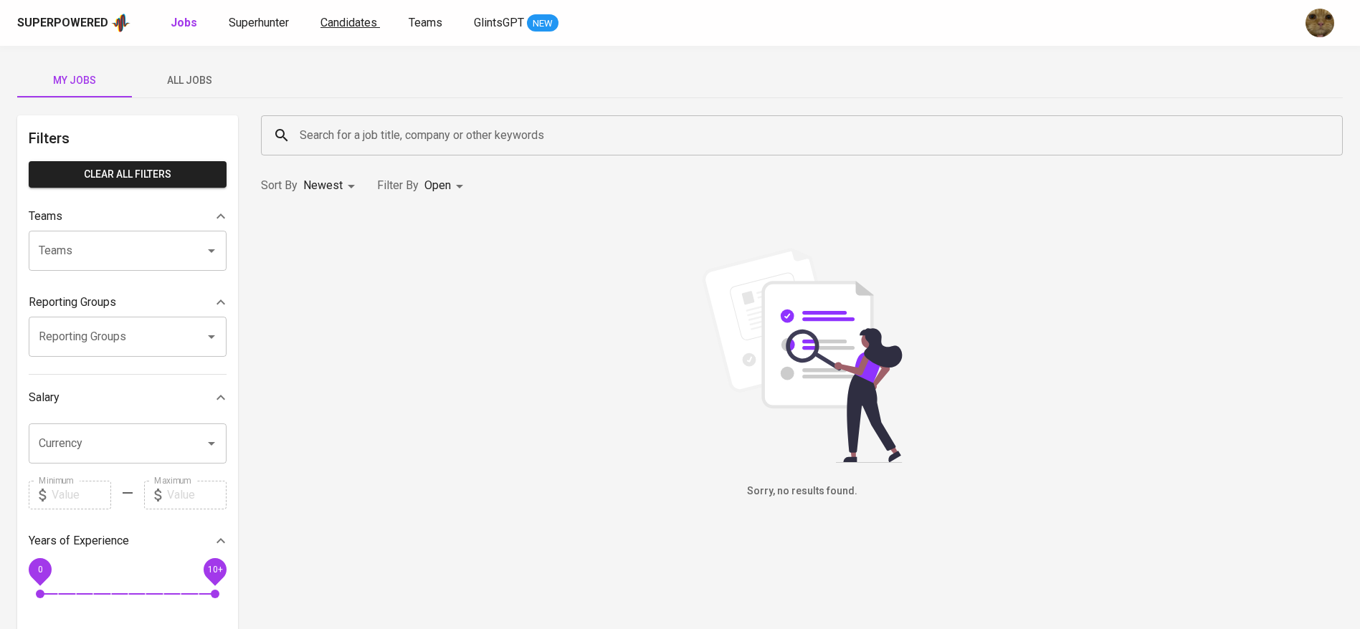
click at [338, 19] on span "Candidates" at bounding box center [348, 23] width 57 height 14
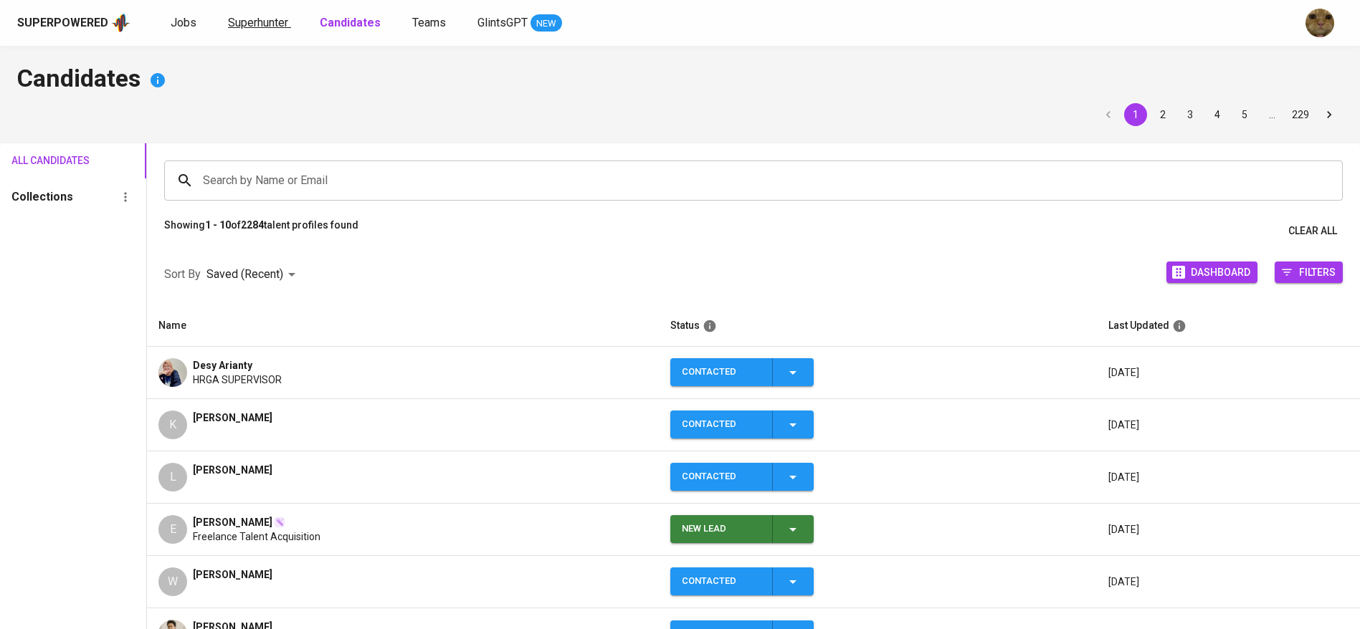
click at [242, 19] on span "Superhunter" at bounding box center [258, 23] width 60 height 14
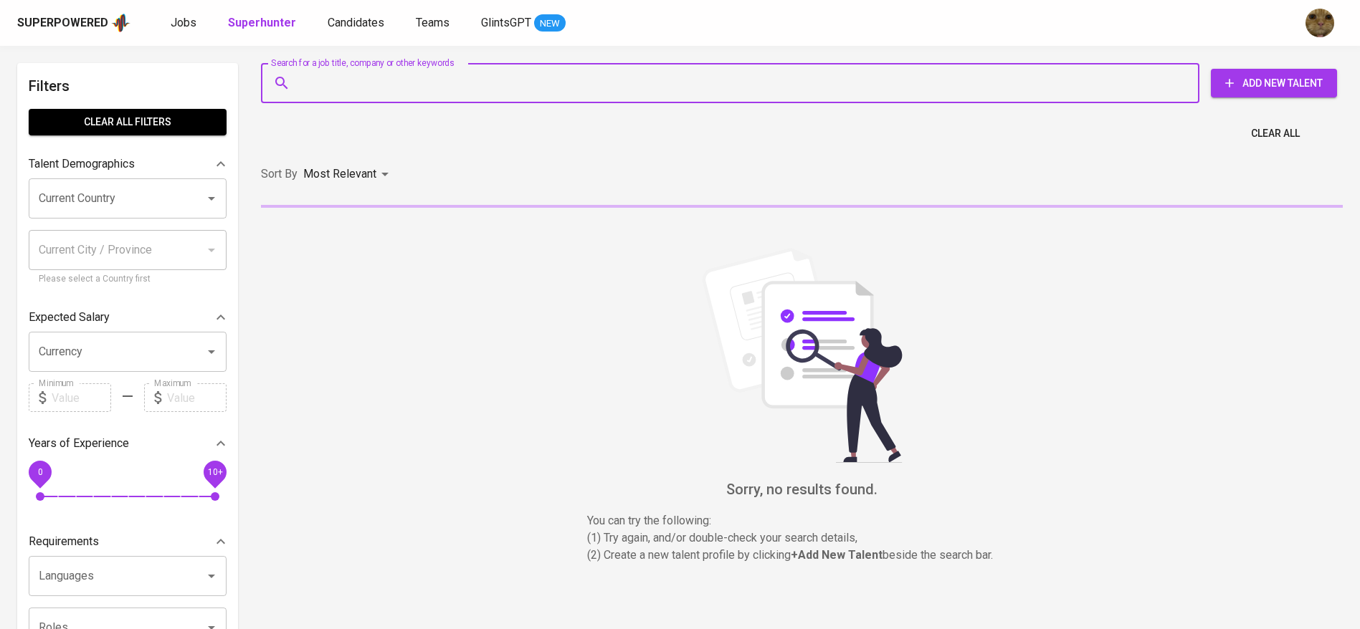
click at [333, 71] on input "Search for a job title, company or other keywords" at bounding box center [733, 83] width 875 height 27
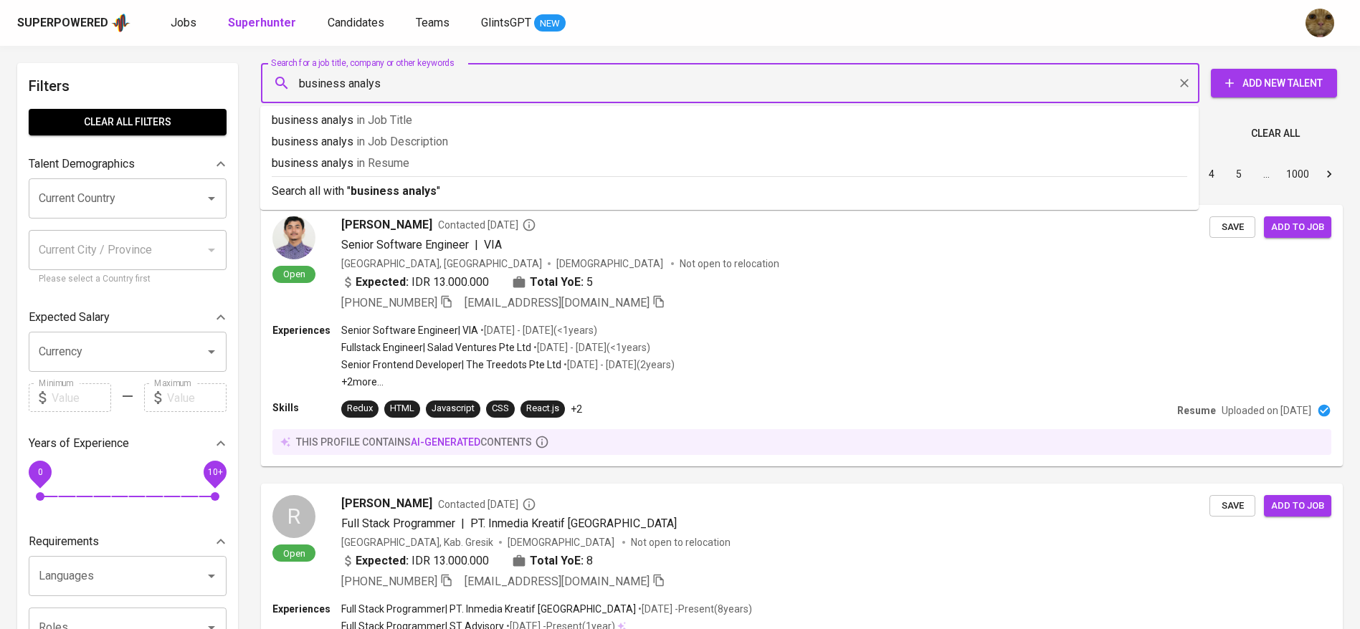
type input "business analyst"
click at [361, 115] on span "in Job Title" at bounding box center [388, 120] width 56 height 14
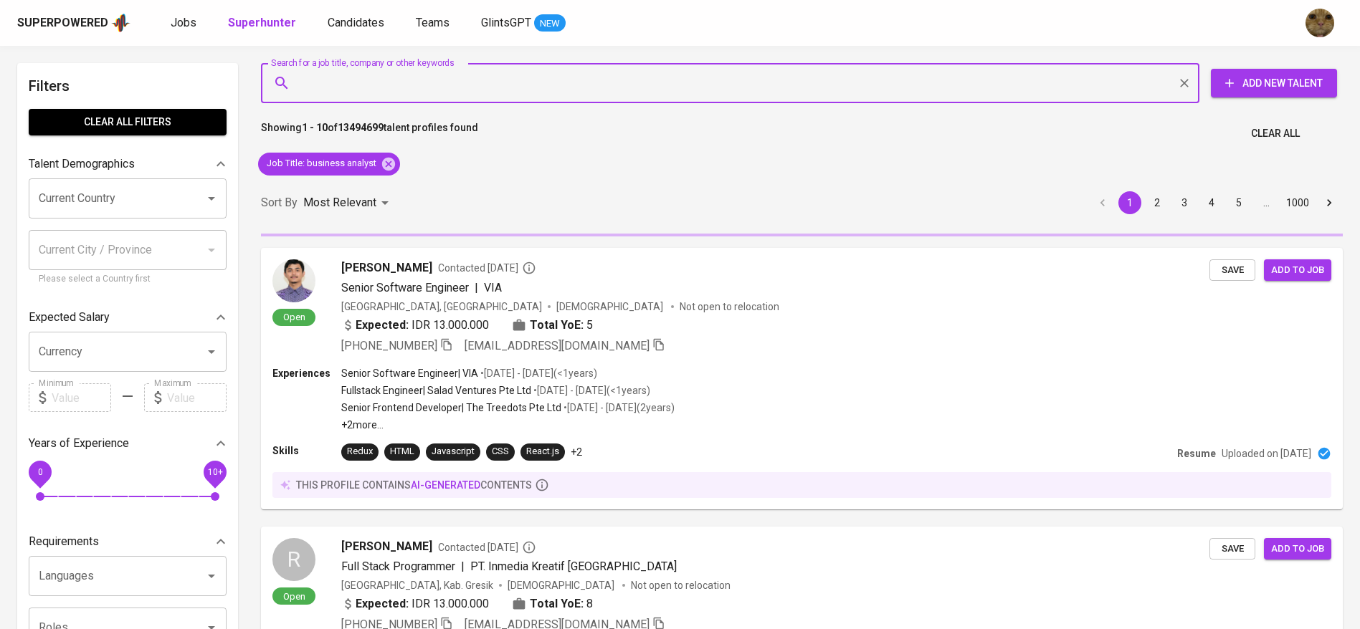
click at [112, 206] on input "Current Country" at bounding box center [107, 198] width 145 height 27
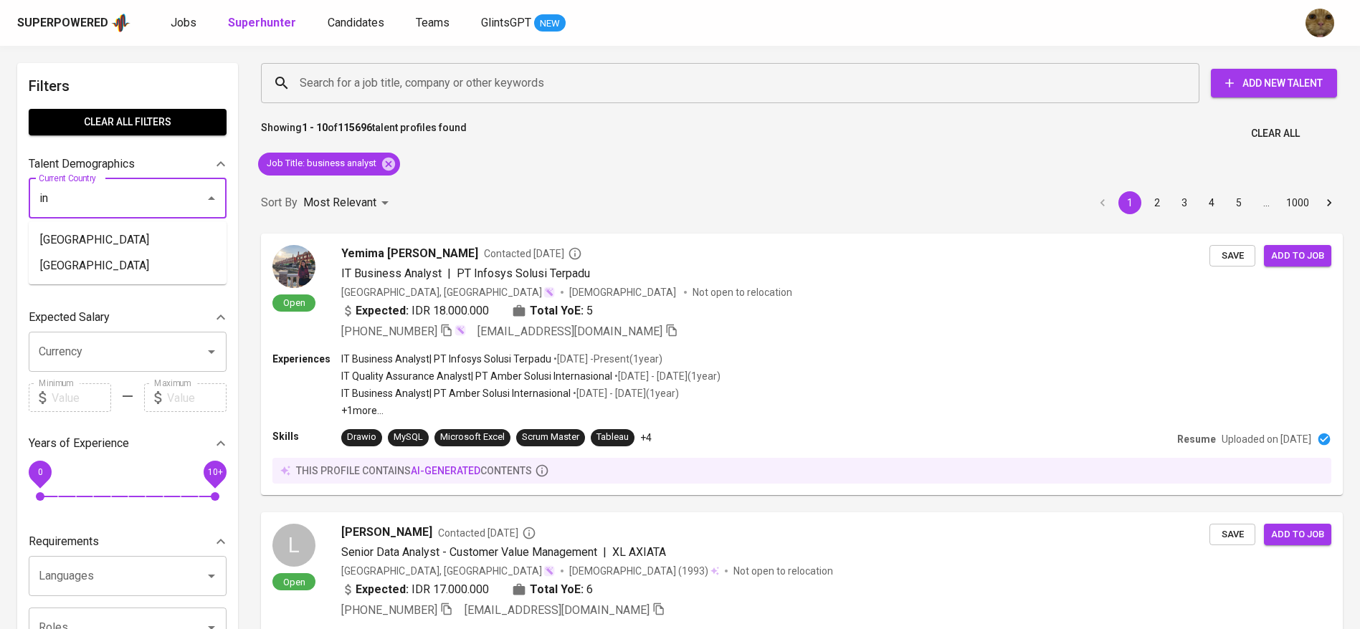
click at [69, 237] on li "[GEOGRAPHIC_DATA]" at bounding box center [128, 240] width 198 height 26
type input "[GEOGRAPHIC_DATA]"
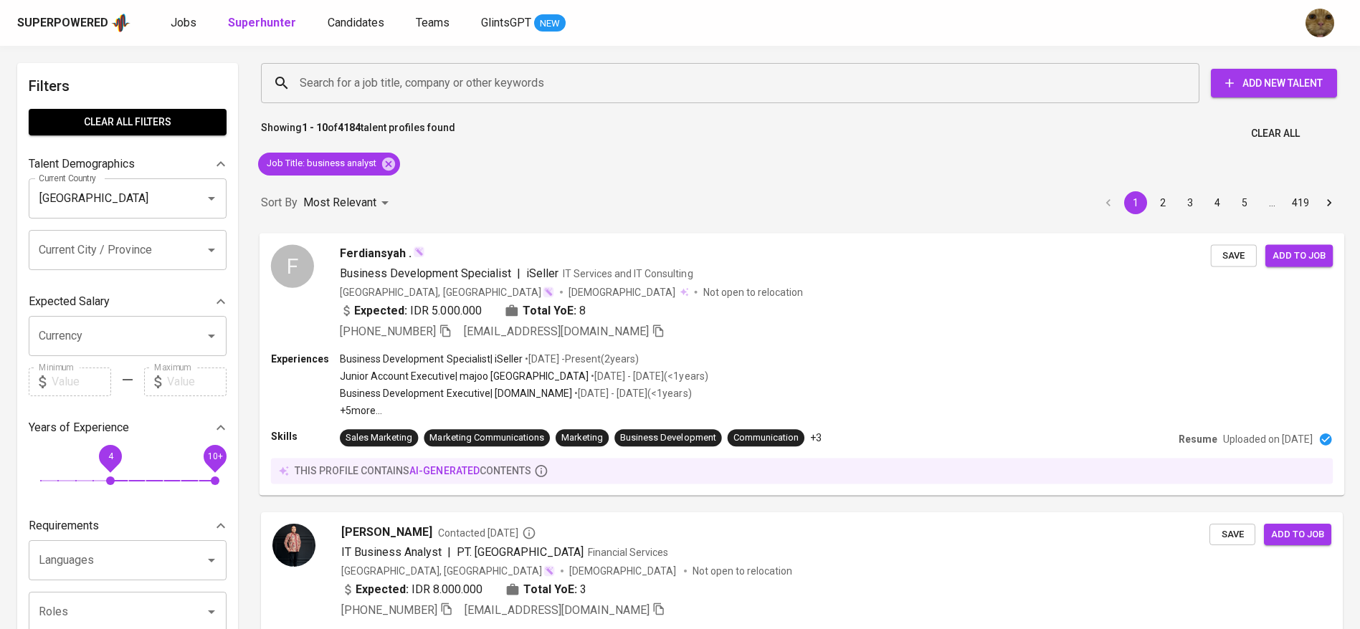
drag, startPoint x: 30, startPoint y: 446, endPoint x: 373, endPoint y: 476, distance: 344.0
click at [118, 467] on span "4" at bounding box center [110, 456] width 23 height 23
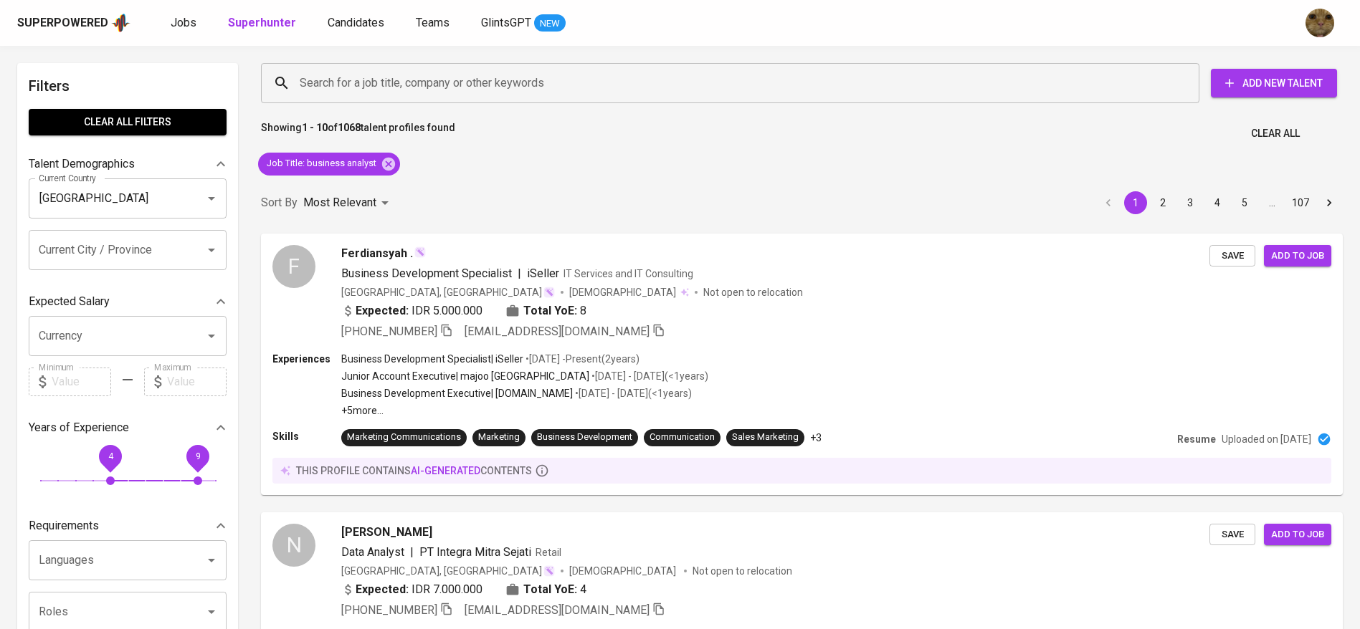
drag, startPoint x: 216, startPoint y: 460, endPoint x: 200, endPoint y: 460, distance: 15.8
click at [200, 460] on span "9" at bounding box center [197, 456] width 5 height 10
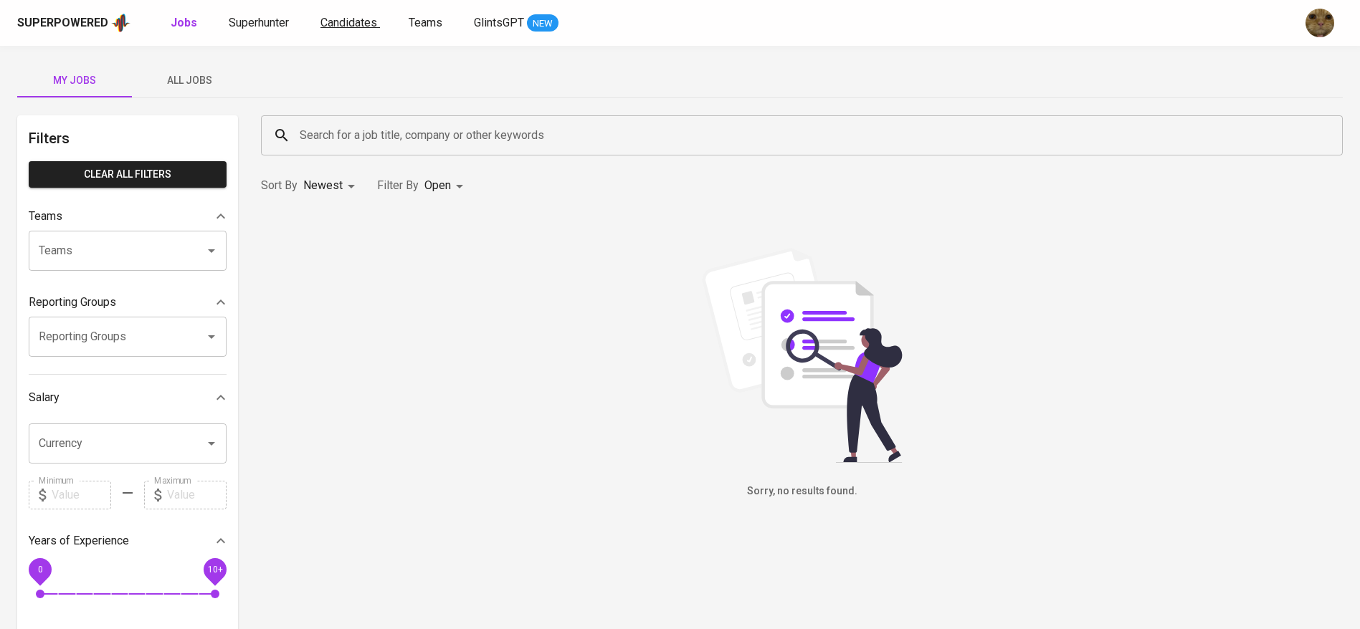
click at [370, 27] on span "Candidates" at bounding box center [348, 23] width 57 height 14
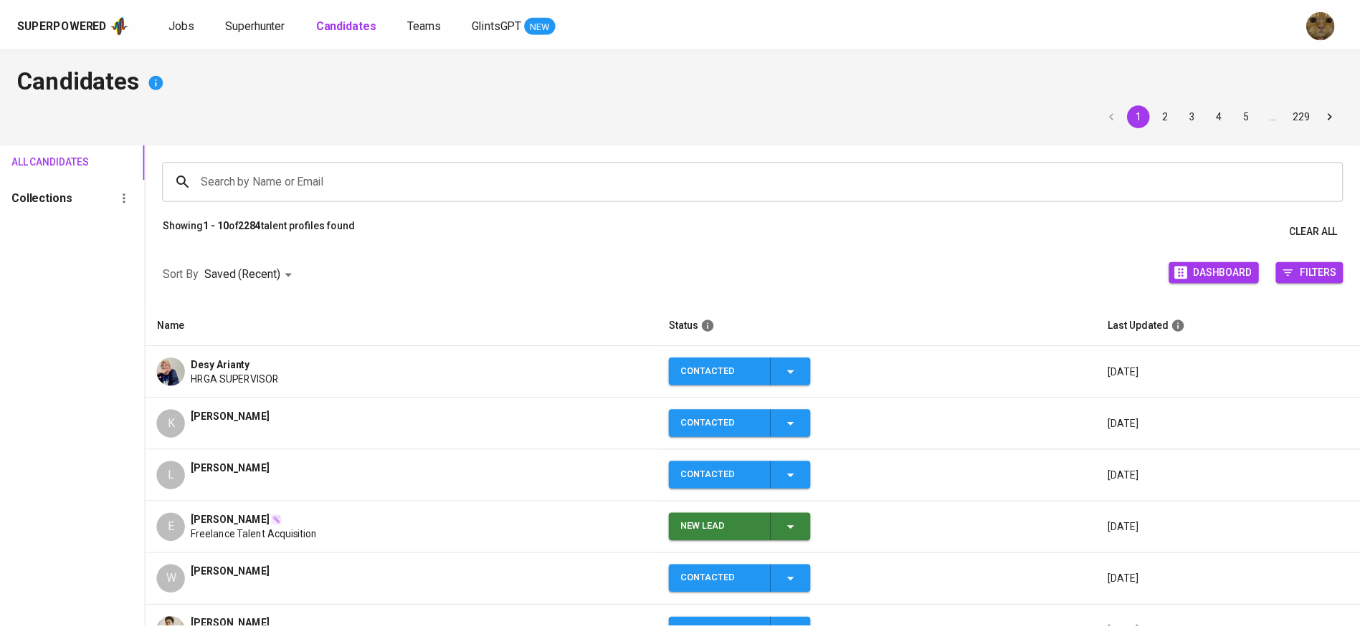
scroll to position [6, 0]
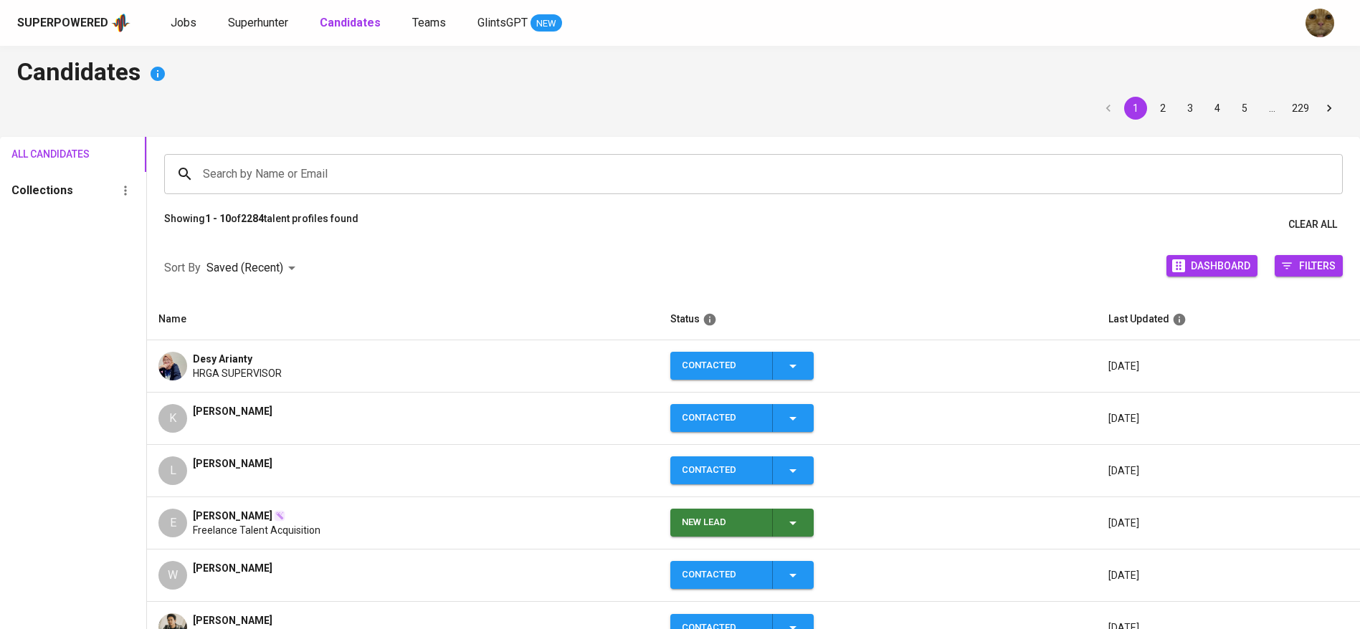
click at [271, 414] on div "K Katarina Widjaja" at bounding box center [402, 418] width 488 height 29
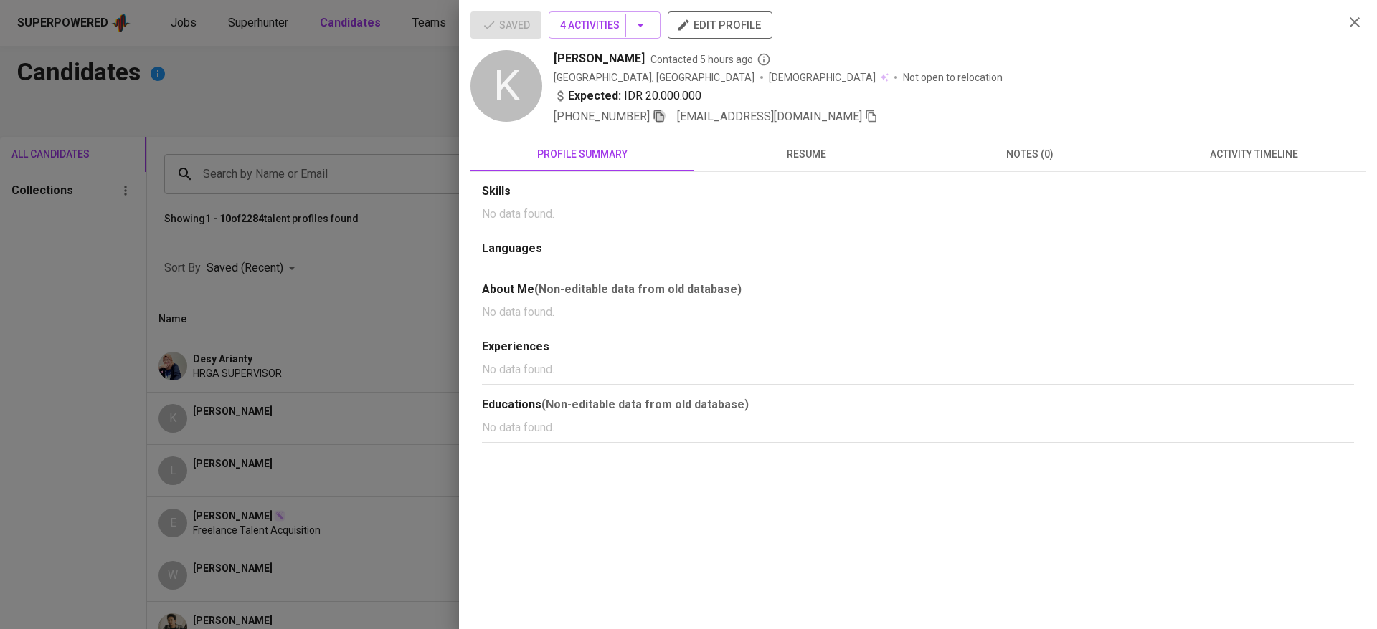
click at [660, 110] on icon "button" at bounding box center [658, 116] width 13 height 13
click at [776, 170] on button "resume" at bounding box center [806, 154] width 224 height 34
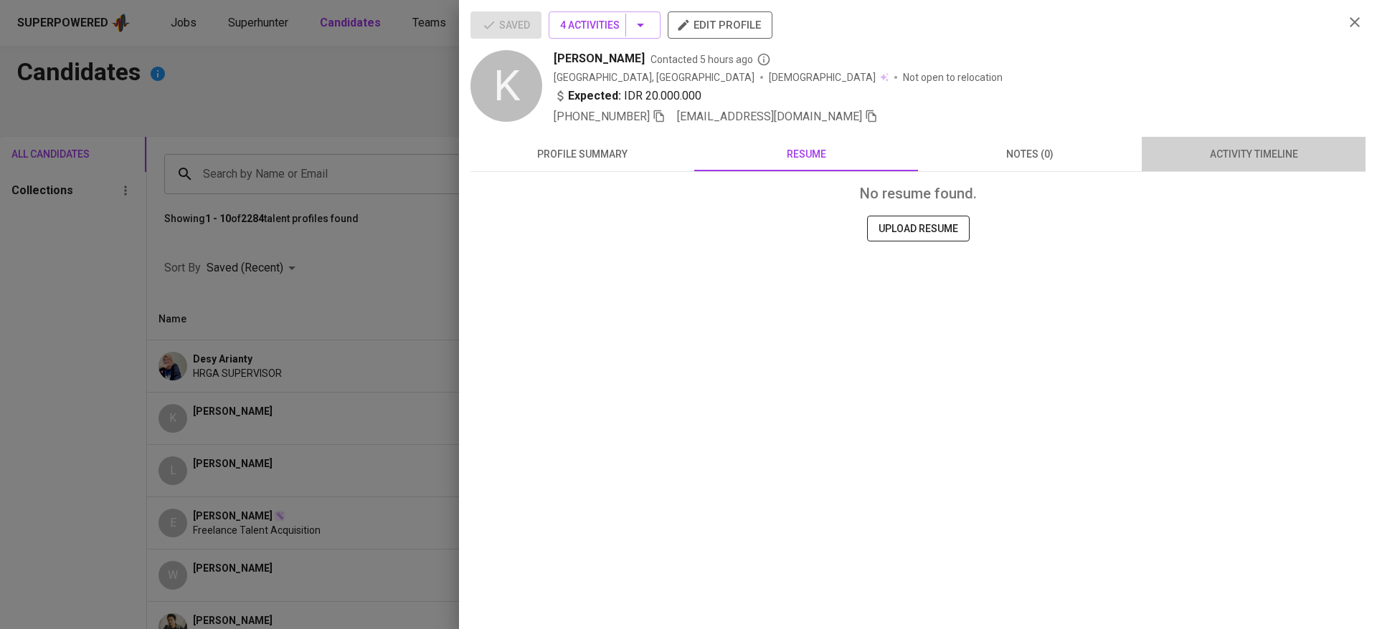
click at [1241, 141] on button "activity timeline" at bounding box center [1253, 154] width 224 height 34
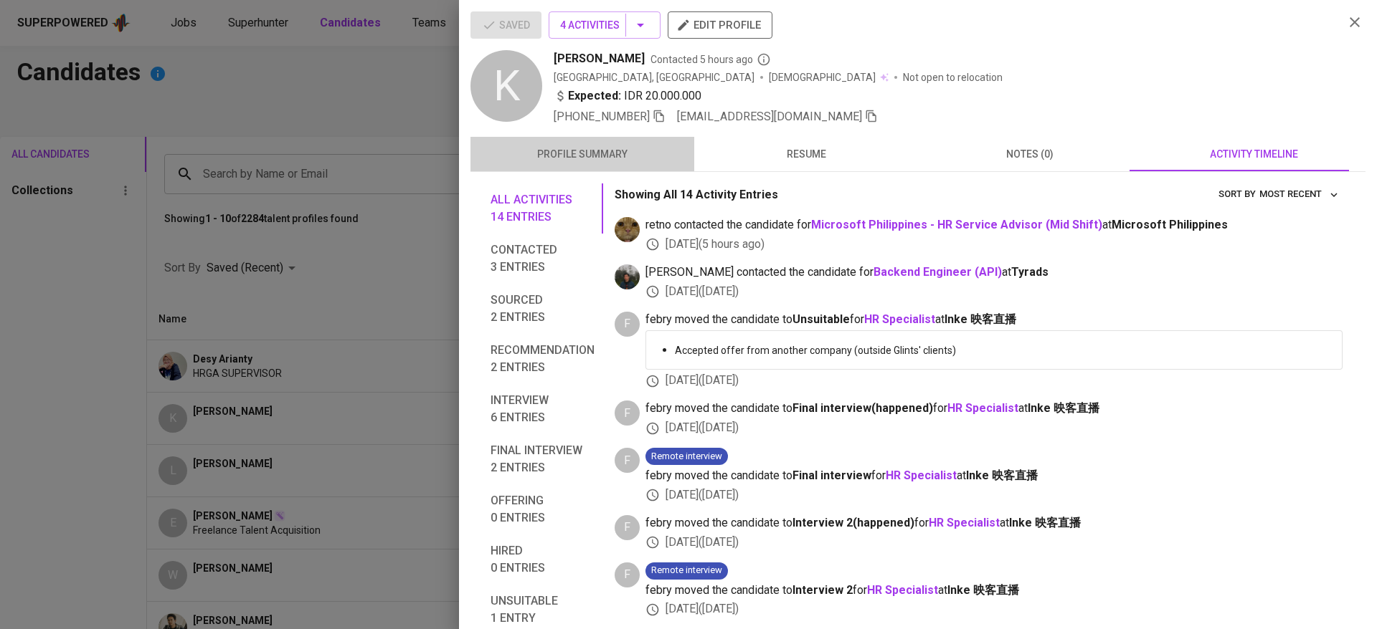
click at [595, 150] on span "profile summary" at bounding box center [582, 155] width 206 height 18
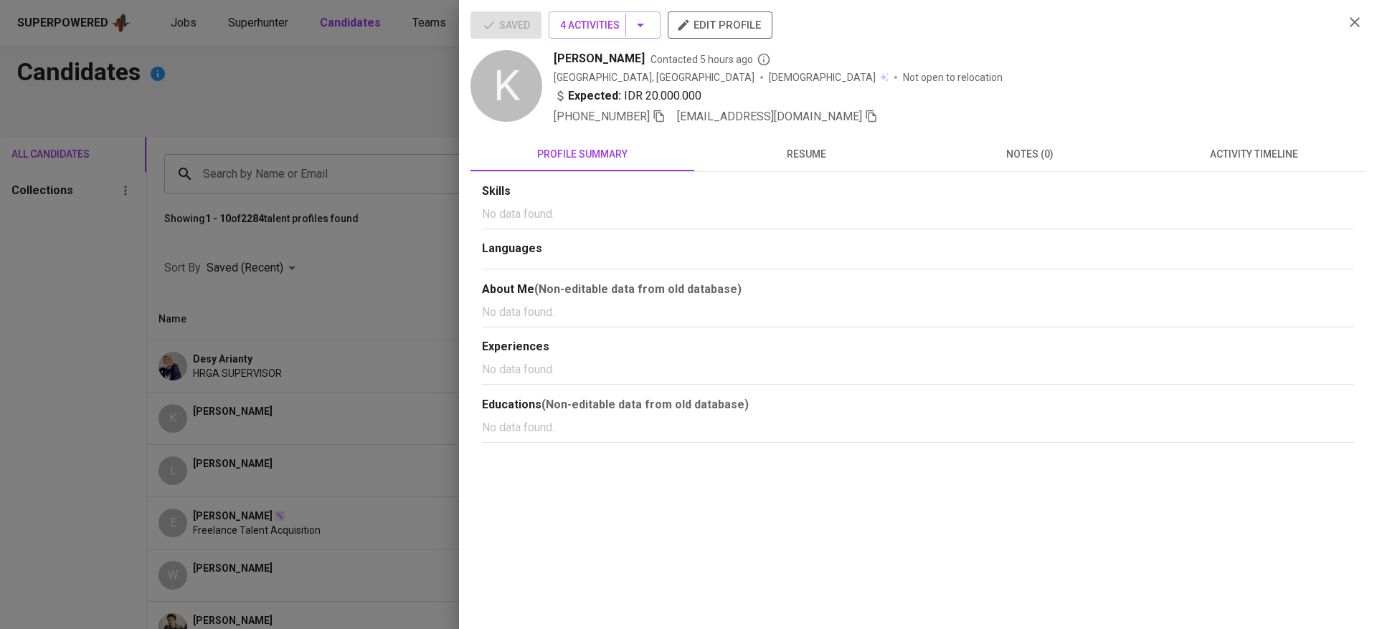
click at [373, 299] on div at bounding box center [688, 314] width 1377 height 629
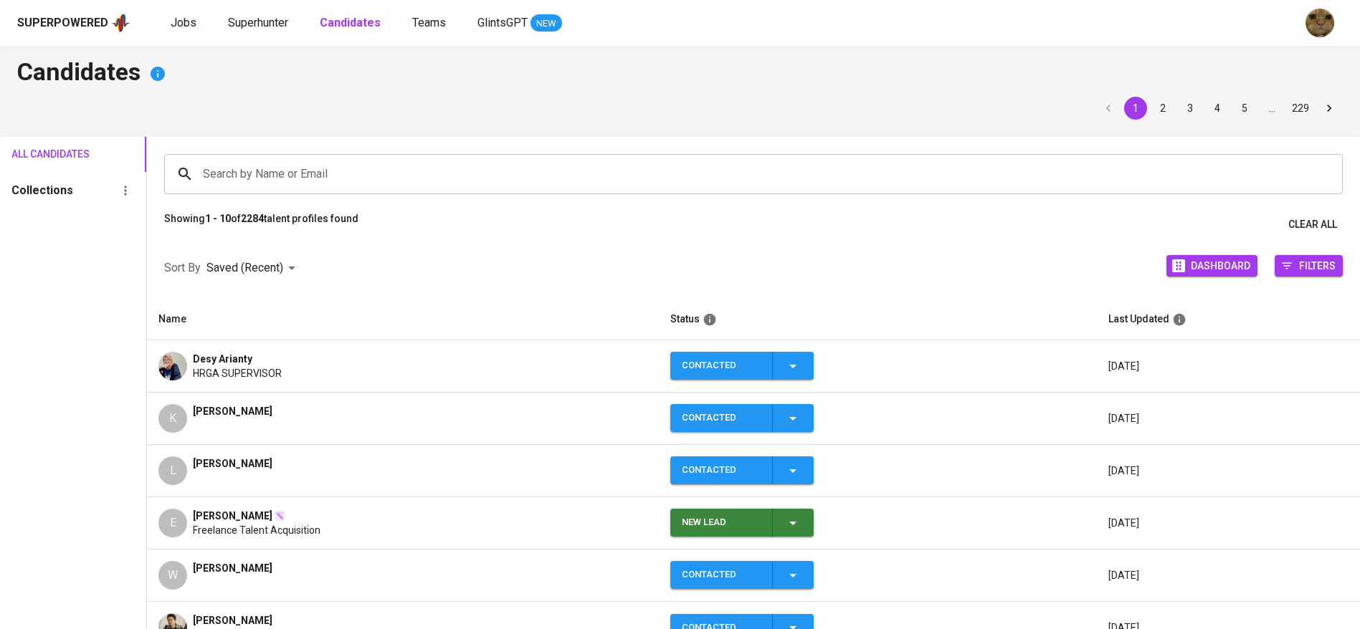
click at [234, 464] on span "Levana Odelia" at bounding box center [233, 464] width 80 height 14
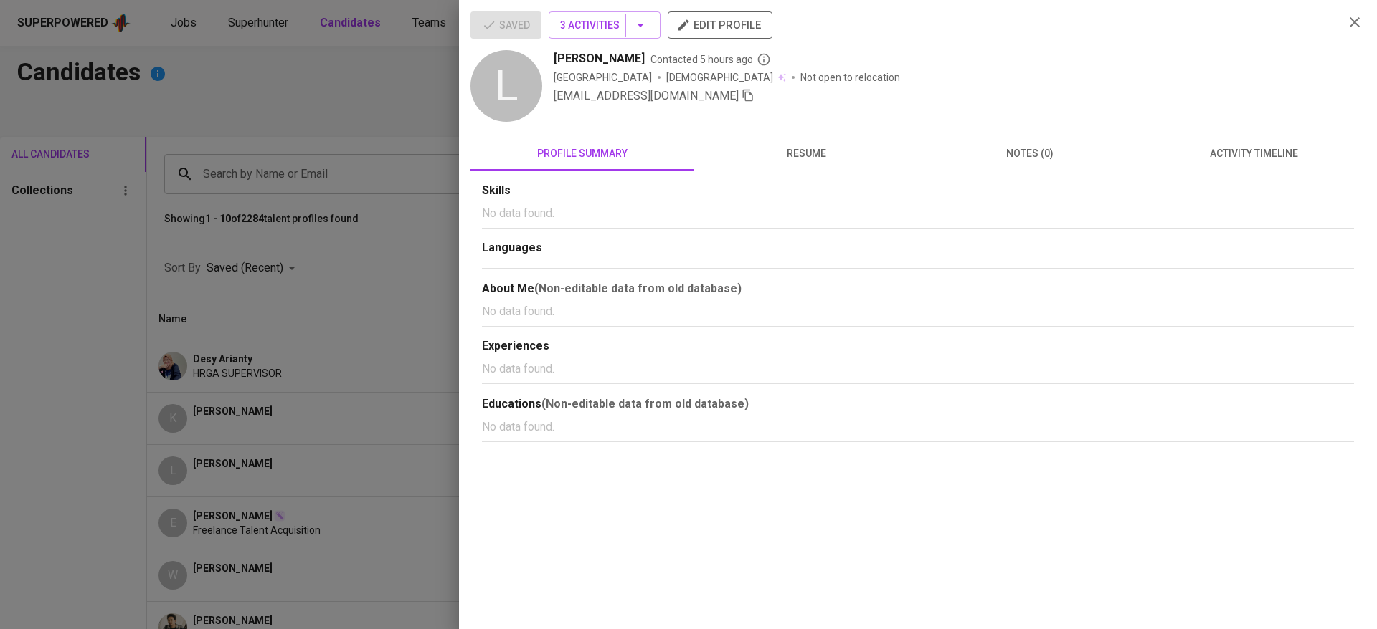
click at [809, 146] on span "resume" at bounding box center [806, 154] width 206 height 18
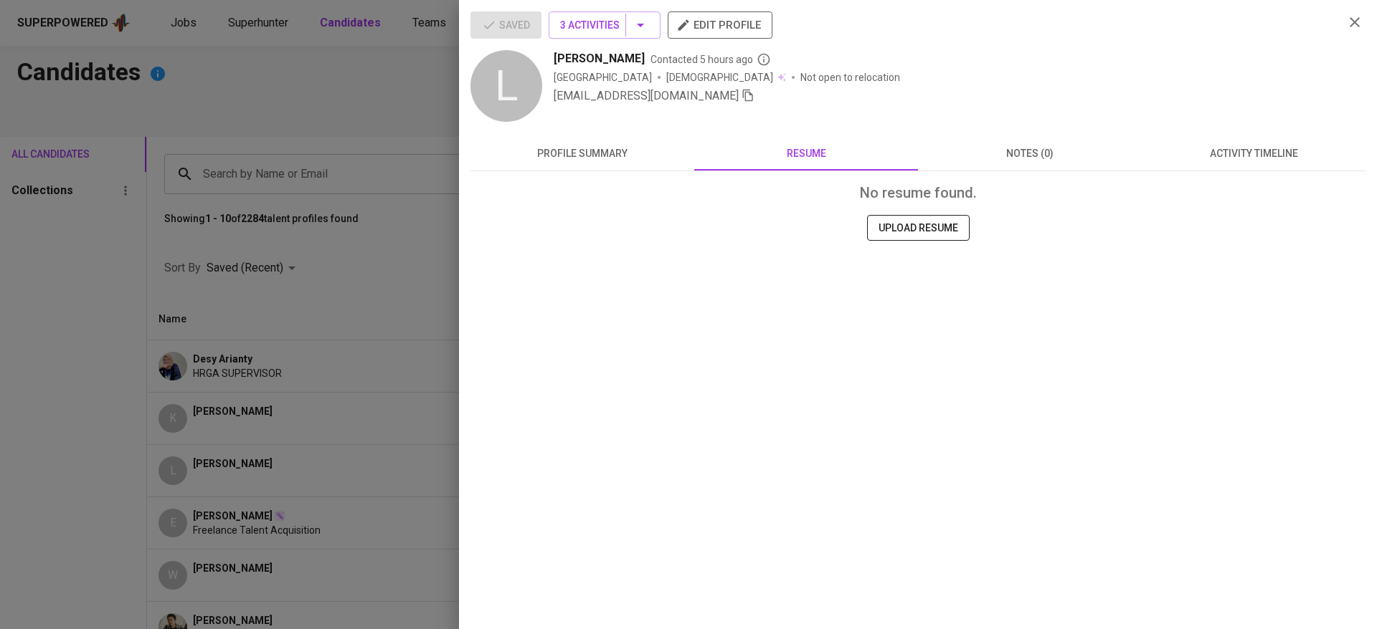
click at [603, 173] on div "No resume found. UPLOAD RESUME" at bounding box center [917, 248] width 895 height 155
click at [594, 158] on span "profile summary" at bounding box center [582, 154] width 206 height 18
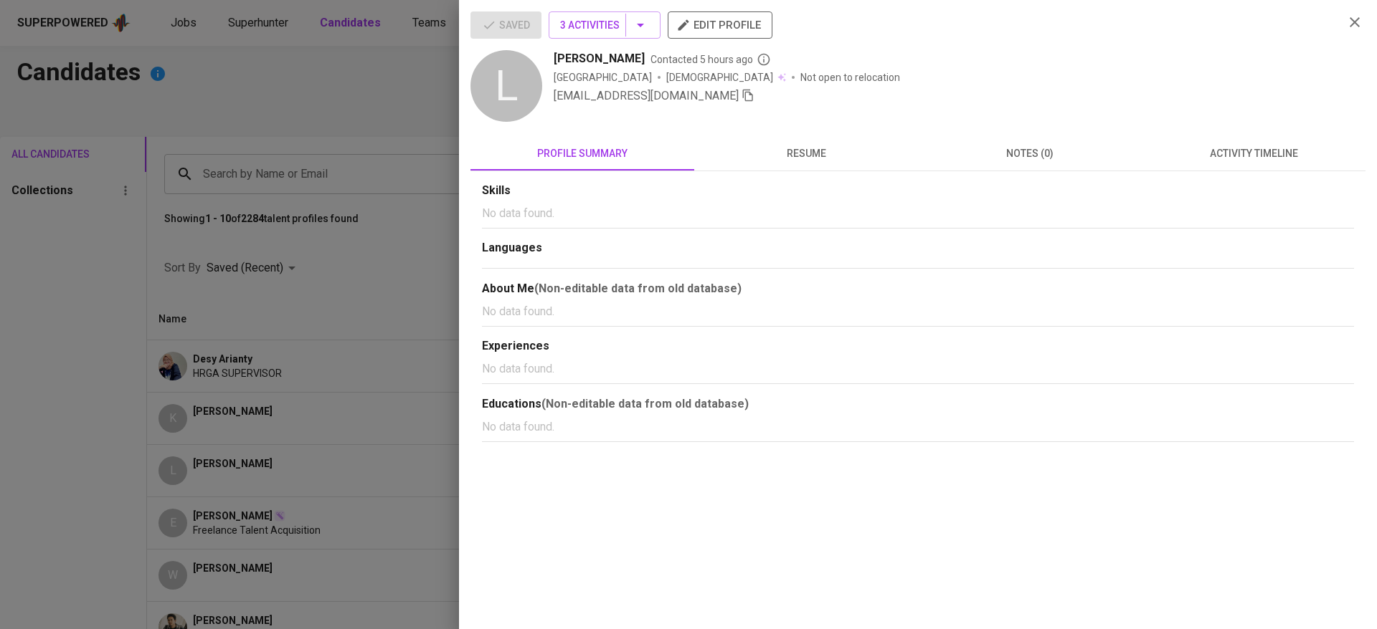
click at [1261, 141] on button "activity timeline" at bounding box center [1253, 153] width 224 height 34
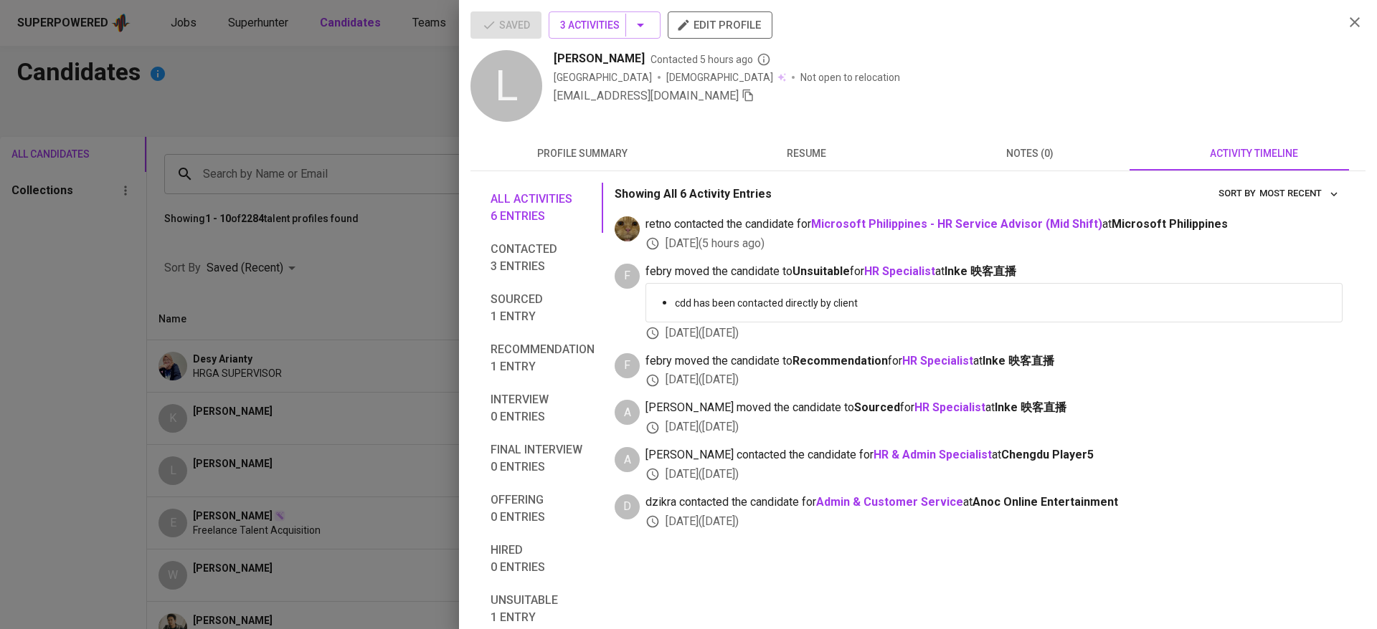
click at [297, 499] on div at bounding box center [688, 314] width 1377 height 629
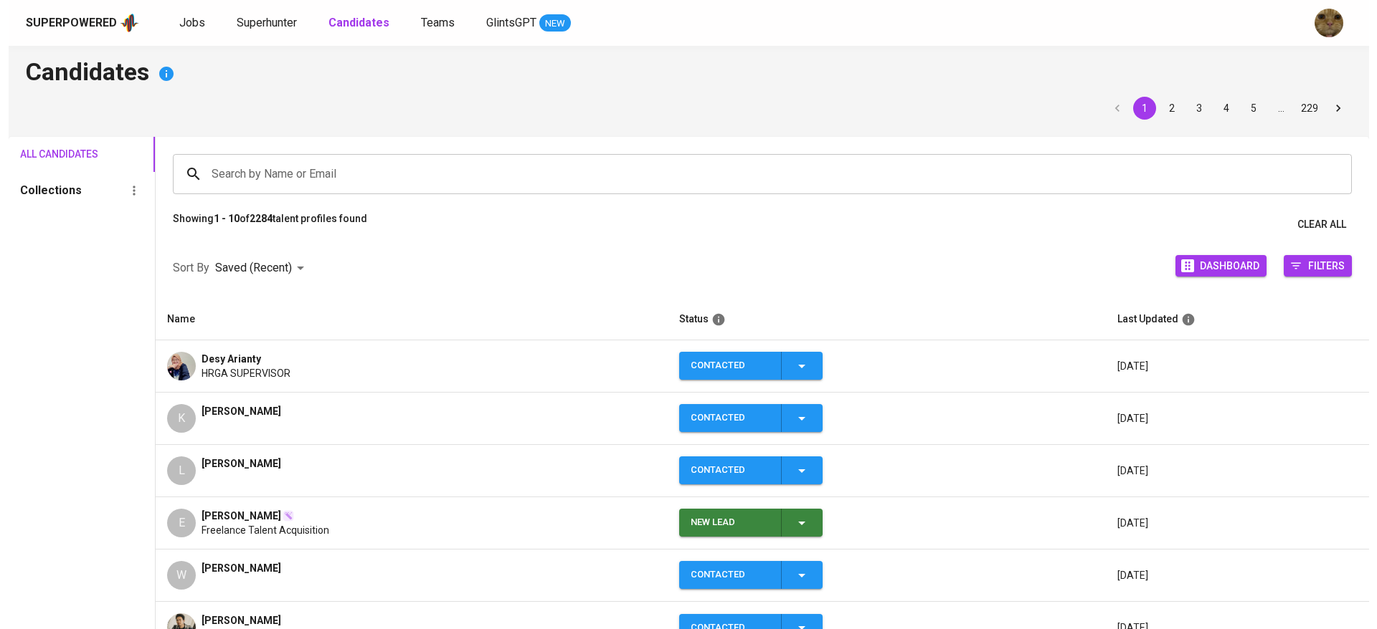
scroll to position [97, 0]
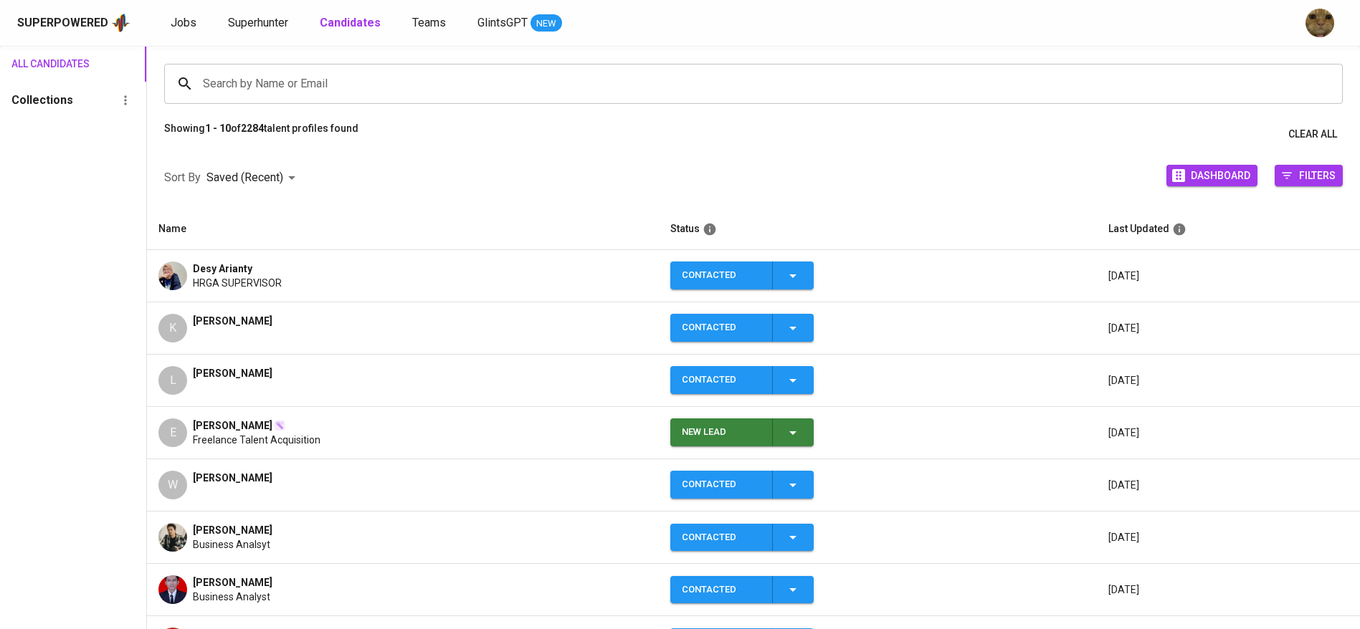
click at [218, 477] on span "William" at bounding box center [233, 478] width 80 height 14
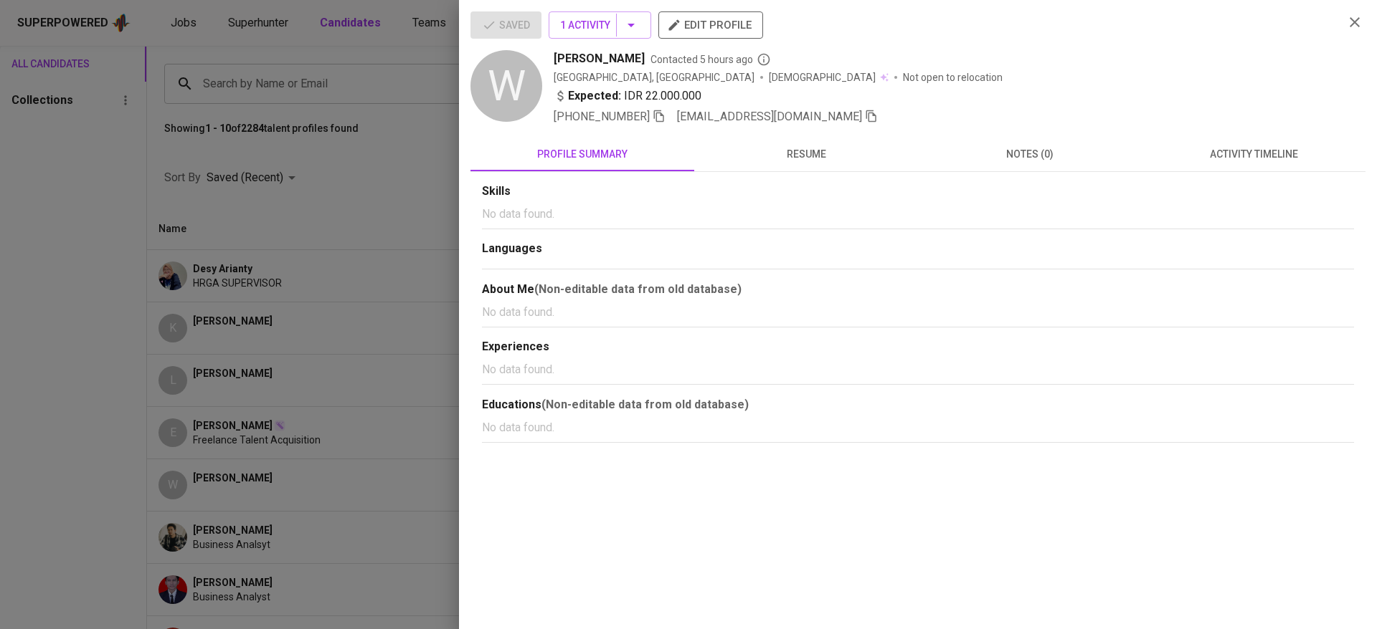
click at [804, 154] on span "resume" at bounding box center [806, 155] width 206 height 18
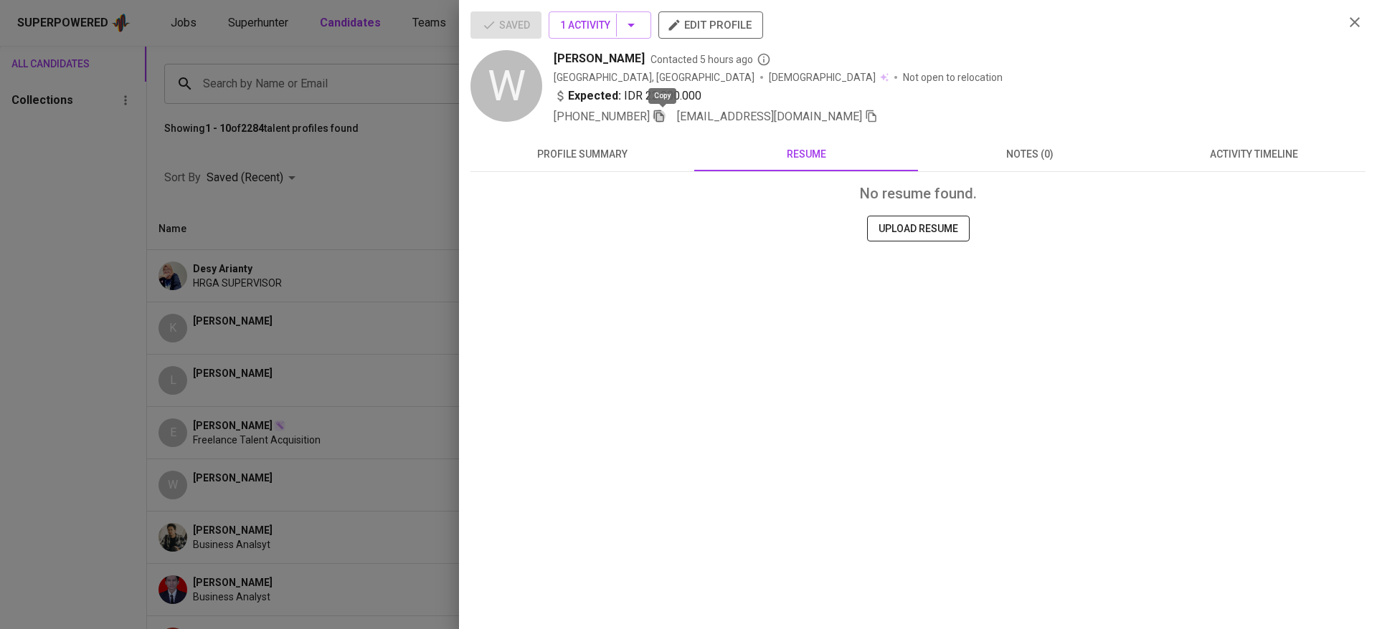
click at [658, 118] on icon "button" at bounding box center [658, 116] width 13 height 13
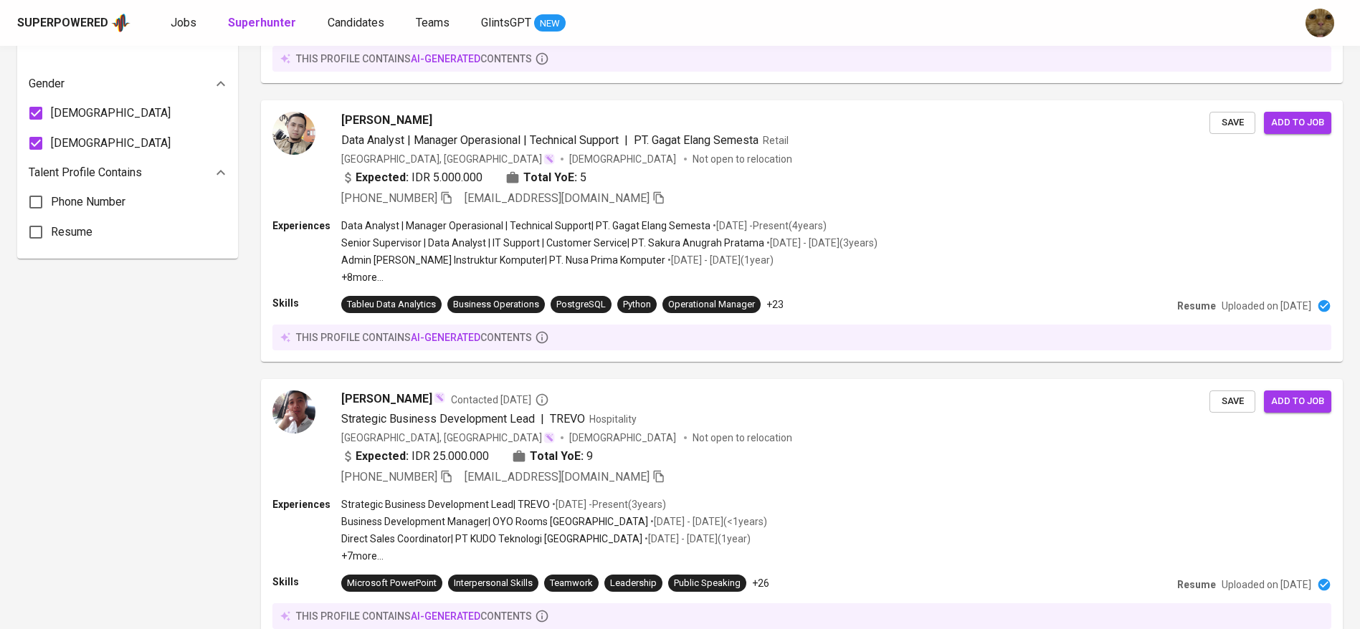
scroll to position [1063, 0]
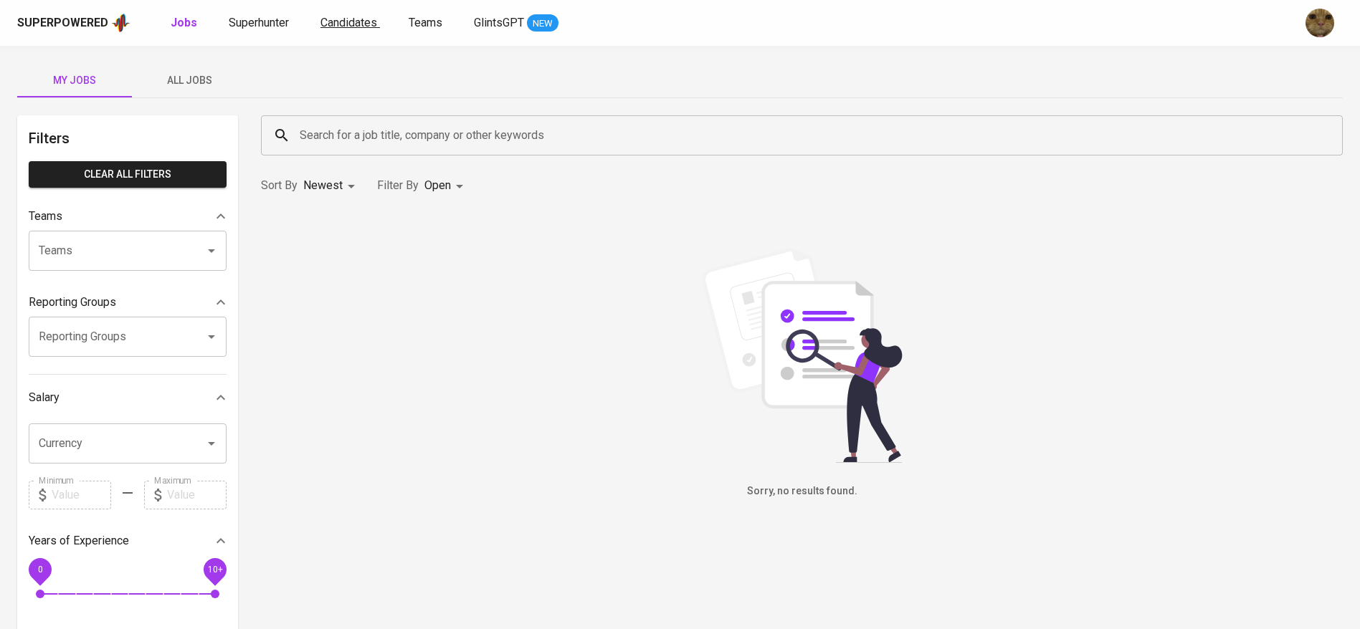
click at [351, 23] on span "Candidates" at bounding box center [348, 23] width 57 height 14
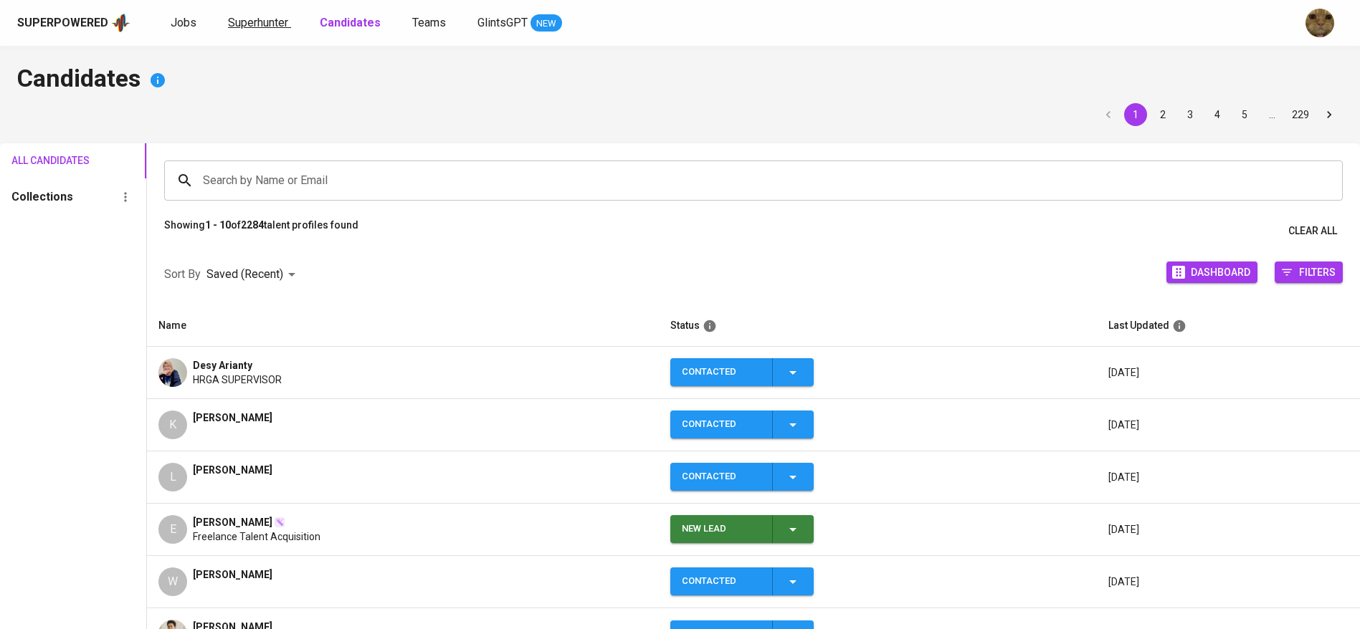
click at [282, 19] on span "Superhunter" at bounding box center [258, 23] width 60 height 14
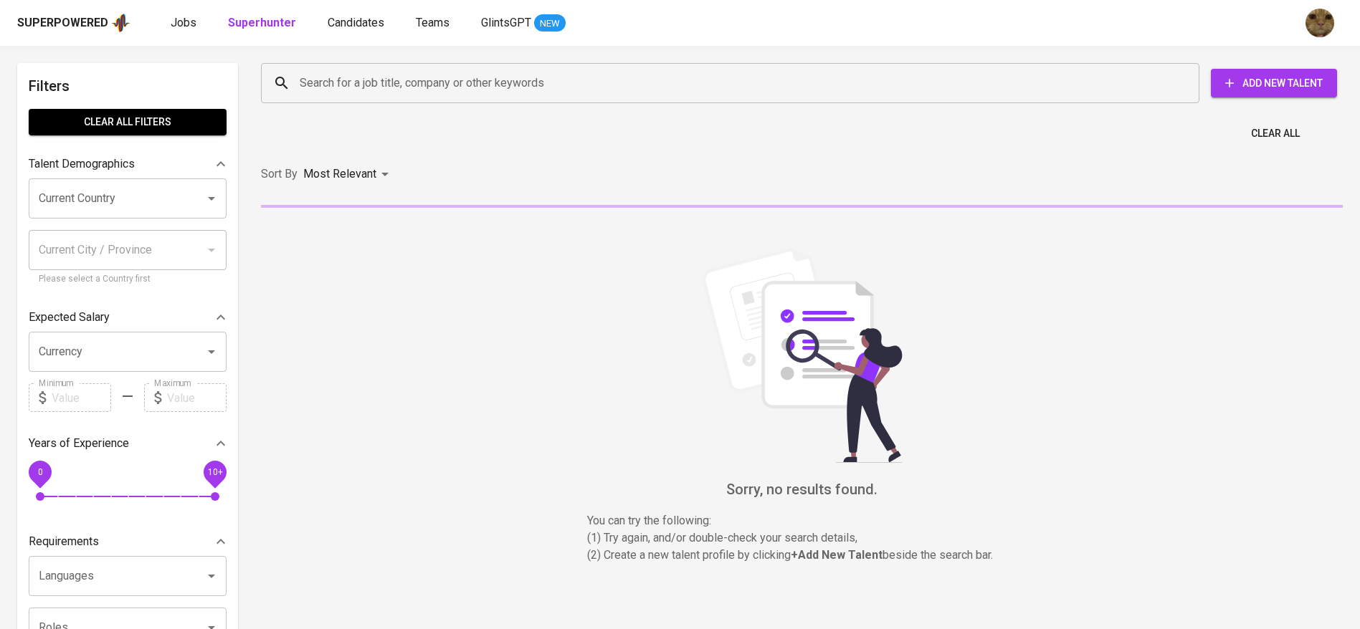
click at [365, 60] on div "Search for a job title, company or other keywords Search for a job title, compa…" at bounding box center [799, 83] width 1082 height 46
click at [354, 65] on div "Search for a job title, company or other keywords" at bounding box center [730, 83] width 938 height 40
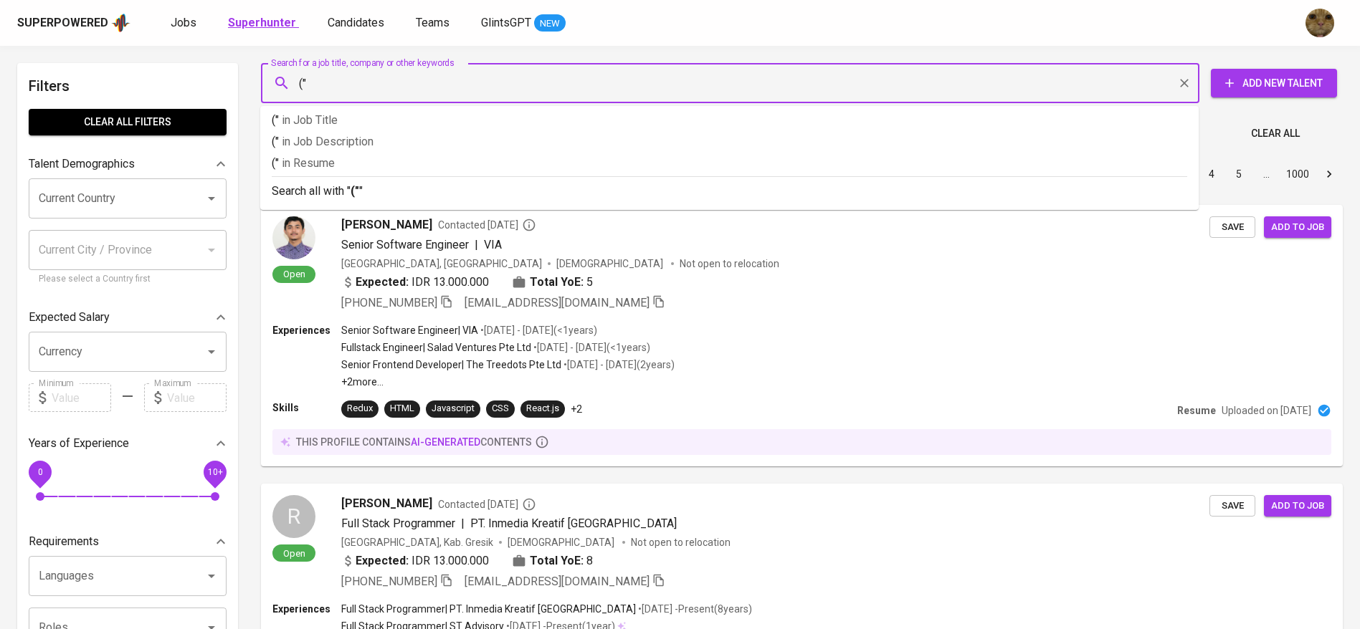
type input "(""
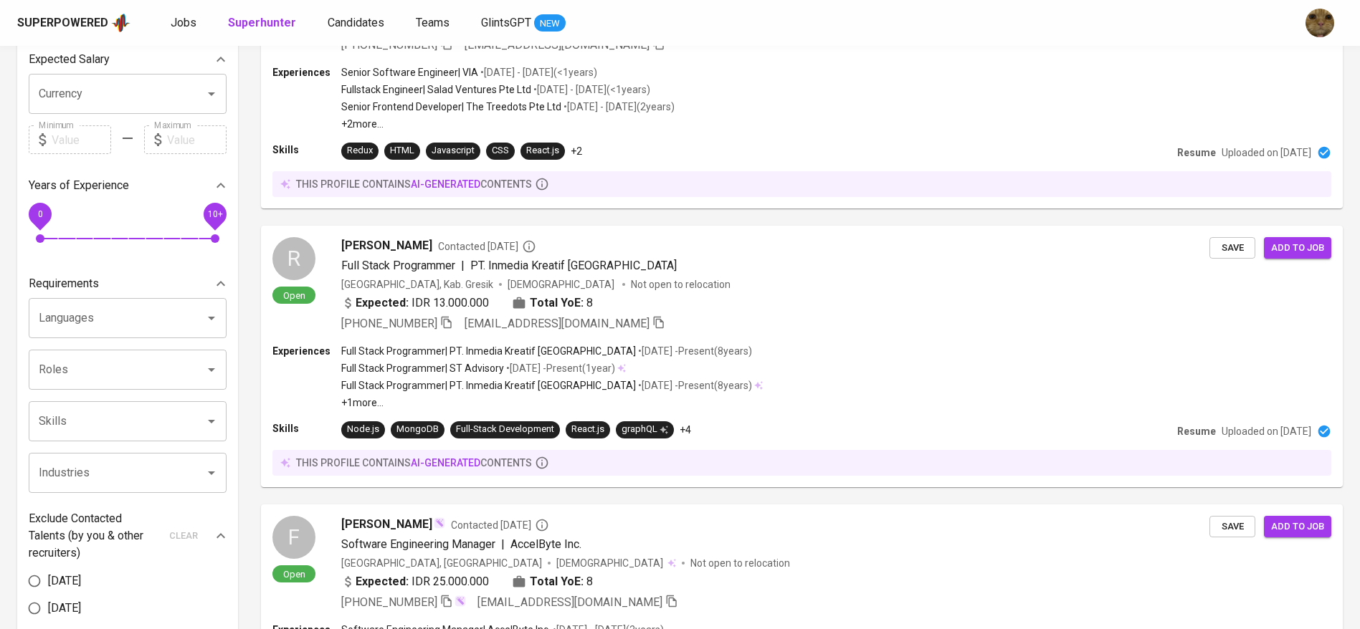
scroll to position [1002, 0]
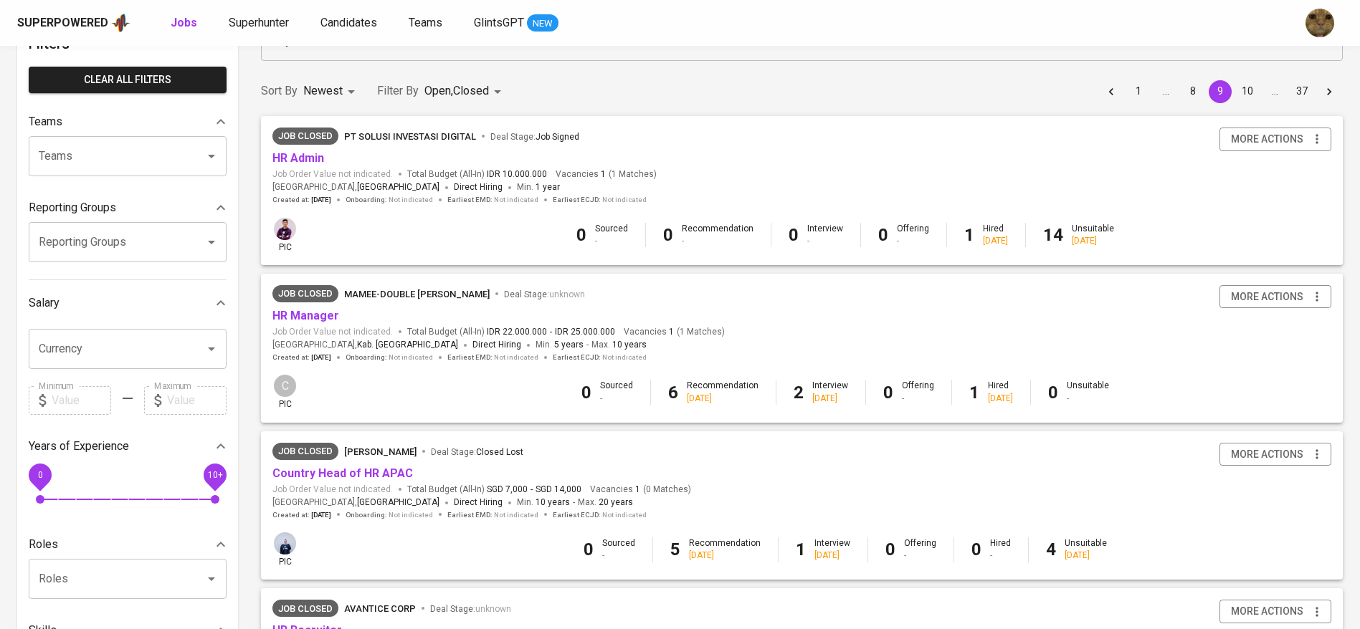
scroll to position [96, 0]
click at [296, 314] on link "HR Manager" at bounding box center [305, 315] width 67 height 14
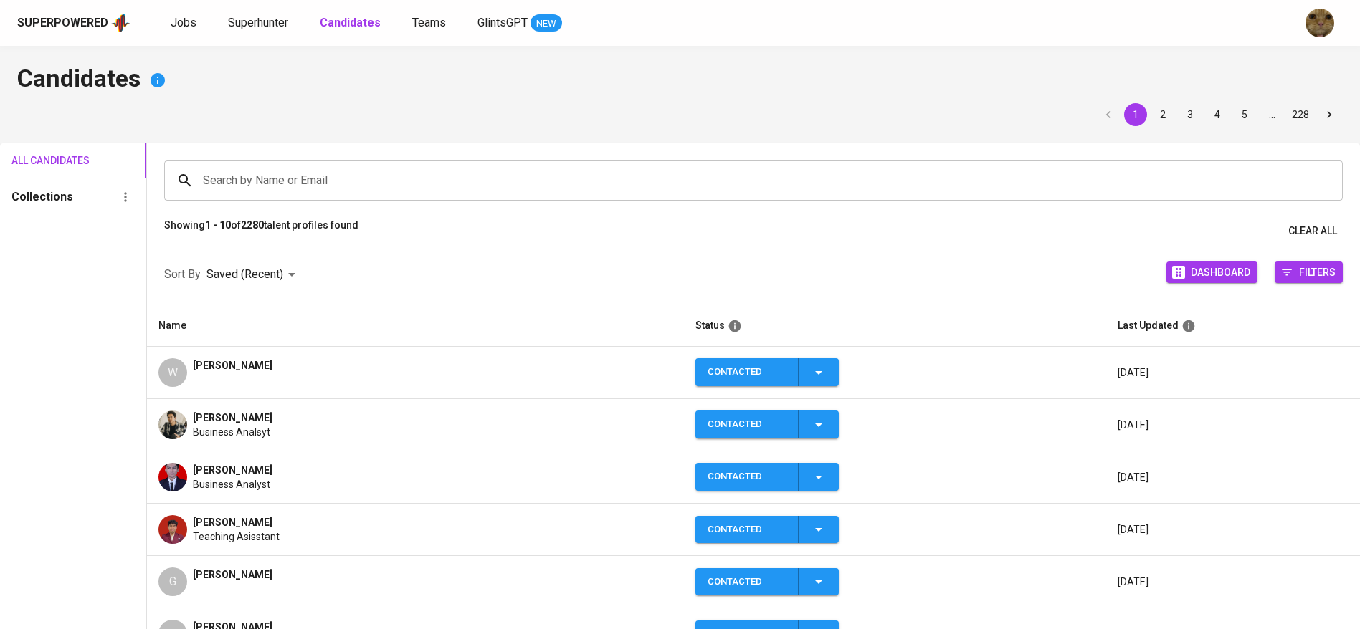
scroll to position [41, 0]
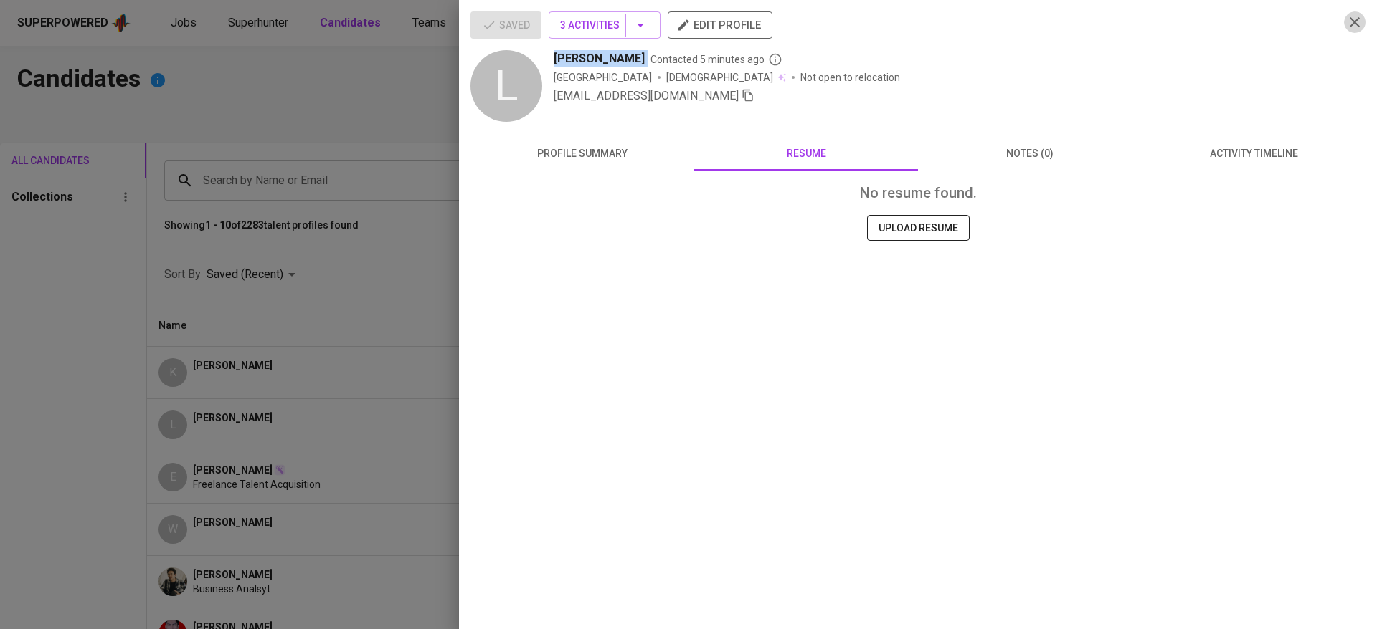
click at [1351, 16] on icon "button" at bounding box center [1354, 22] width 17 height 17
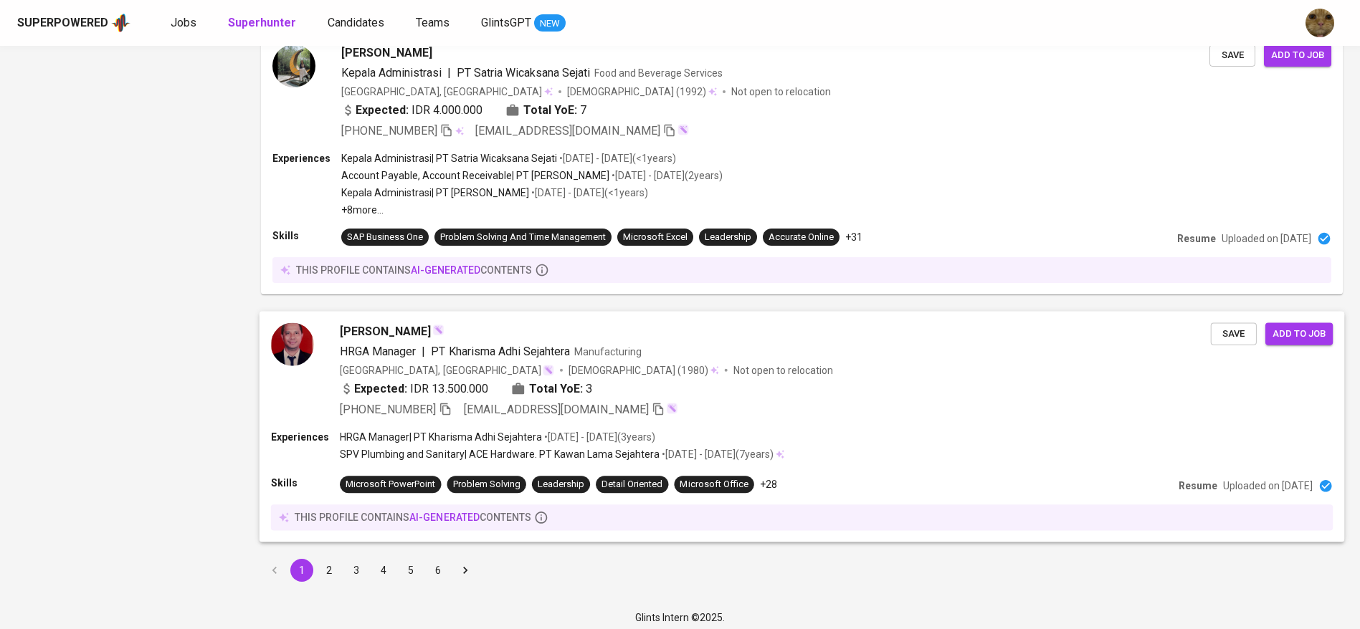
scroll to position [2420, 0]
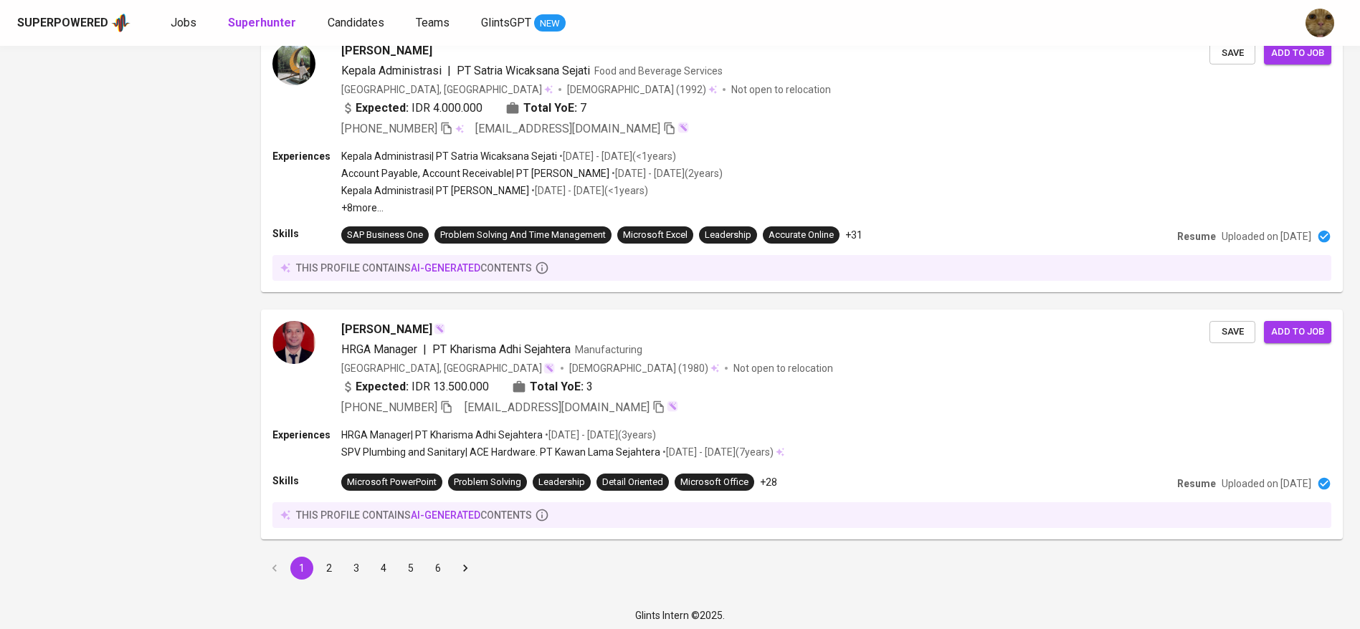
drag, startPoint x: 331, startPoint y: 568, endPoint x: 941, endPoint y: 443, distance: 622.0
click at [331, 568] on button "2" at bounding box center [329, 568] width 23 height 23
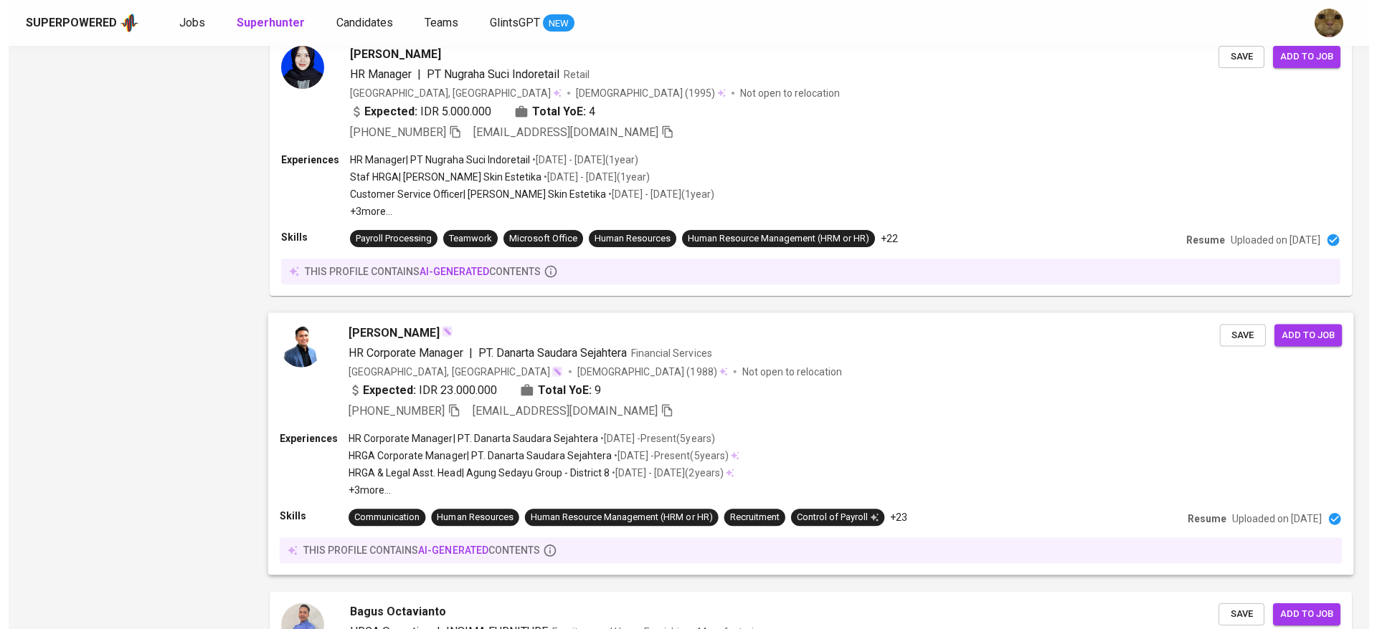
scroll to position [1936, 0]
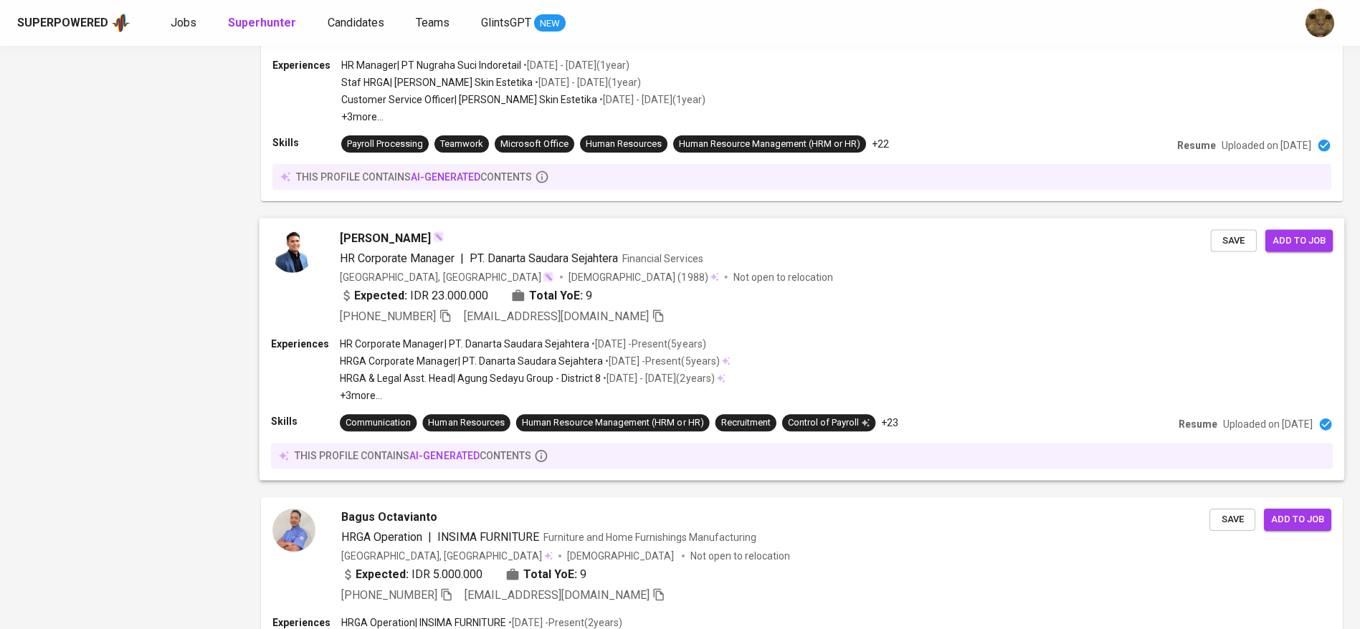
click at [488, 371] on p "HRGA & Legal Asst. Head | Agung Sedayu Group - District 8" at bounding box center [470, 378] width 261 height 14
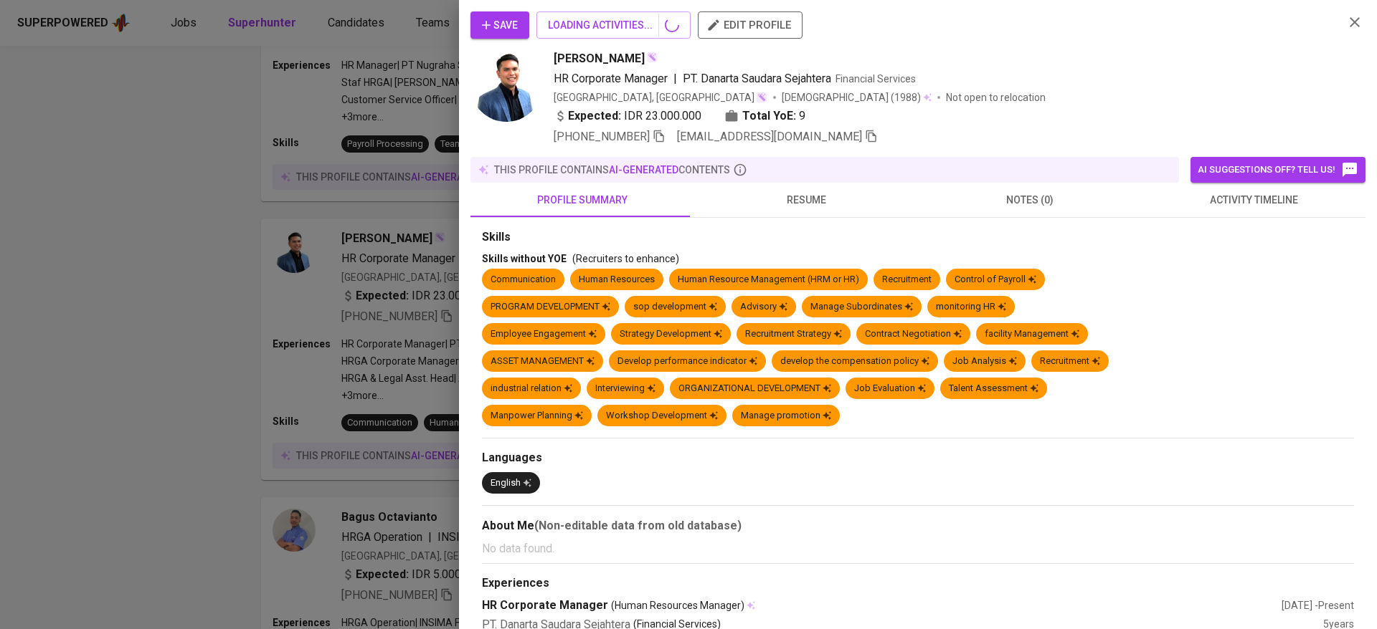
click at [770, 203] on span "resume" at bounding box center [806, 200] width 206 height 18
click at [787, 200] on span "resume" at bounding box center [806, 200] width 206 height 18
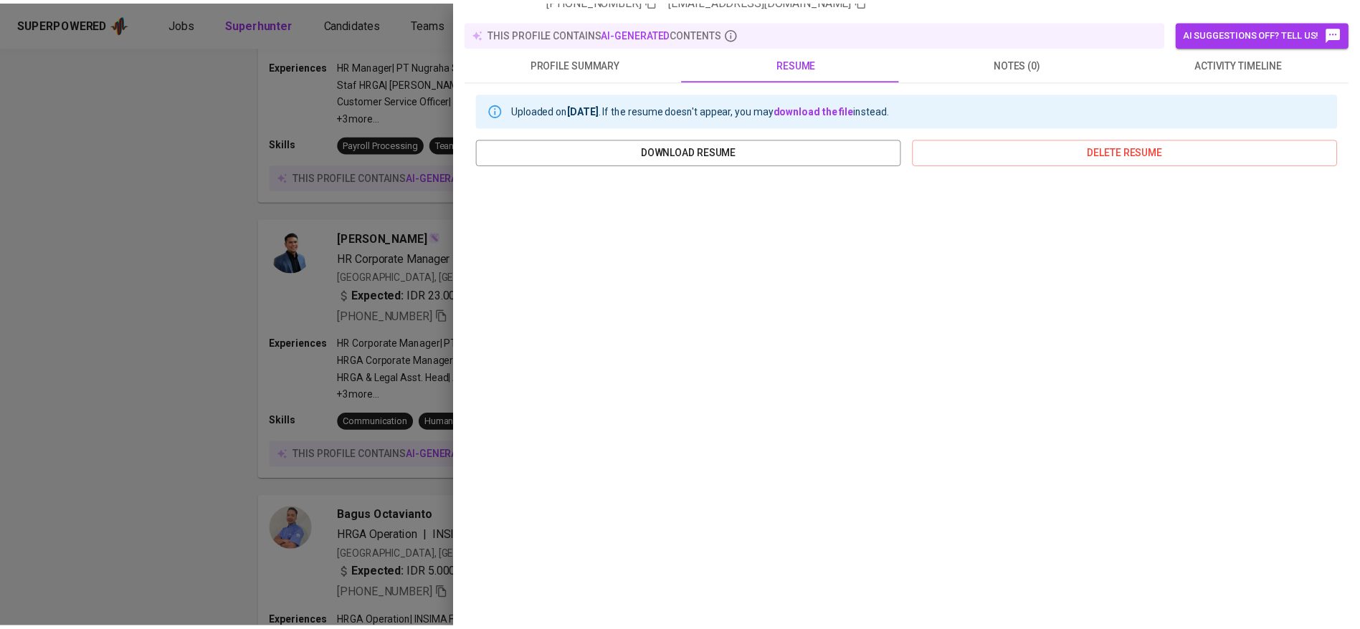
scroll to position [0, 0]
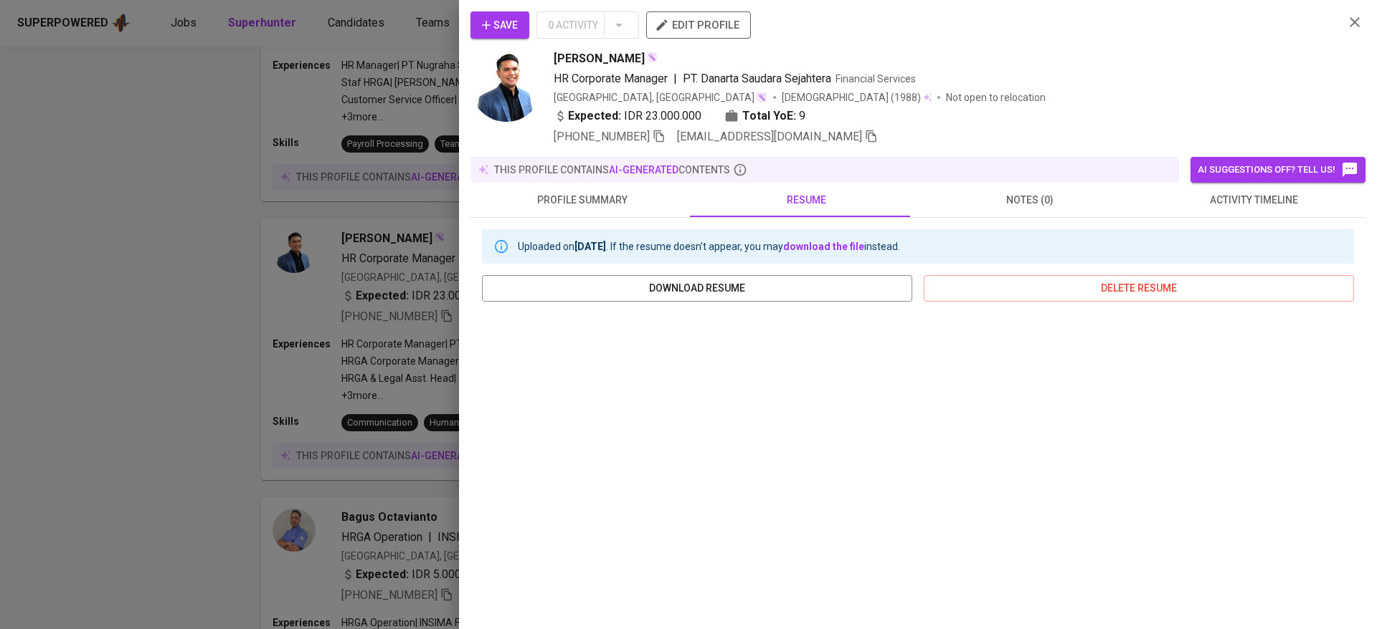
click at [223, 475] on div at bounding box center [688, 314] width 1377 height 629
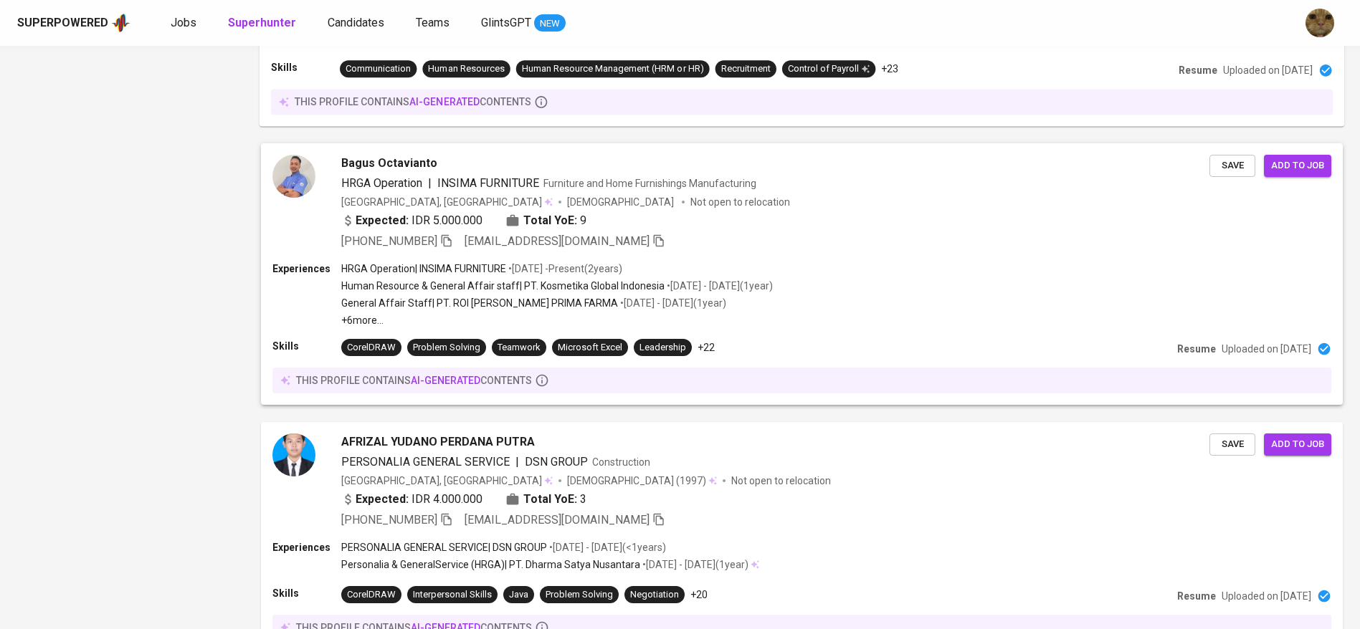
scroll to position [2293, 0]
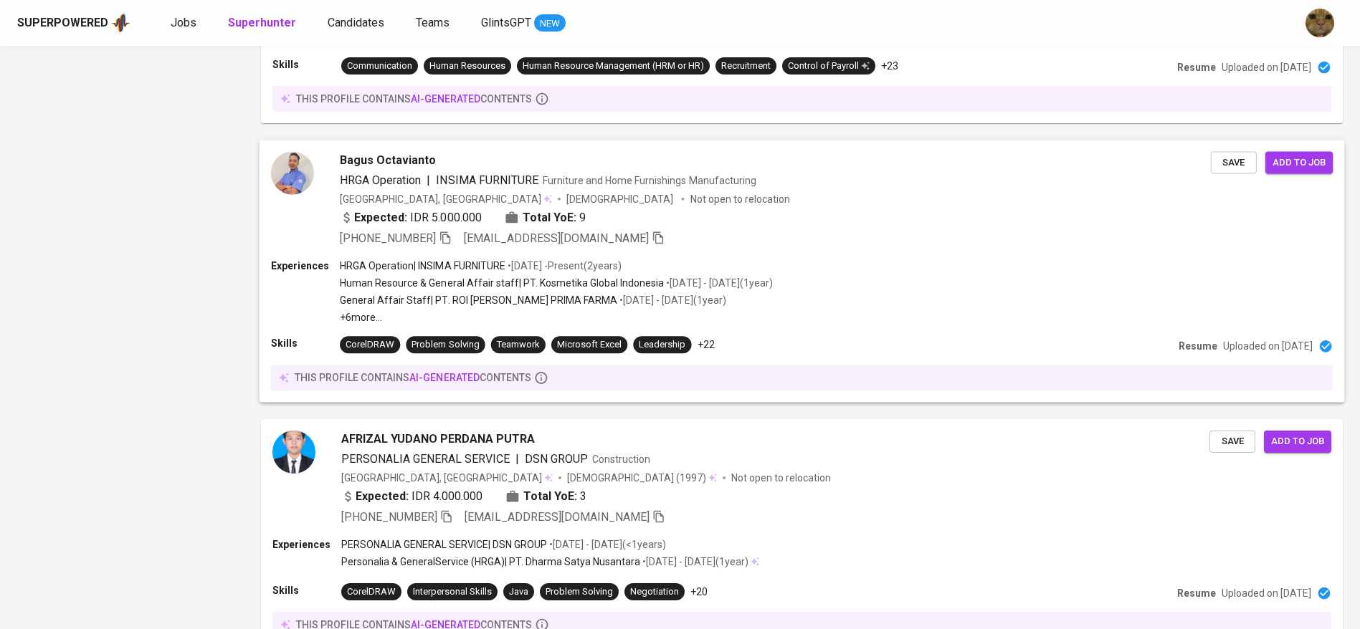
click at [421, 289] on p "Human Resource & General Affair staff | PT. Kosmetika Global Indonesia" at bounding box center [502, 283] width 324 height 14
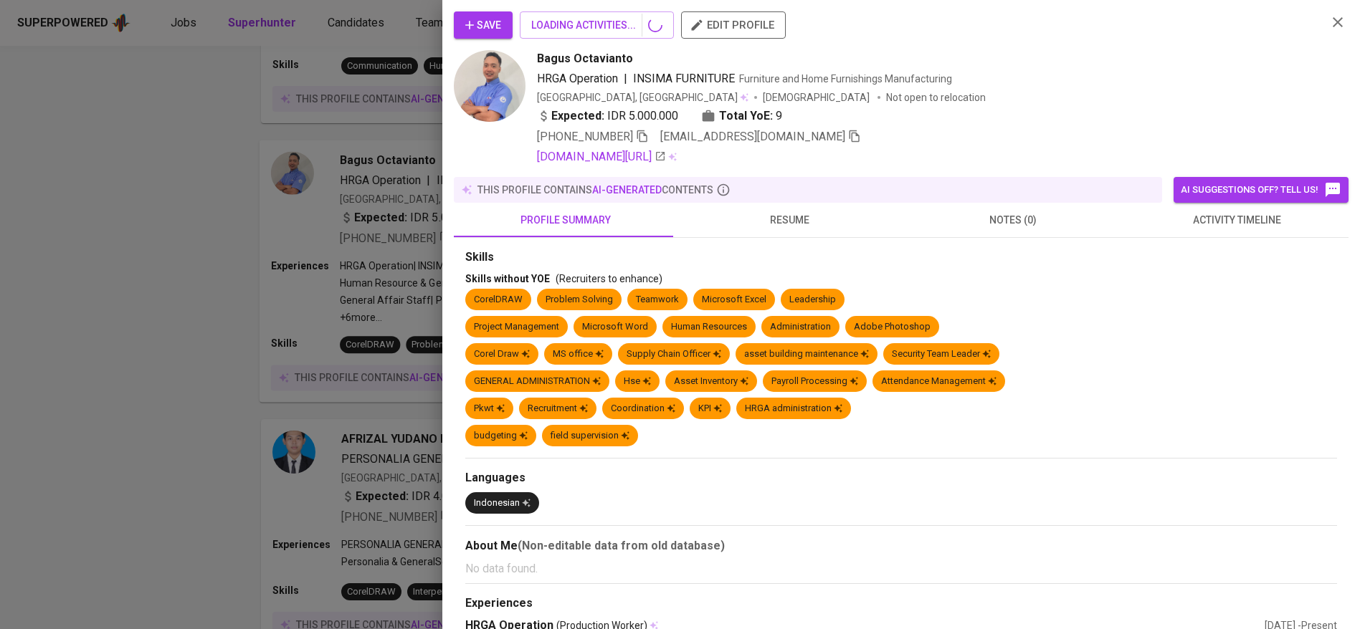
scroll to position [2408, 0]
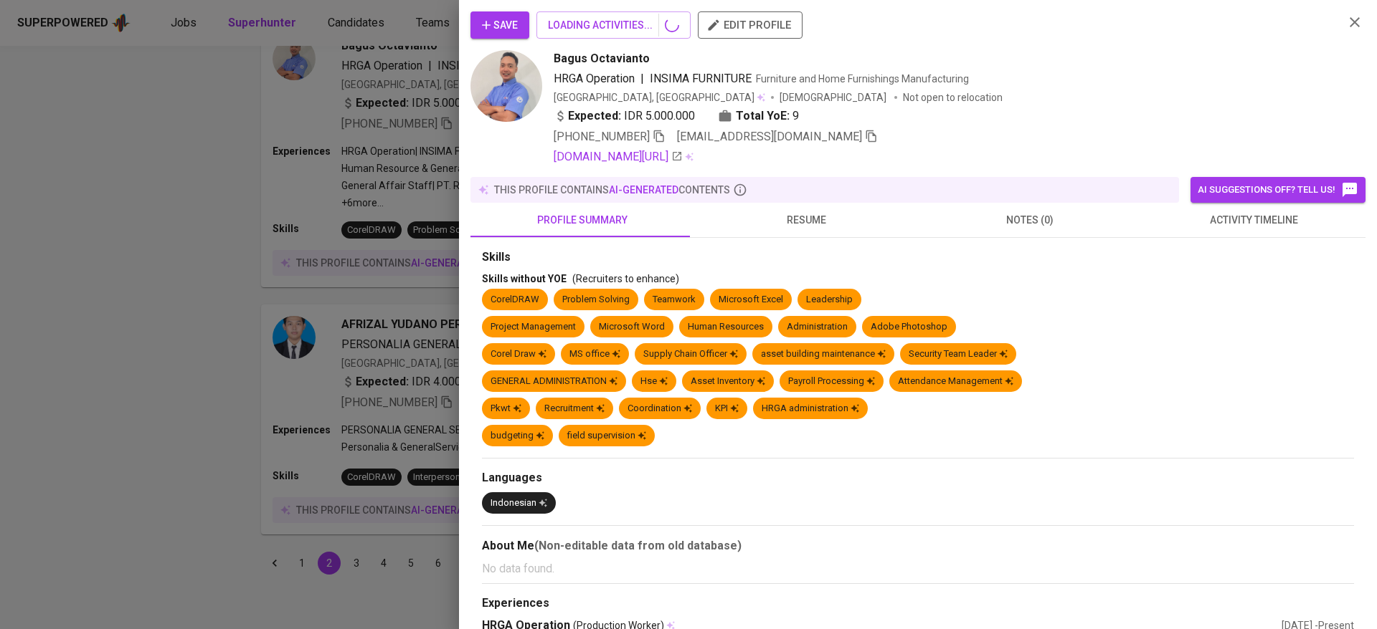
click at [815, 217] on span "resume" at bounding box center [806, 220] width 206 height 18
click at [784, 216] on span "resume" at bounding box center [806, 220] width 206 height 18
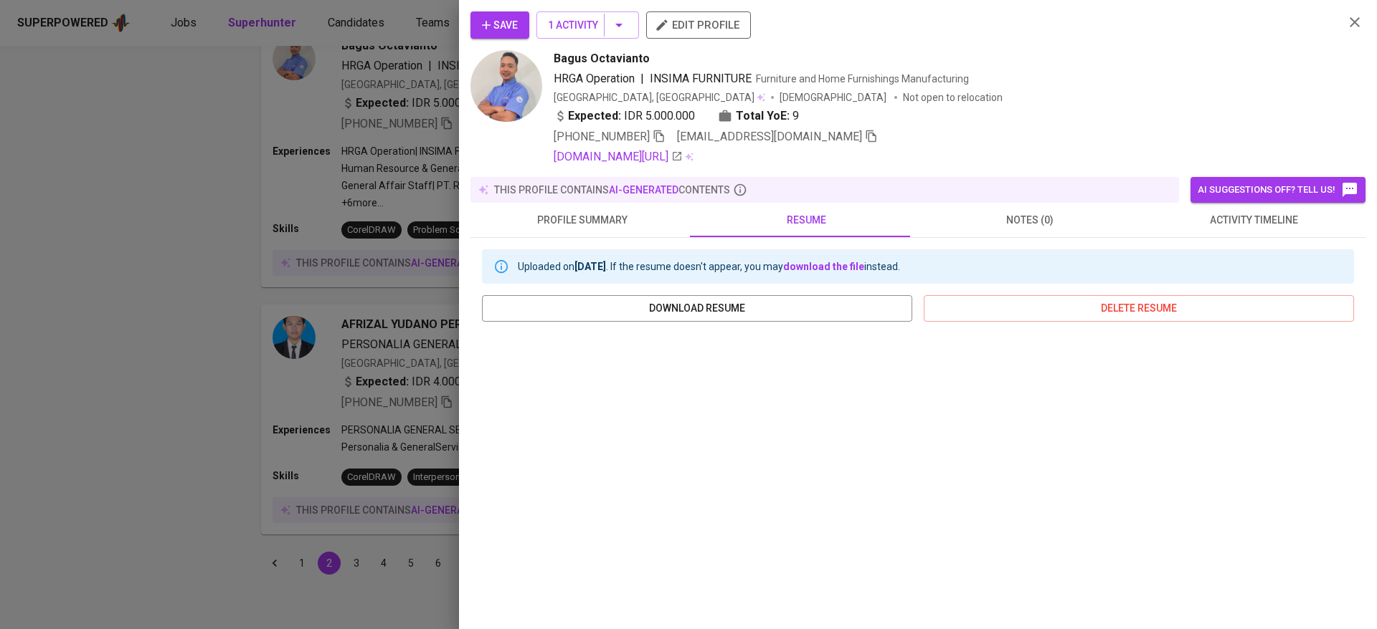
click at [287, 357] on div at bounding box center [688, 314] width 1377 height 629
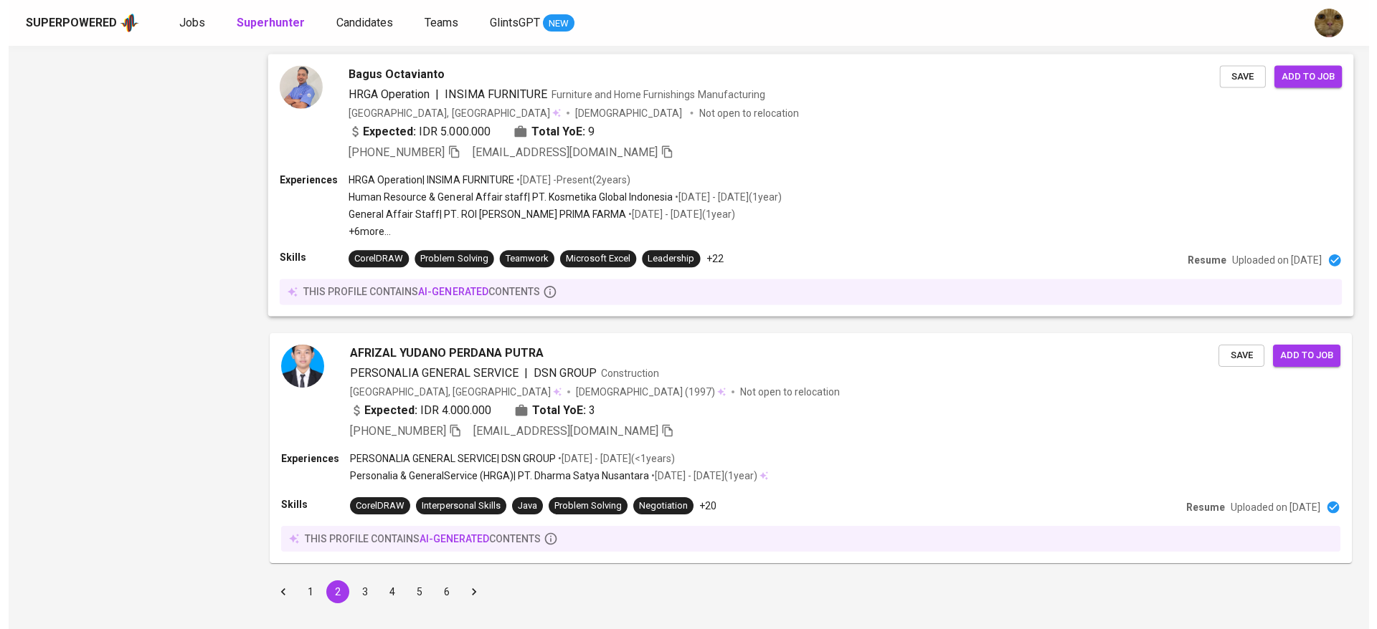
scroll to position [2377, 0]
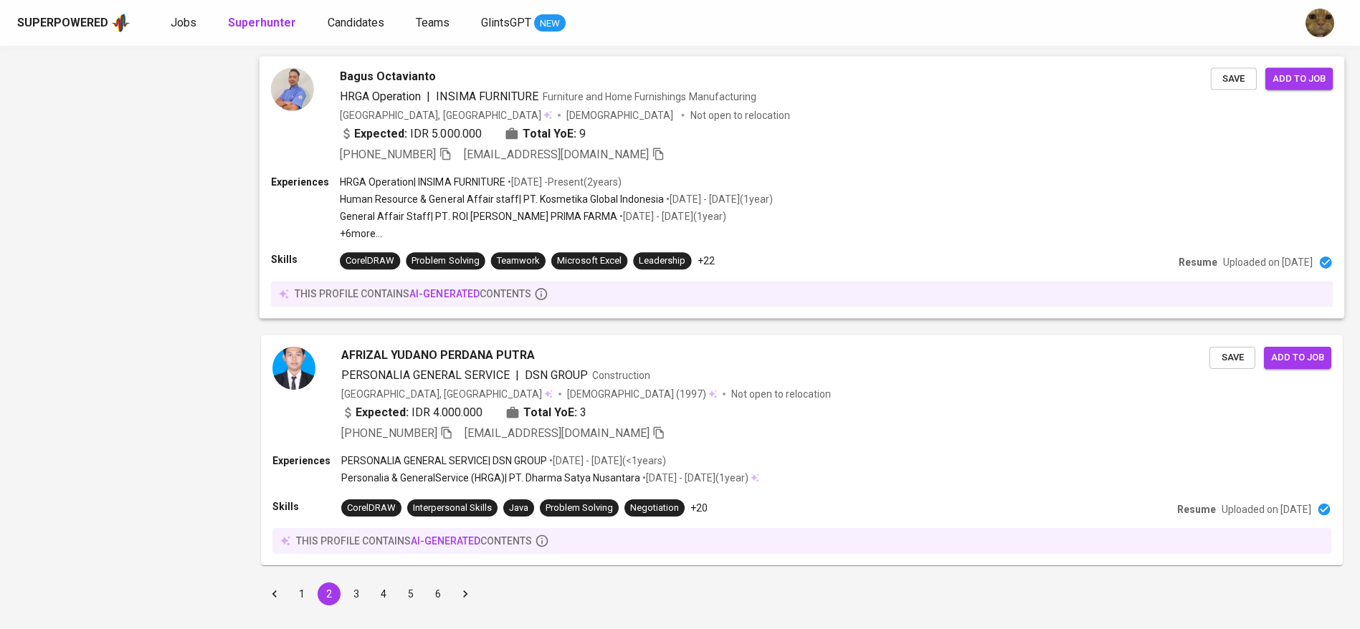
click at [418, 195] on p "Human Resource & General Affair staff | PT. Kosmetika Global Indonesia" at bounding box center [502, 199] width 324 height 14
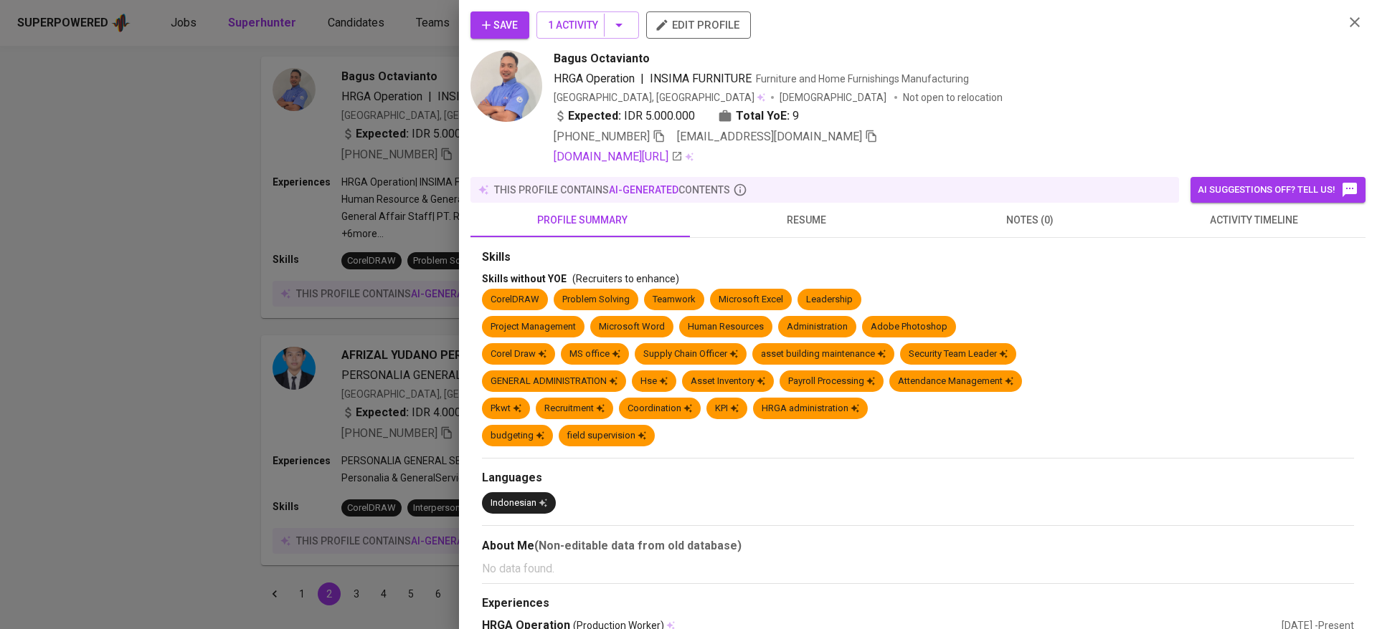
click at [807, 219] on span "resume" at bounding box center [806, 220] width 206 height 18
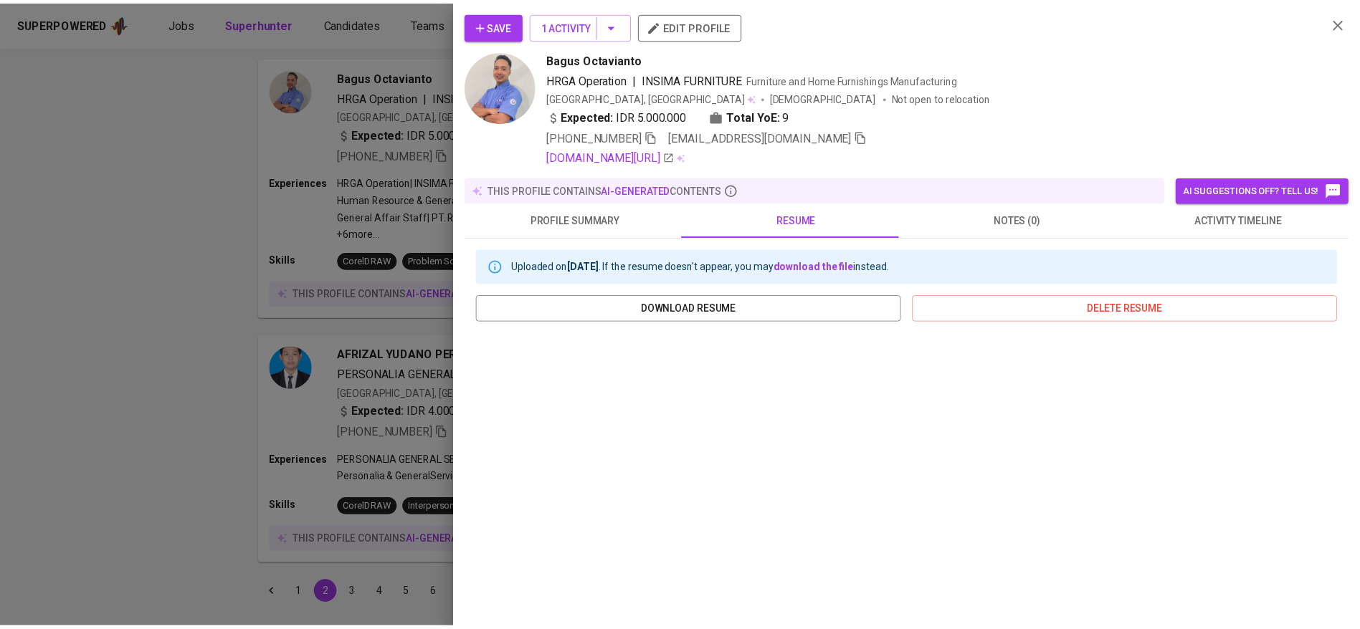
scroll to position [157, 0]
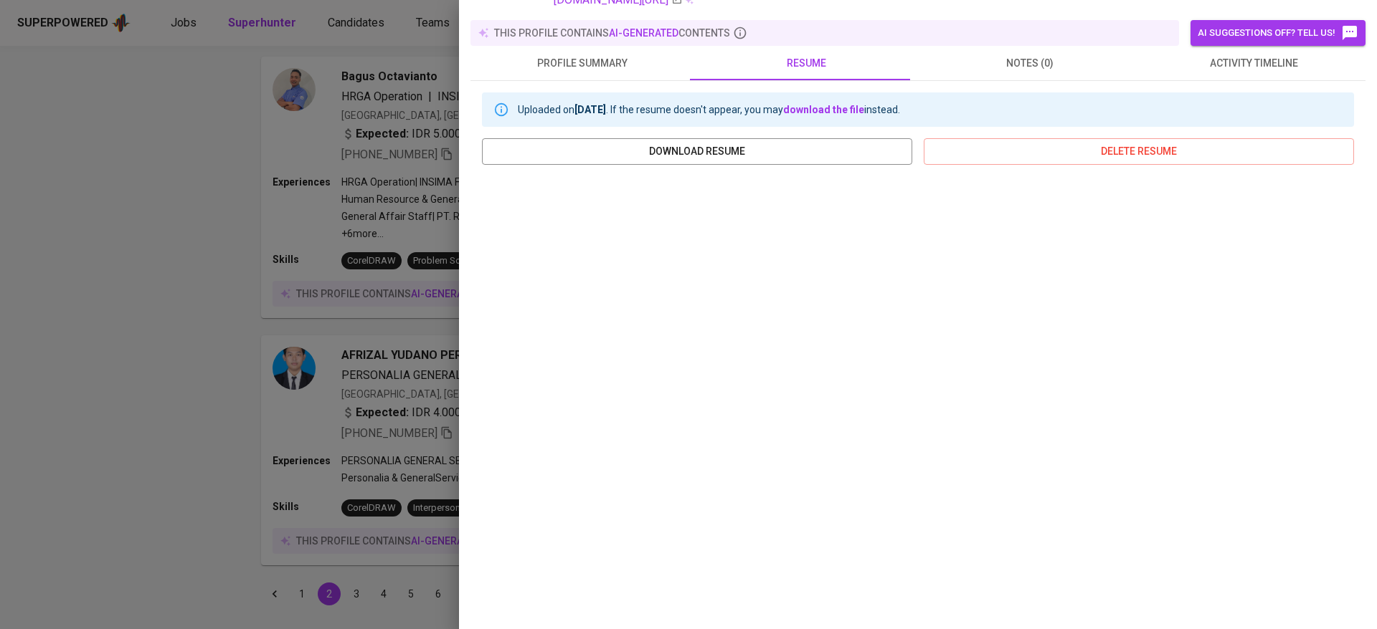
click at [243, 428] on div at bounding box center [688, 314] width 1377 height 629
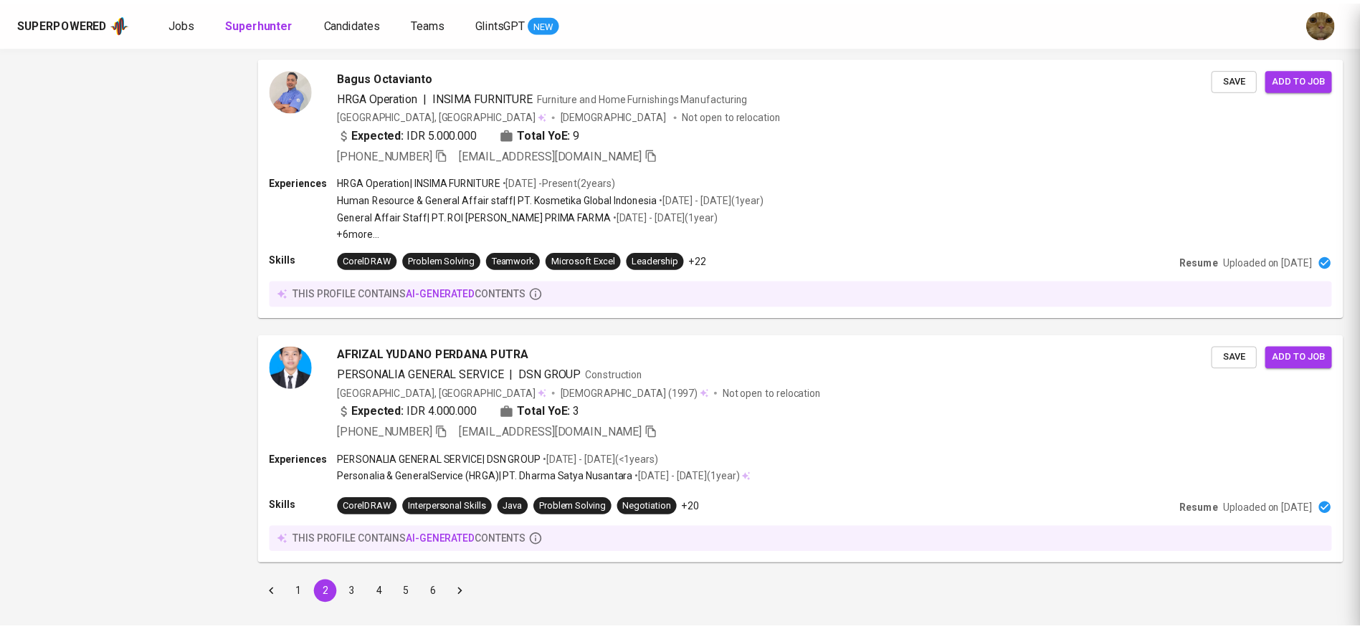
scroll to position [0, 0]
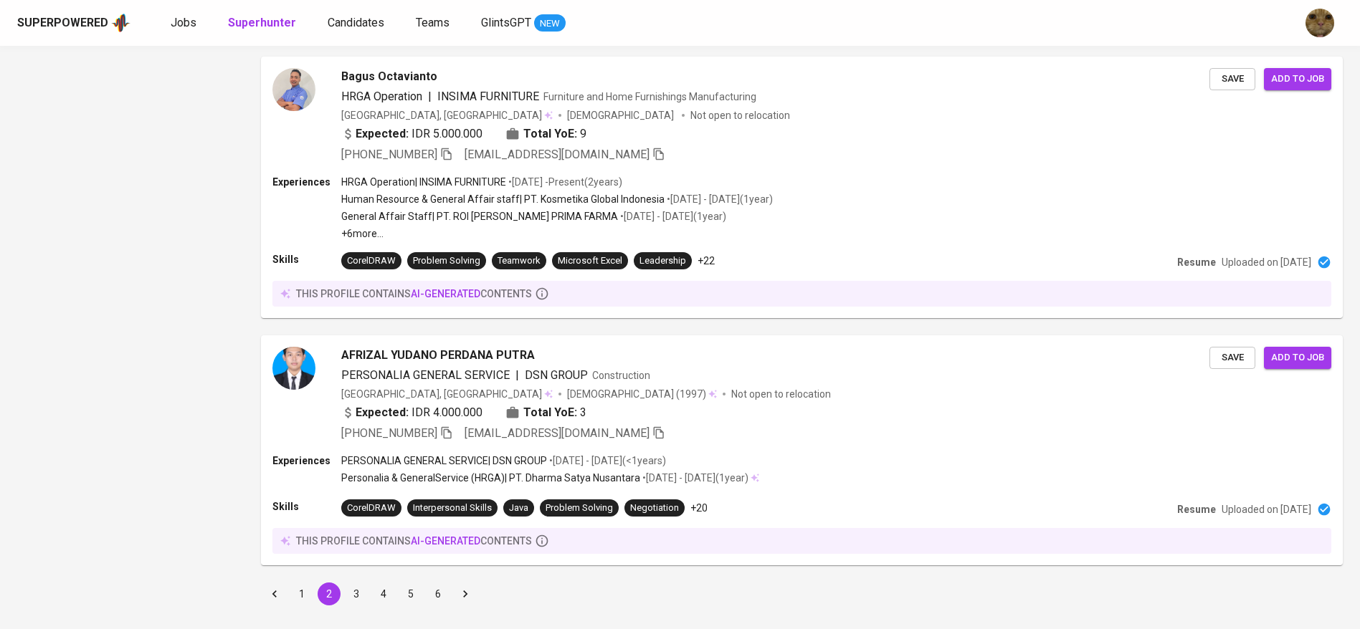
click at [360, 596] on button "3" at bounding box center [356, 594] width 23 height 23
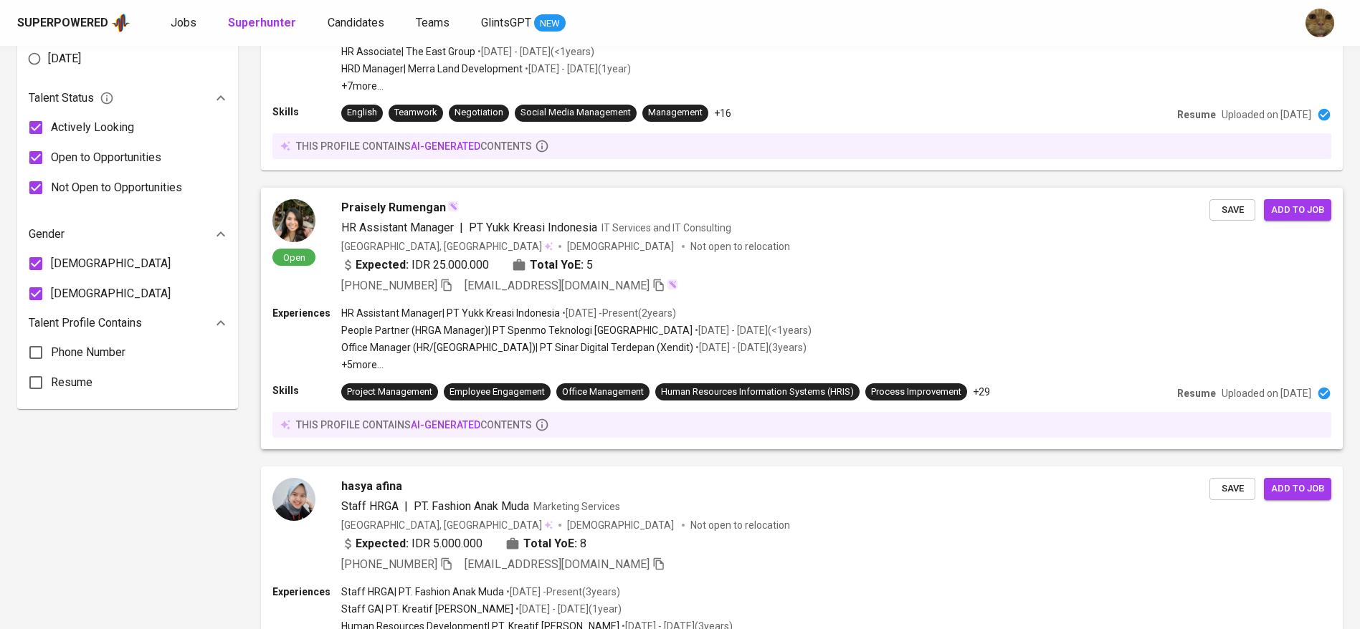
scroll to position [821, 0]
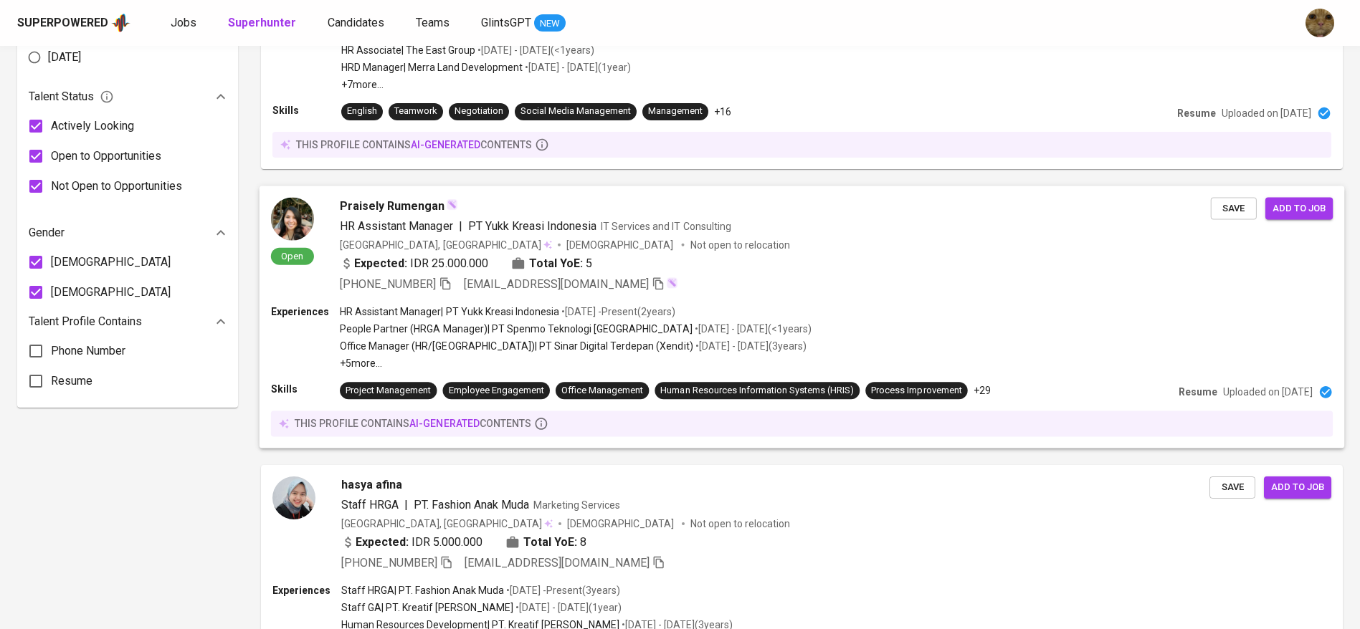
click at [447, 346] on p "Office Manager (HR/GA) | PT Sinar Digital Terdepan (Xendit)" at bounding box center [516, 346] width 353 height 14
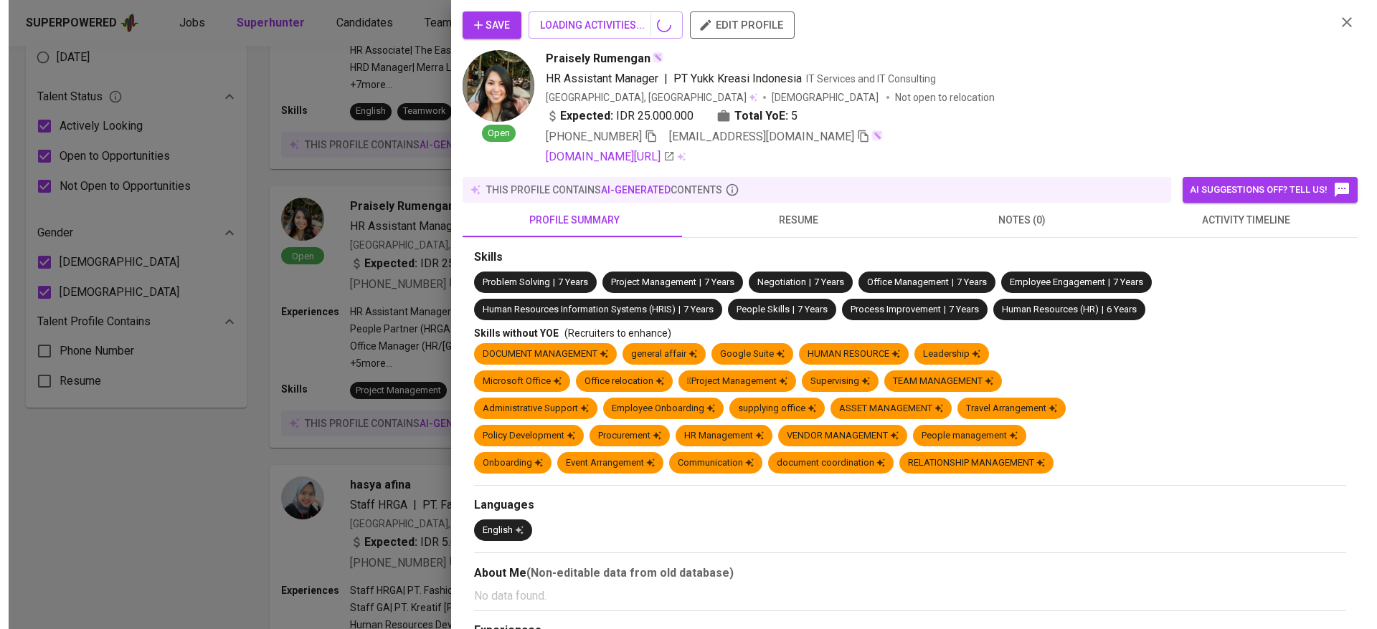
scroll to position [1047, 0]
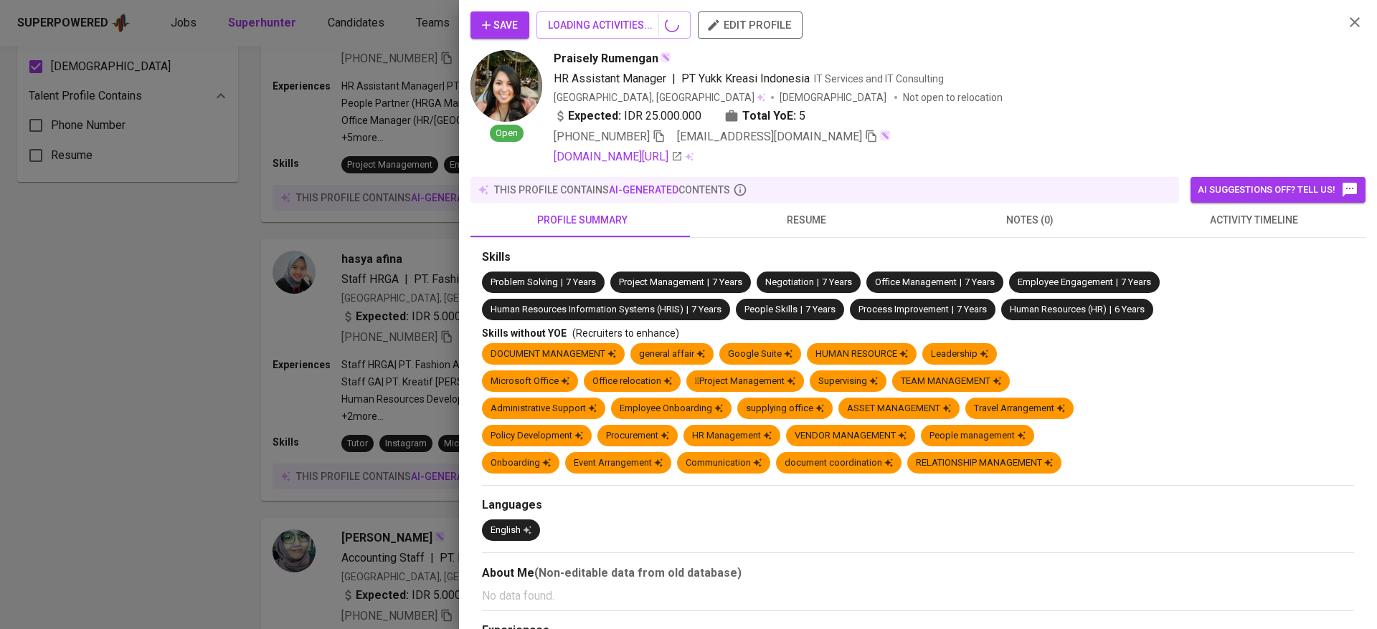
click at [803, 215] on span "resume" at bounding box center [806, 220] width 206 height 18
click at [794, 215] on span "resume" at bounding box center [806, 220] width 206 height 18
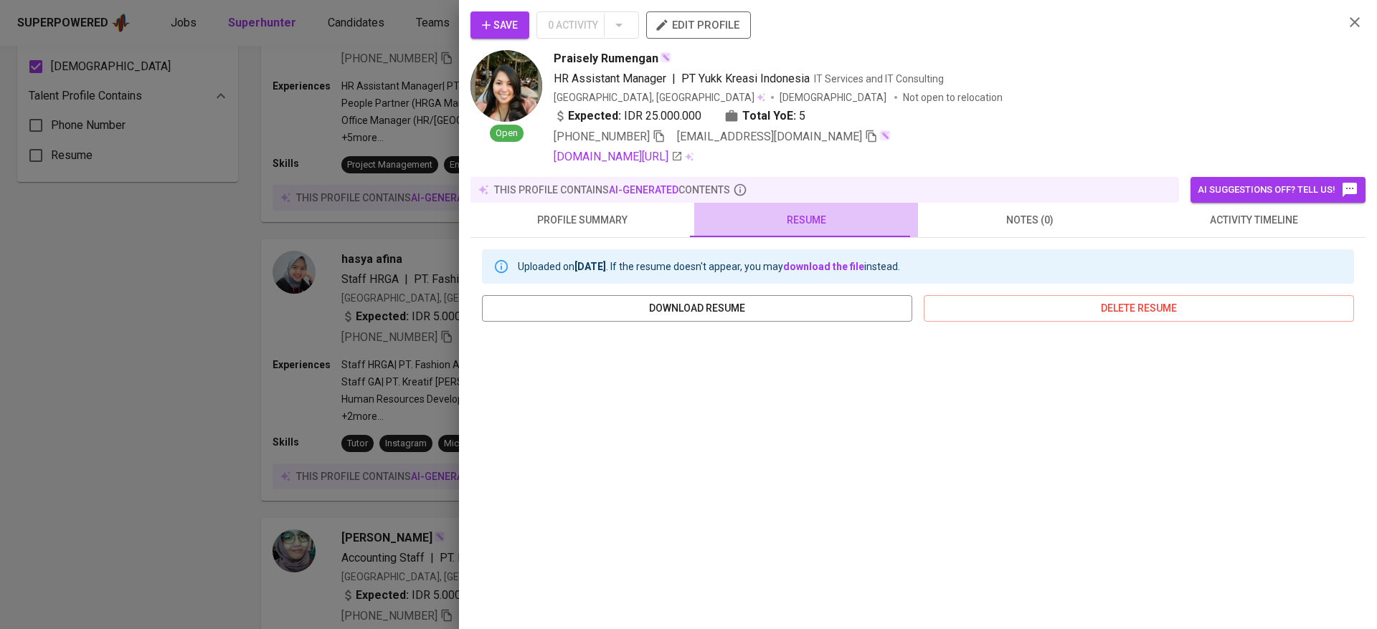
click at [811, 217] on span "resume" at bounding box center [806, 220] width 206 height 18
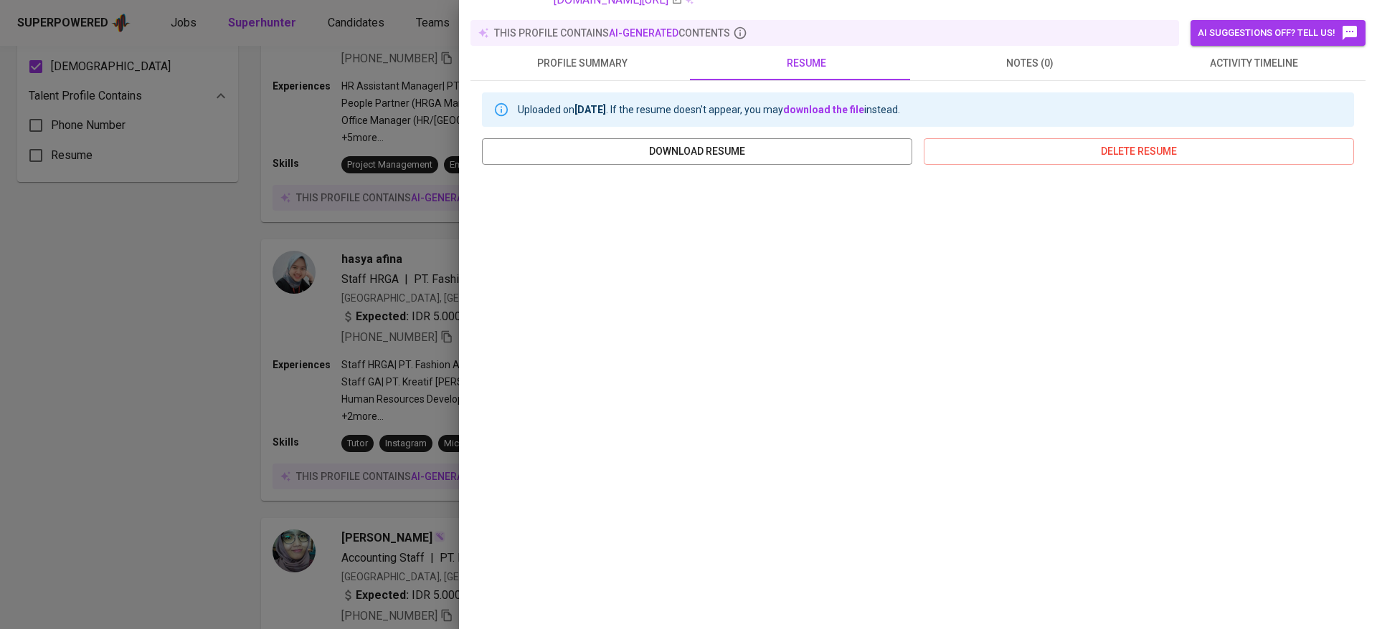
click at [289, 421] on div at bounding box center [688, 314] width 1377 height 629
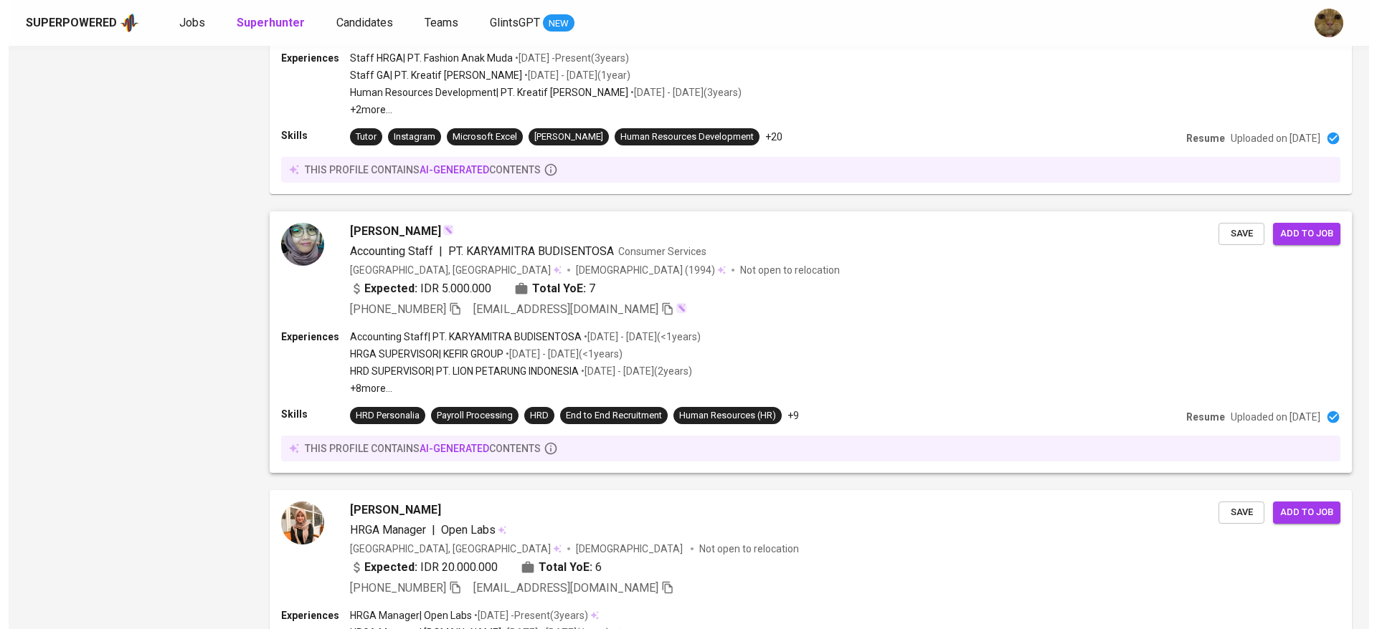
scroll to position [1638, 0]
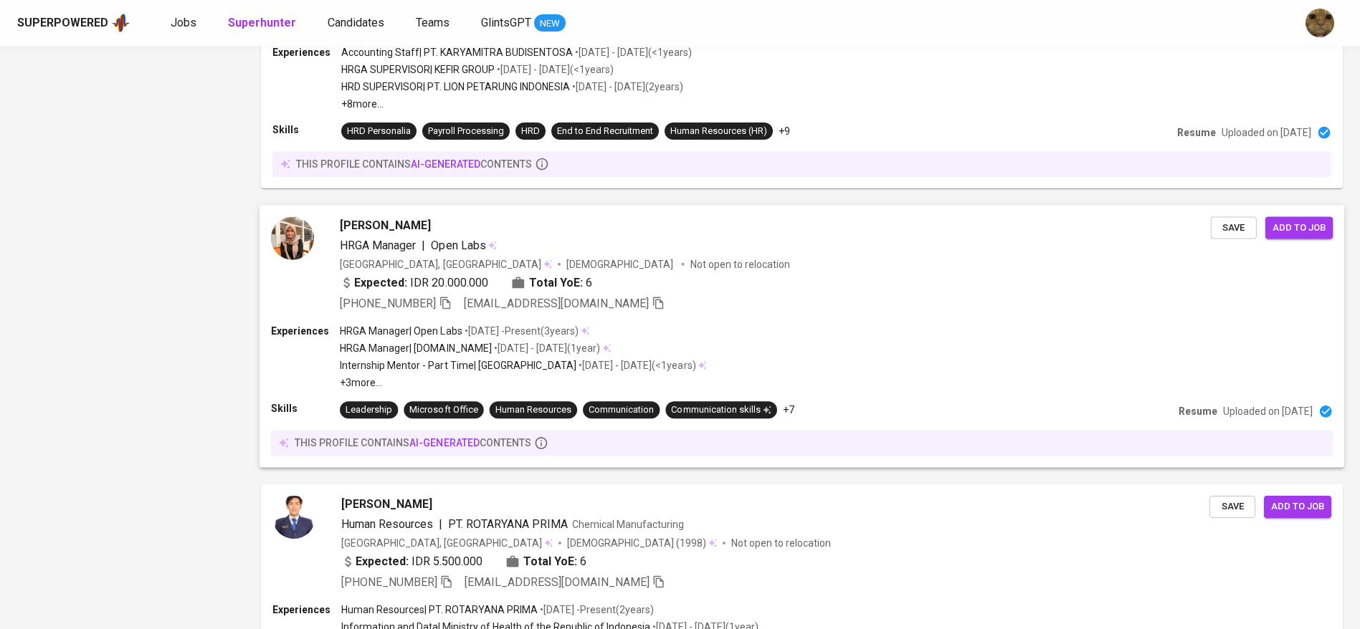
click at [505, 344] on p "• Aug 2020 - Feb 2022 ( 1 year )" at bounding box center [546, 348] width 108 height 14
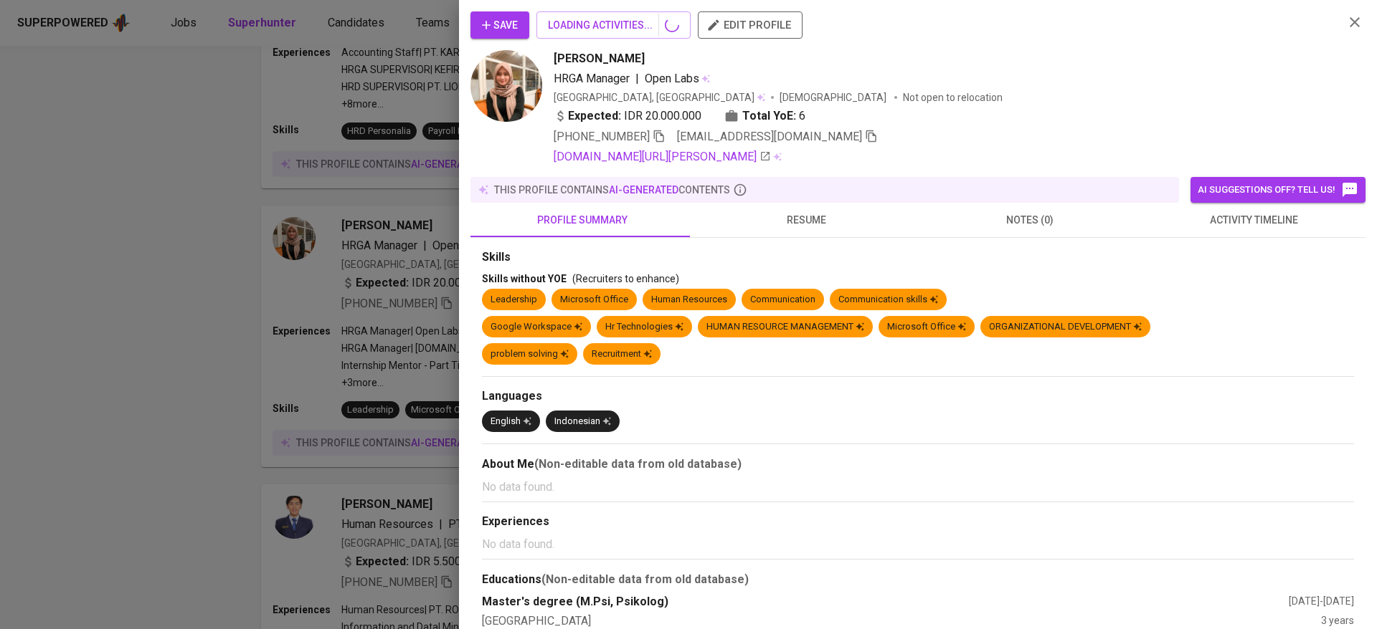
click at [774, 187] on div "this profile contains AI-generated contents" at bounding box center [824, 190] width 697 height 14
click at [787, 211] on span "resume" at bounding box center [806, 220] width 206 height 18
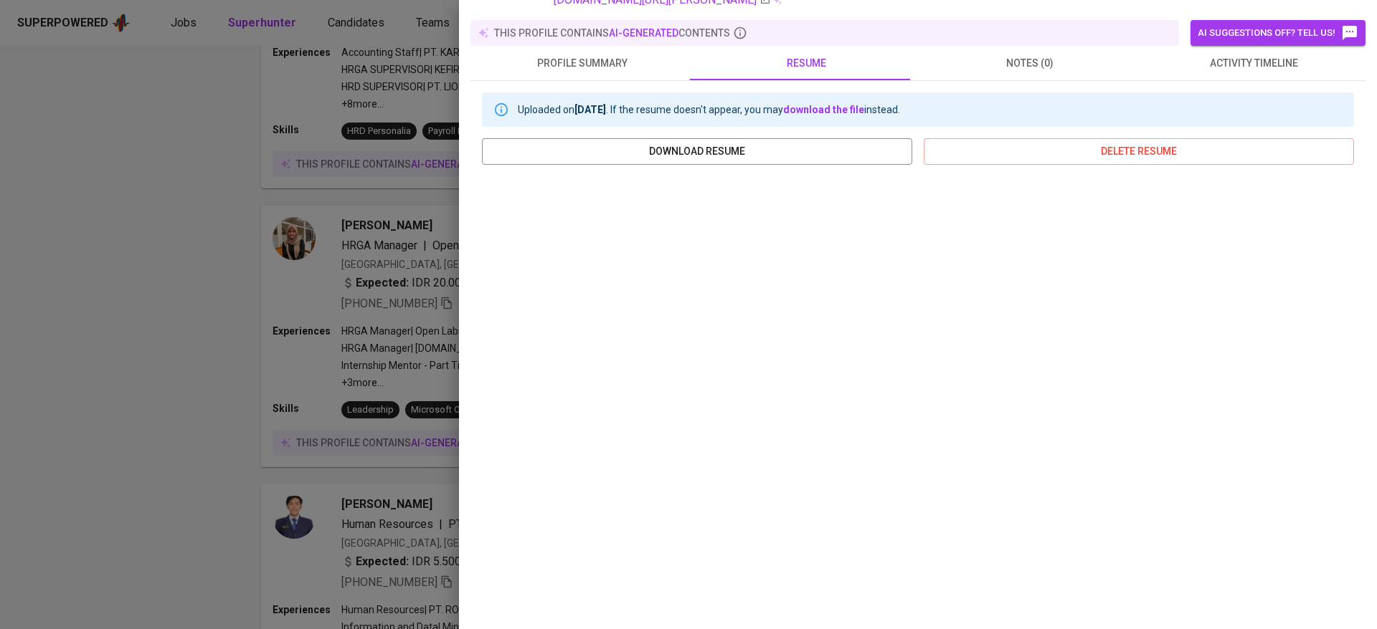
scroll to position [0, 0]
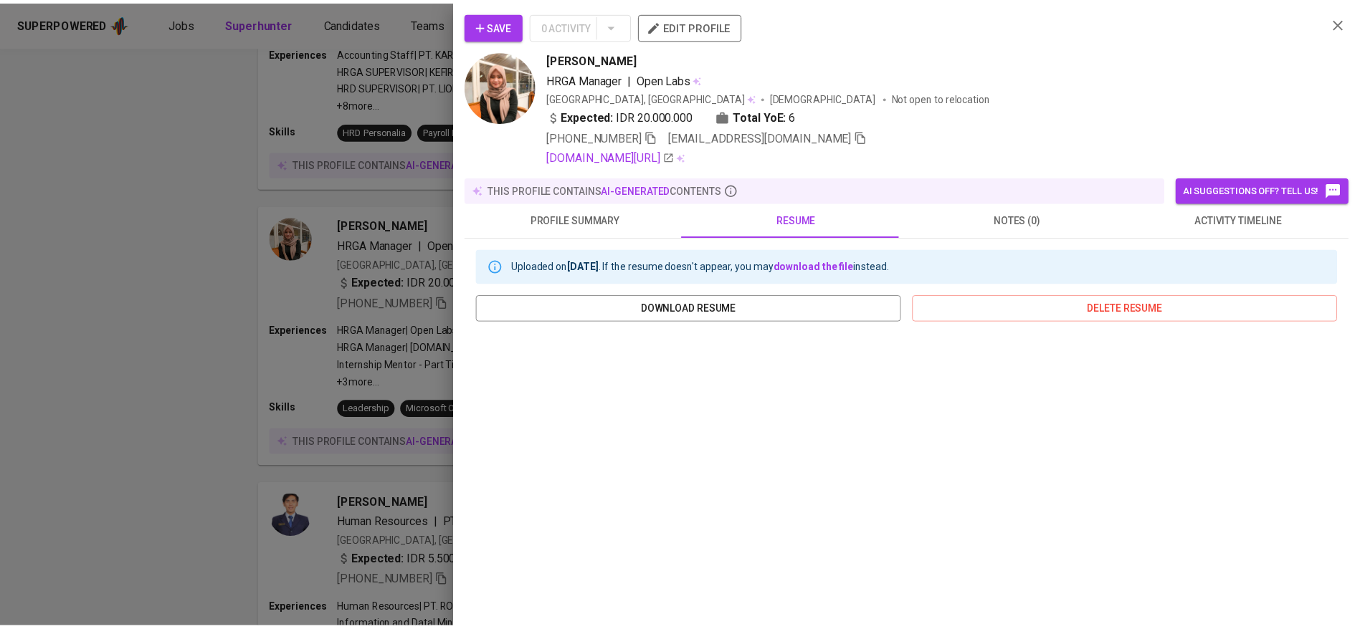
scroll to position [1638, 0]
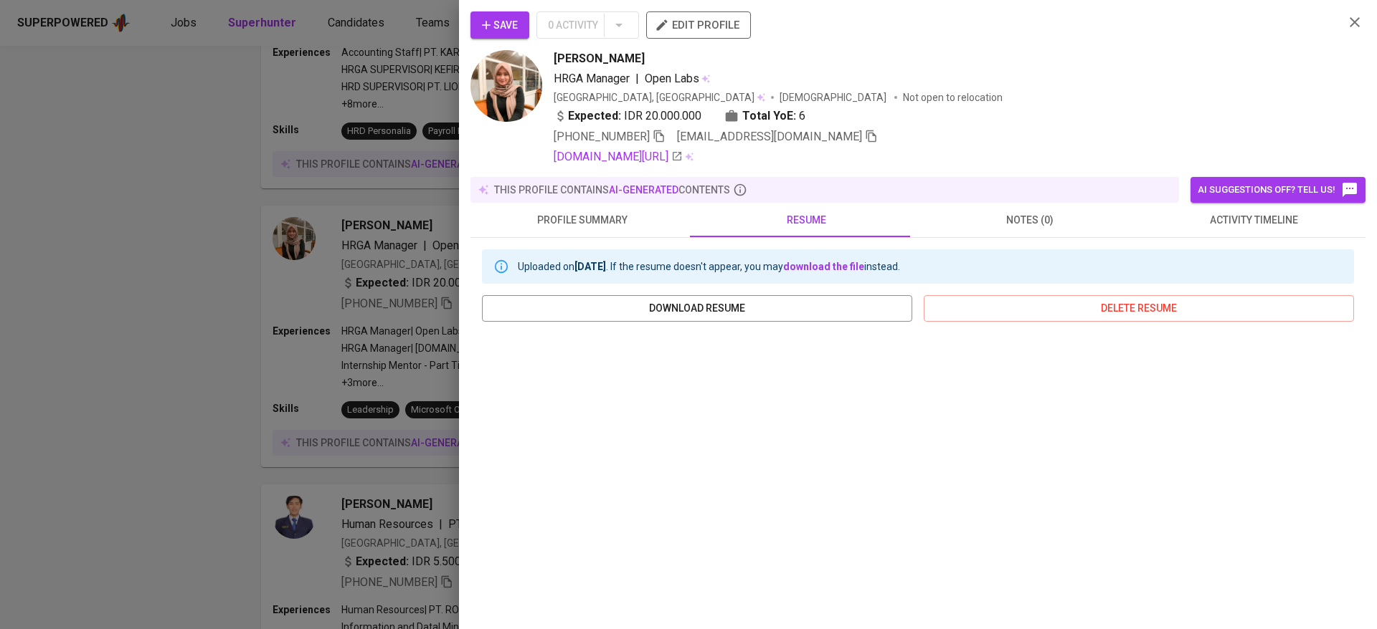
click at [307, 241] on div at bounding box center [688, 314] width 1377 height 629
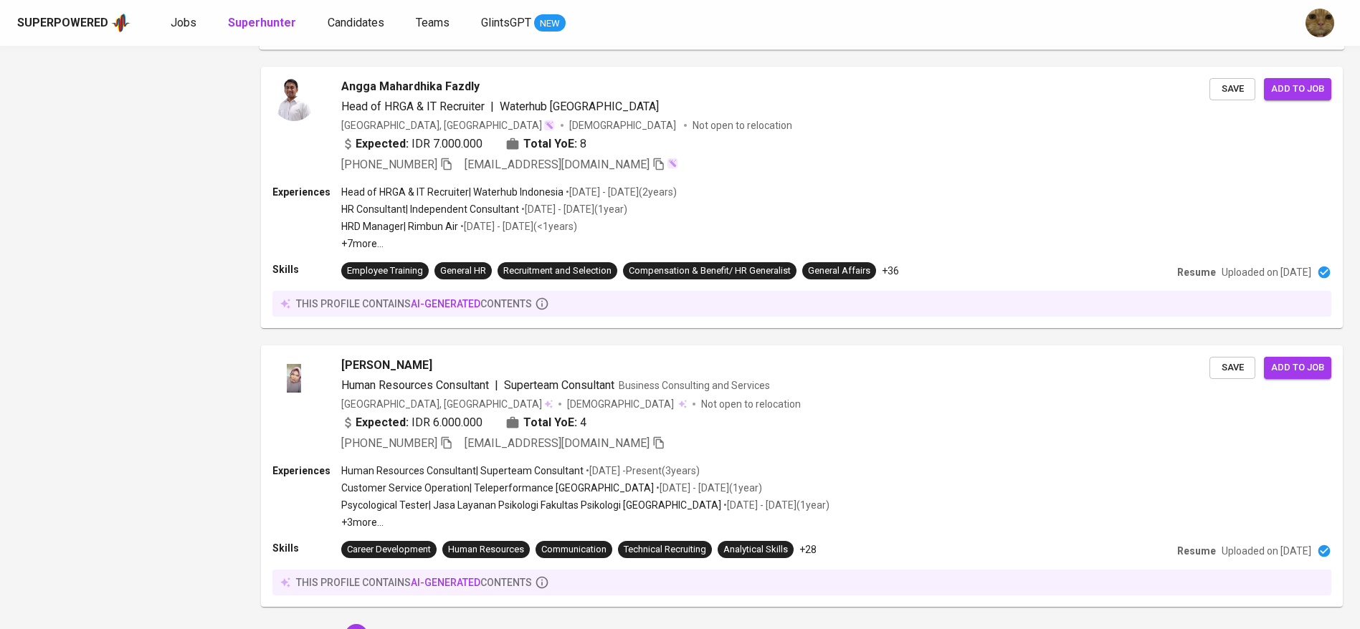
scroll to position [2408, 0]
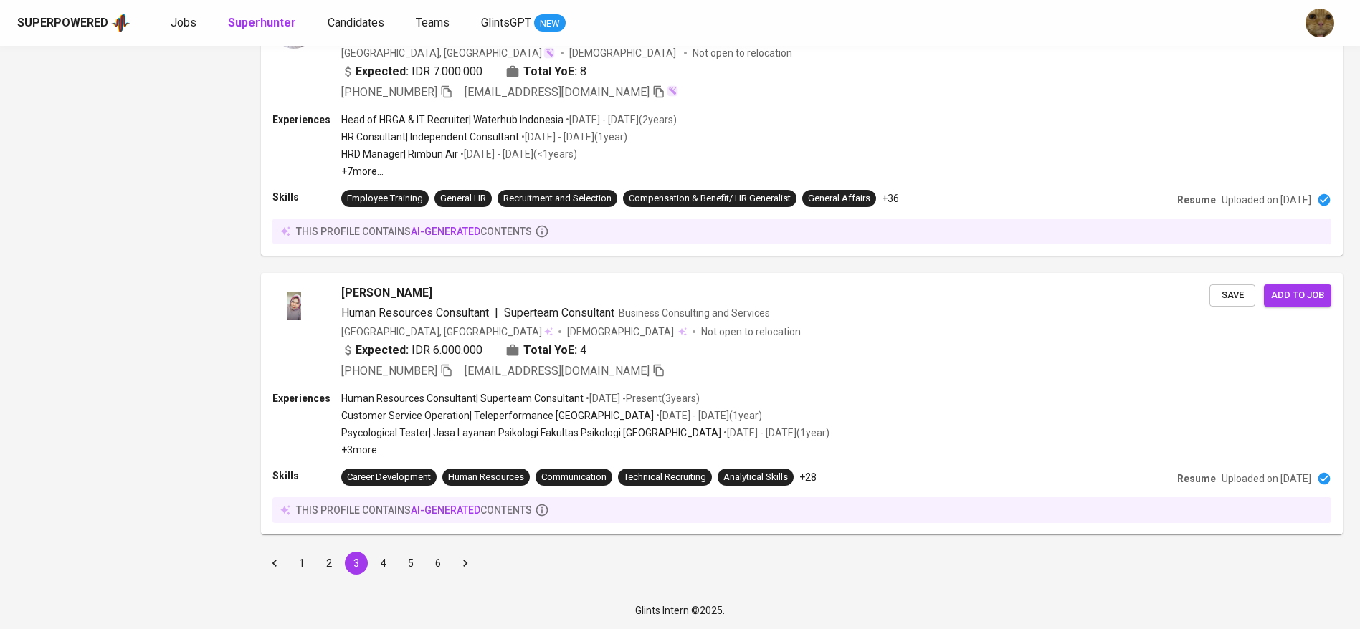
click at [379, 559] on button "4" at bounding box center [383, 563] width 23 height 23
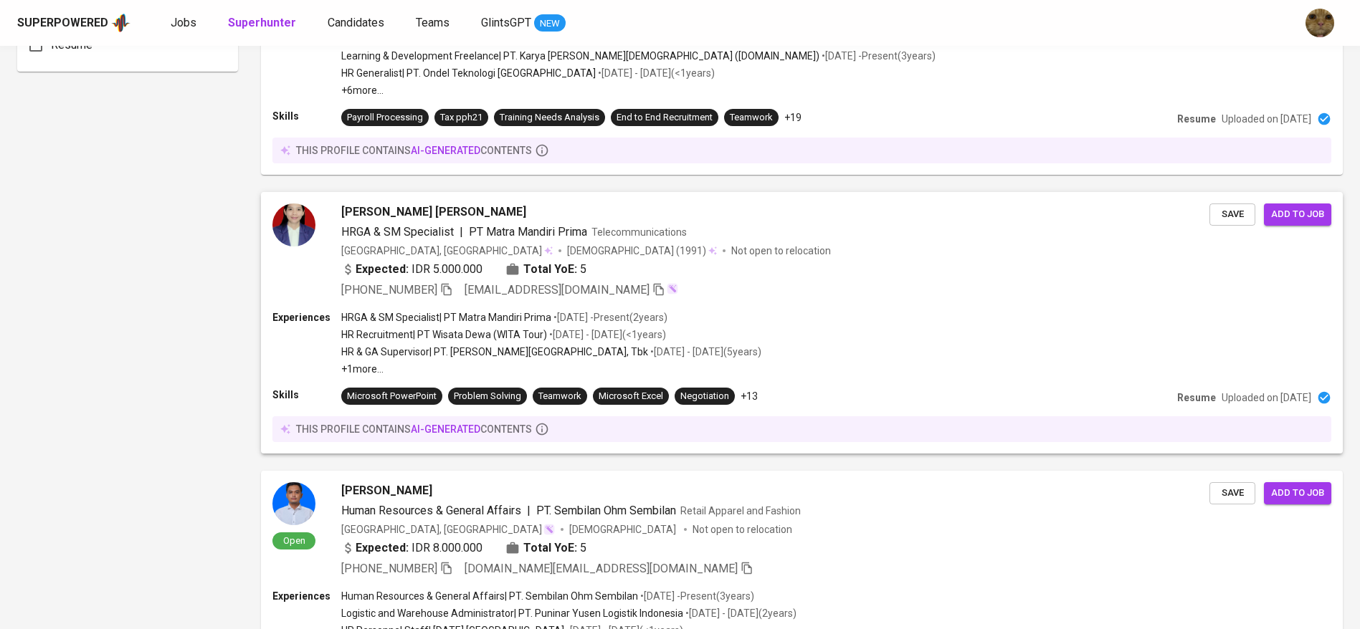
scroll to position [1202, 0]
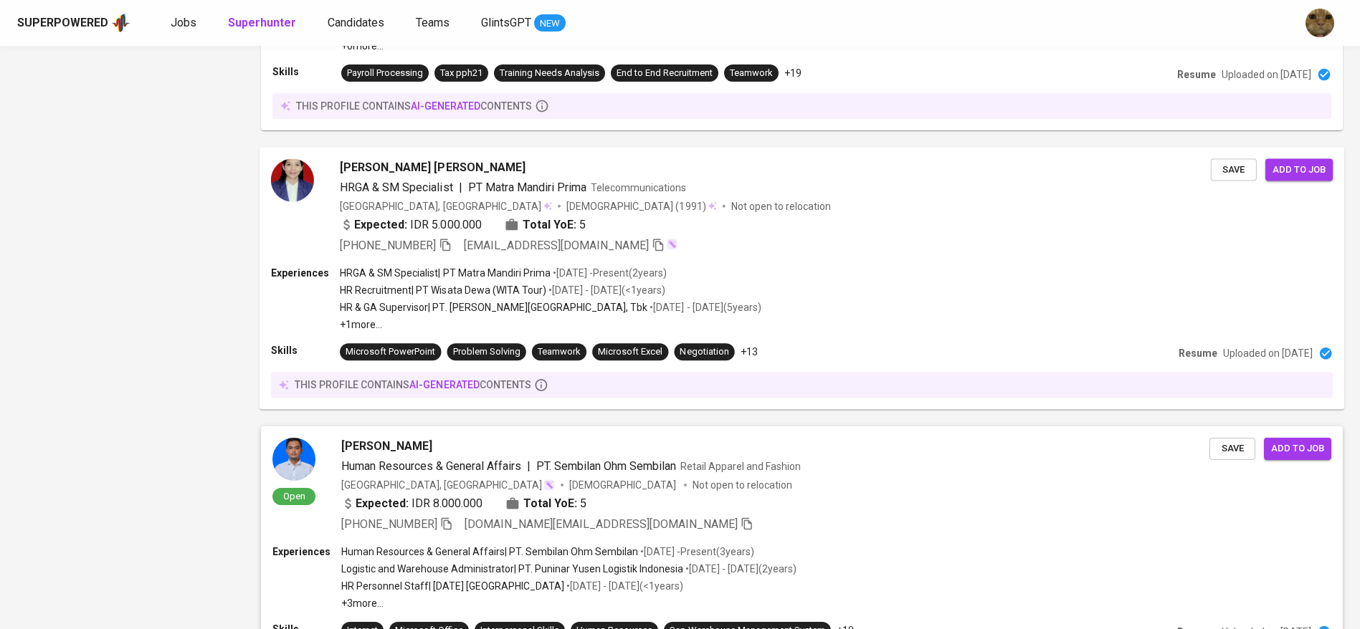
click at [547, 305] on p "HR & GA Supervisor | PT. Matahari Department Store, Tbk" at bounding box center [494, 307] width 308 height 14
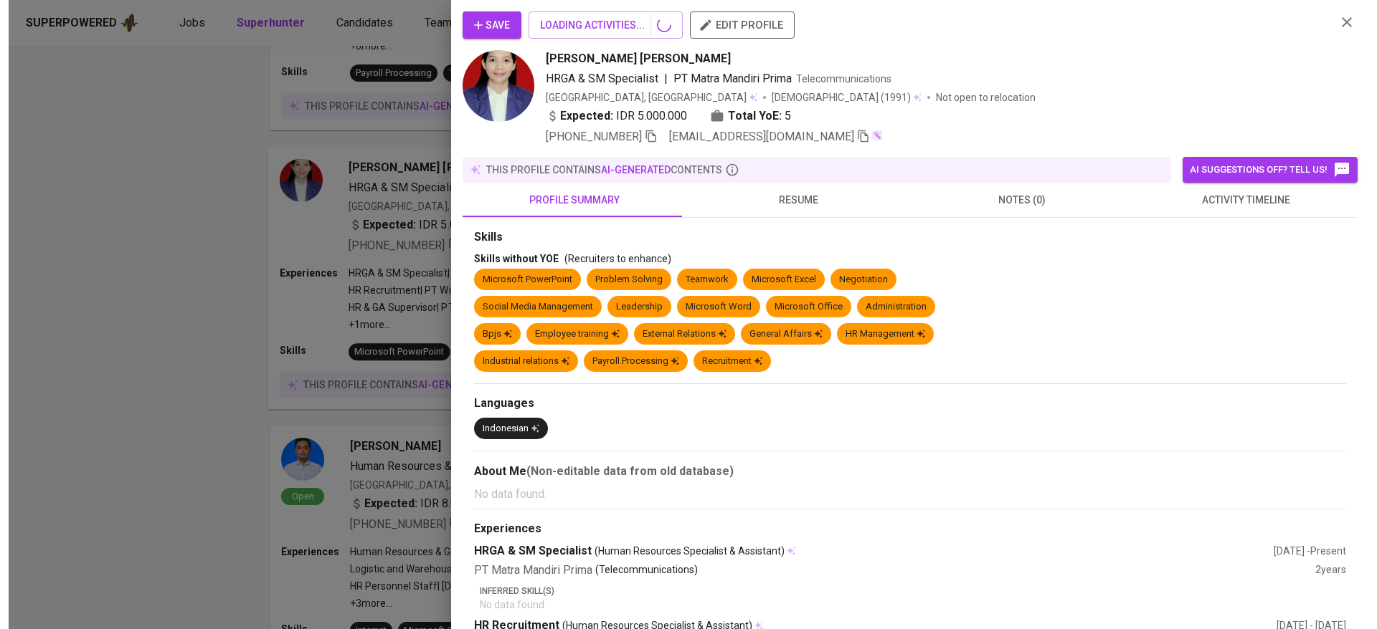
scroll to position [1202, 0]
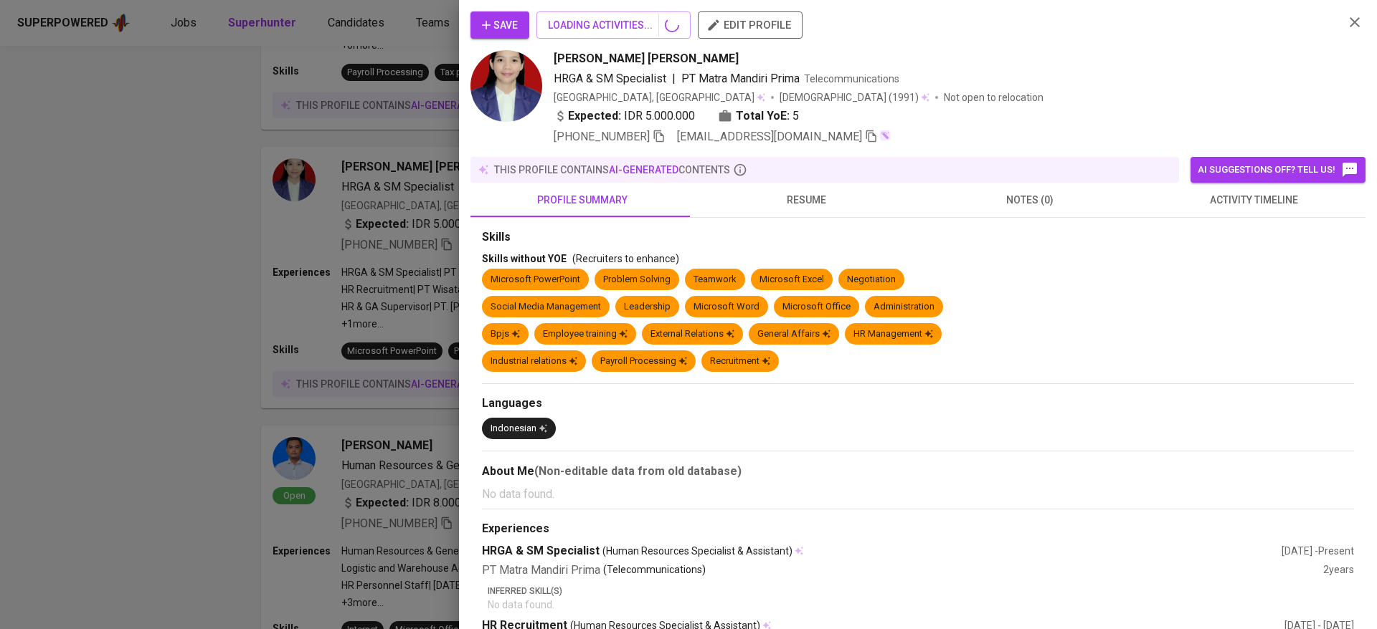
click at [785, 197] on span "resume" at bounding box center [806, 200] width 206 height 18
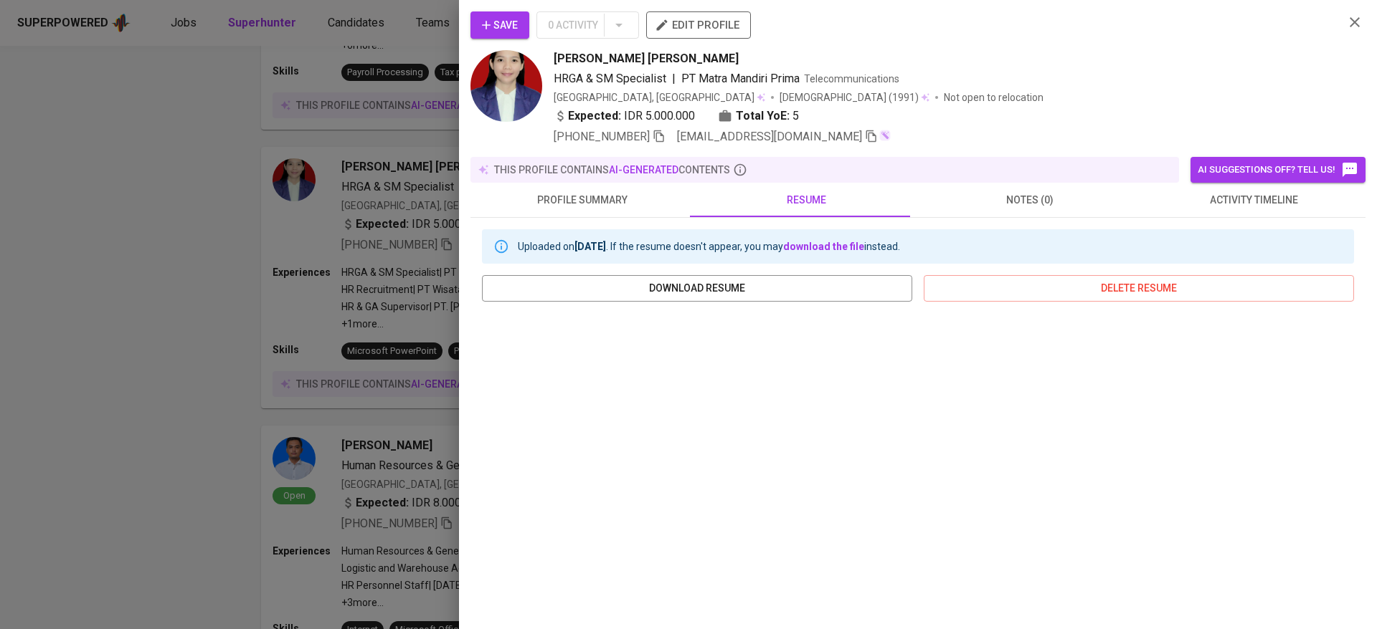
click at [800, 197] on span "resume" at bounding box center [806, 200] width 206 height 18
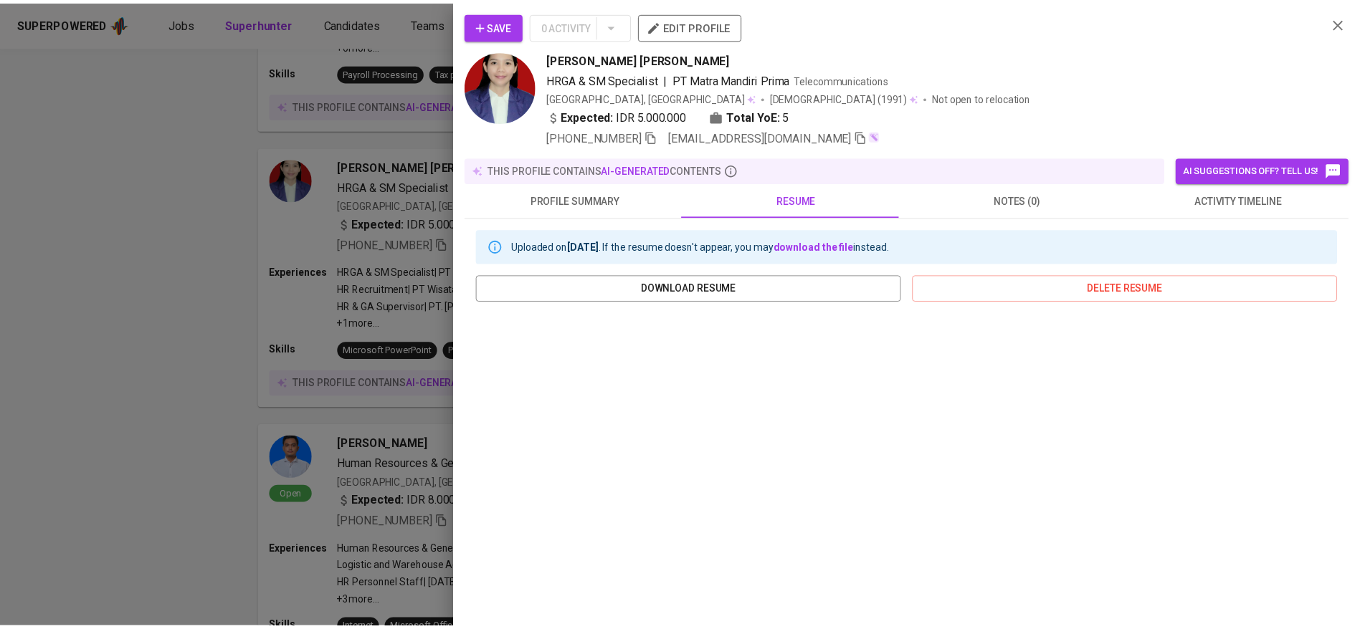
scroll to position [137, 0]
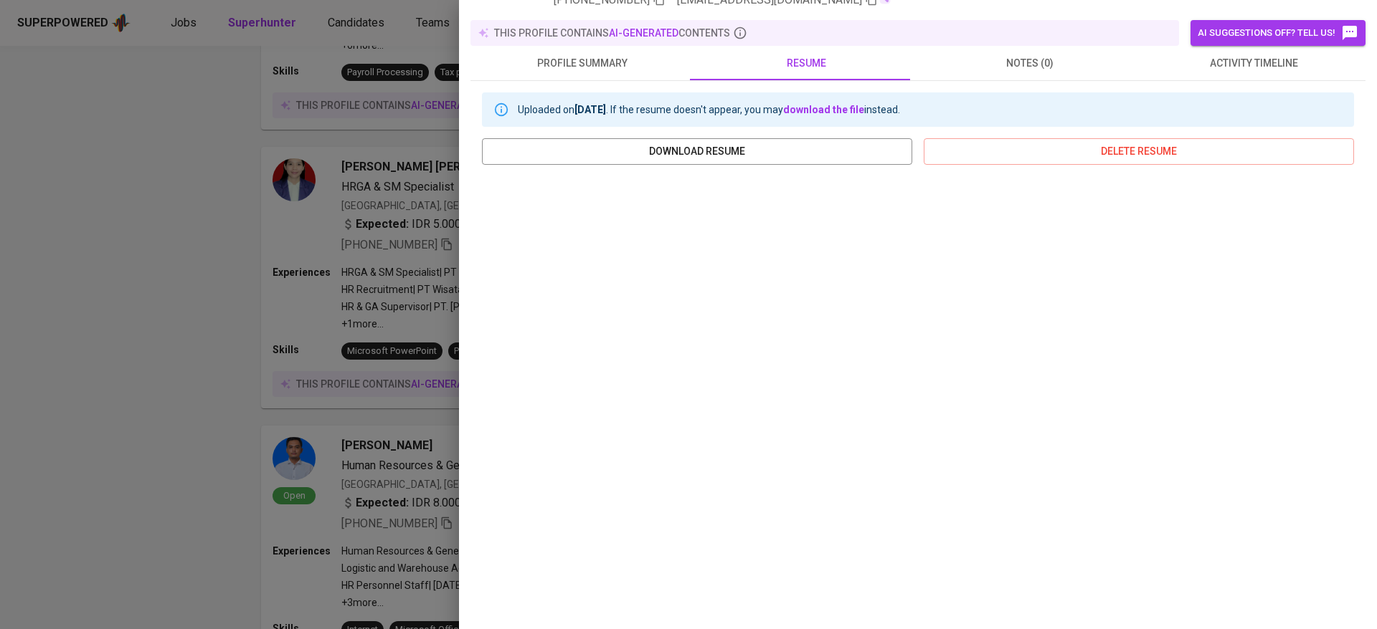
click at [359, 389] on div at bounding box center [688, 314] width 1377 height 629
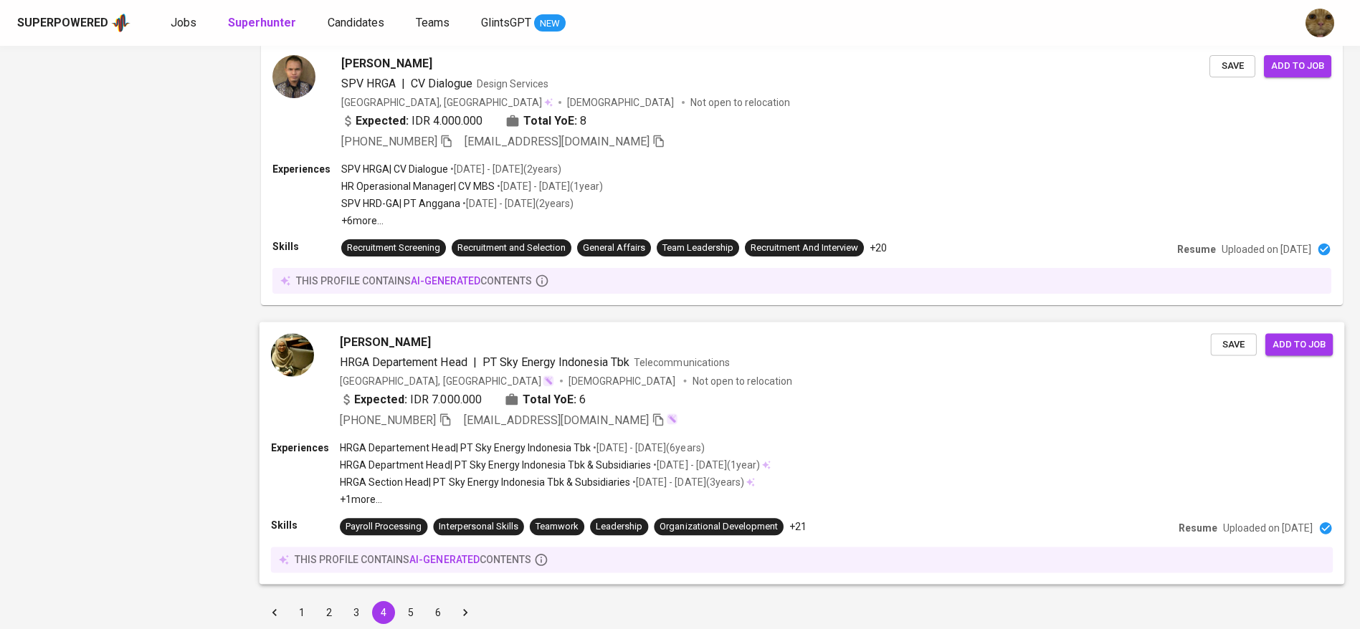
scroll to position [2385, 0]
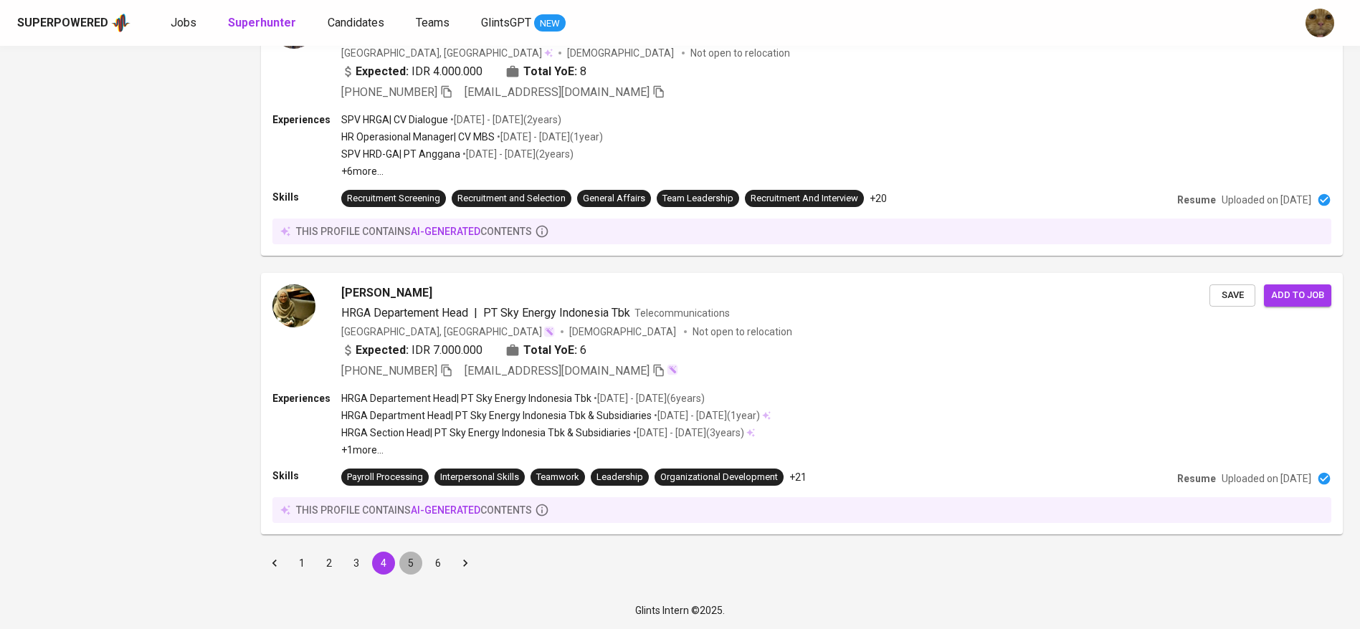
click at [411, 561] on button "5" at bounding box center [410, 563] width 23 height 23
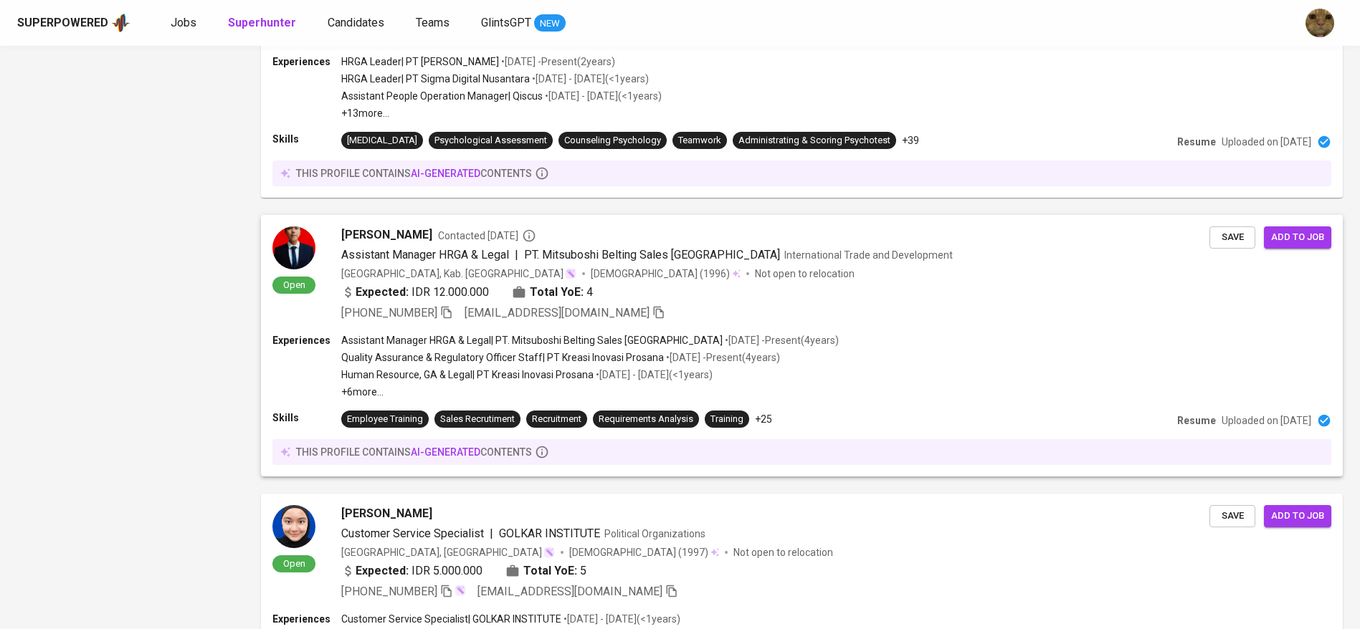
scroll to position [1415, 0]
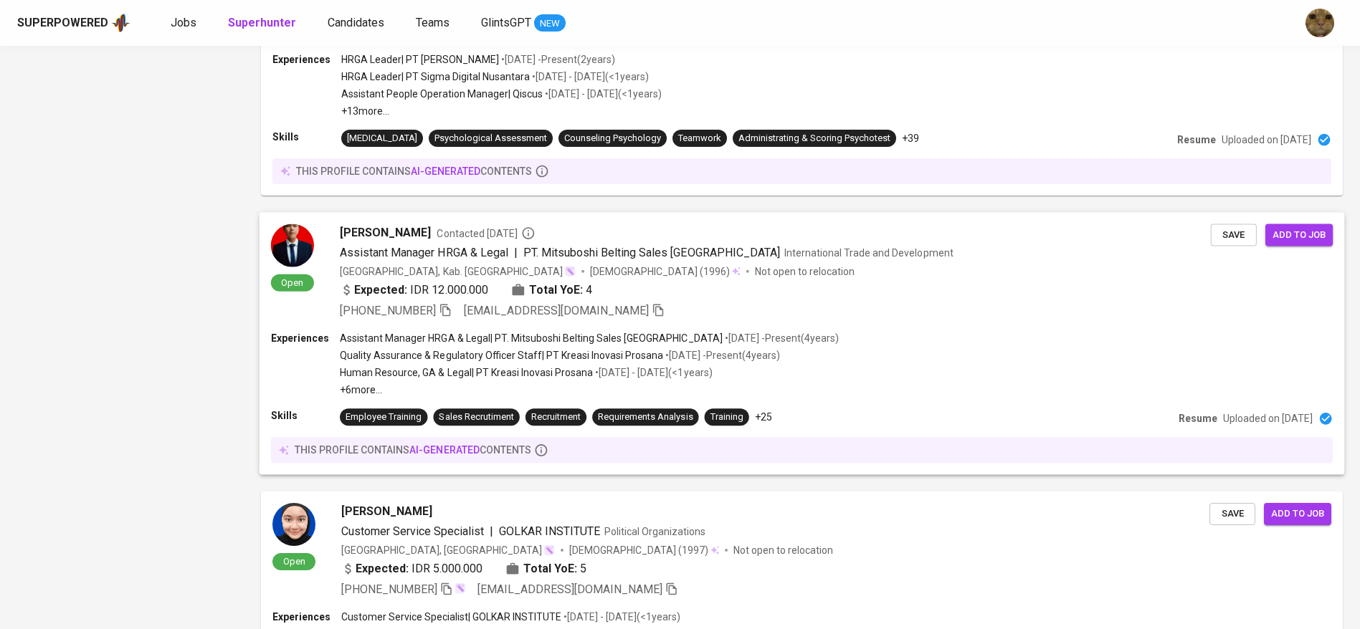
click at [510, 383] on p "+6 more ..." at bounding box center [589, 390] width 499 height 14
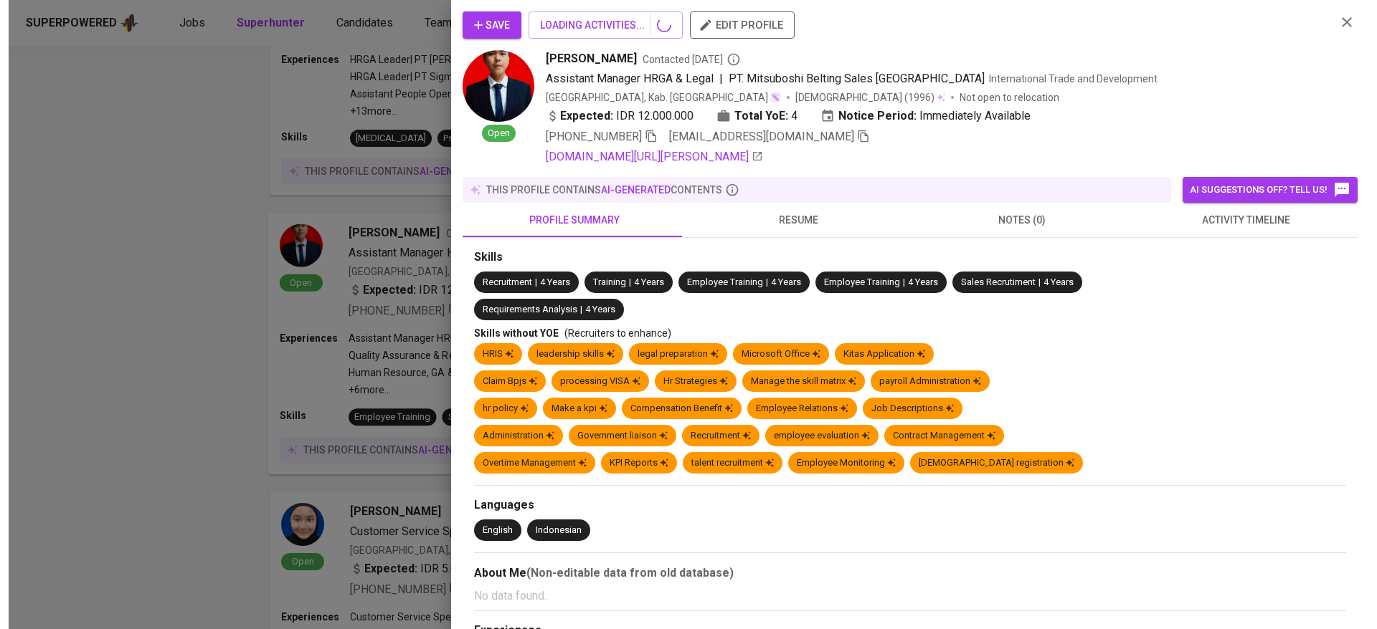
scroll to position [2218, 0]
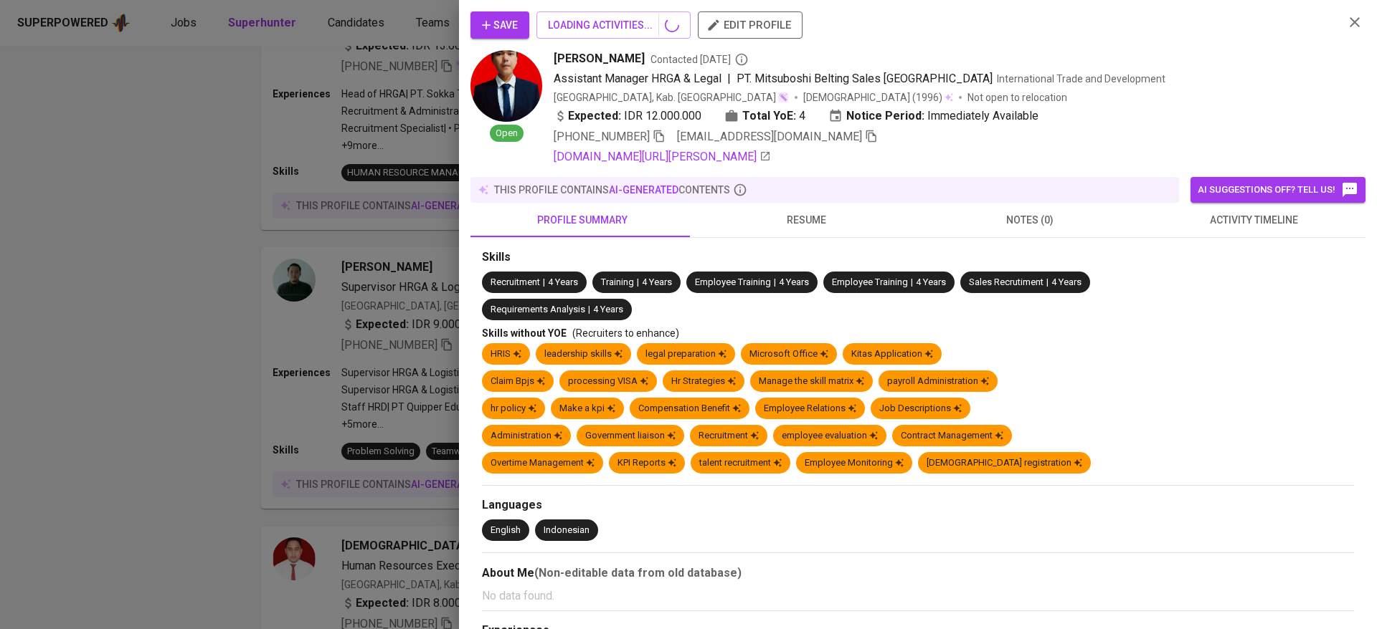
click at [293, 396] on div at bounding box center [688, 314] width 1377 height 629
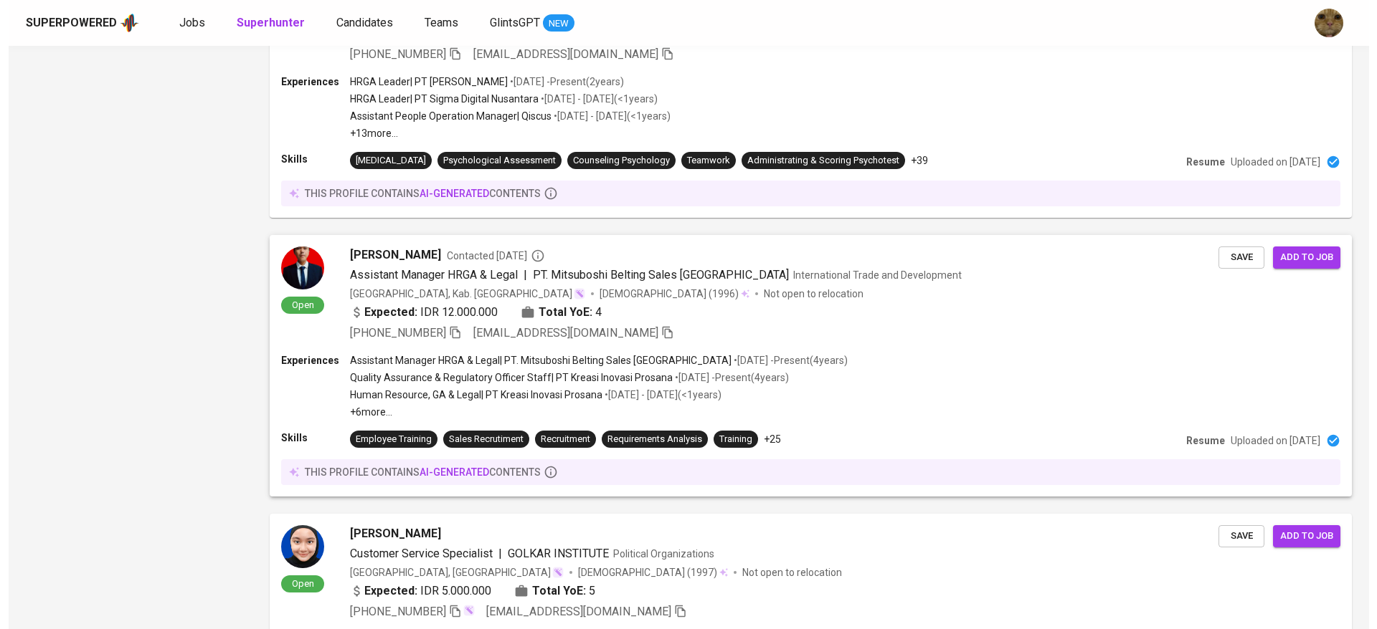
scroll to position [1392, 0]
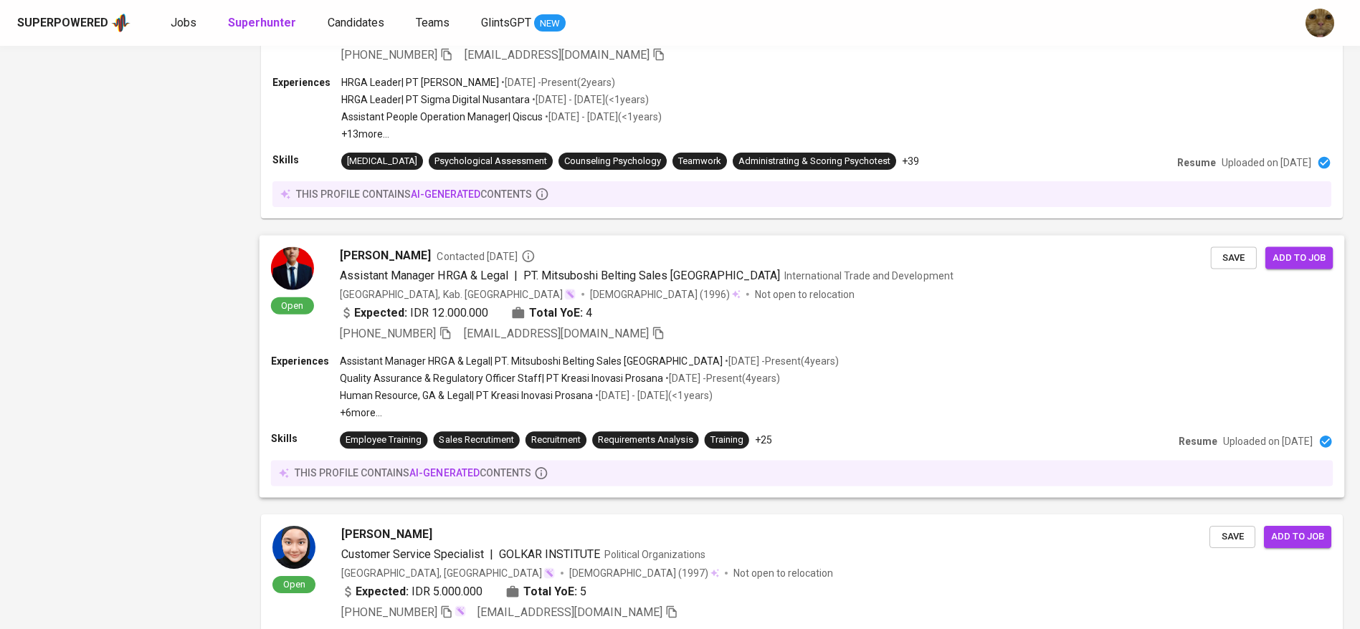
click at [663, 374] on p "• Feb 2021 - Present ( 4 years )" at bounding box center [721, 378] width 116 height 14
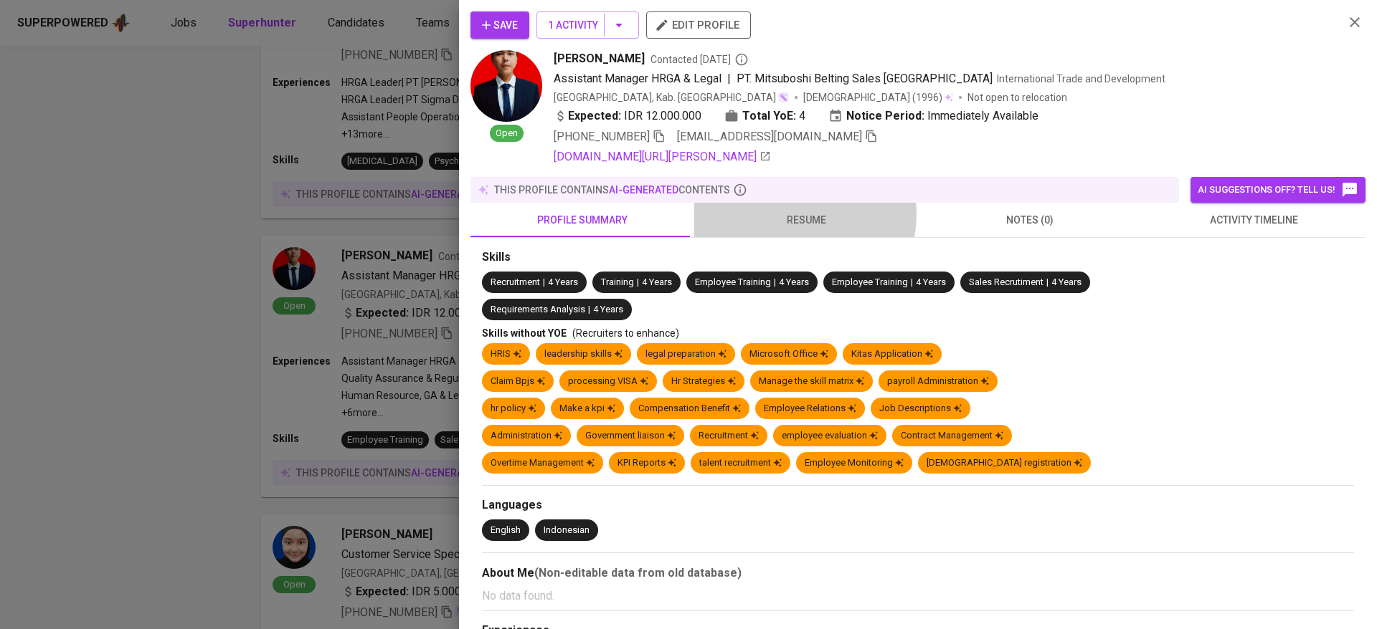
click at [796, 214] on span "resume" at bounding box center [806, 220] width 206 height 18
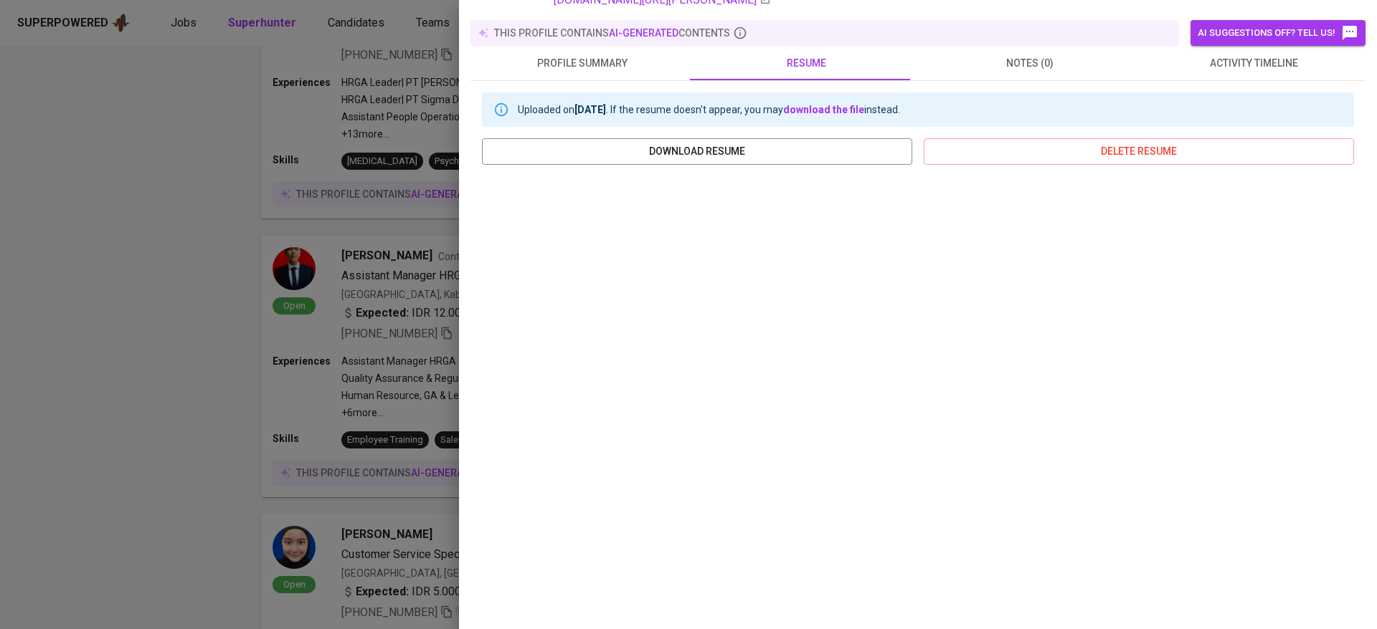
scroll to position [0, 0]
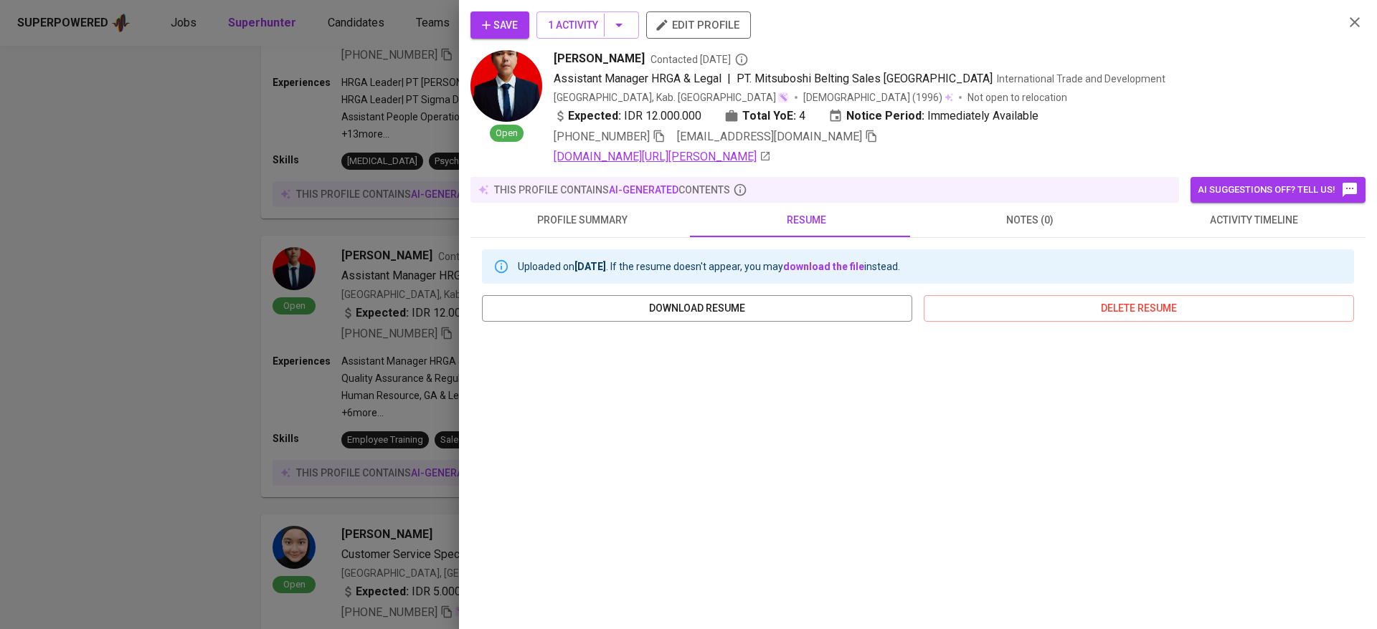
drag, startPoint x: 622, startPoint y: 151, endPoint x: 651, endPoint y: 164, distance: 31.4
click at [651, 164] on link "linkedin.com/in/ariyadi-triyanto-81621b16b" at bounding box center [661, 156] width 217 height 17
click at [513, 24] on span "Save" at bounding box center [500, 25] width 36 height 18
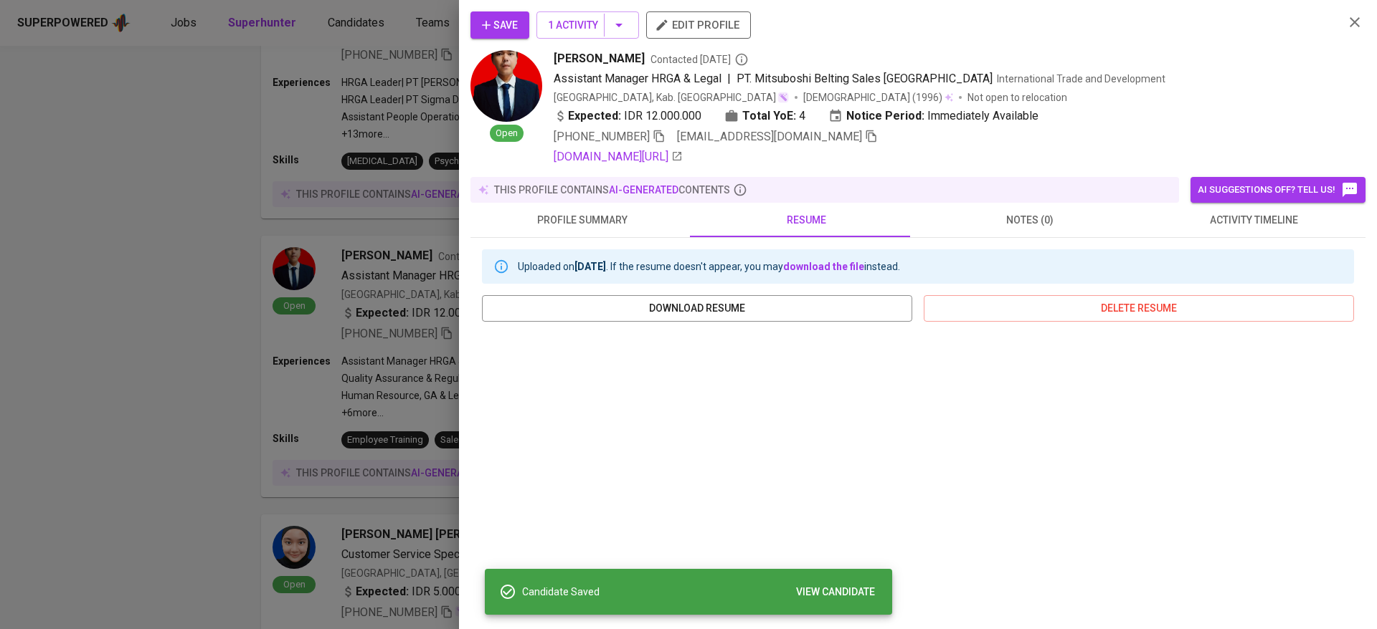
click at [186, 424] on div at bounding box center [688, 314] width 1377 height 629
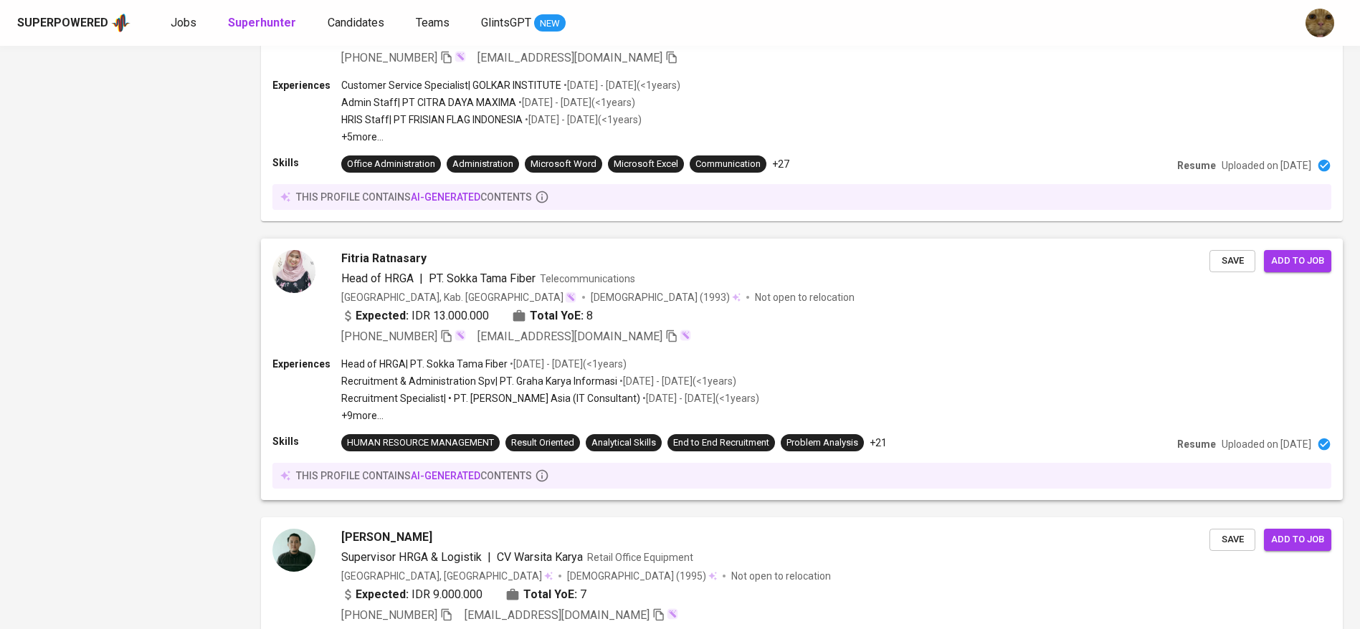
scroll to position [1948, 0]
click at [525, 391] on p "Recruitment Specialist | • PT. [PERSON_NAME] Asia (IT Consultant)" at bounding box center [490, 398] width 300 height 14
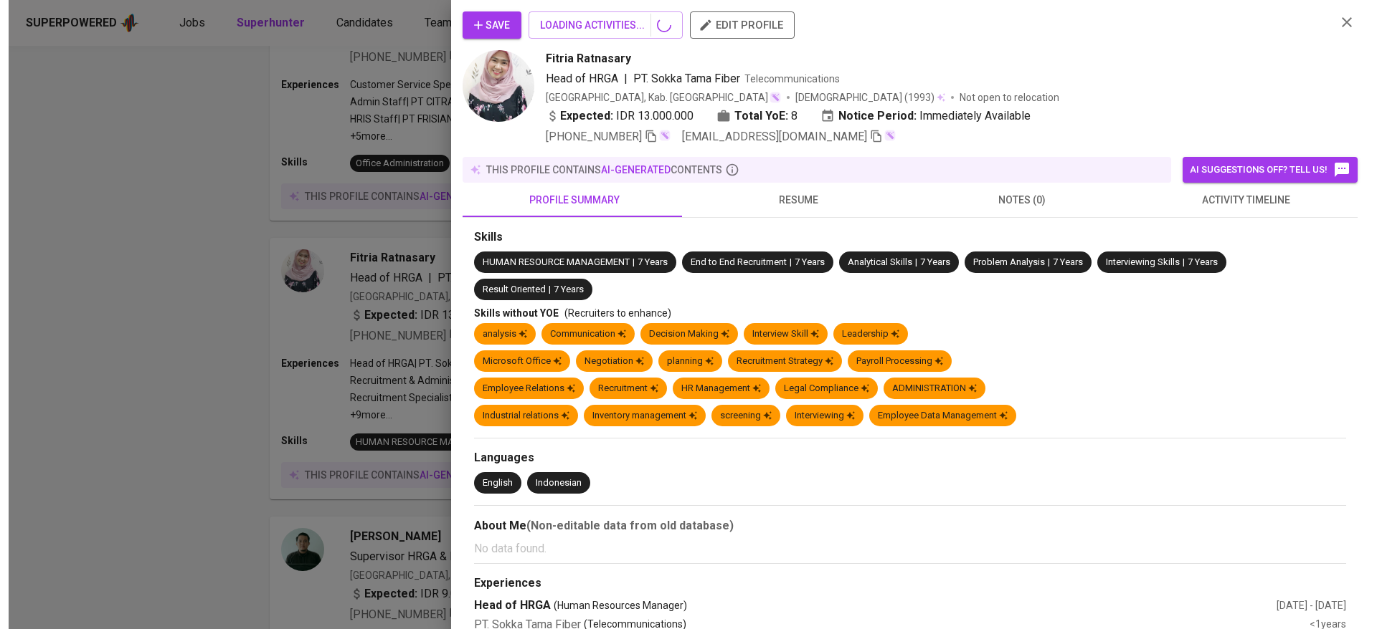
scroll to position [2313, 0]
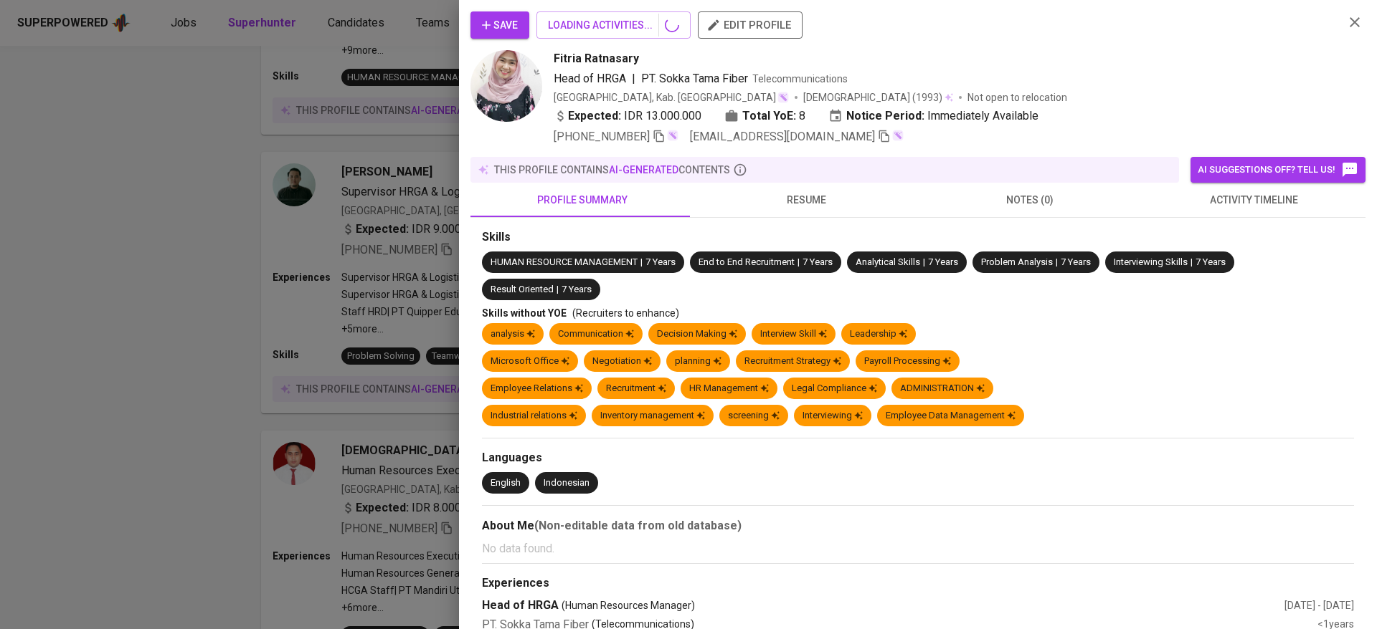
click at [786, 194] on span "resume" at bounding box center [806, 200] width 206 height 18
click at [797, 196] on span "resume" at bounding box center [806, 200] width 206 height 18
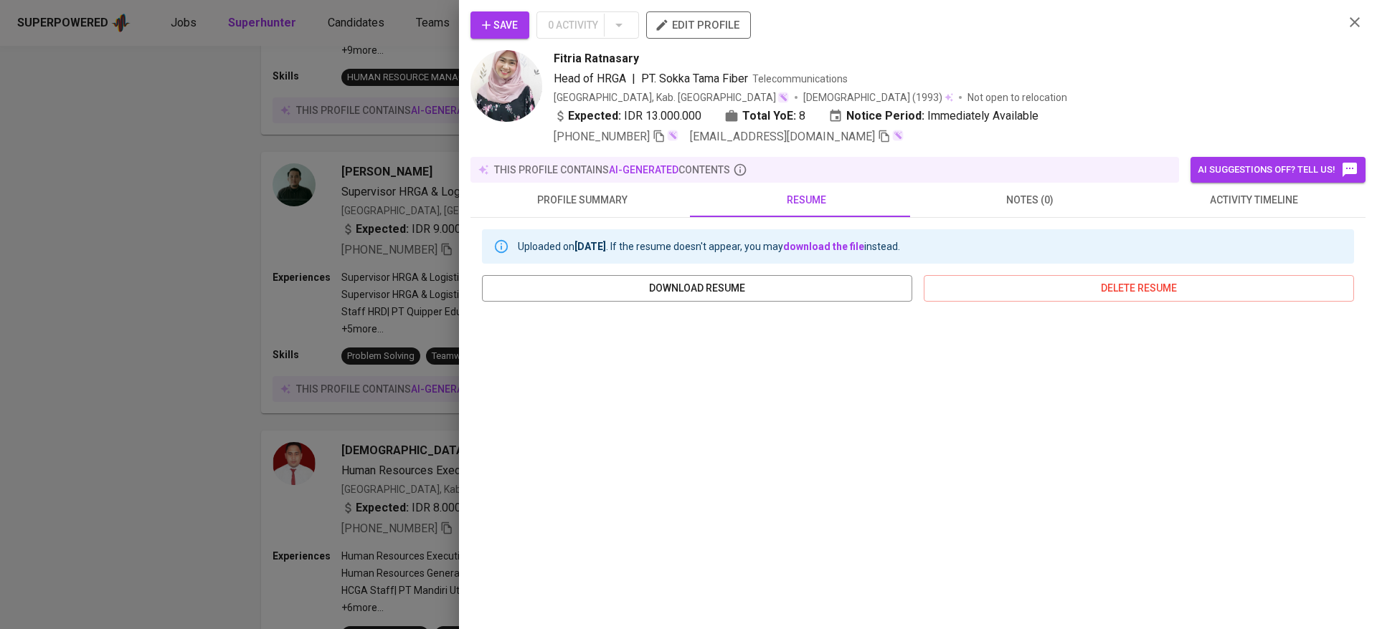
click at [804, 197] on span "resume" at bounding box center [806, 200] width 206 height 18
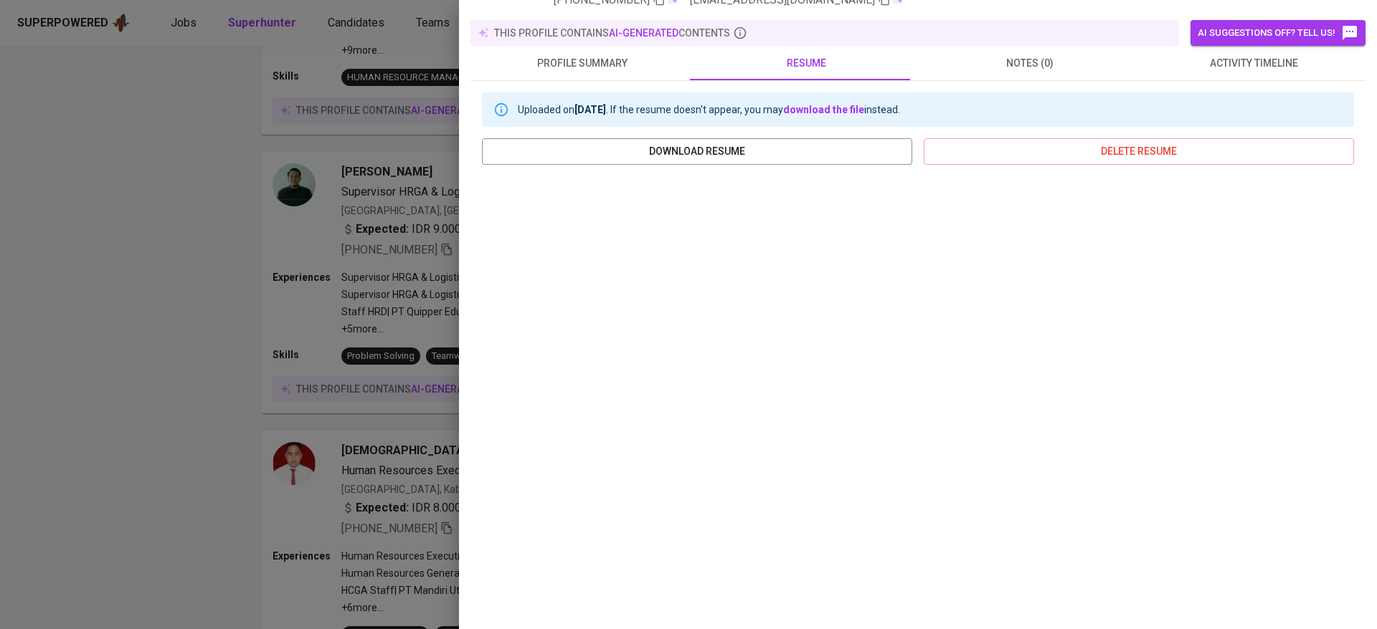
click at [293, 498] on div at bounding box center [688, 314] width 1377 height 629
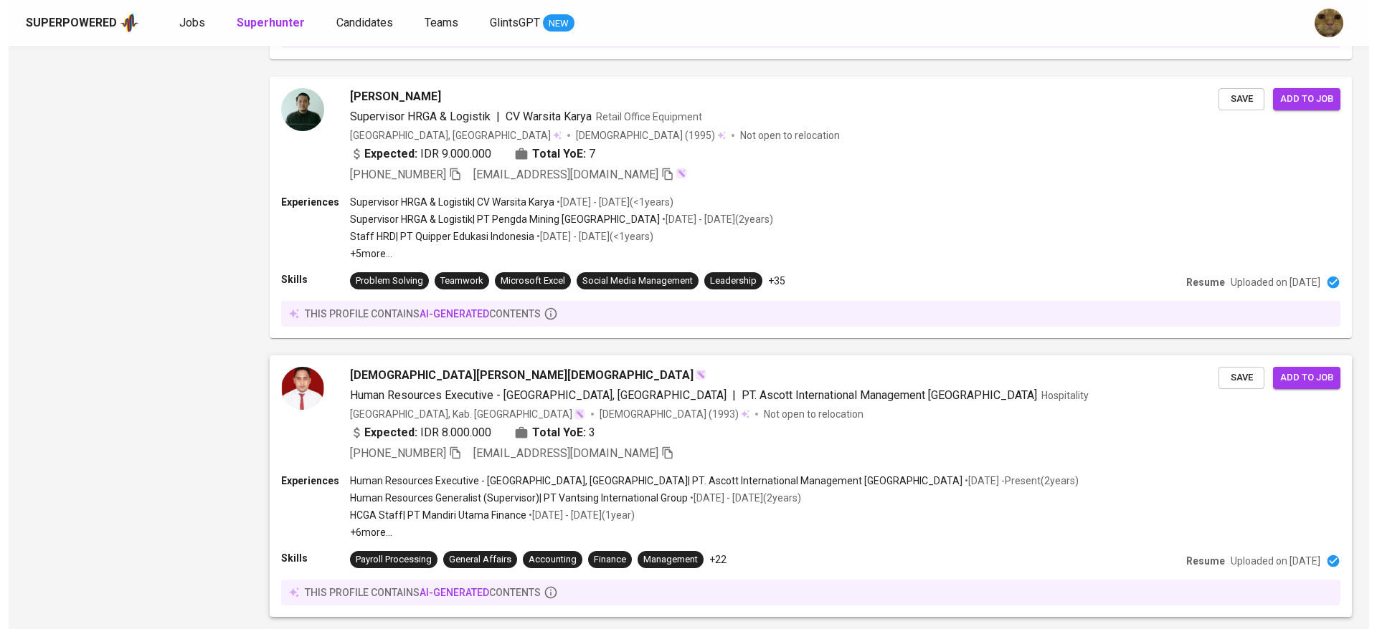
scroll to position [2471, 0]
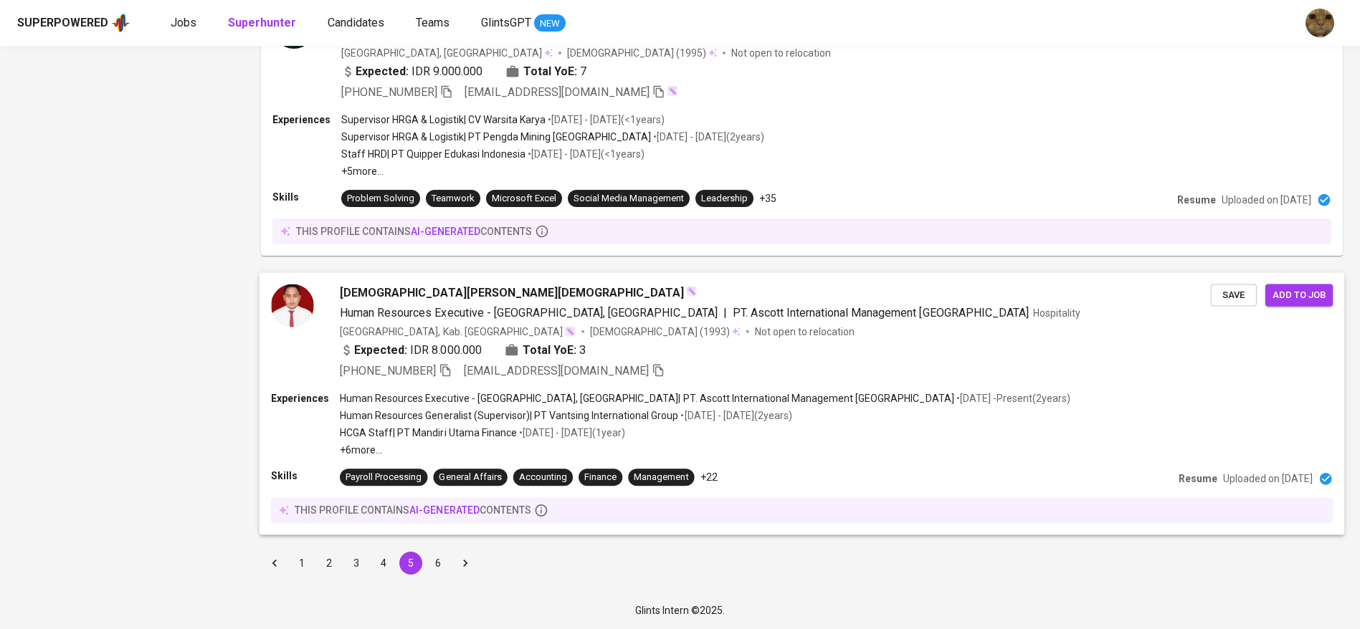
click at [624, 435] on p "• Aug 2019 - Jan 2021 ( 1 year )" at bounding box center [571, 433] width 108 height 14
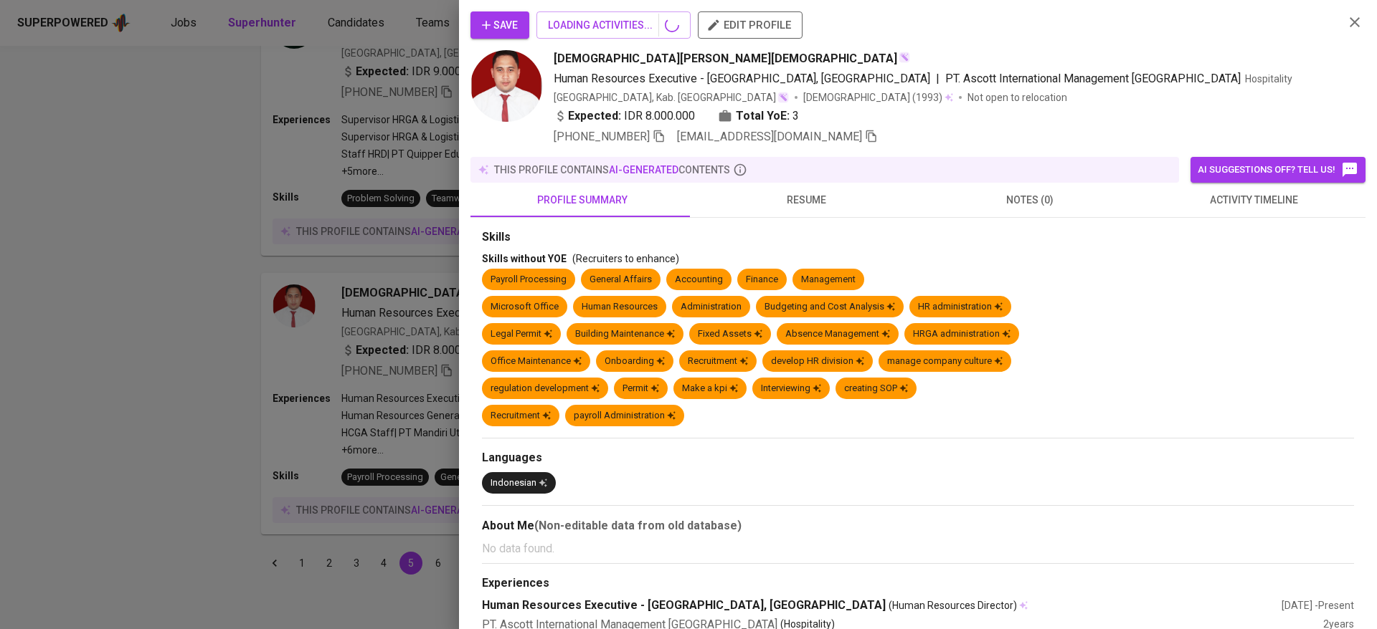
click at [776, 201] on span "resume" at bounding box center [806, 200] width 206 height 18
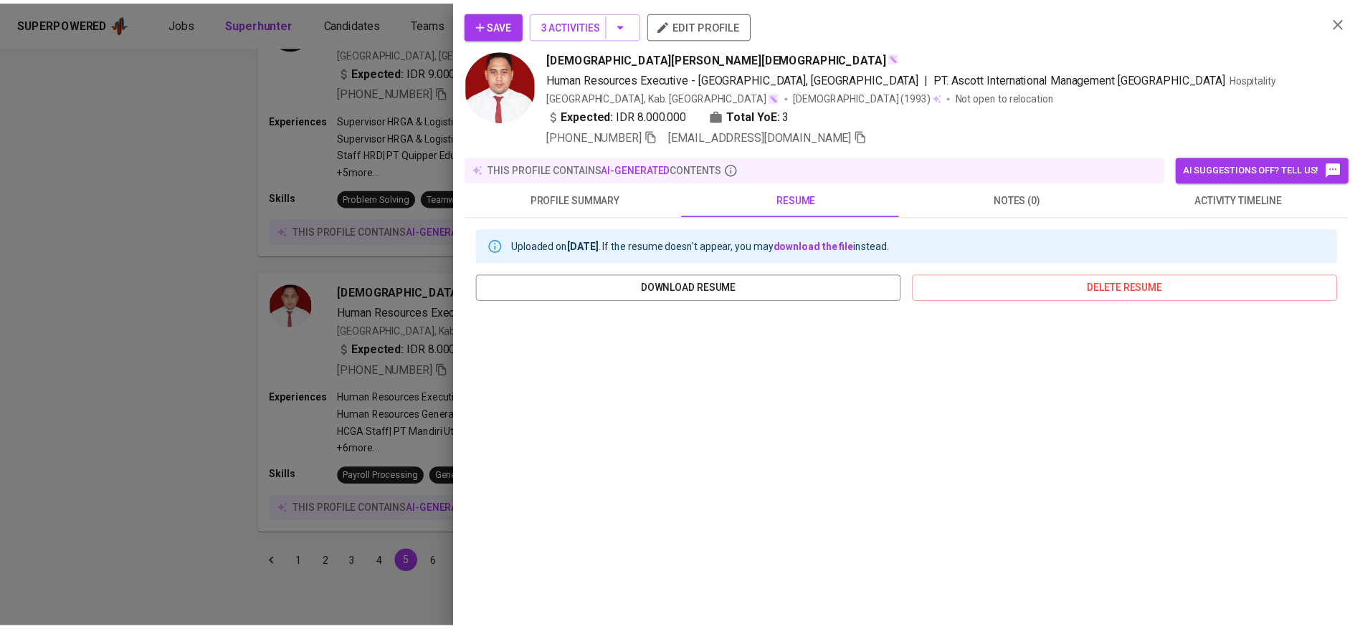
scroll to position [0, 0]
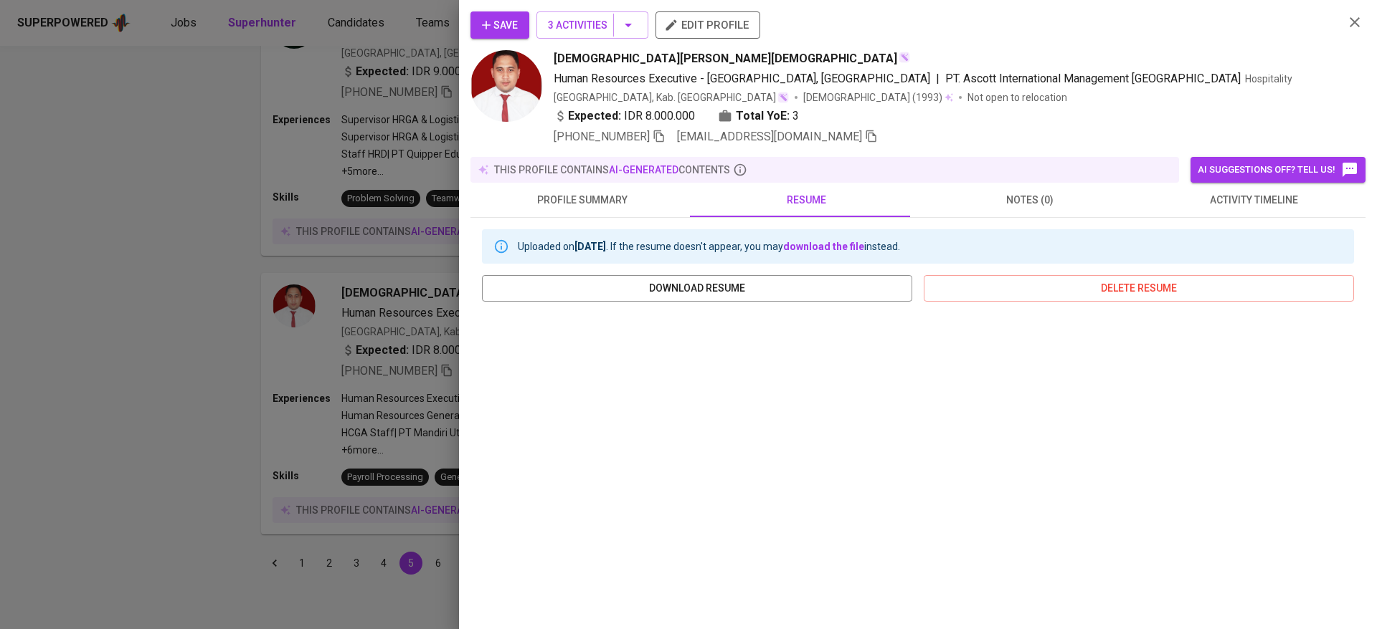
click at [488, 19] on icon "button" at bounding box center [486, 25] width 14 height 14
click at [409, 289] on div at bounding box center [688, 314] width 1377 height 629
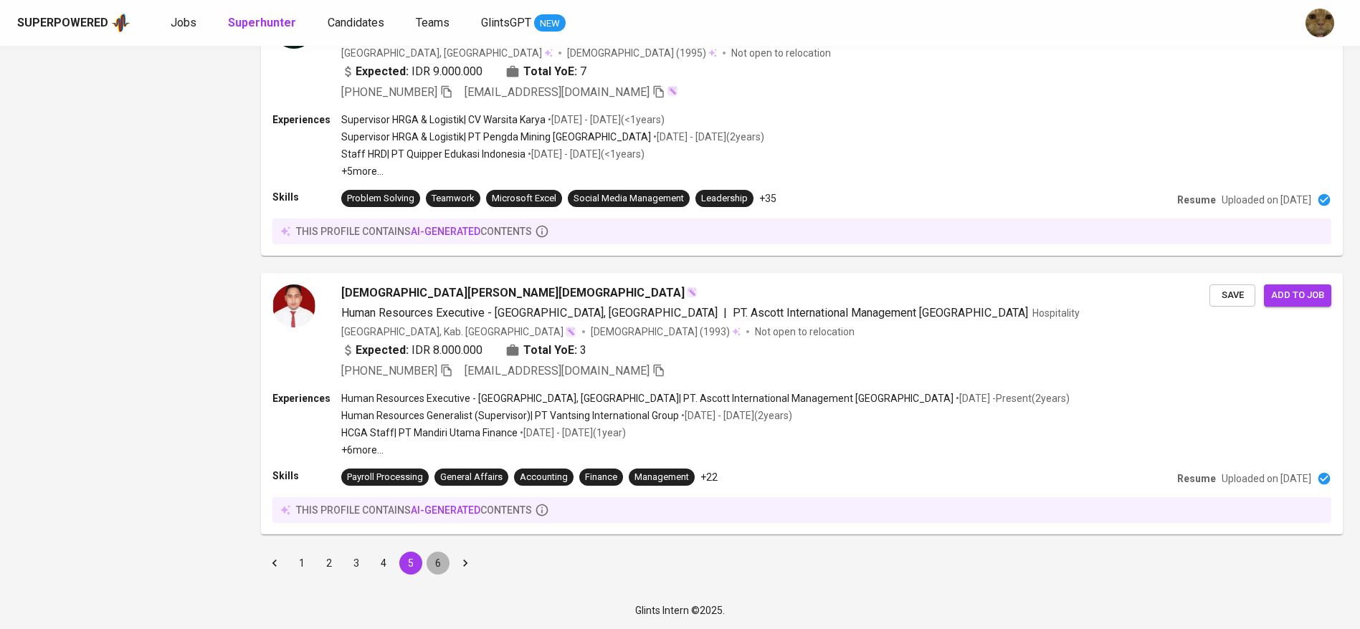
drag, startPoint x: 440, startPoint y: 561, endPoint x: 937, endPoint y: 622, distance: 500.6
click at [440, 561] on button "6" at bounding box center [438, 563] width 23 height 23
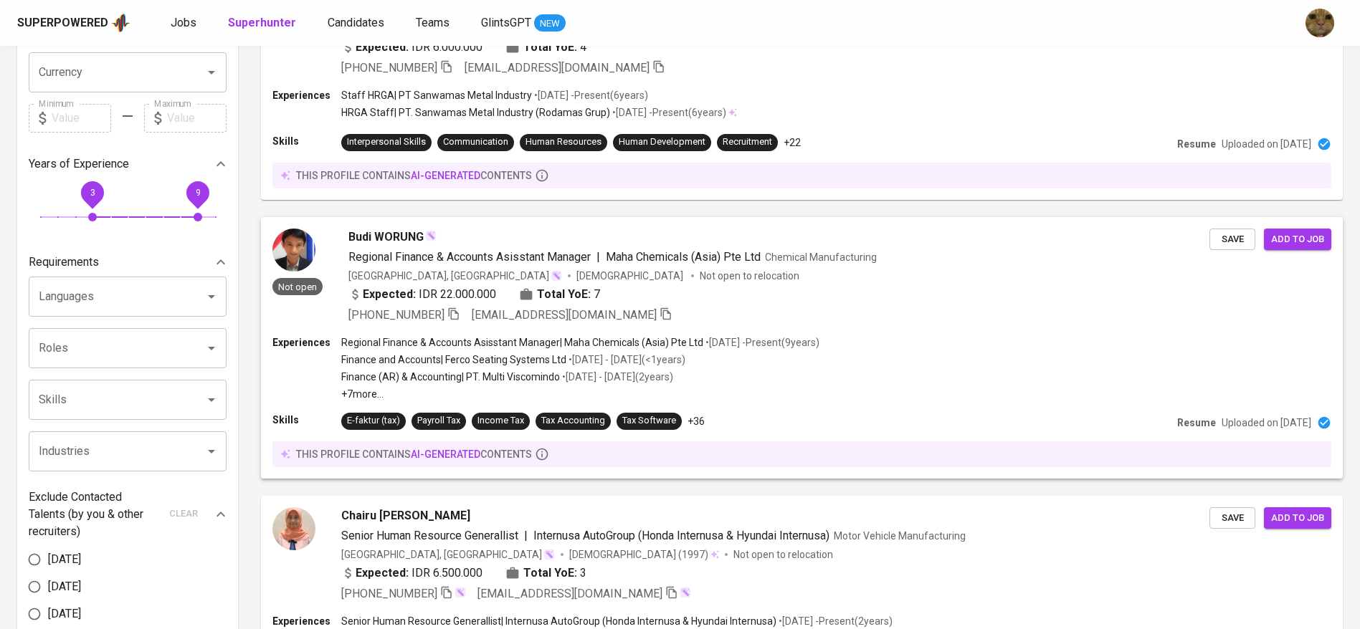
scroll to position [642, 0]
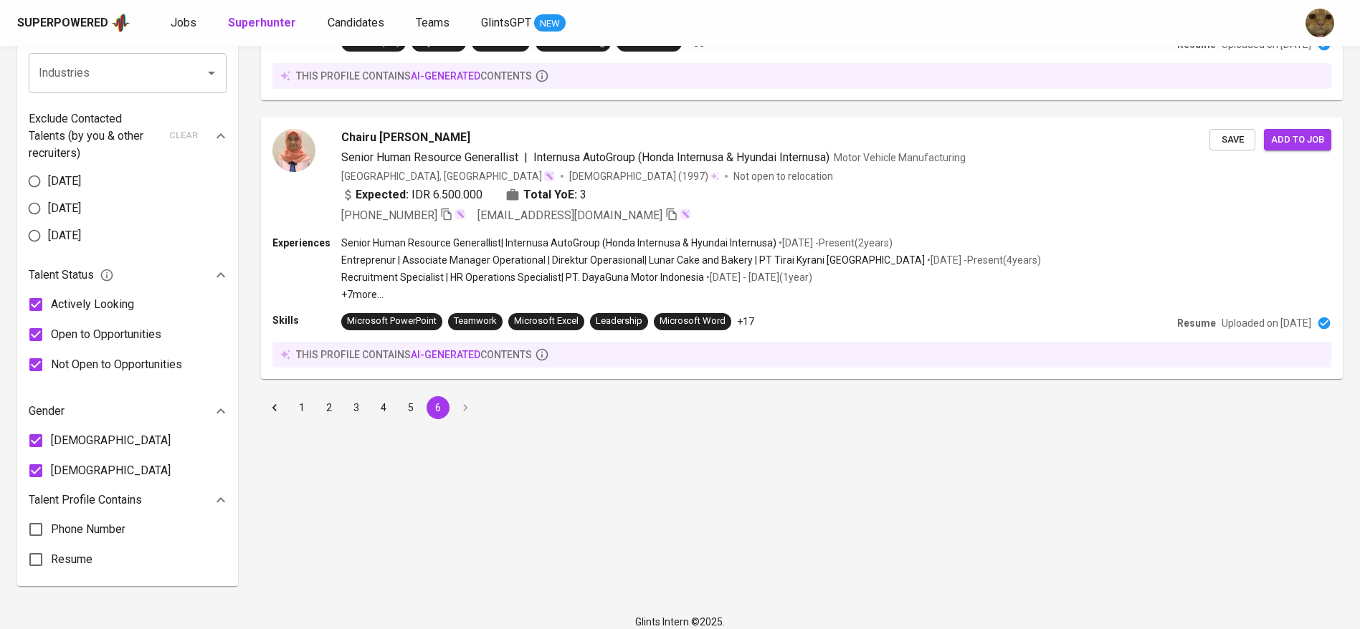
click at [305, 407] on button "1" at bounding box center [301, 407] width 23 height 23
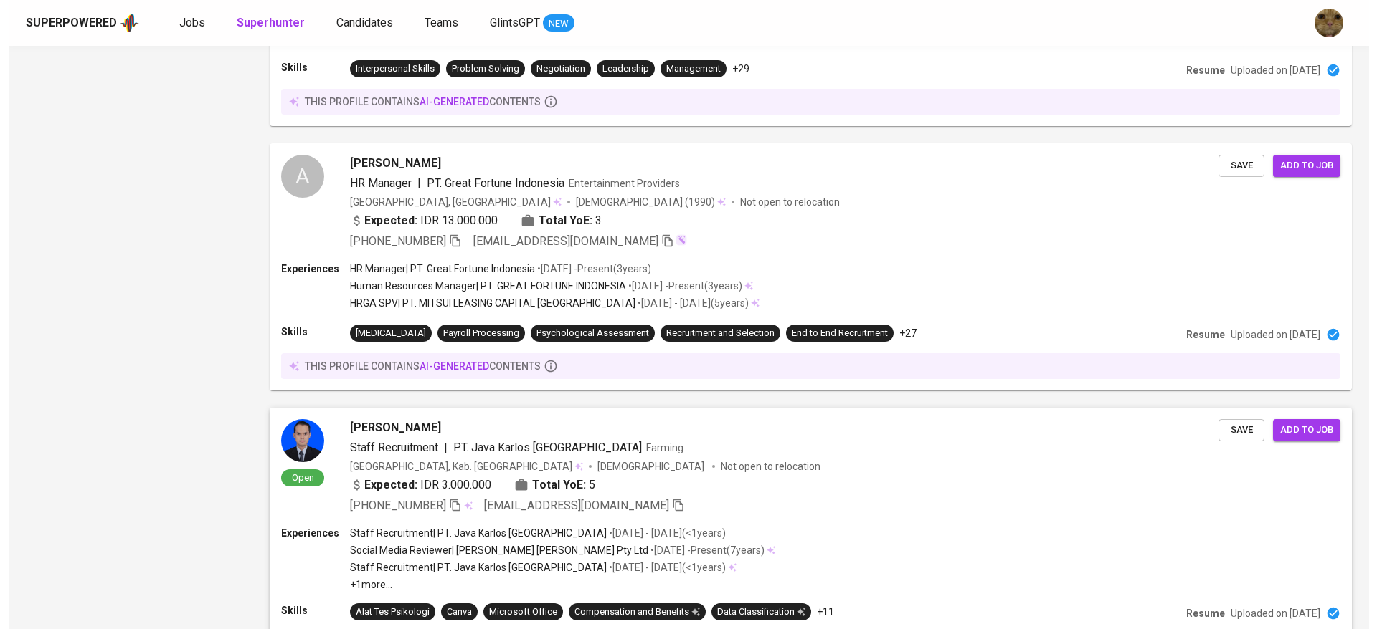
scroll to position [1204, 0]
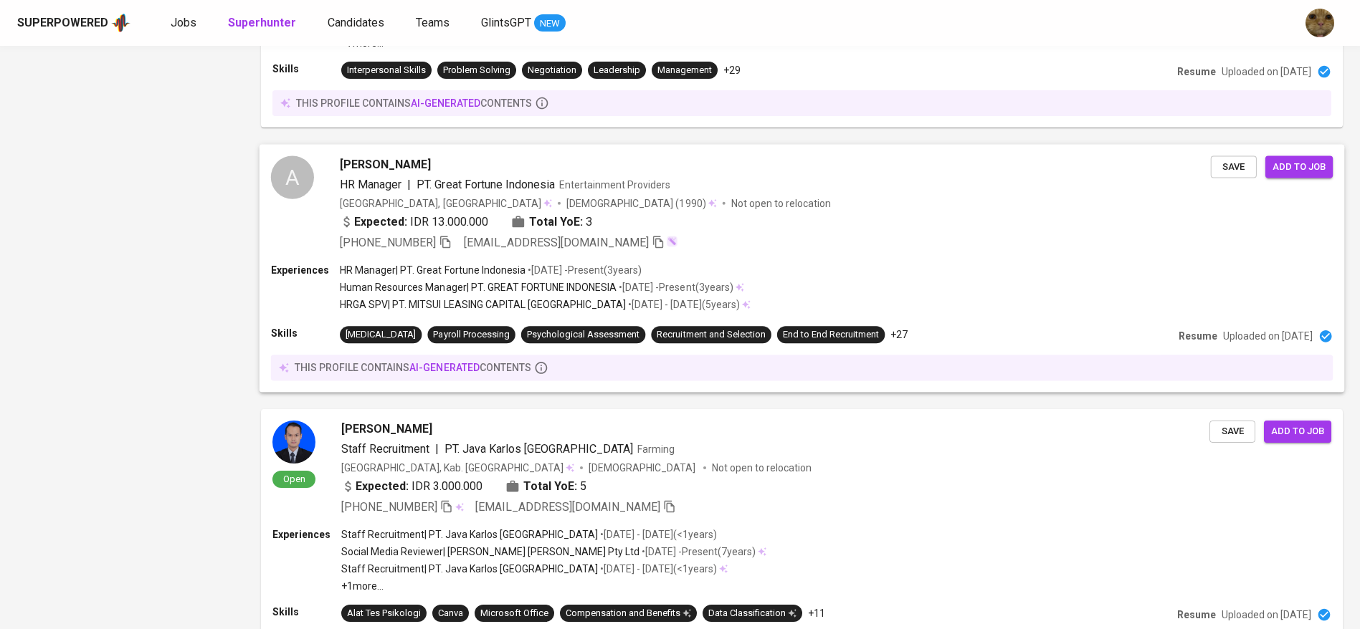
click at [751, 295] on div "HR Manager | PT. Great Fortune Indonesia • Jul 2022 - Present ( 3 years ) Human…" at bounding box center [545, 289] width 411 height 52
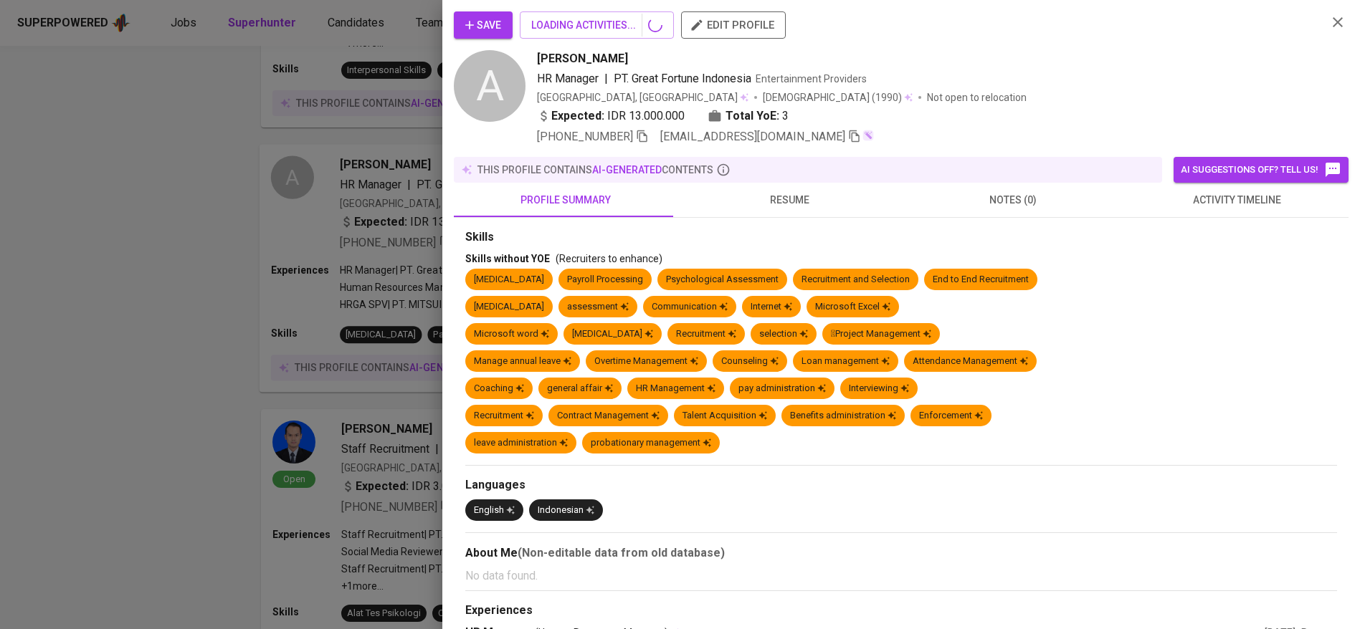
click at [545, 165] on div at bounding box center [680, 314] width 1360 height 629
click at [785, 195] on div at bounding box center [680, 314] width 1360 height 629
click at [792, 195] on div at bounding box center [680, 314] width 1360 height 629
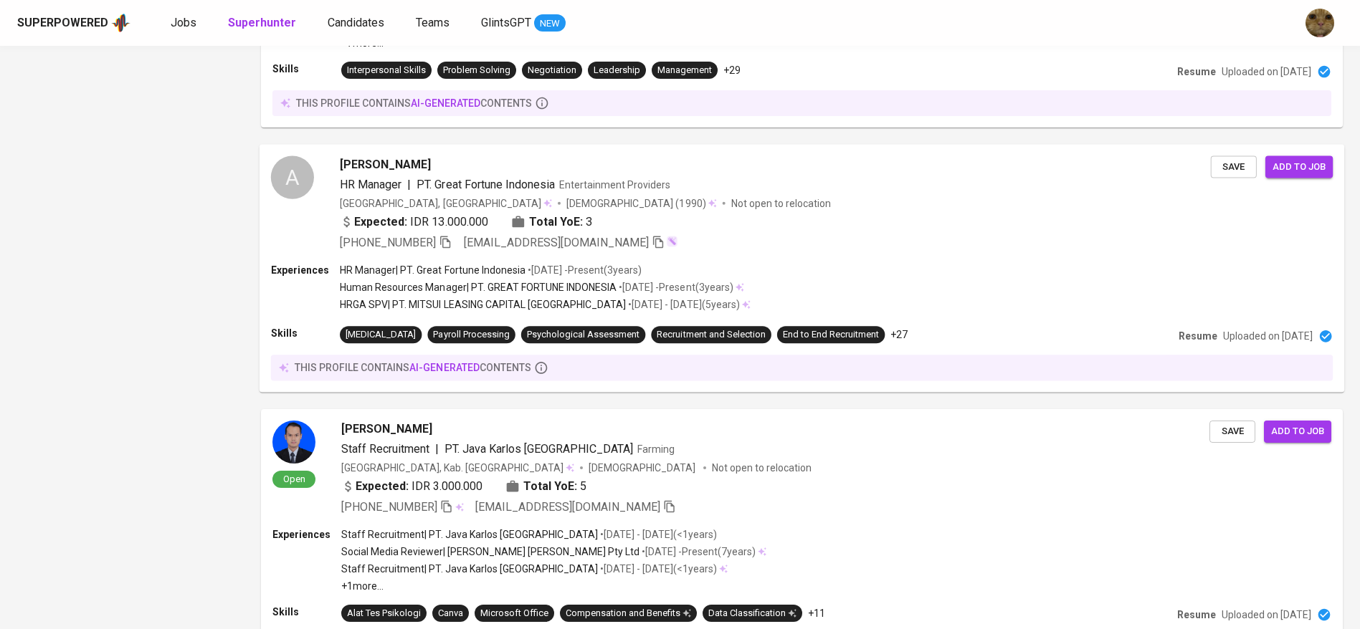
click at [739, 229] on div "Expected: IDR 13.000.000 Total YoE: 3" at bounding box center [775, 224] width 871 height 21
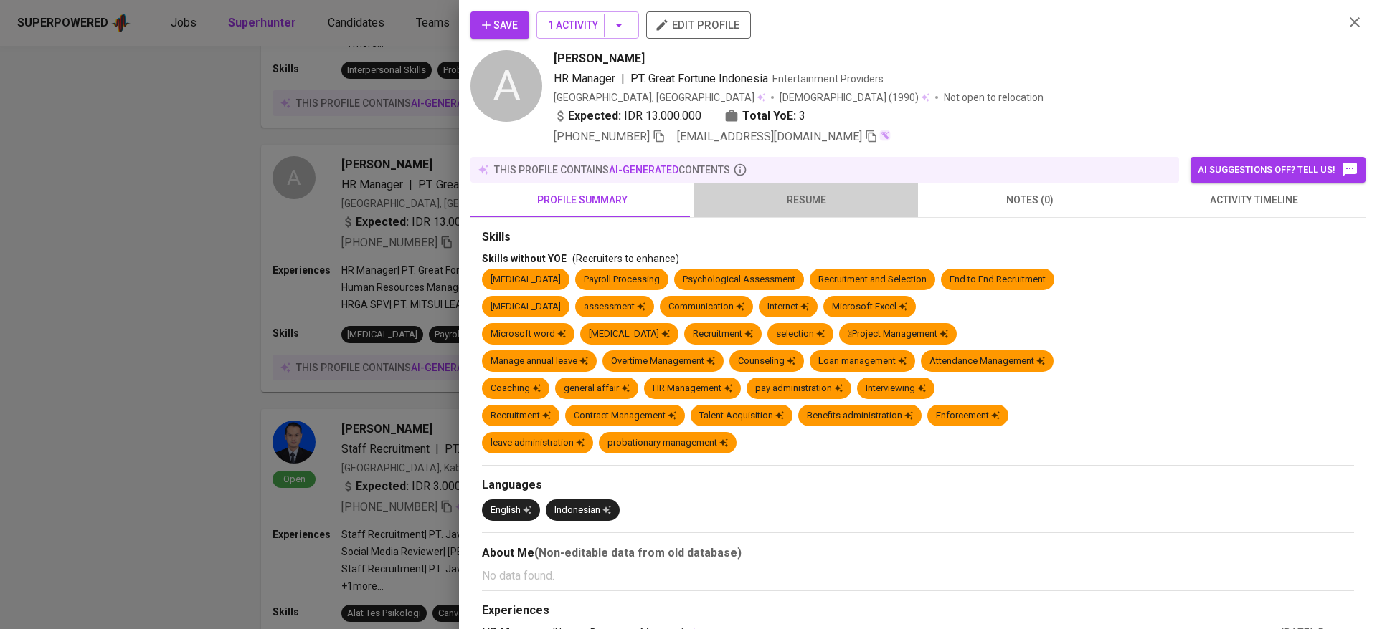
click at [813, 191] on span "resume" at bounding box center [806, 200] width 206 height 18
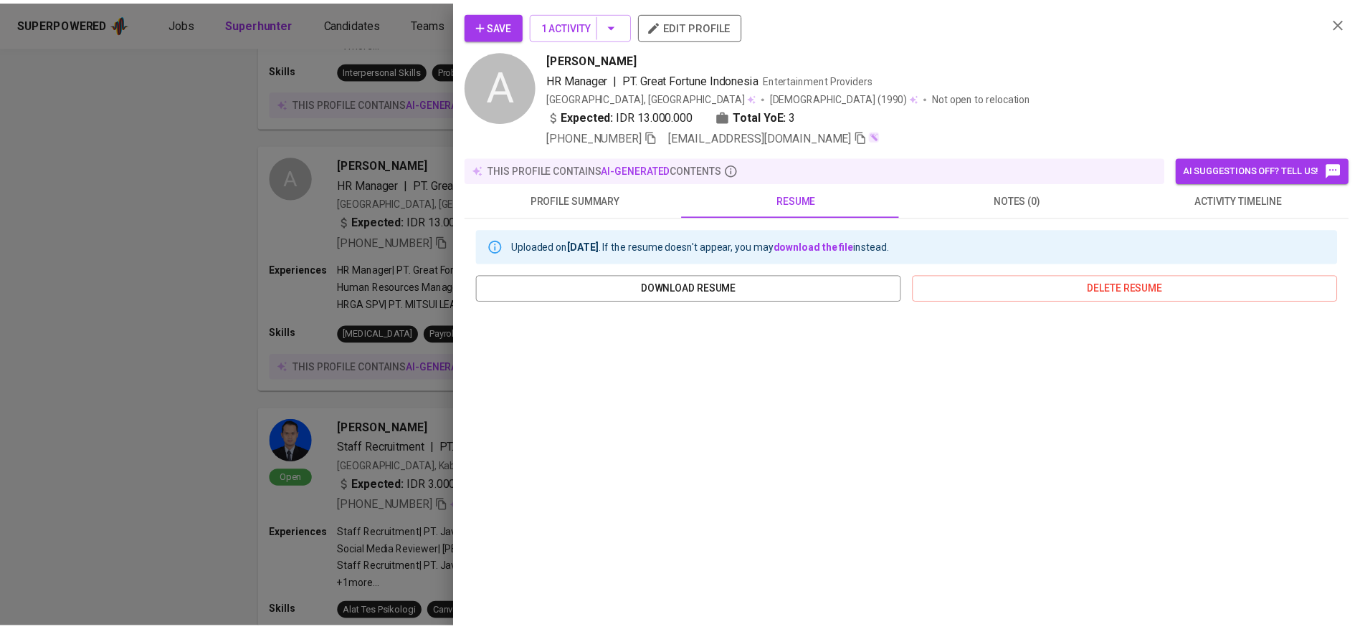
scroll to position [137, 0]
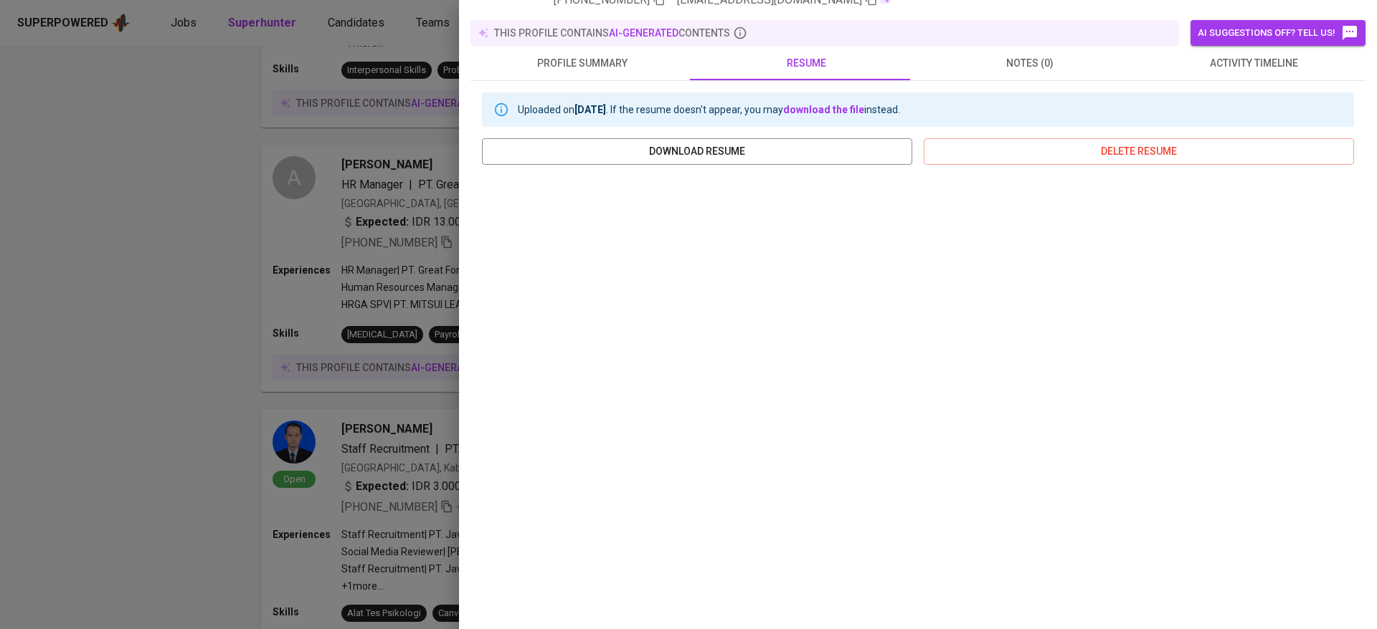
click at [376, 419] on div at bounding box center [688, 314] width 1377 height 629
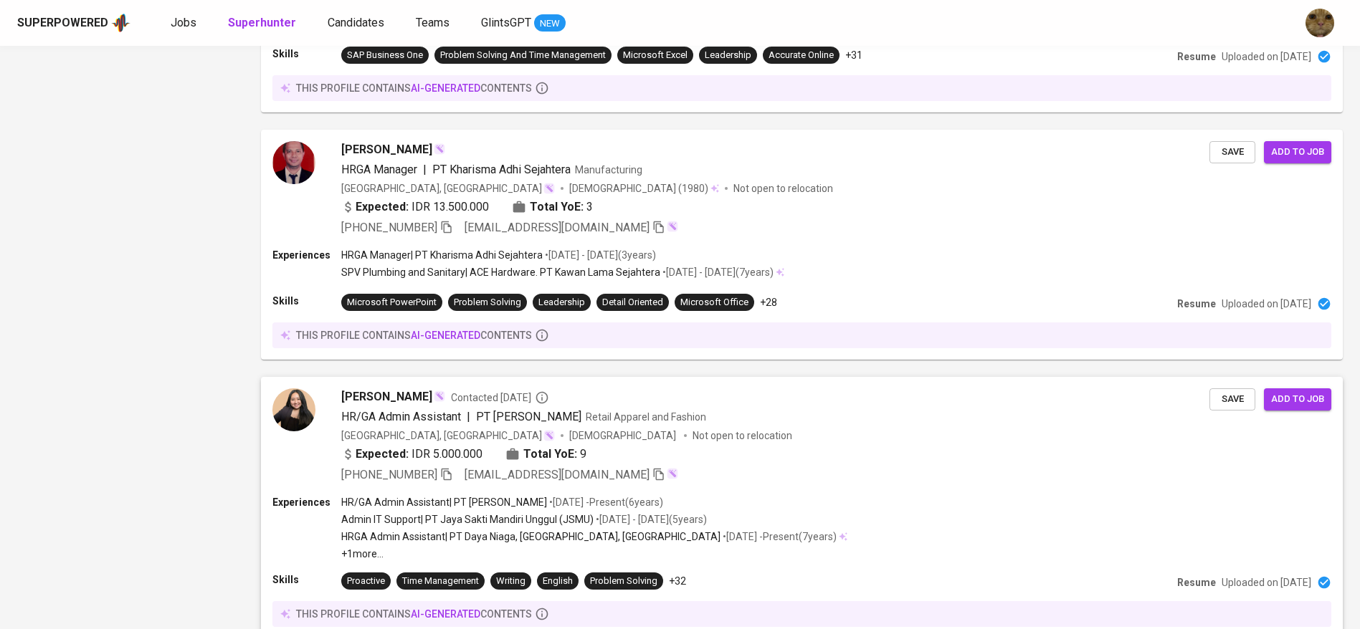
scroll to position [2425, 0]
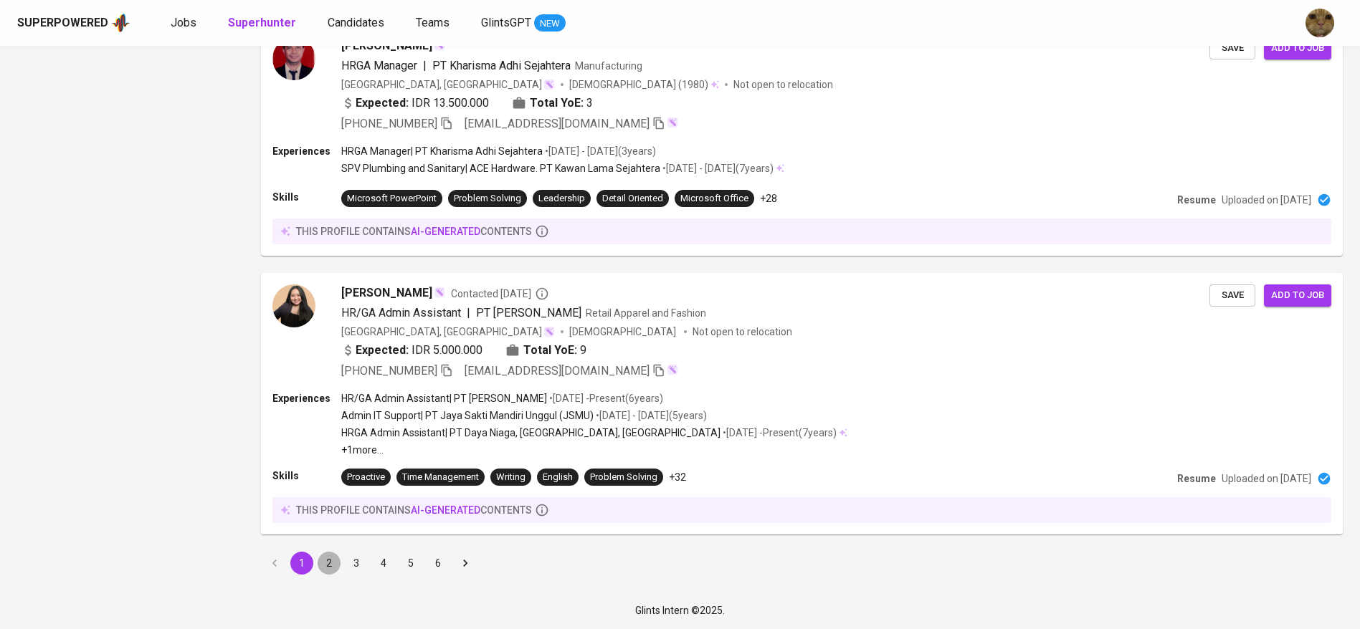
click at [322, 559] on button "2" at bounding box center [329, 563] width 23 height 23
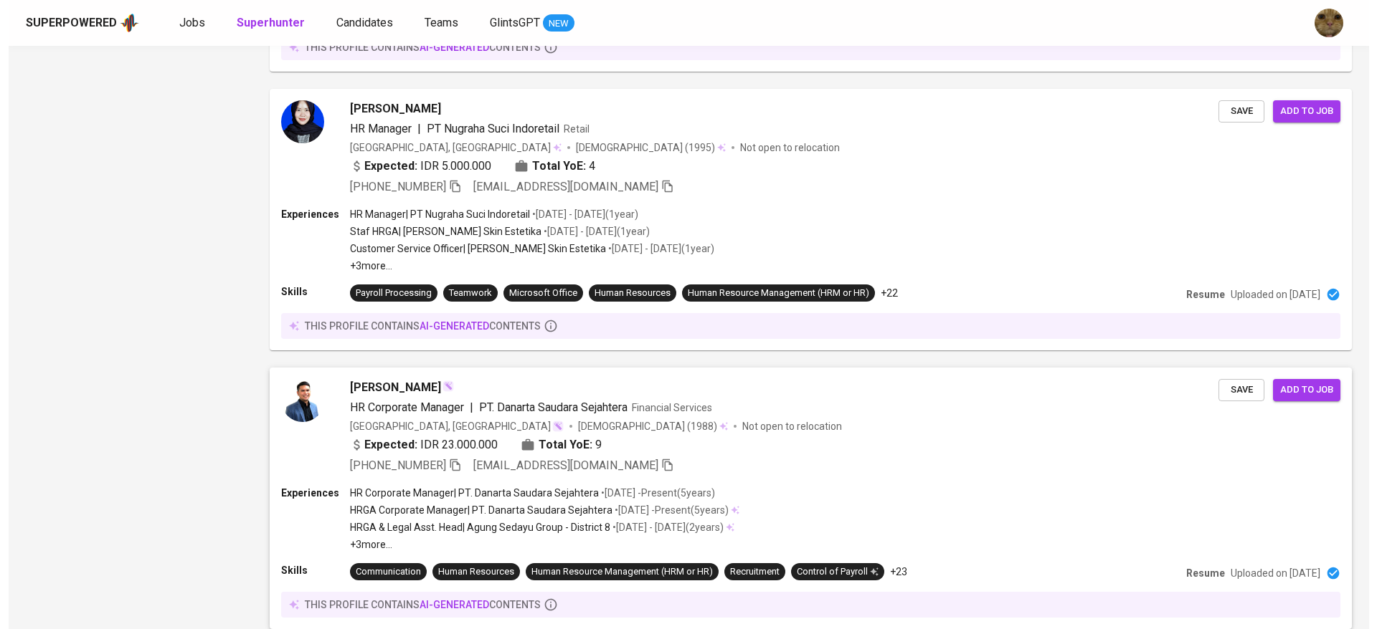
scroll to position [1968, 0]
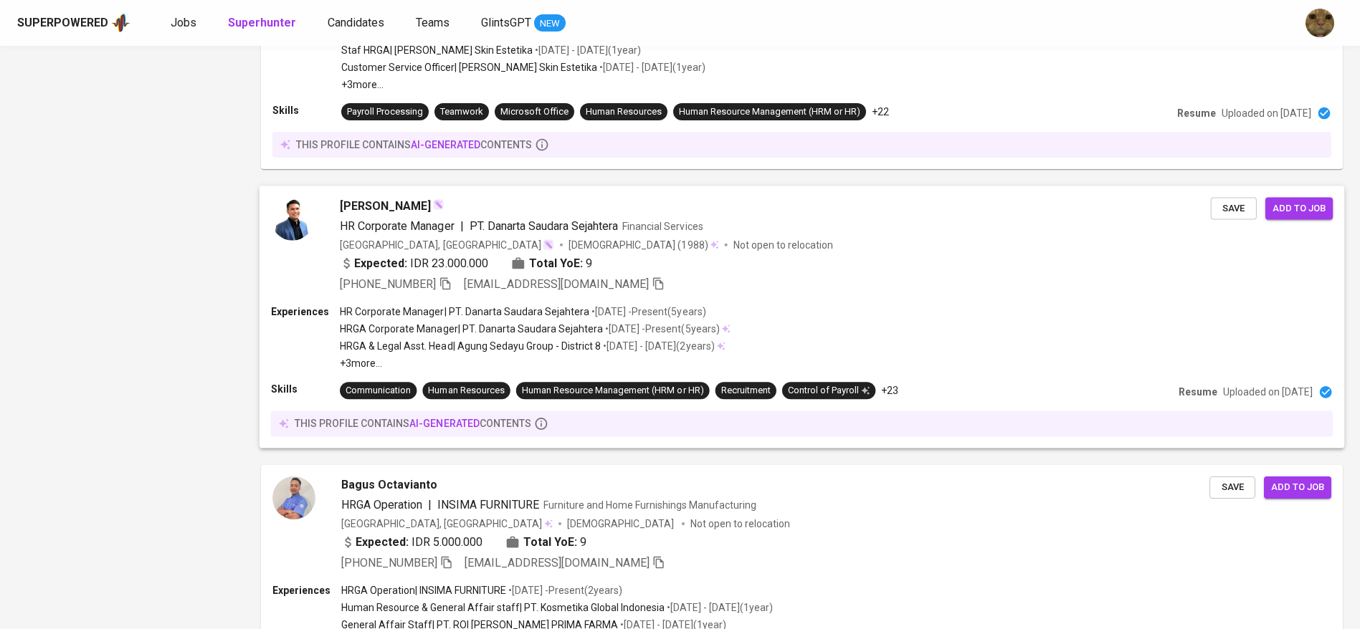
click at [543, 341] on p "HRGA & Legal Asst. Head | Agung Sedayu Group - District 8" at bounding box center [470, 346] width 261 height 14
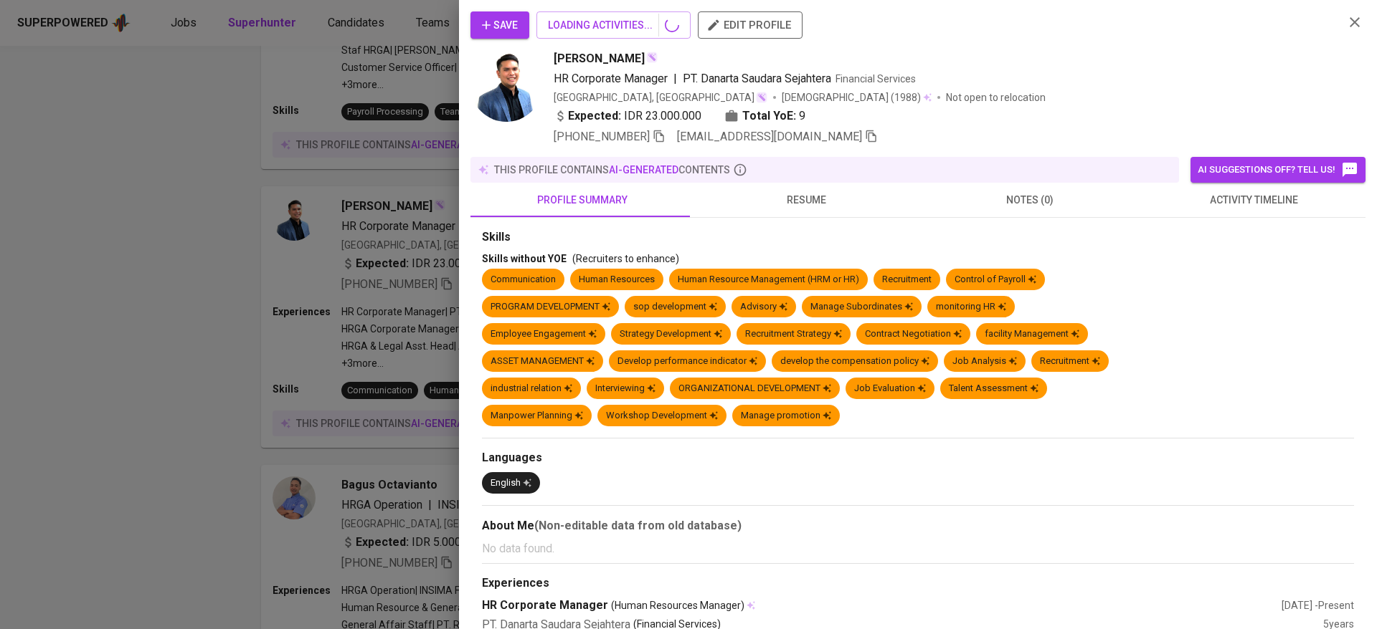
click at [683, 60] on div "Farizabi Ersjaghata Taarif HR Corporate Manager | PT. Danarta Saudara Sejahtera…" at bounding box center [901, 97] width 862 height 95
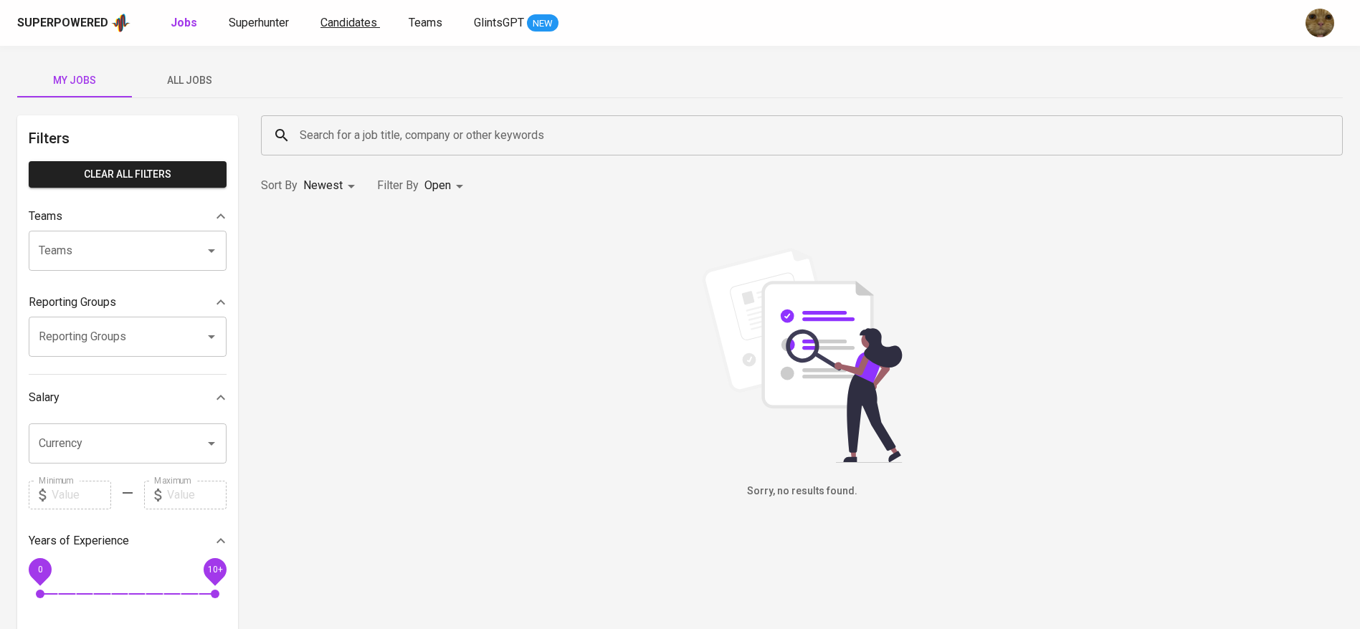
click at [335, 29] on link "Candidates" at bounding box center [350, 23] width 60 height 18
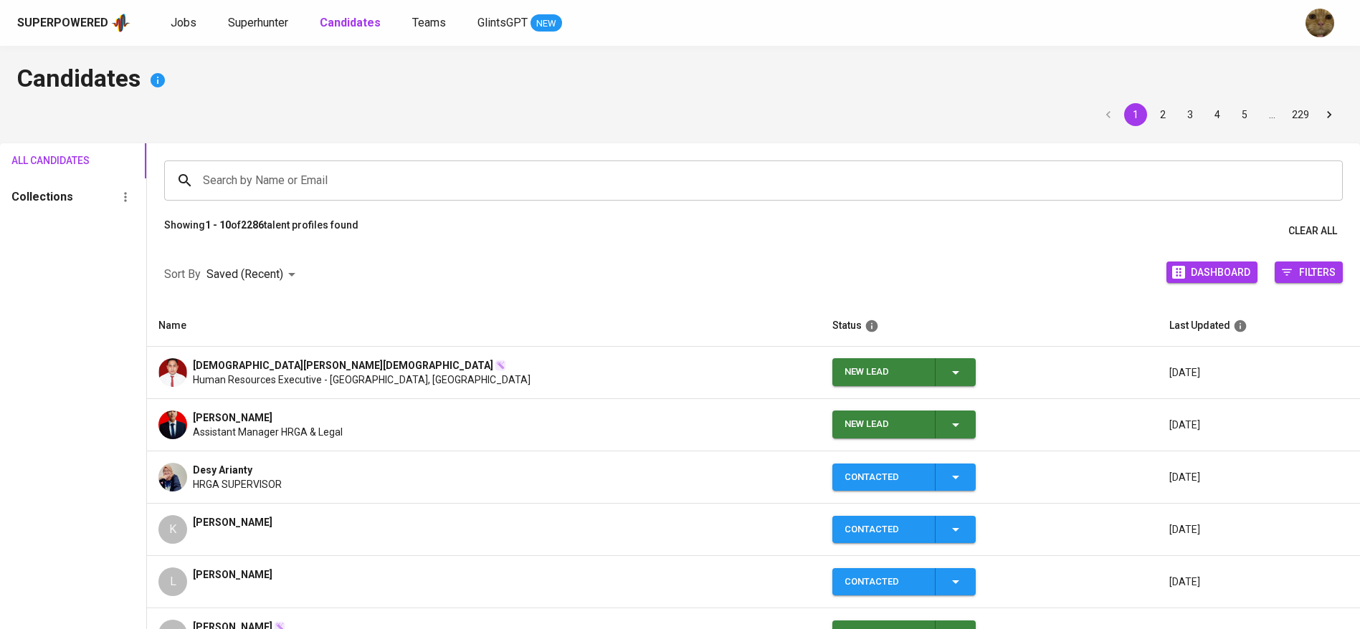
click at [964, 432] on icon "button" at bounding box center [955, 425] width 17 height 17
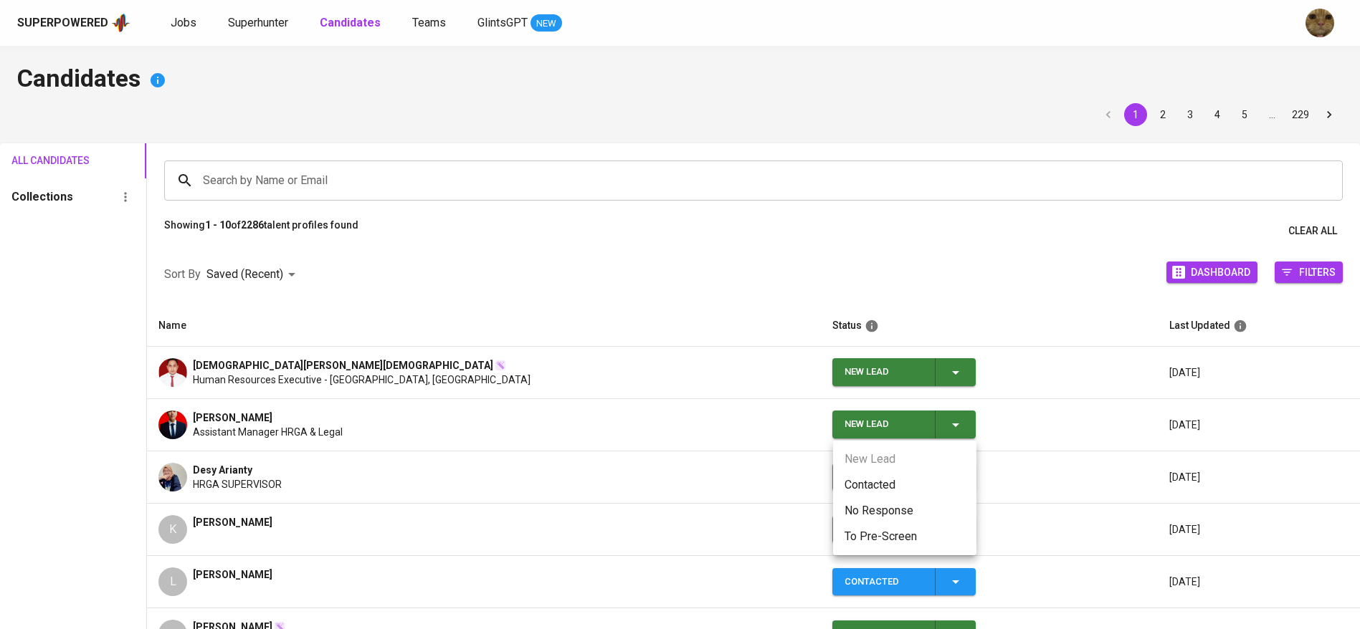
click at [872, 481] on li "Contacted" at bounding box center [904, 485] width 143 height 26
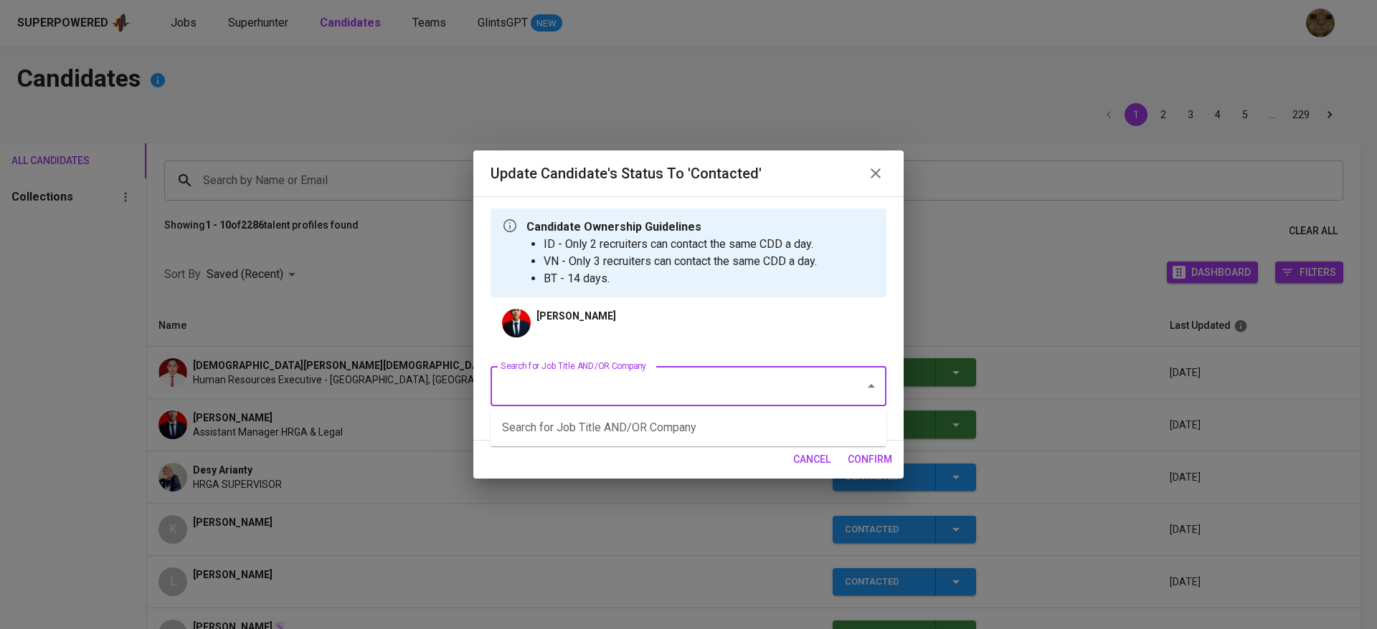
click at [597, 380] on input "Search for Job Title AND/OR Company" at bounding box center [668, 386] width 343 height 27
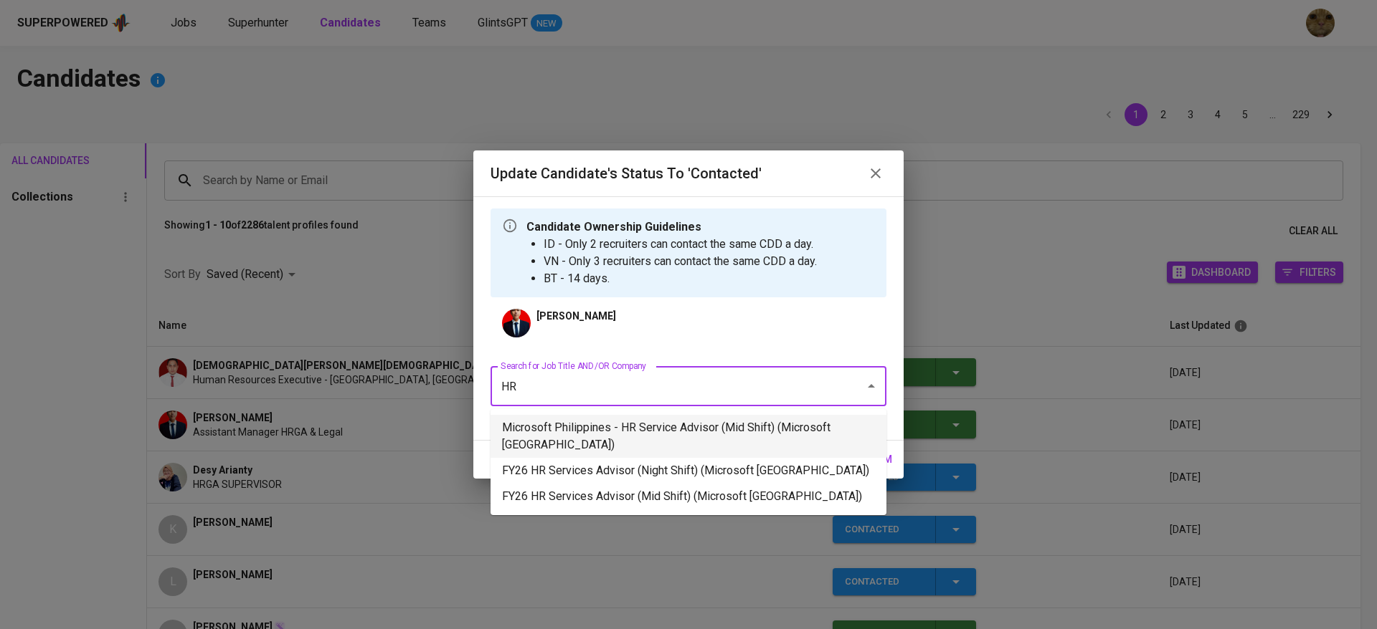
click at [571, 422] on li "Microsoft Philippines - HR Service Advisor (Mid Shift) (Microsoft [GEOGRAPHIC_D…" at bounding box center [688, 436] width 396 height 43
type input "HR"
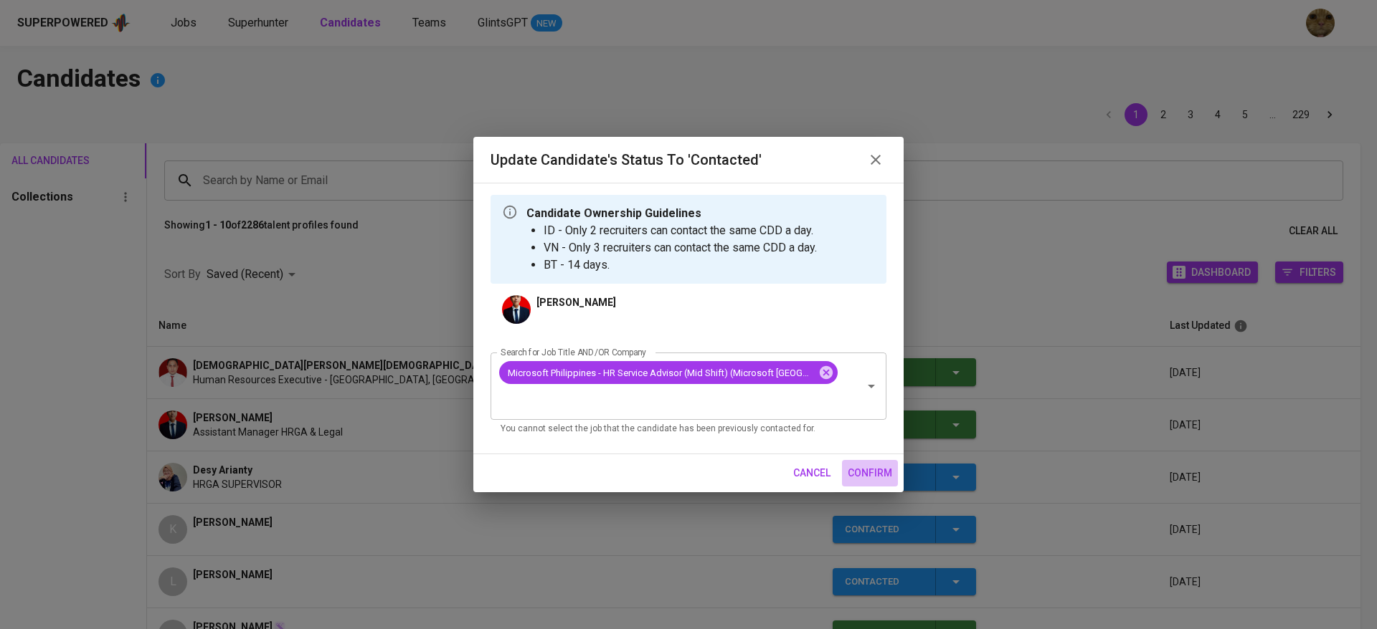
click at [845, 468] on button "confirm" at bounding box center [870, 473] width 56 height 27
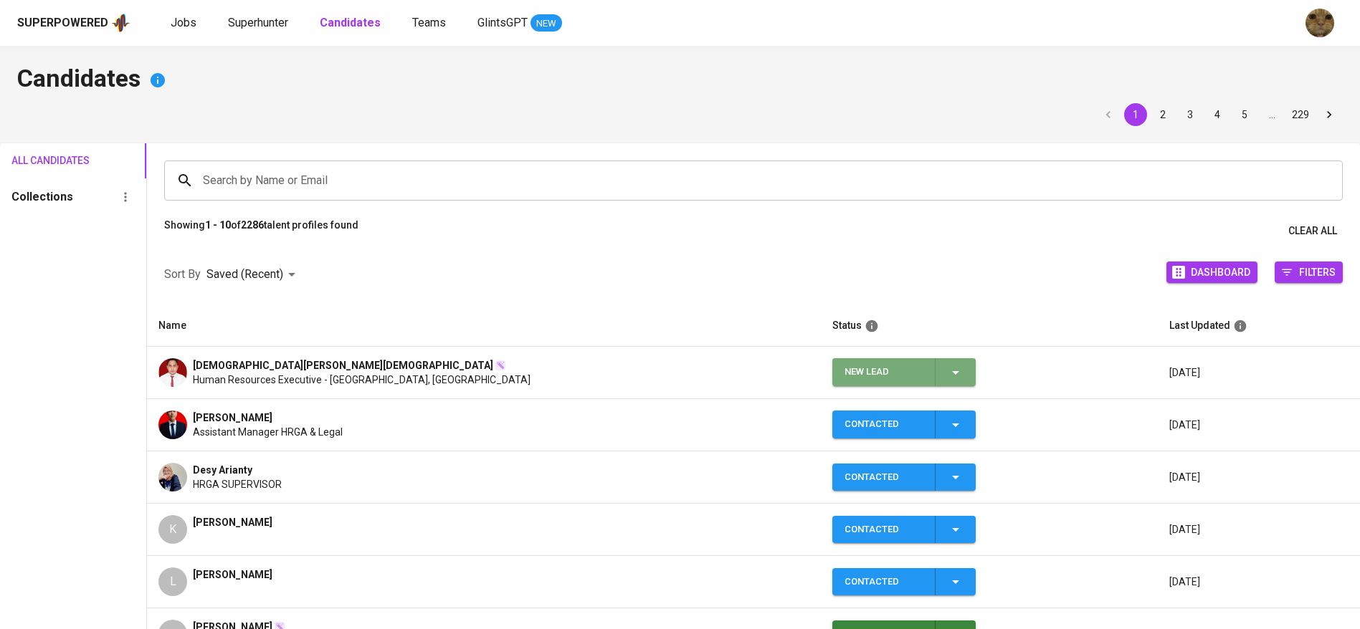
click at [968, 360] on span "New Lead" at bounding box center [904, 372] width 132 height 28
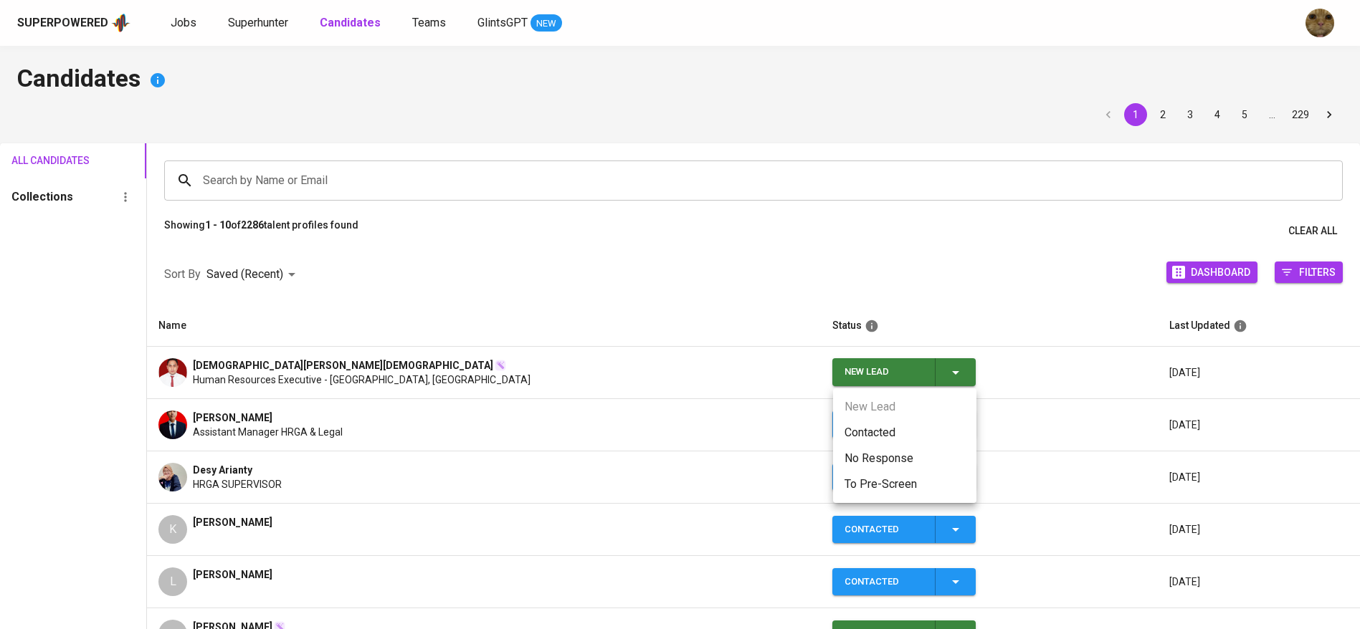
click at [868, 430] on li "Contacted" at bounding box center [904, 433] width 143 height 26
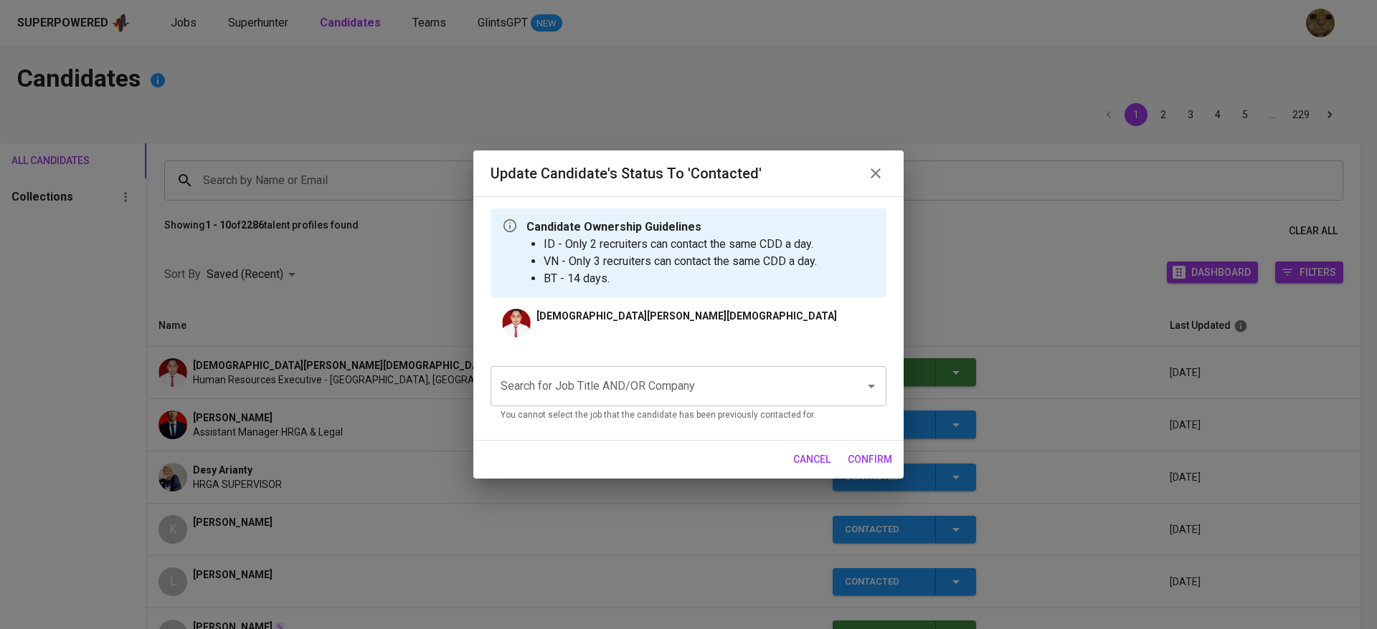
click at [647, 381] on input "Search for Job Title AND/OR Company" at bounding box center [668, 386] width 343 height 27
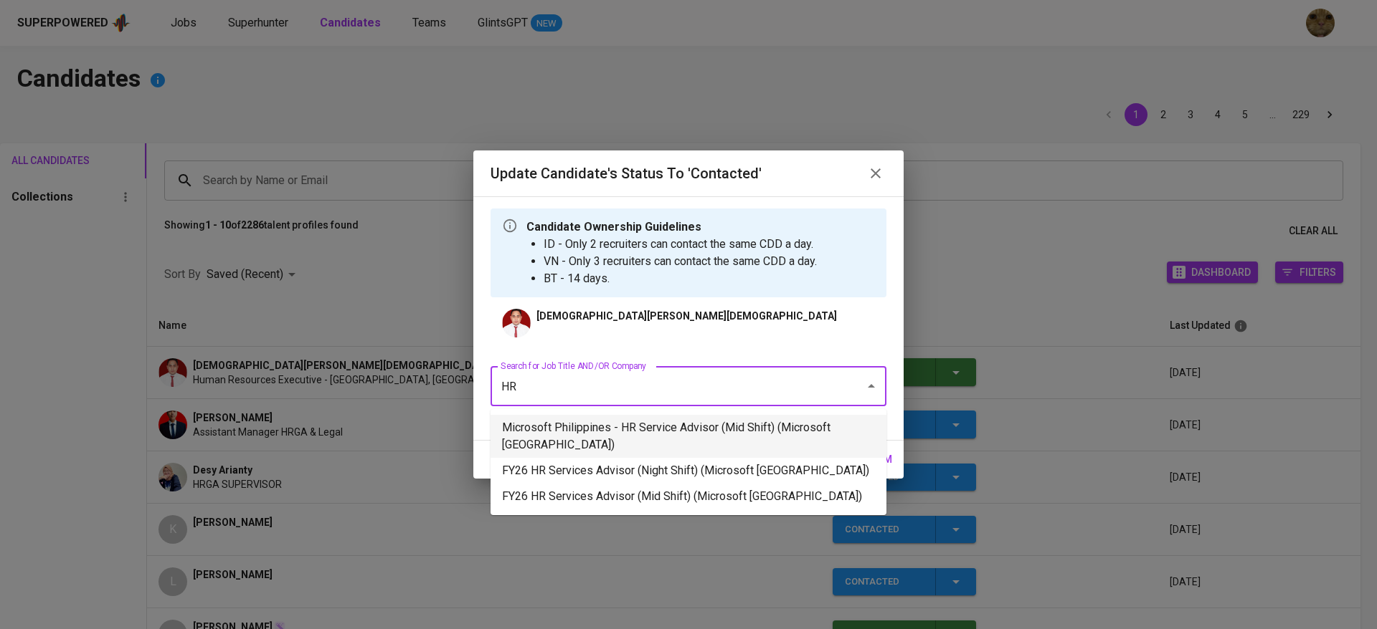
click at [570, 422] on li "Microsoft Philippines - HR Service Advisor (Mid Shift) (Microsoft [GEOGRAPHIC_D…" at bounding box center [688, 436] width 396 height 43
type input "HR"
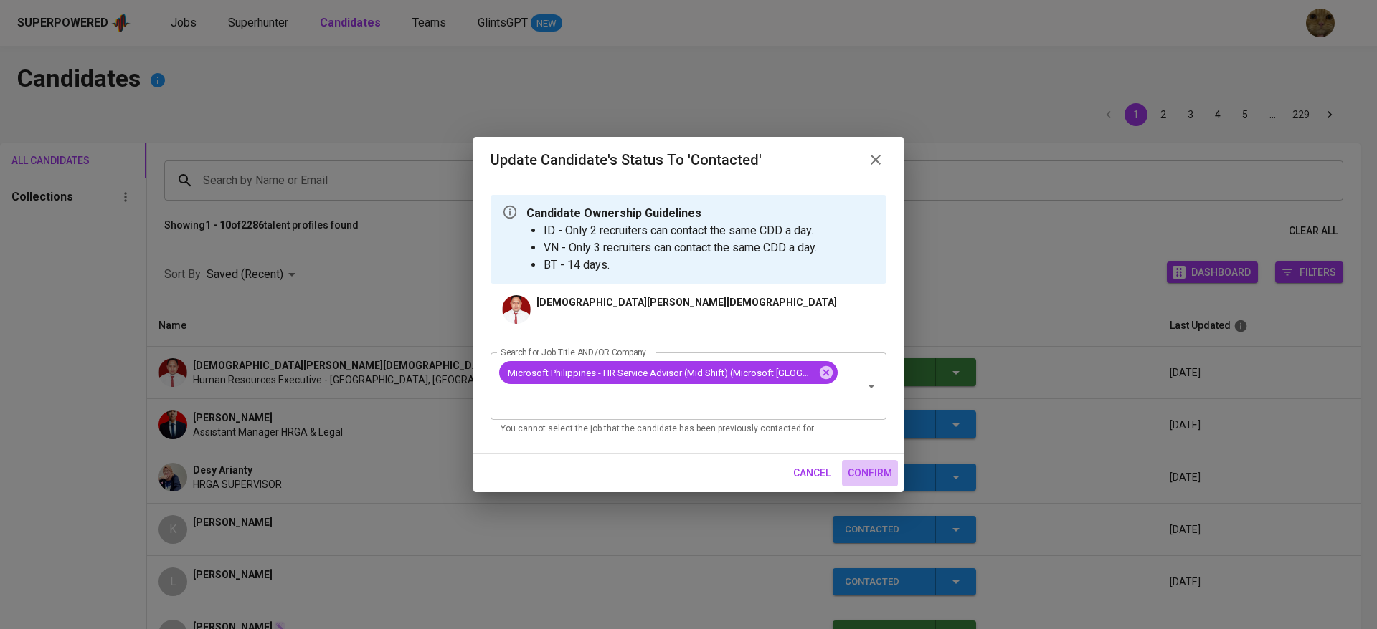
click at [884, 466] on span "confirm" at bounding box center [869, 474] width 44 height 18
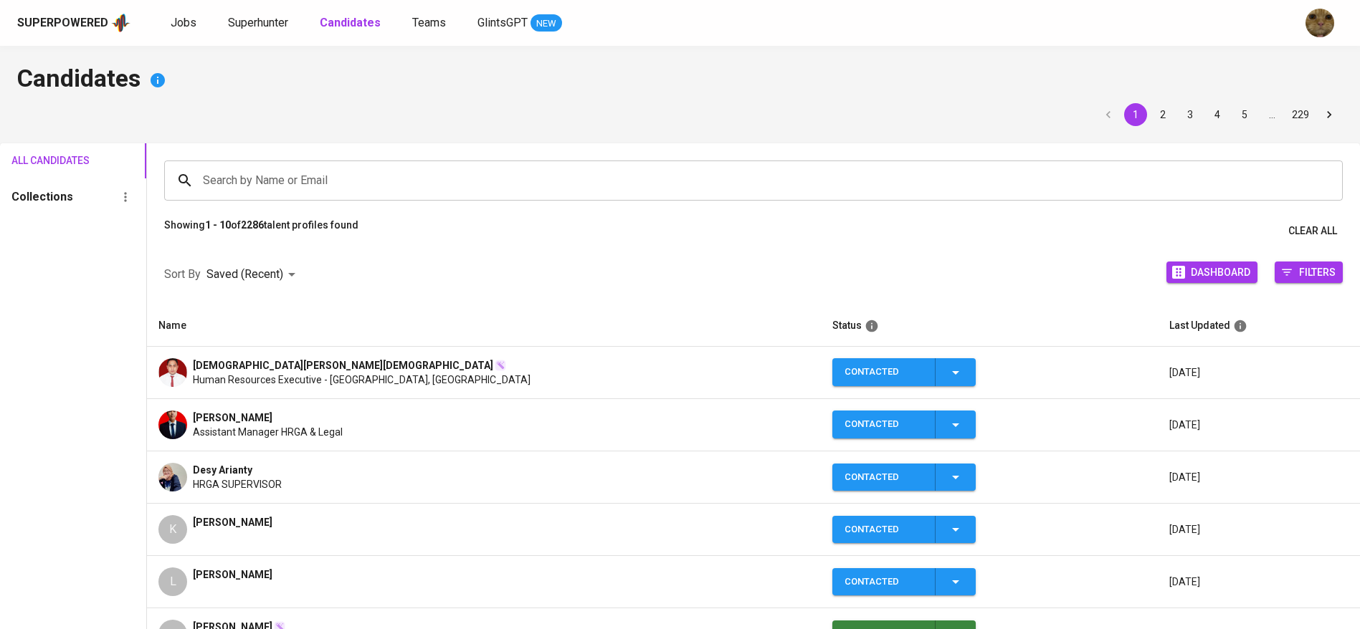
click at [313, 472] on div "Desy Arianty HRGA SUPERVISOR" at bounding box center [483, 477] width 651 height 29
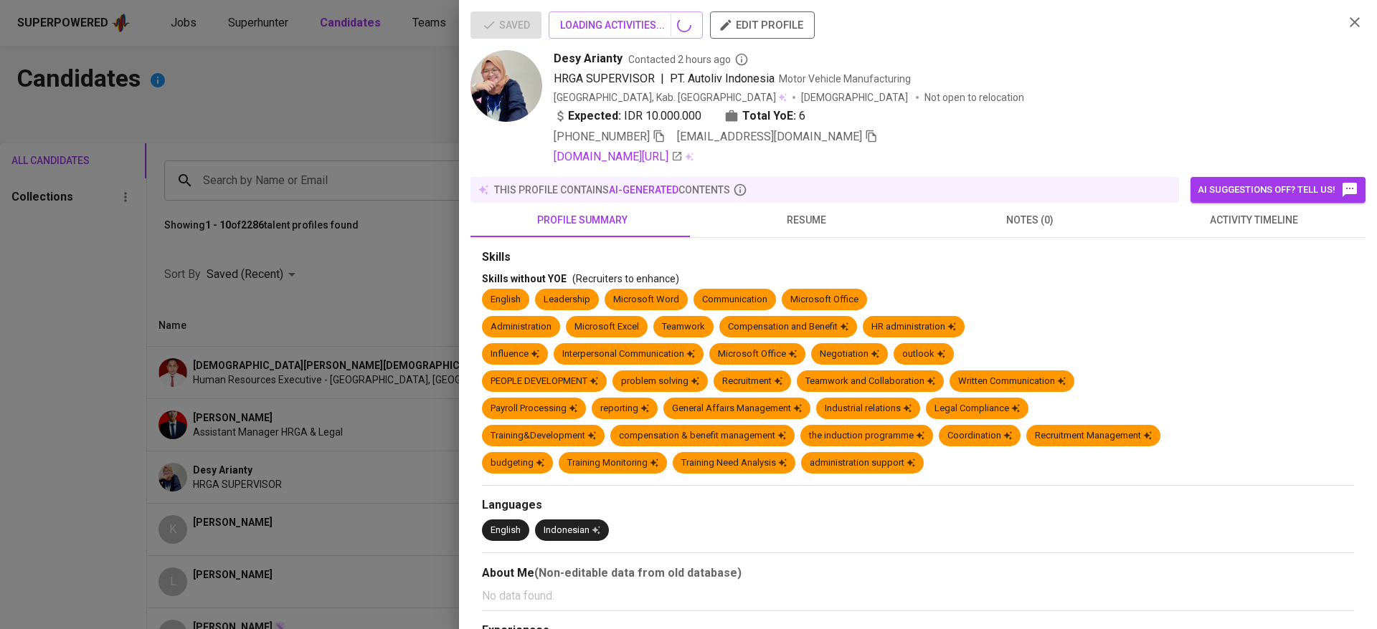
click at [170, 409] on div at bounding box center [688, 314] width 1377 height 629
click at [177, 416] on div at bounding box center [688, 314] width 1377 height 629
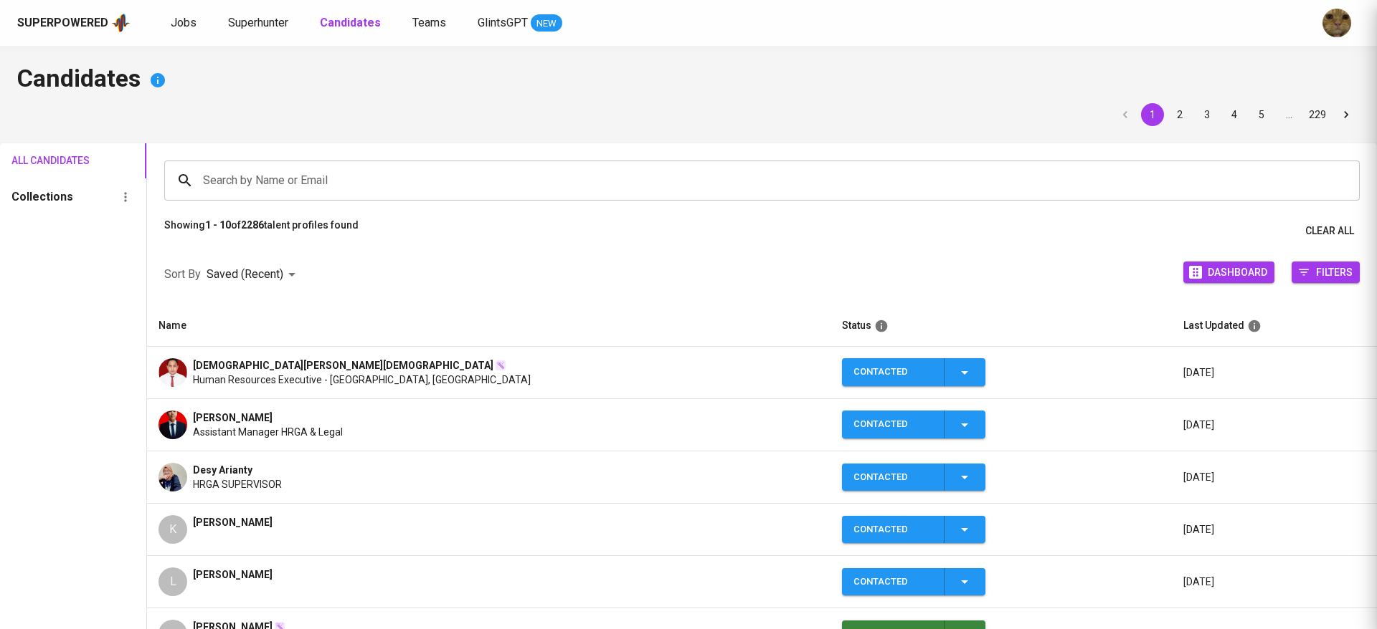
click at [174, 436] on div at bounding box center [688, 314] width 1377 height 629
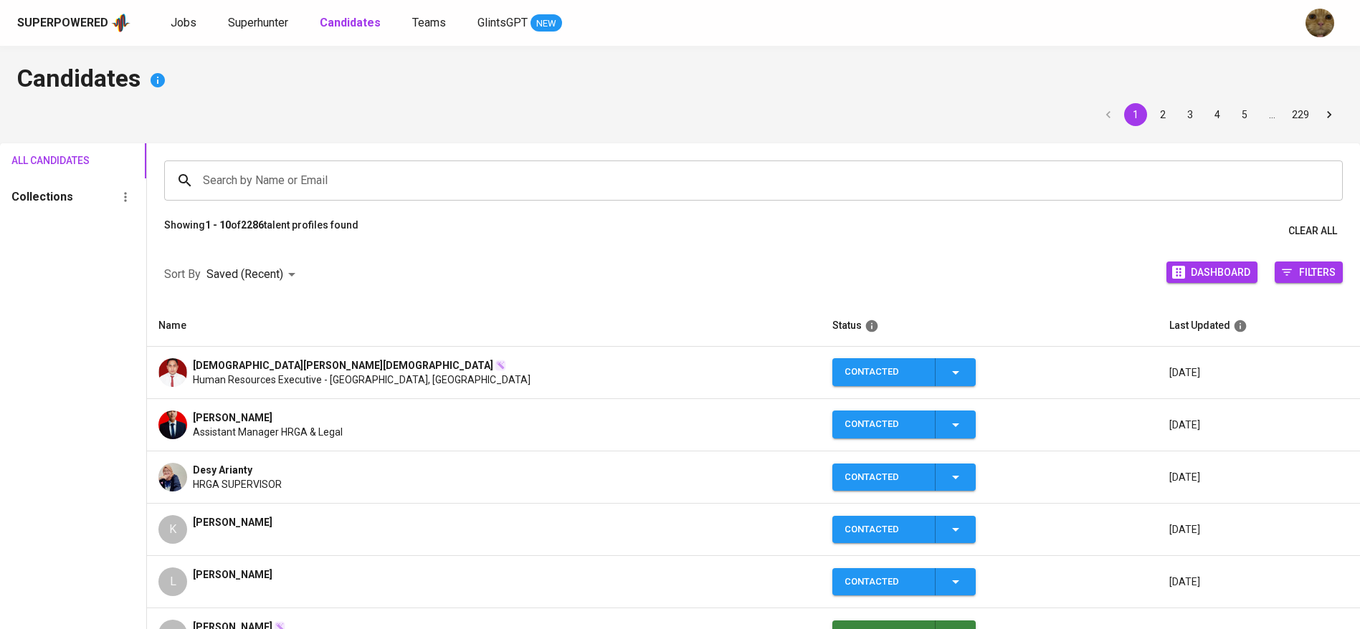
click at [168, 435] on img at bounding box center [172, 425] width 29 height 29
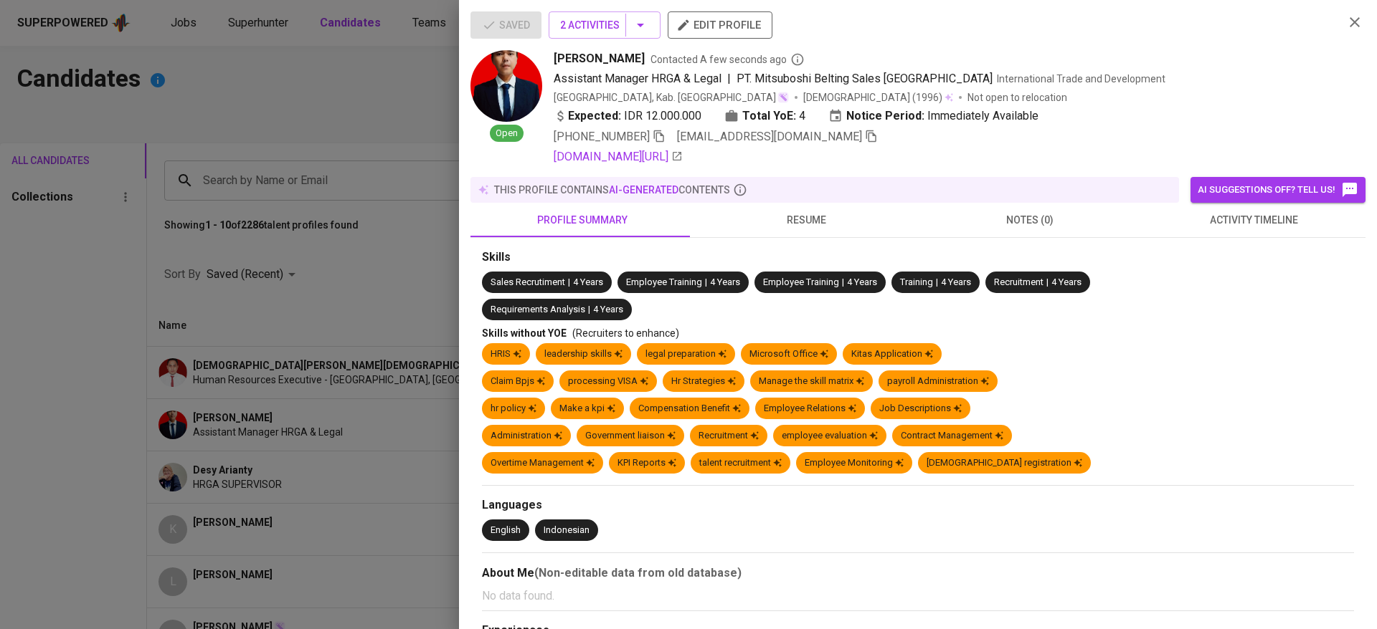
click at [665, 138] on icon "button" at bounding box center [658, 136] width 13 height 13
click at [350, 385] on div at bounding box center [688, 314] width 1377 height 629
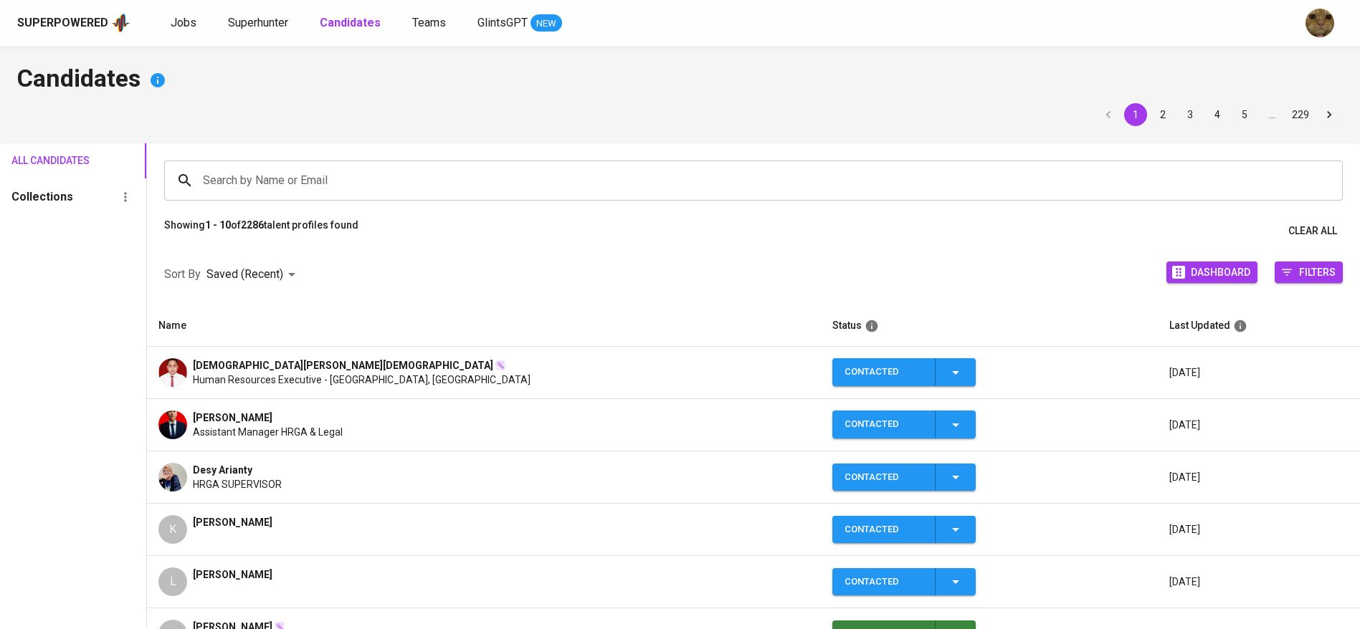
click at [223, 379] on span "Human Resources Executive - [GEOGRAPHIC_DATA], [GEOGRAPHIC_DATA]" at bounding box center [362, 380] width 338 height 14
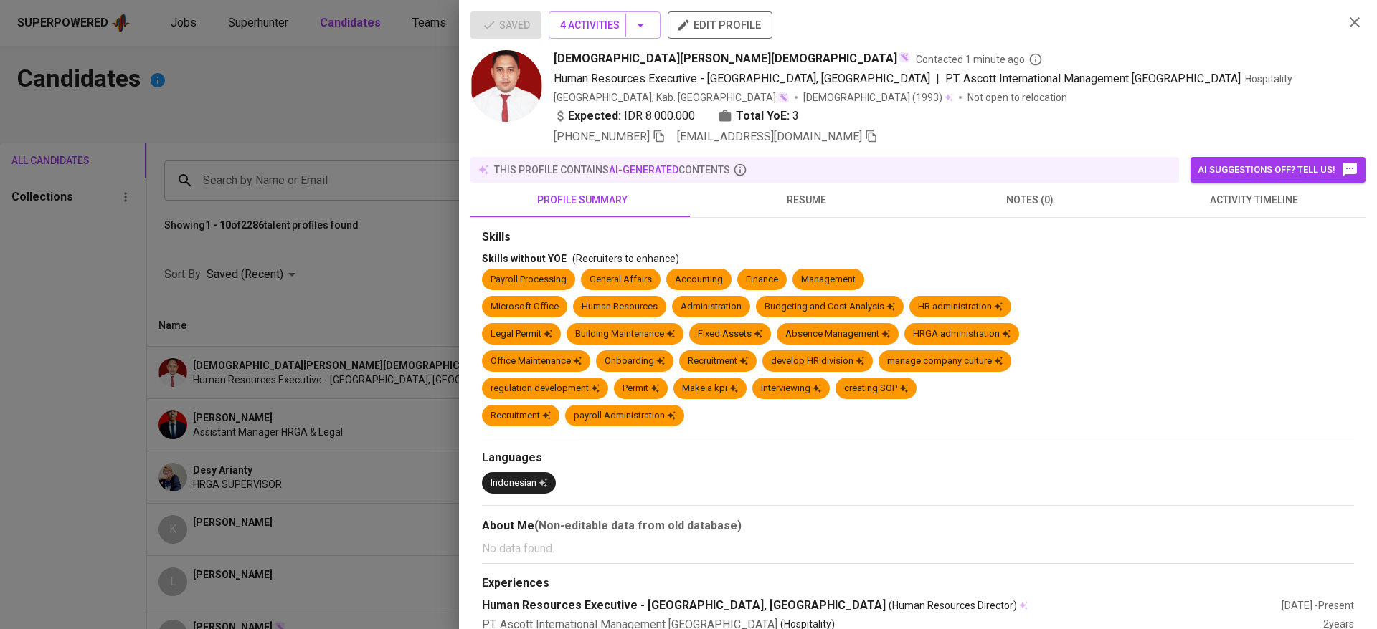
click at [662, 140] on icon "button" at bounding box center [658, 136] width 13 height 13
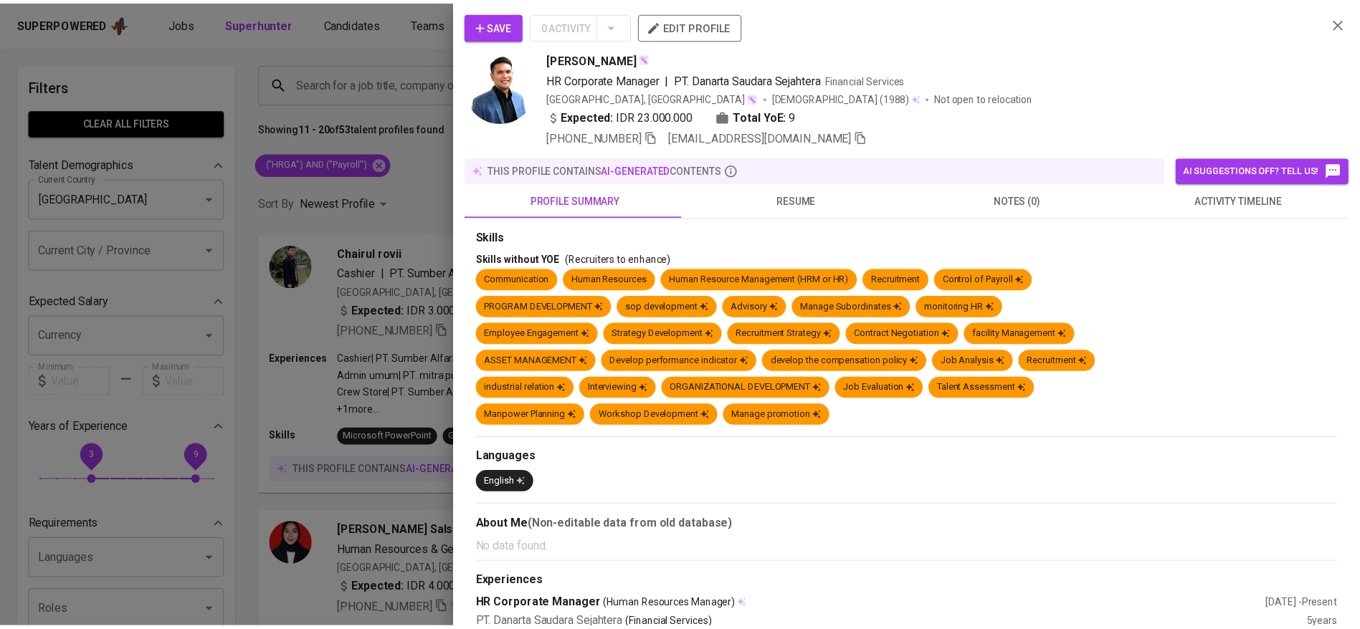
scroll to position [1968, 0]
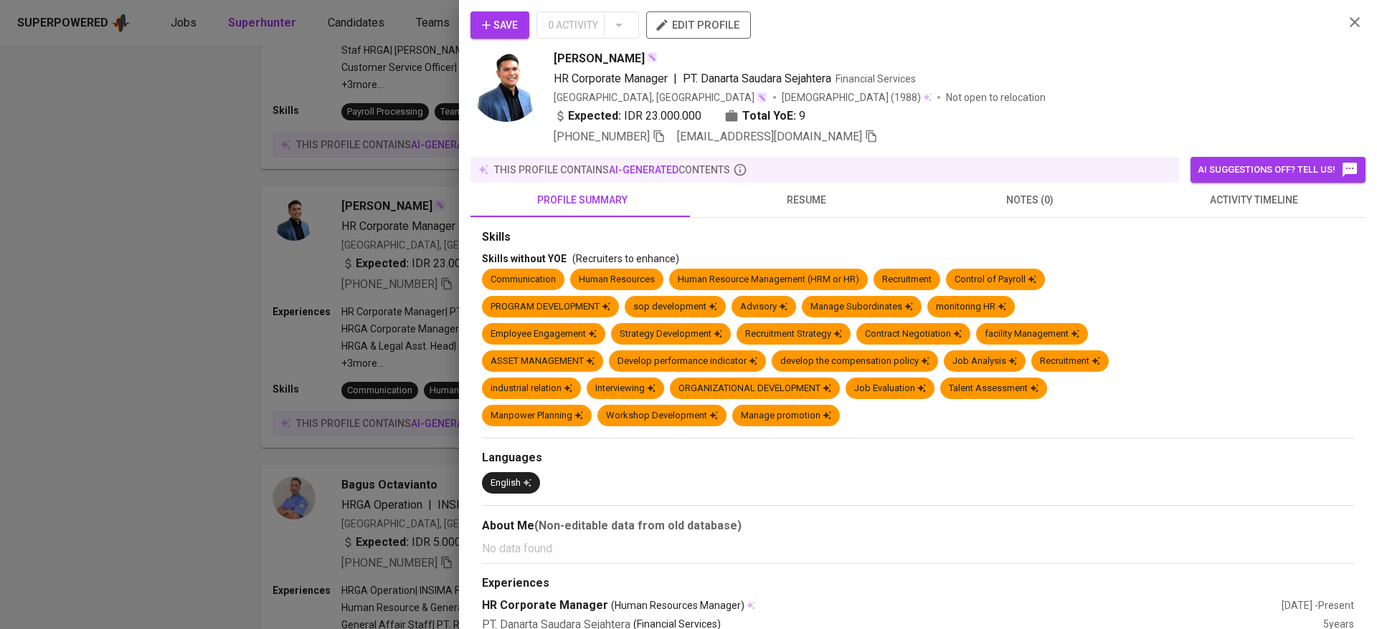
drag, startPoint x: 795, startPoint y: 192, endPoint x: 773, endPoint y: 198, distance: 23.0
click at [773, 198] on span "resume" at bounding box center [806, 200] width 206 height 18
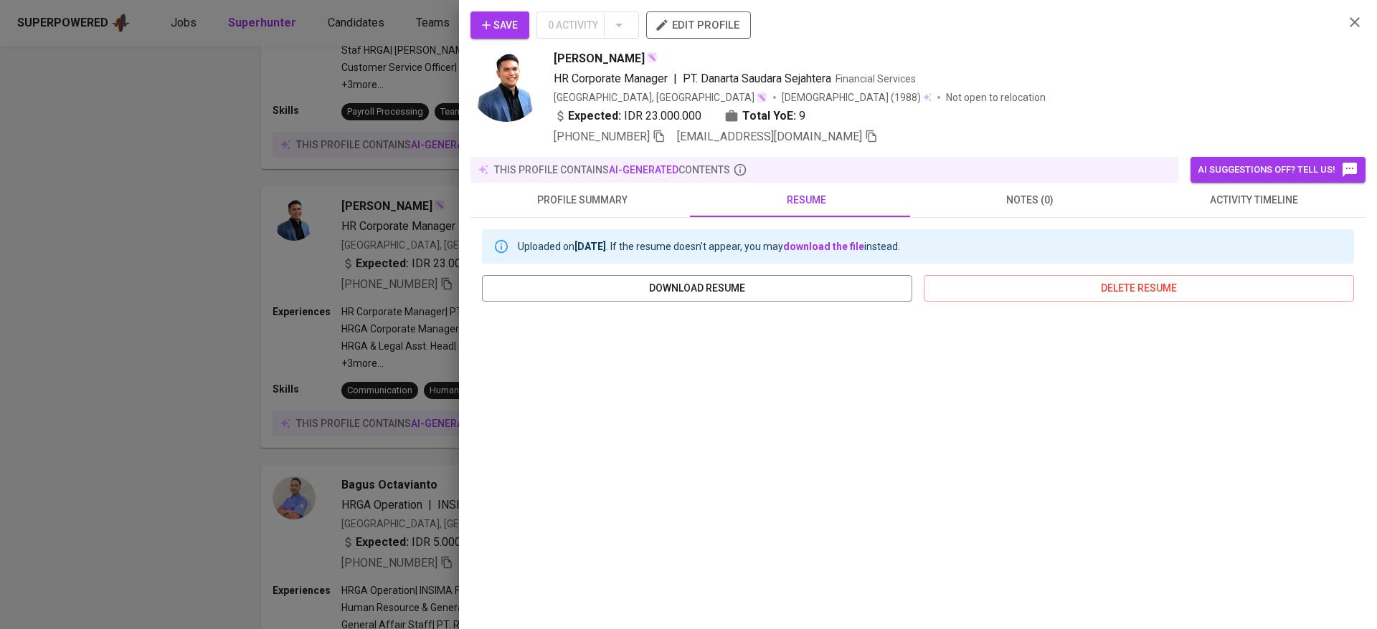
click at [1346, 15] on icon "button" at bounding box center [1354, 22] width 17 height 17
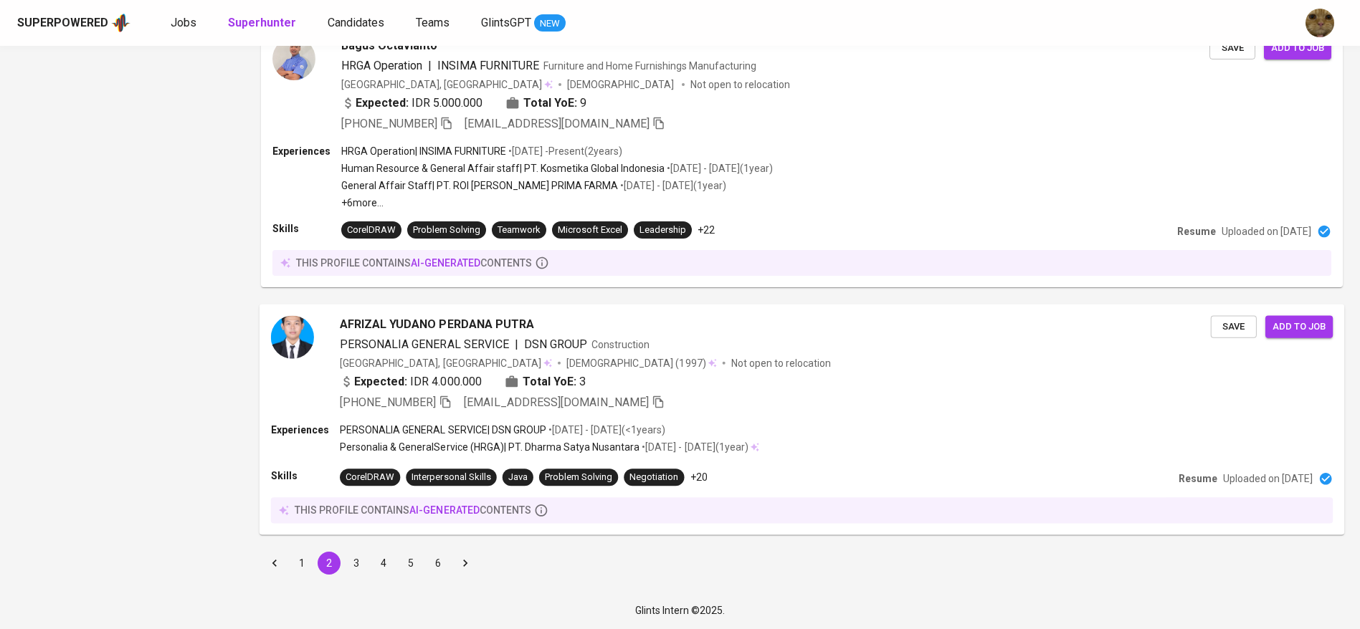
scroll to position [0, 0]
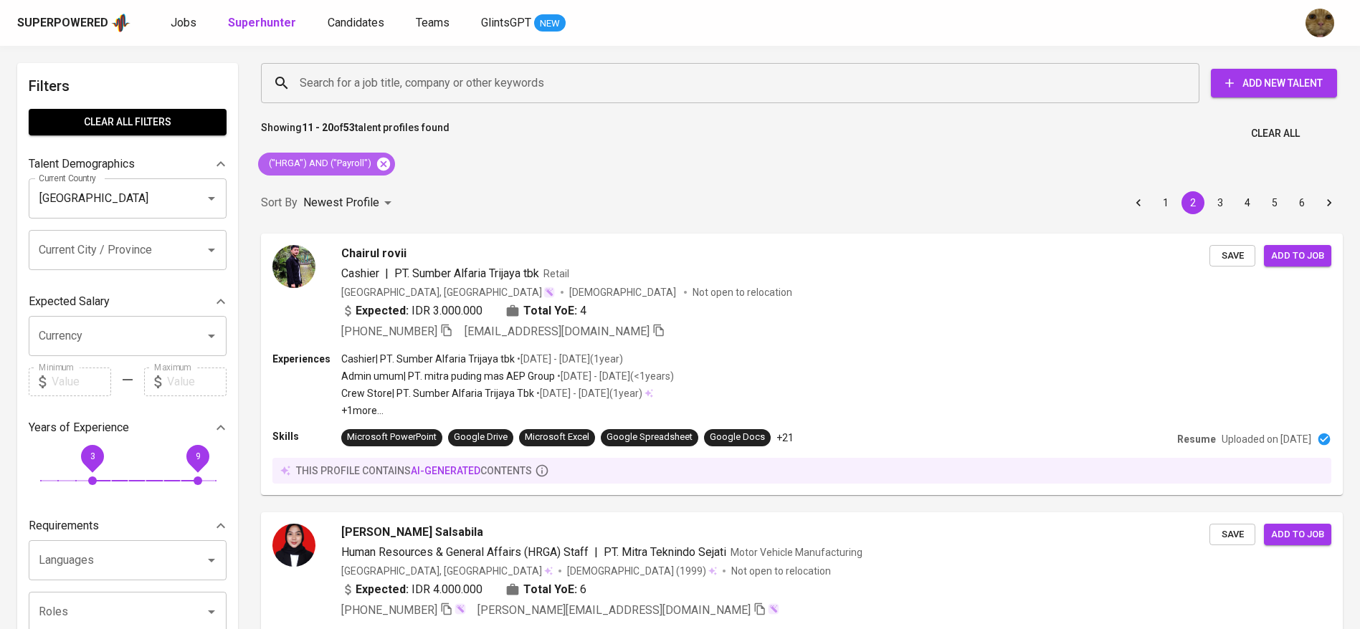
click at [380, 157] on icon at bounding box center [384, 164] width 16 height 16
click at [348, 90] on input "Search for a job title, company or other keywords" at bounding box center [733, 83] width 875 height 27
click at [315, 76] on input "Search for a job title, company or other keywords" at bounding box center [733, 83] width 875 height 27
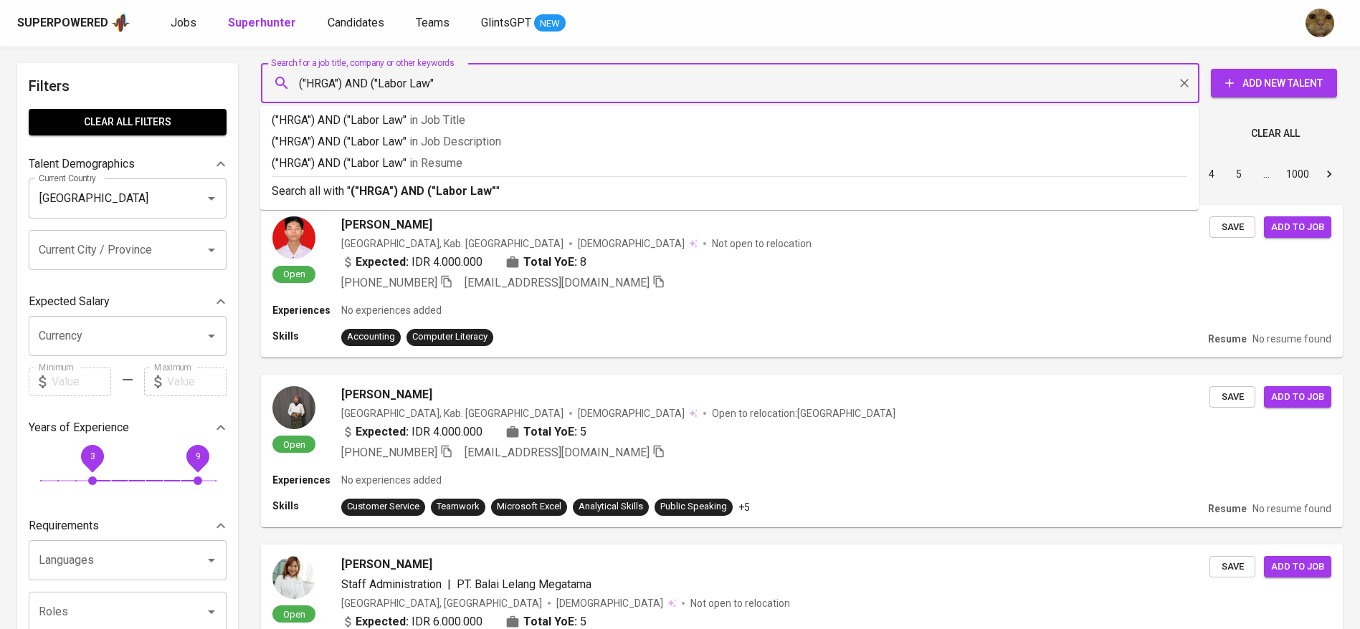
type input "("HRGA") AND ("Labor Law")"
click at [396, 166] on p "("HRGA") AND ("Labor Law") in [GEOGRAPHIC_DATA]" at bounding box center [730, 163] width 916 height 17
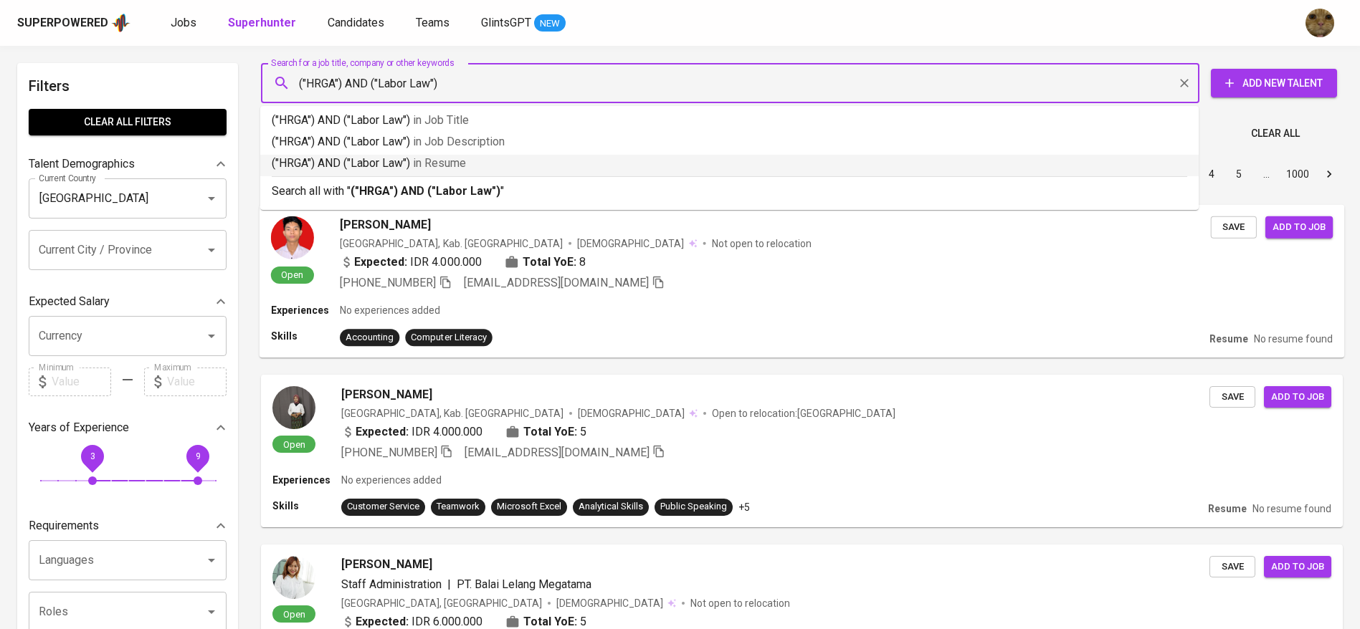
click at [673, 303] on div "Open [PERSON_NAME] Indonesia, Kab. [GEOGRAPHIC_DATA] [DEMOGRAPHIC_DATA] Not ope…" at bounding box center [802, 253] width 1085 height 98
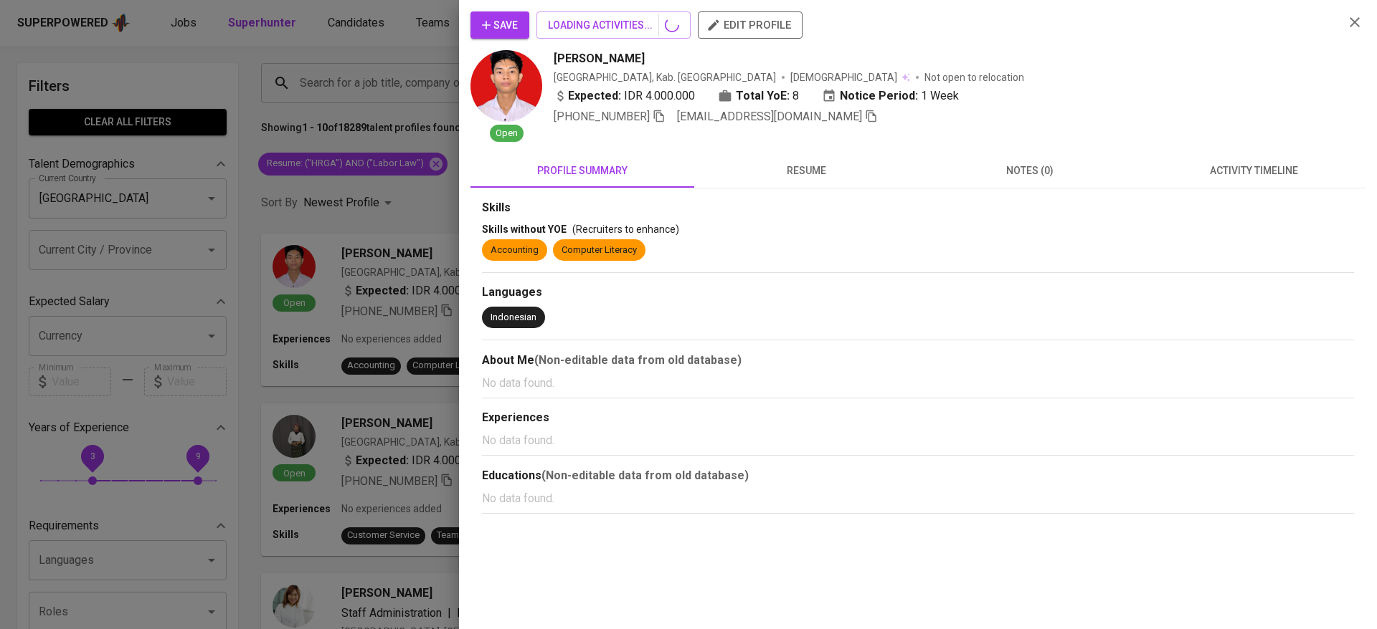
click at [350, 269] on div at bounding box center [688, 314] width 1377 height 629
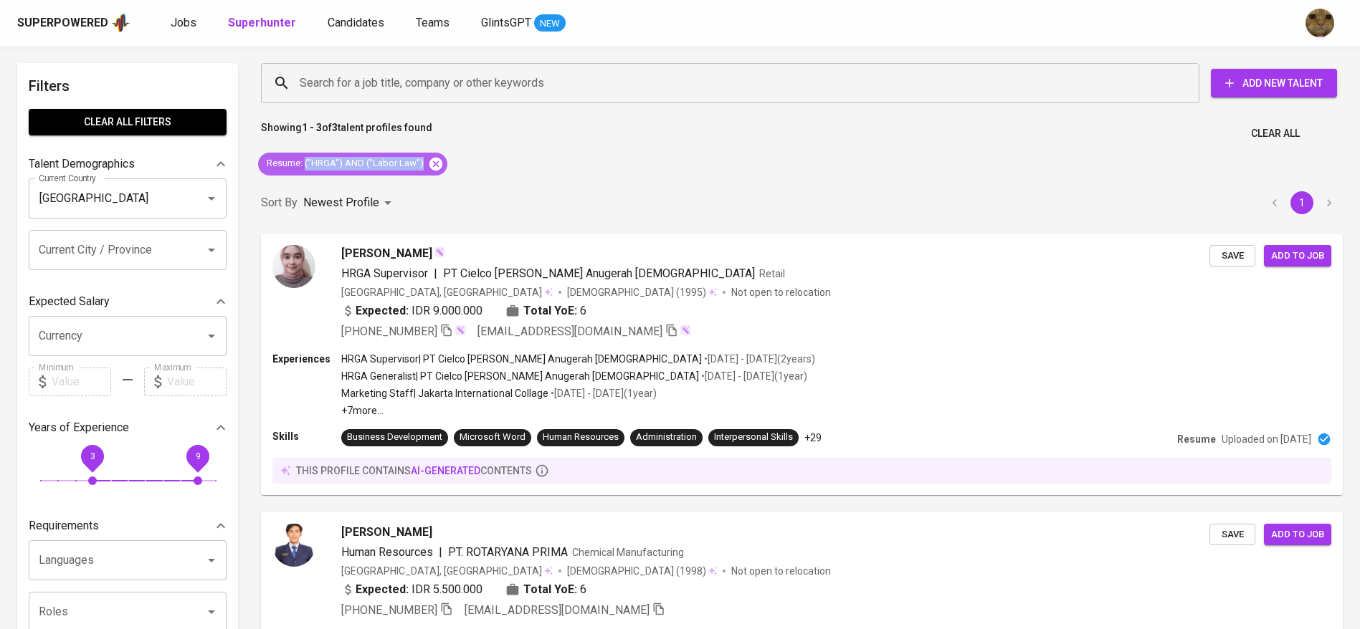
copy span "("HRGA") AND ("Labor Law")"
drag, startPoint x: 305, startPoint y: 164, endPoint x: 428, endPoint y: 156, distance: 123.6
click at [428, 156] on div "Resume : ("HRGA") AND ("Labor Law")" at bounding box center [352, 164] width 189 height 23
click at [432, 162] on icon at bounding box center [436, 164] width 16 height 16
click at [313, 70] on input "Search for a job title, company or other keywords" at bounding box center [733, 83] width 875 height 27
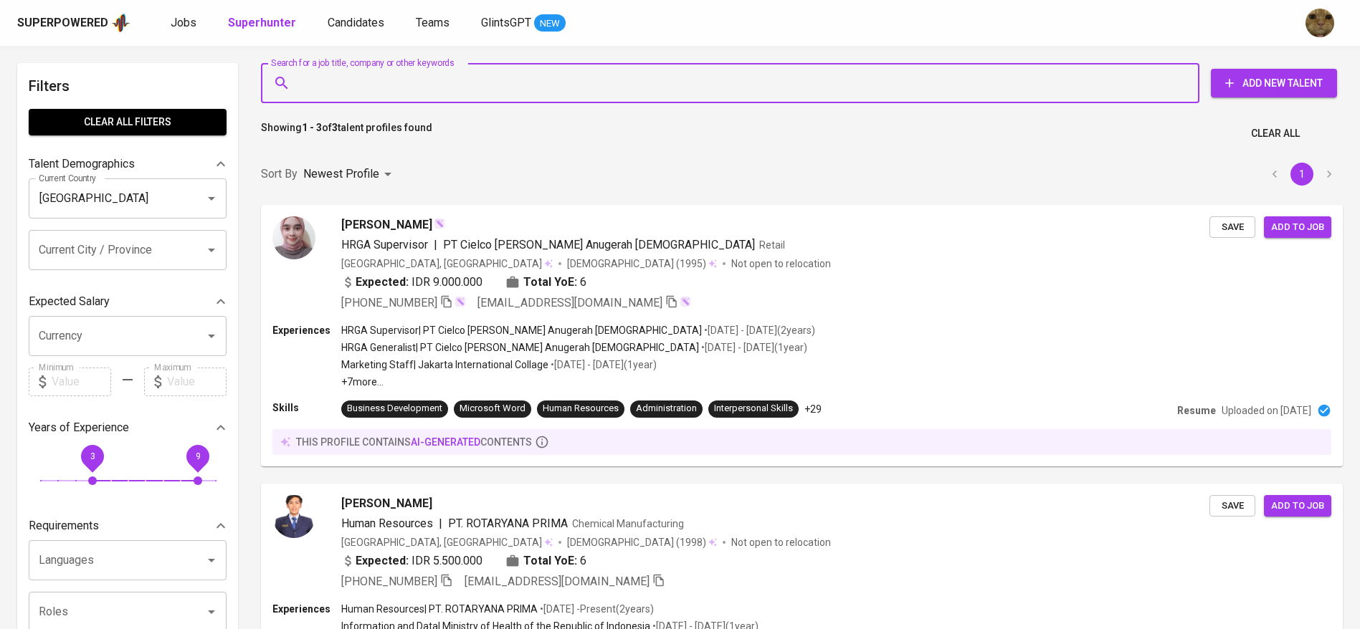
paste input "("HRGA") AND ("Labor Law")"
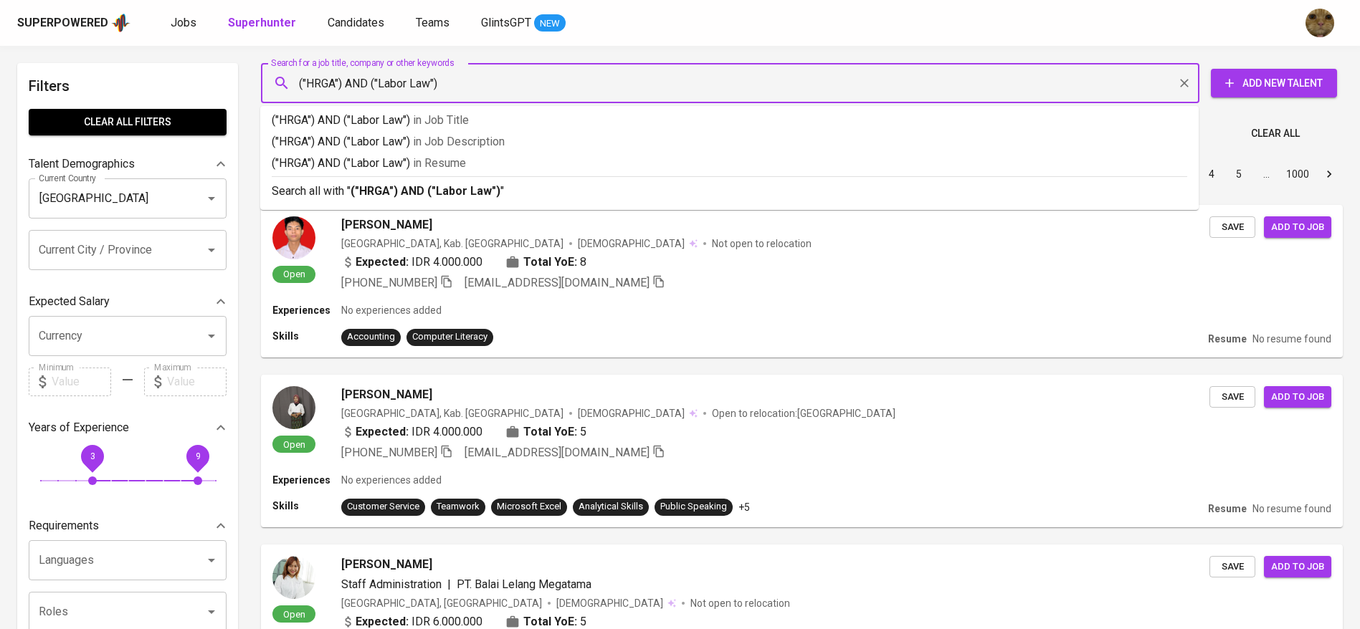
drag, startPoint x: 333, startPoint y: 84, endPoint x: 341, endPoint y: 88, distance: 8.4
click at [336, 84] on input "("HRGA") AND ("Labor Law")" at bounding box center [733, 83] width 875 height 27
type input "("HRGA" OR "HR") AND ("Labor Law")"
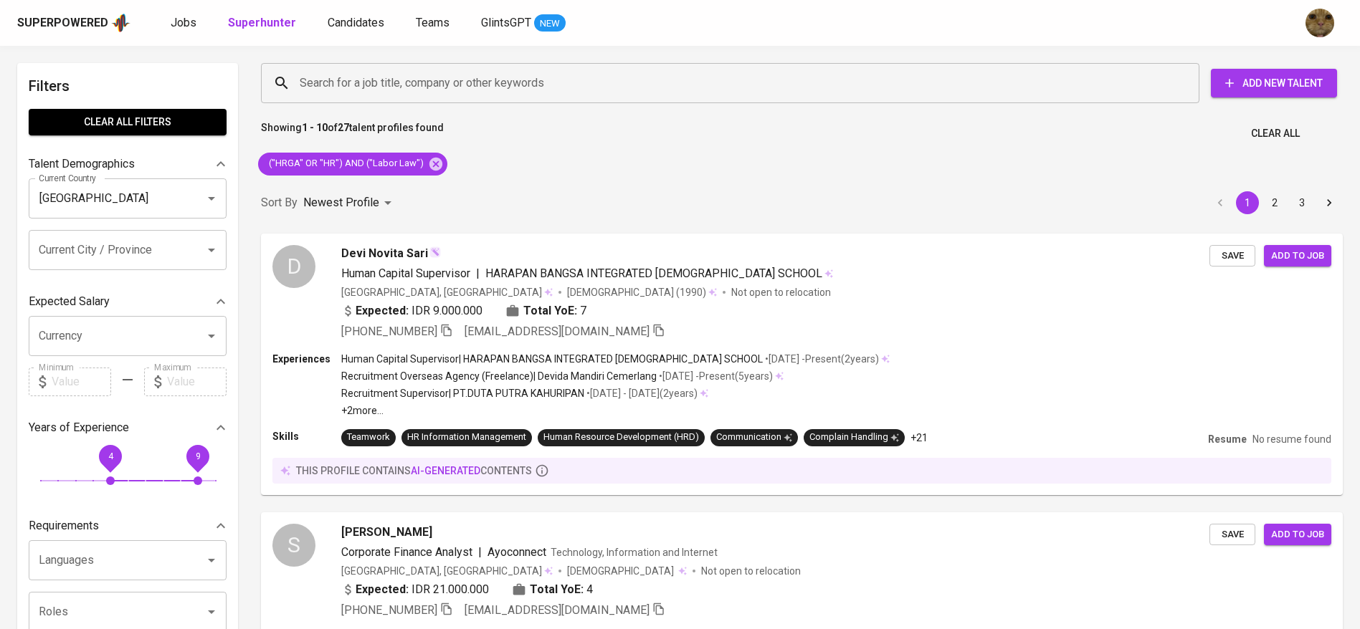
click at [111, 454] on span "4" at bounding box center [110, 456] width 32 height 32
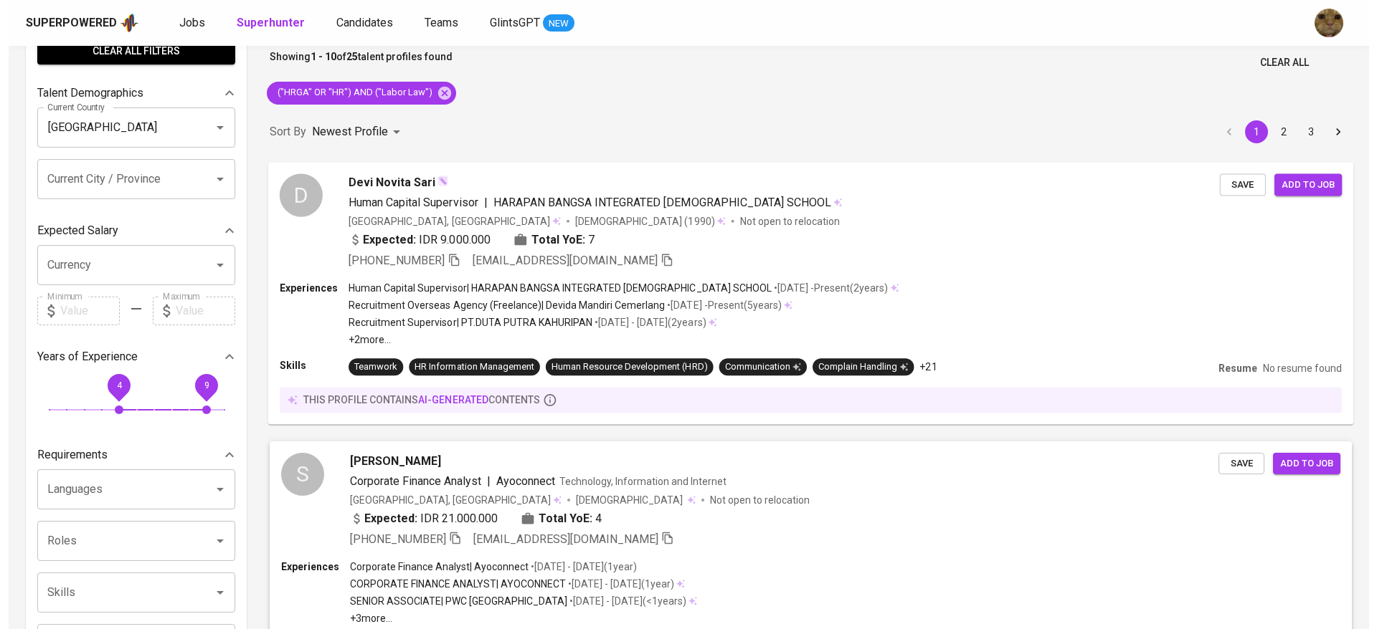
scroll to position [72, 0]
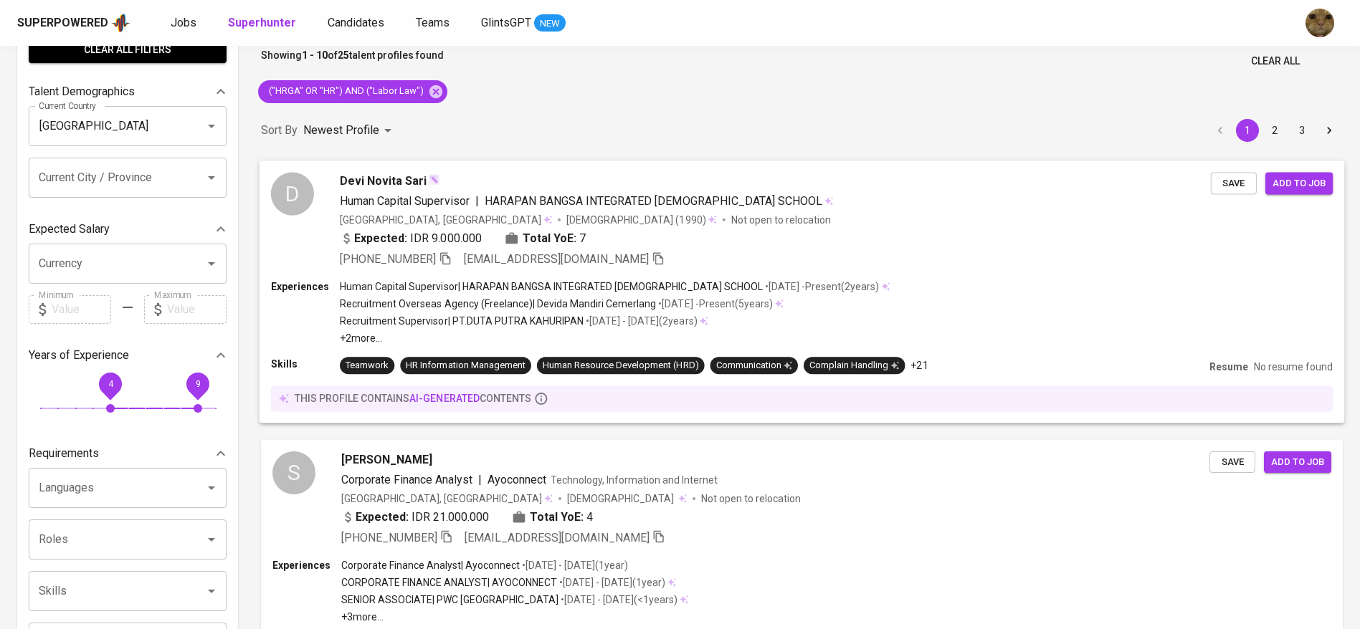
click at [617, 346] on div "Experiences Human Capital Supervisor | HARAPAN BANGSA INTEGRATED CHRISTIAN SCHO…" at bounding box center [802, 351] width 1085 height 144
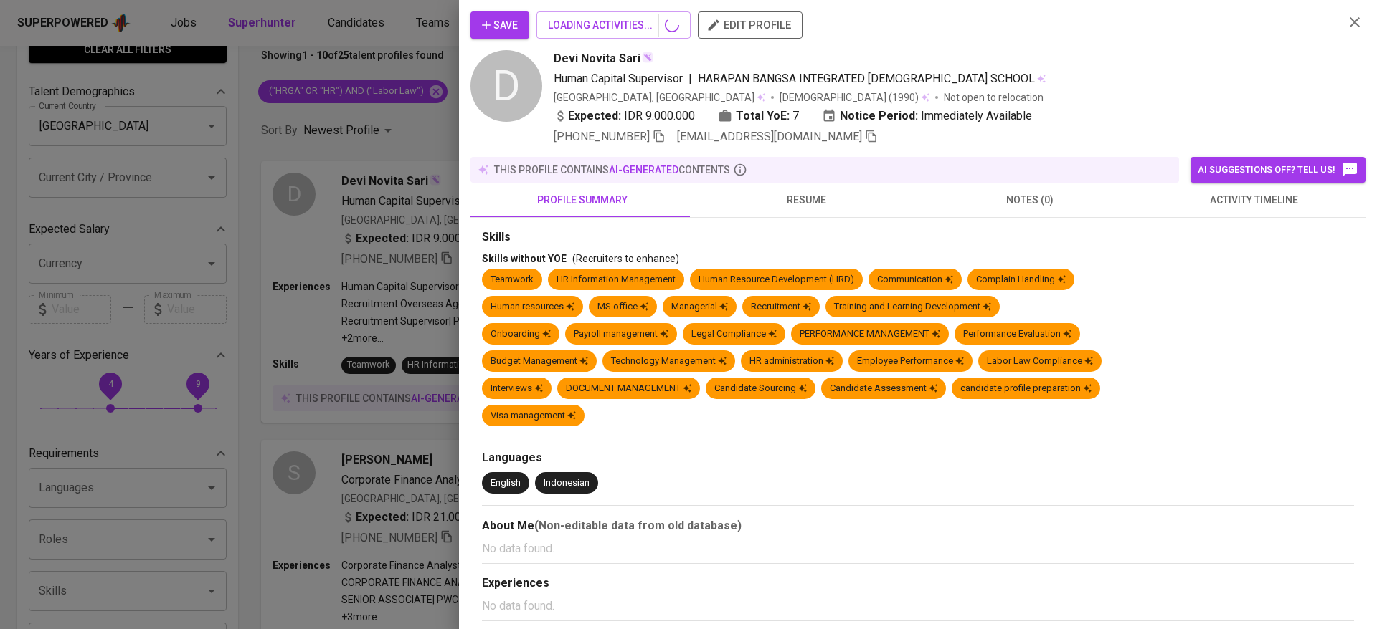
click at [393, 360] on div at bounding box center [688, 314] width 1377 height 629
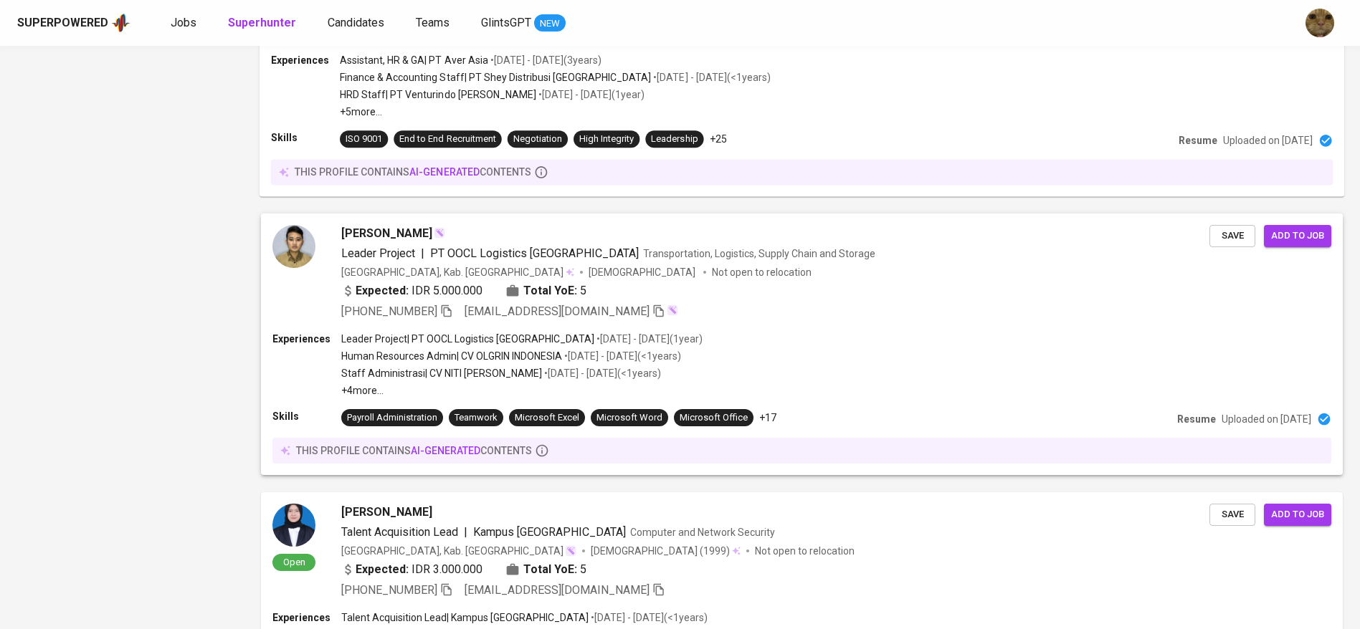
scroll to position [2439, 0]
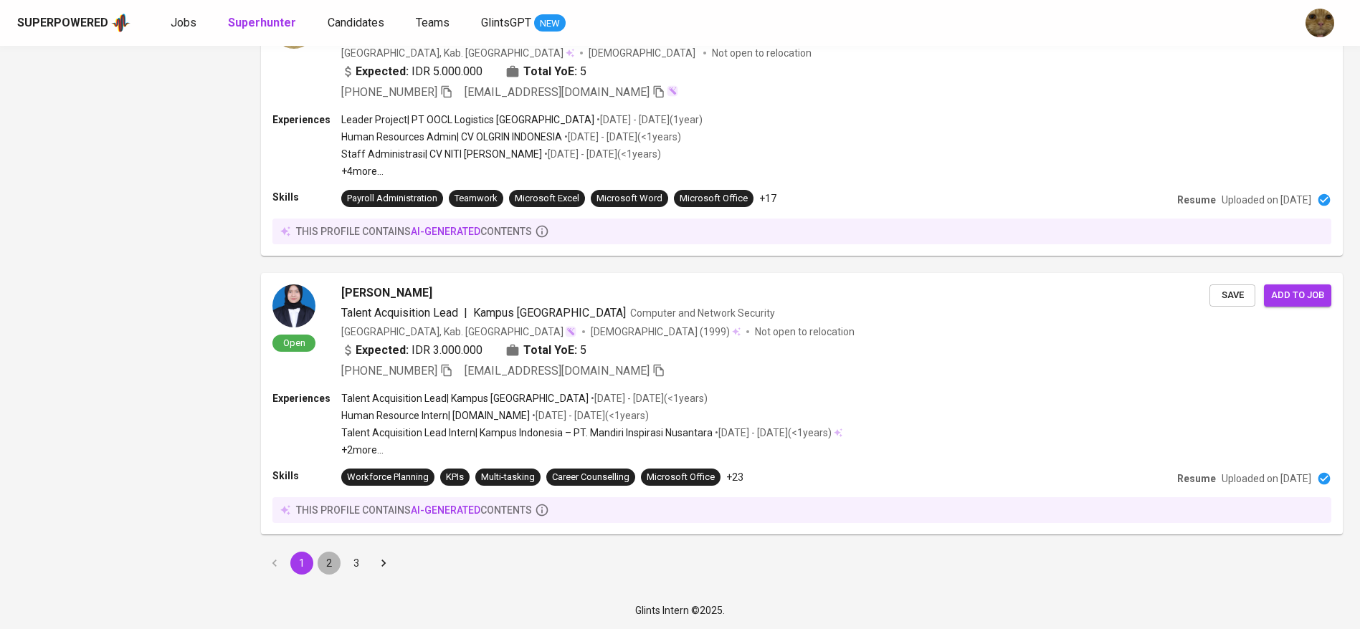
click at [322, 566] on button "2" at bounding box center [329, 563] width 23 height 23
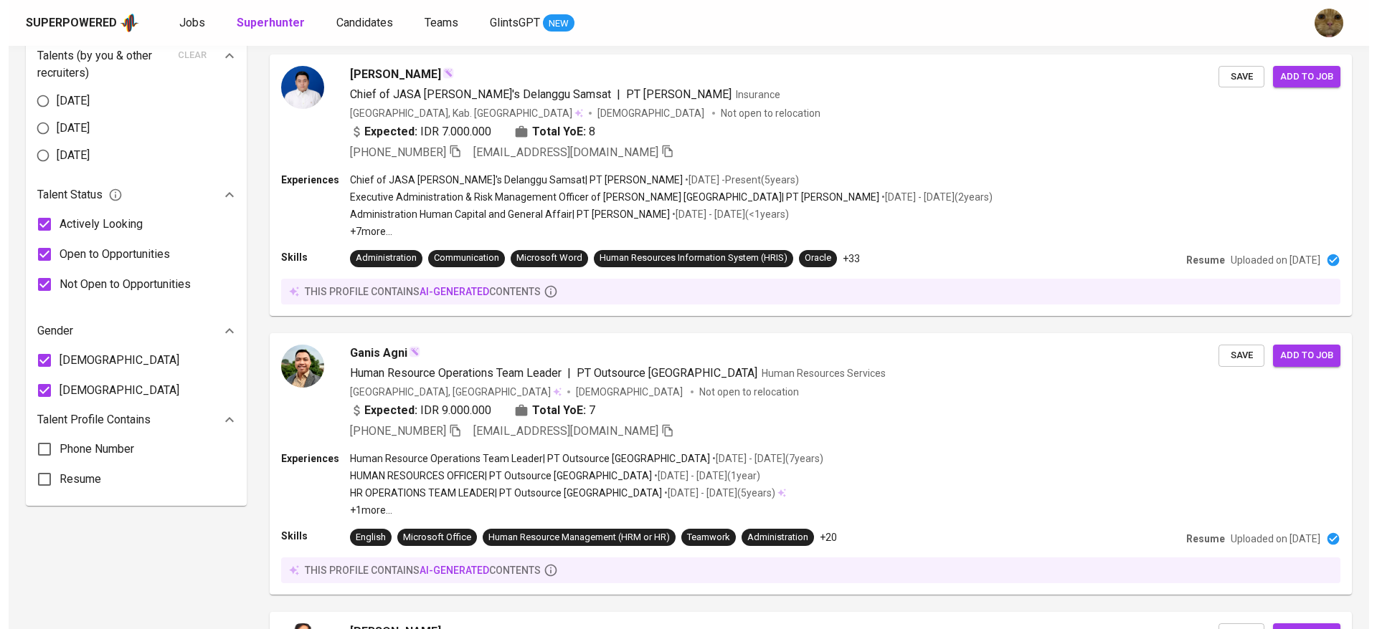
scroll to position [916, 0]
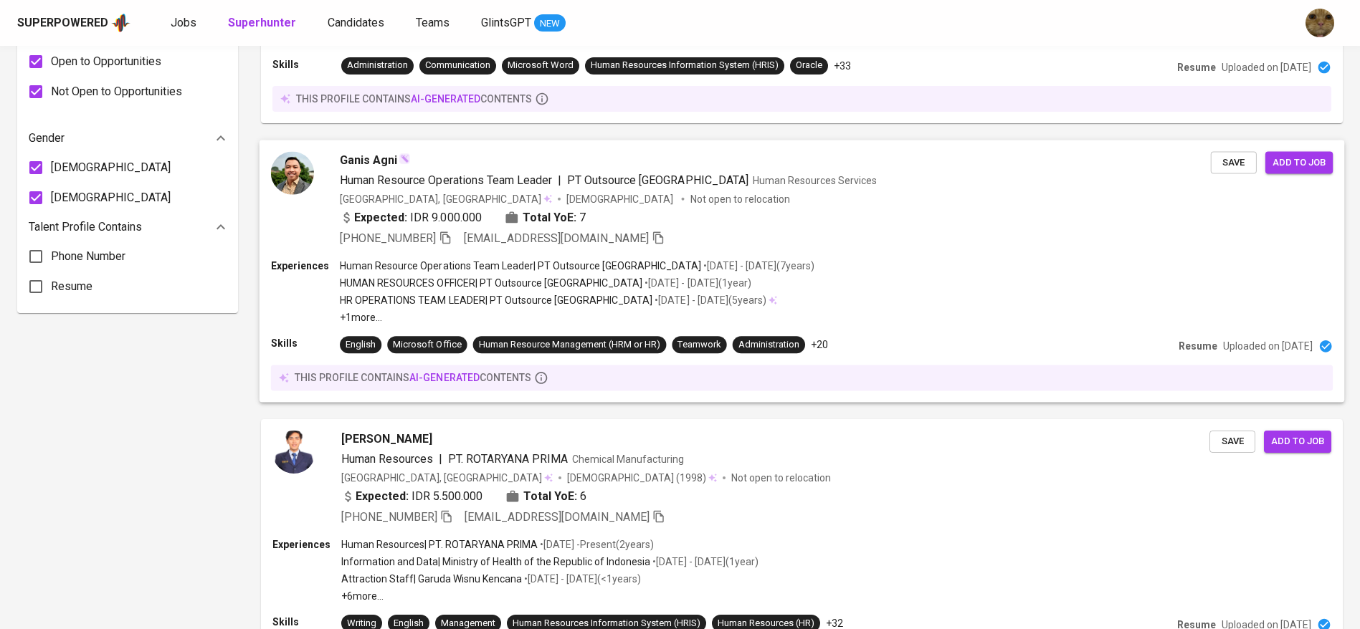
click at [581, 285] on p "HUMAN RESOURCES OFFICER | PT Outsource Indonesia" at bounding box center [491, 283] width 303 height 14
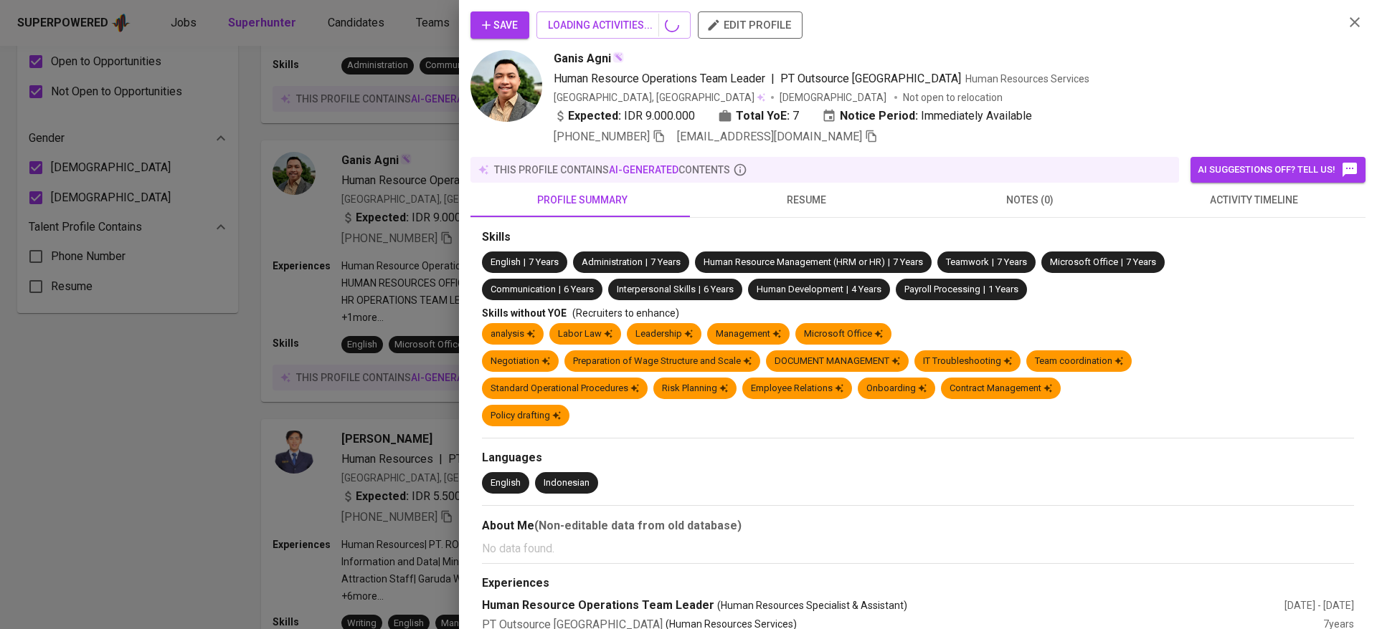
click at [789, 188] on button "resume" at bounding box center [806, 200] width 224 height 34
click at [792, 199] on span "resume" at bounding box center [806, 200] width 206 height 18
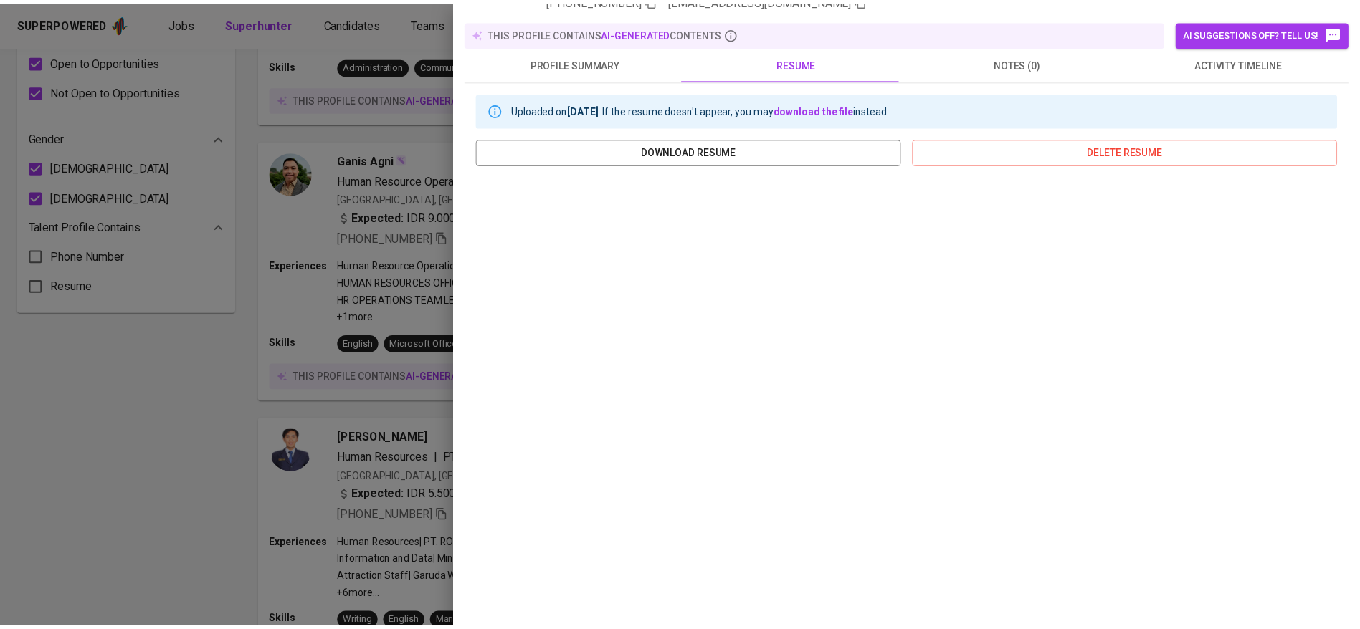
scroll to position [0, 0]
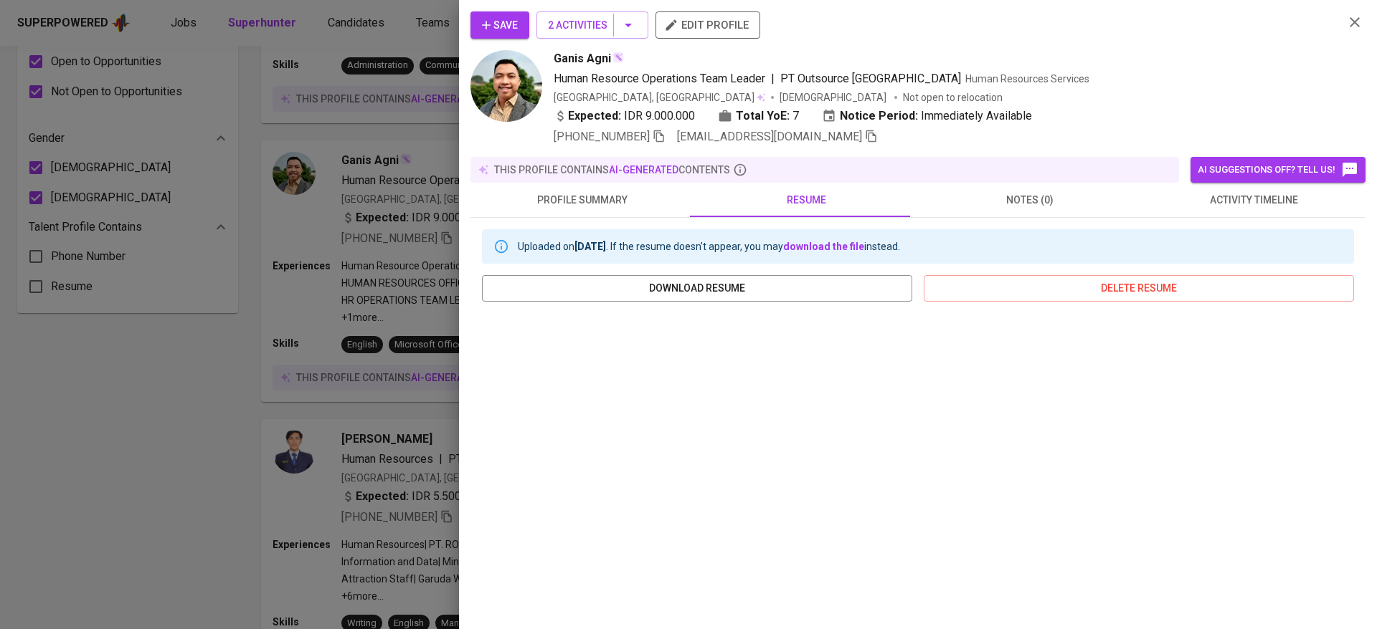
click at [237, 419] on div at bounding box center [688, 314] width 1377 height 629
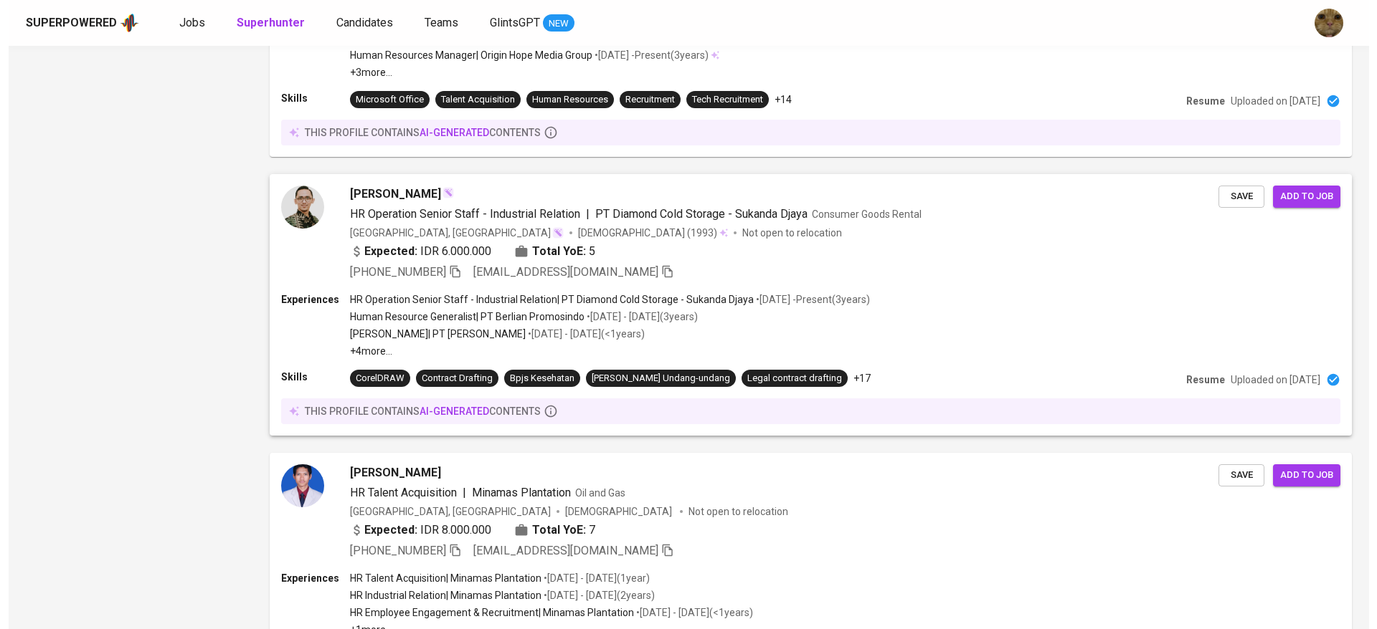
scroll to position [1720, 0]
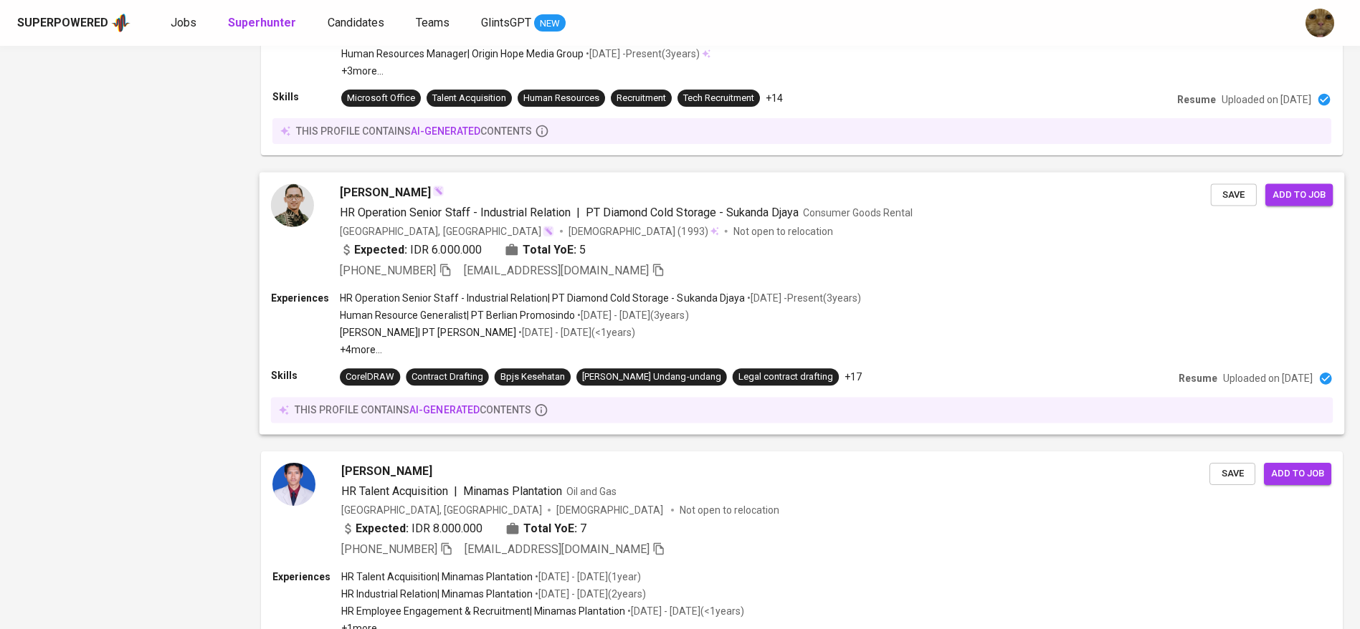
click at [564, 308] on p "Human Resource Generalist | PT Berlian Promosindo" at bounding box center [457, 315] width 235 height 14
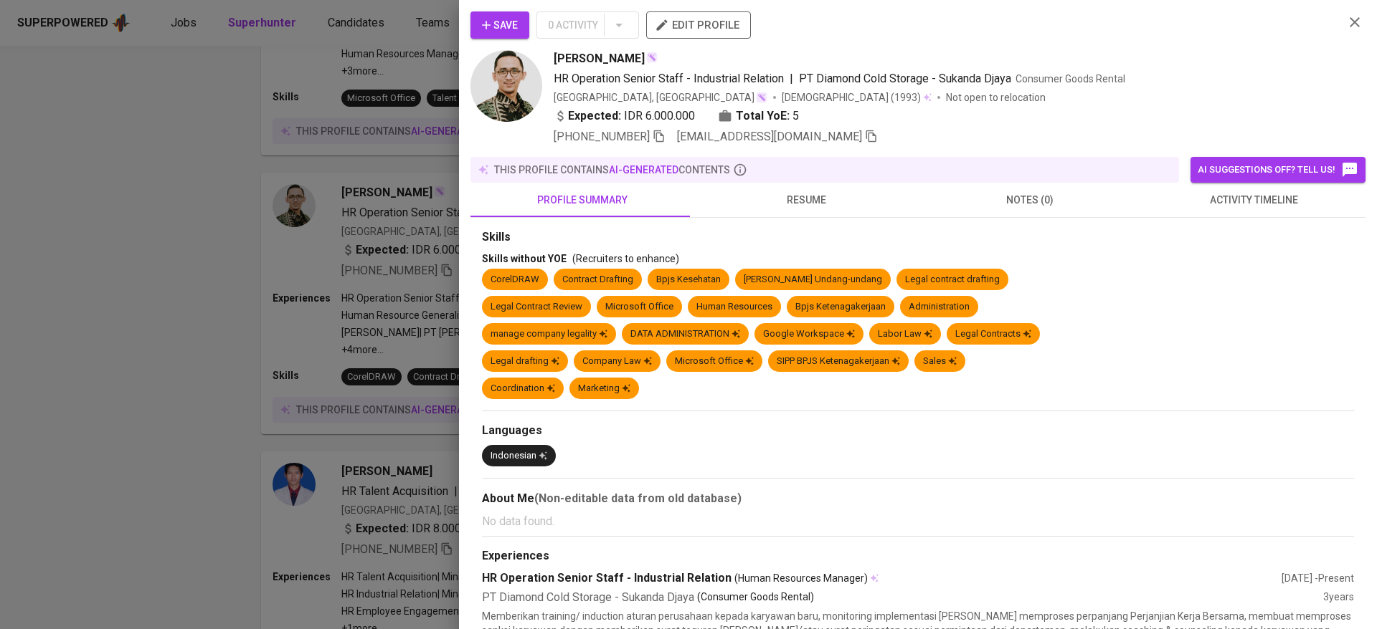
click at [781, 206] on span "resume" at bounding box center [806, 200] width 206 height 18
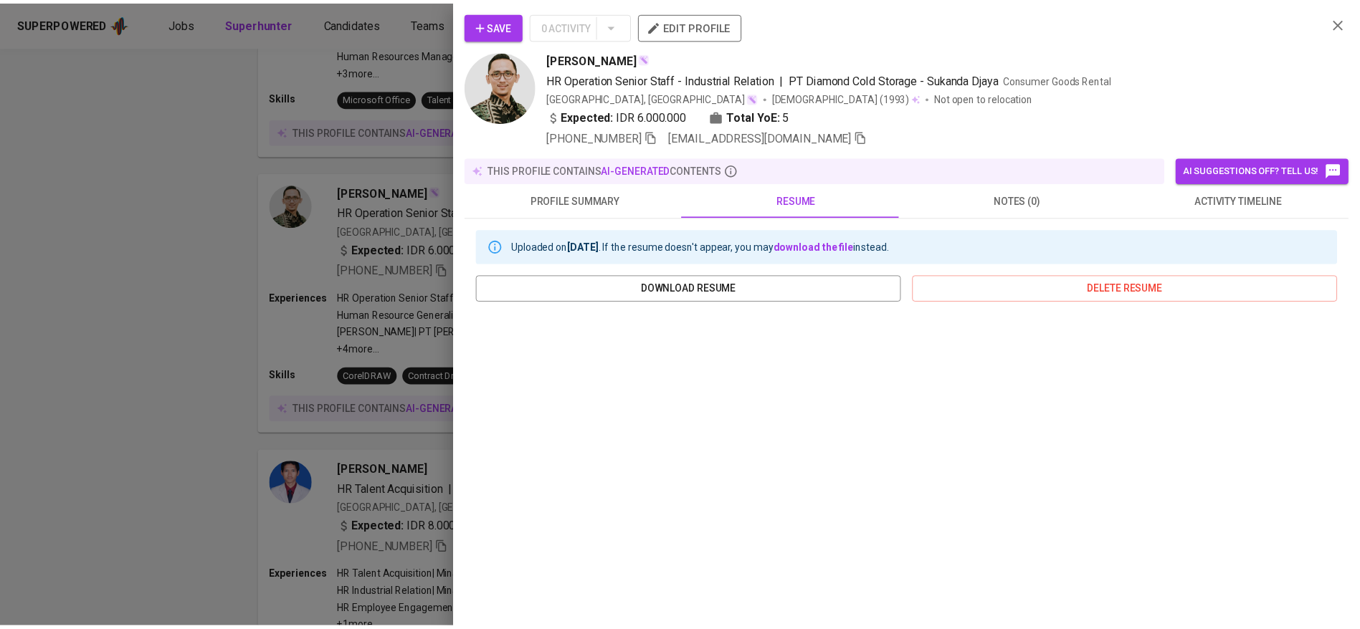
scroll to position [137, 0]
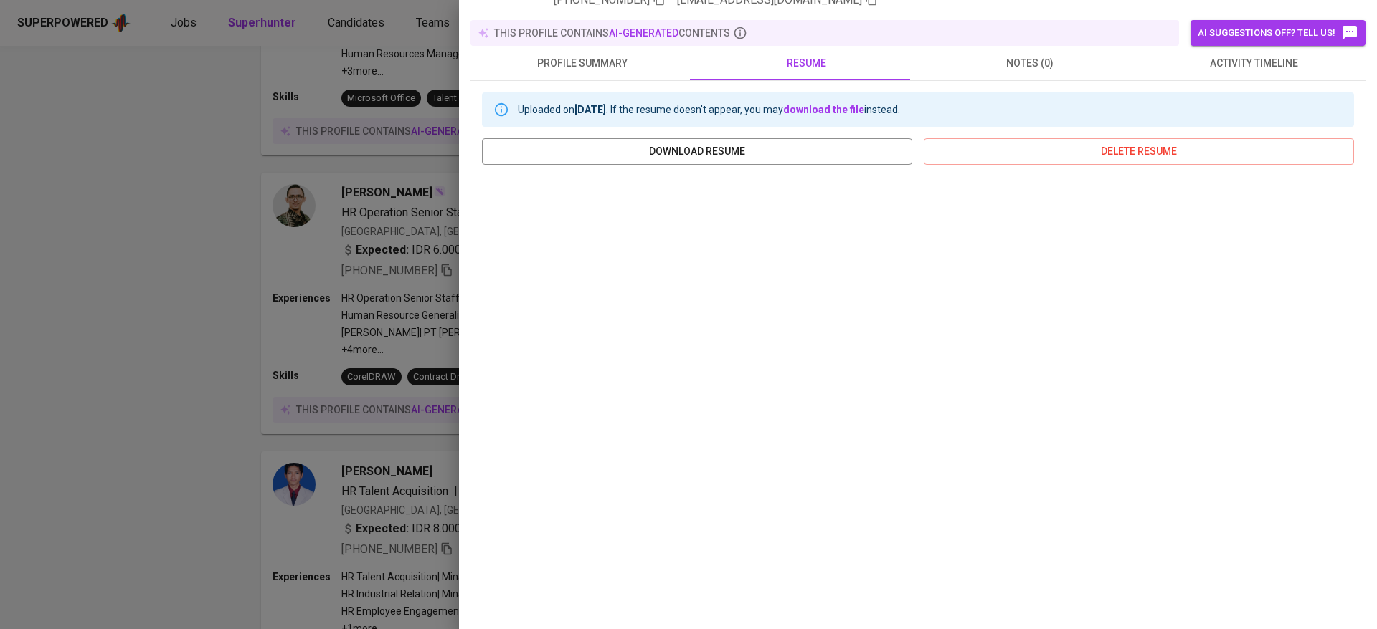
click at [378, 510] on div at bounding box center [688, 314] width 1377 height 629
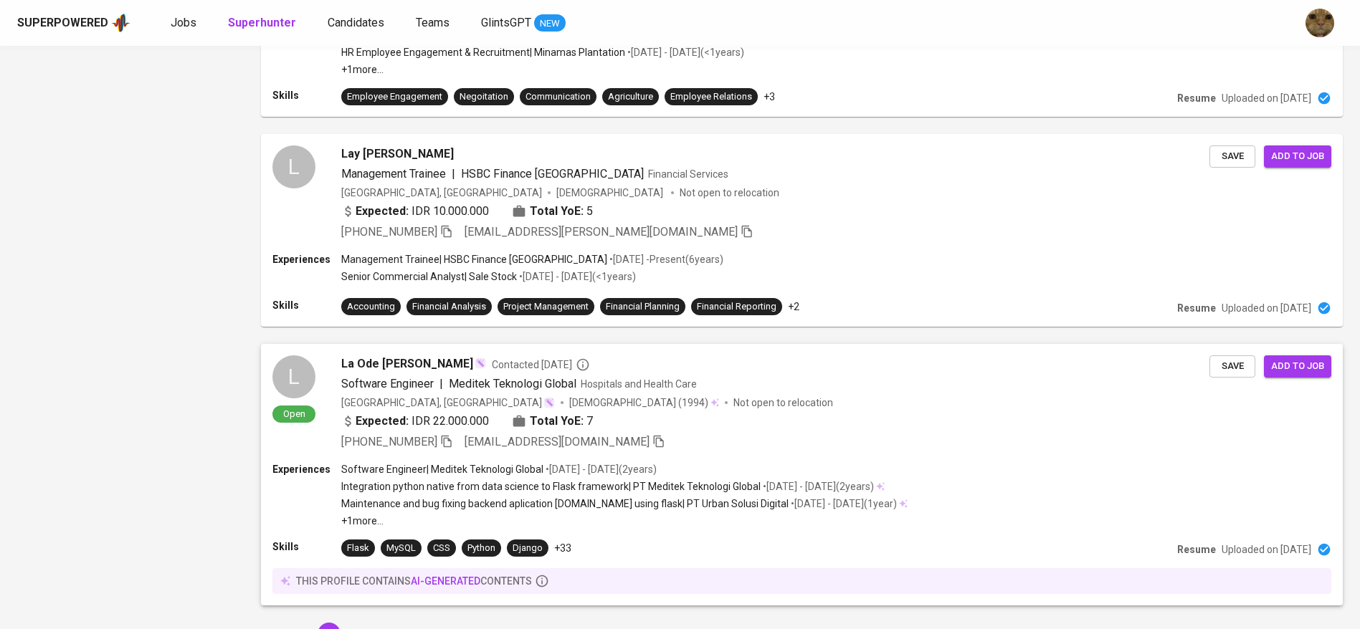
scroll to position [2350, 0]
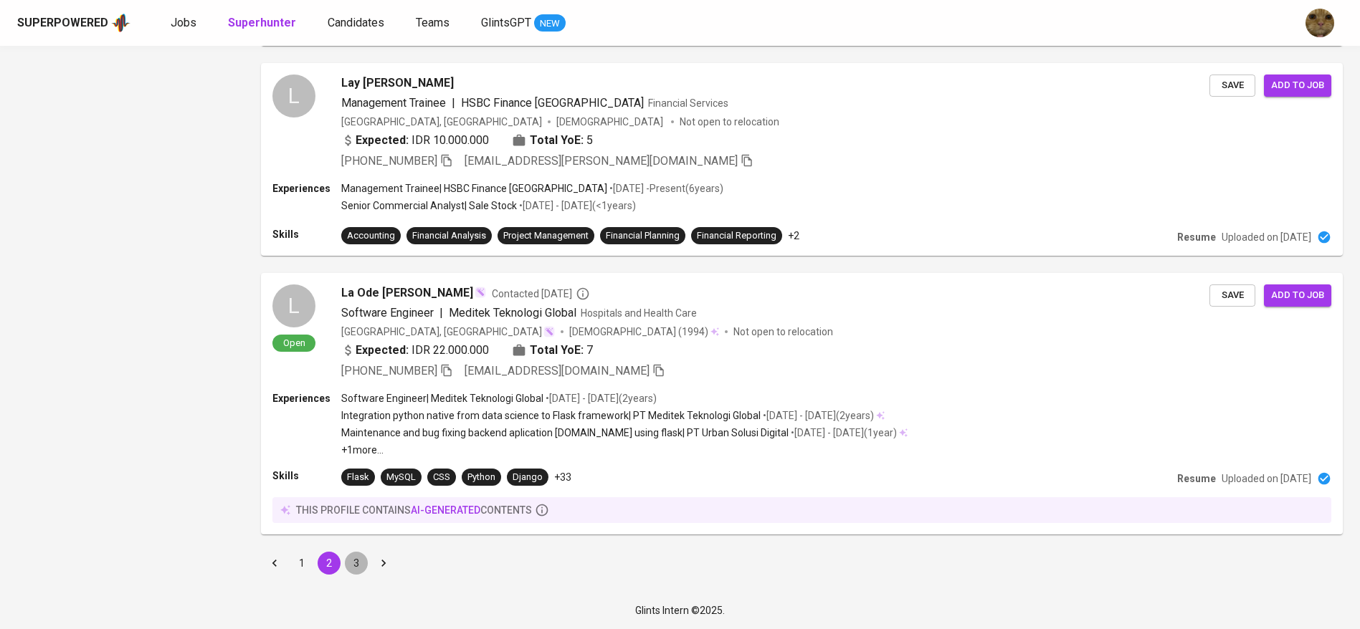
click at [348, 563] on button "3" at bounding box center [356, 563] width 23 height 23
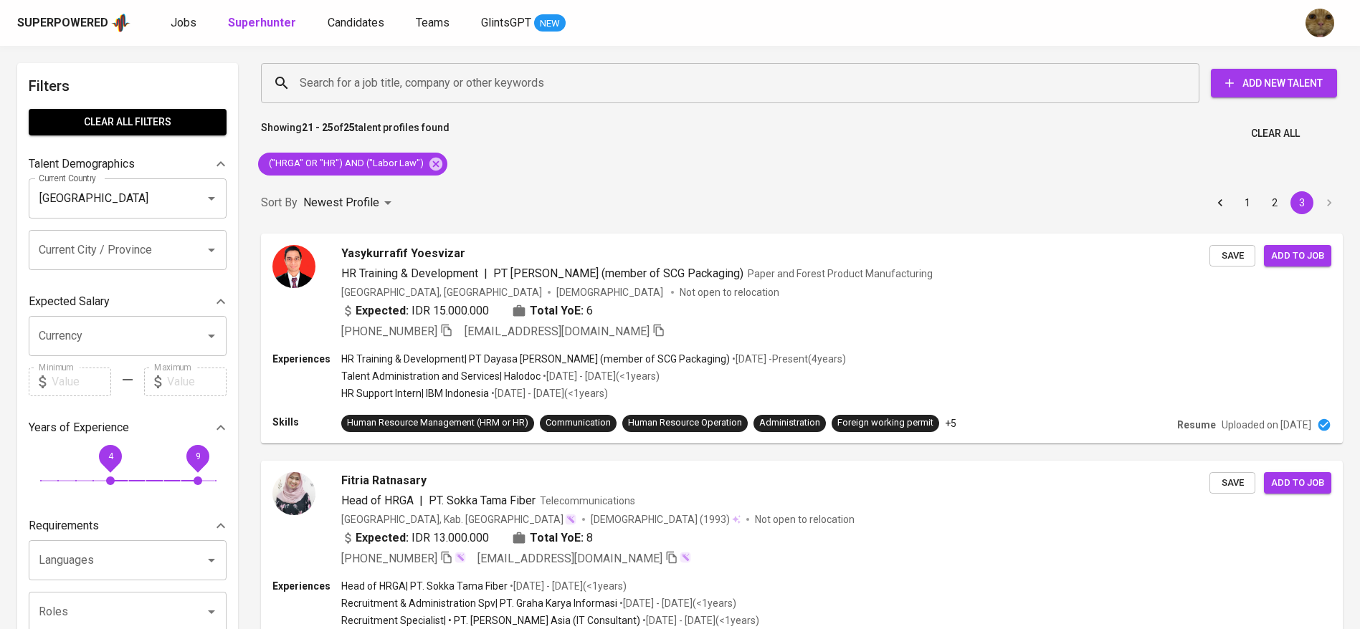
scroll to position [1025, 0]
